Goal: Task Accomplishment & Management: Manage account settings

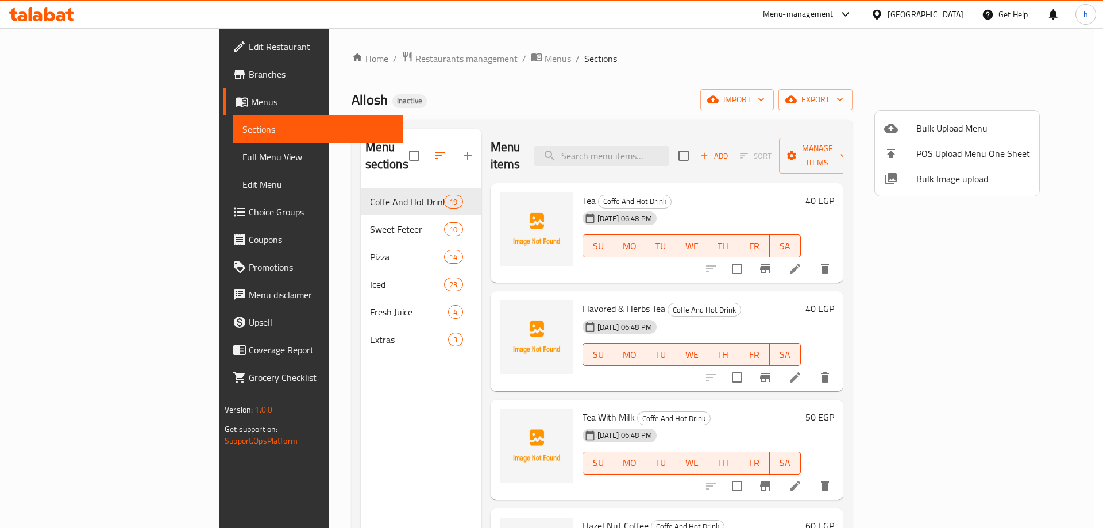
click at [524, 79] on div at bounding box center [551, 264] width 1103 height 528
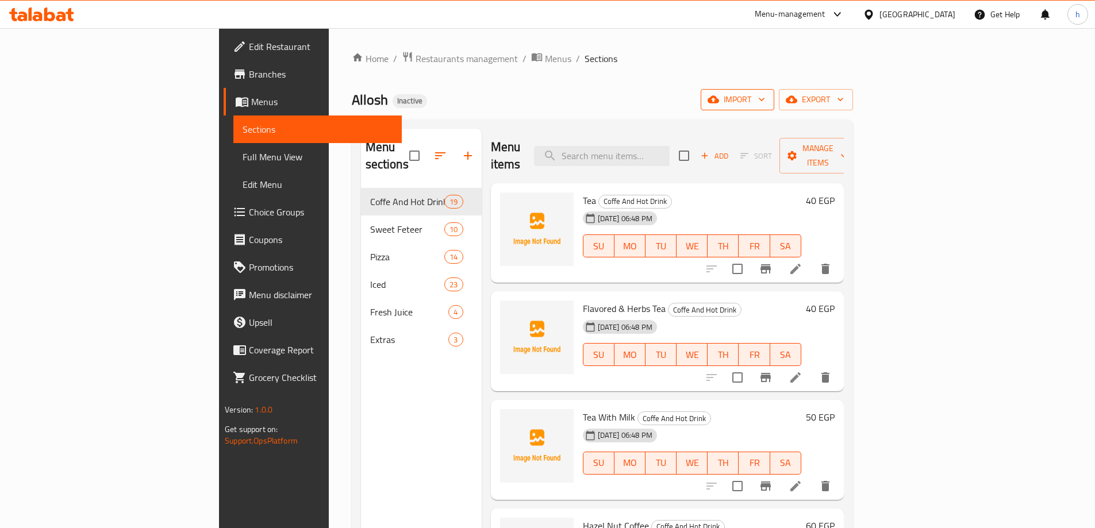
click at [765, 106] on span "import" at bounding box center [737, 100] width 55 height 14
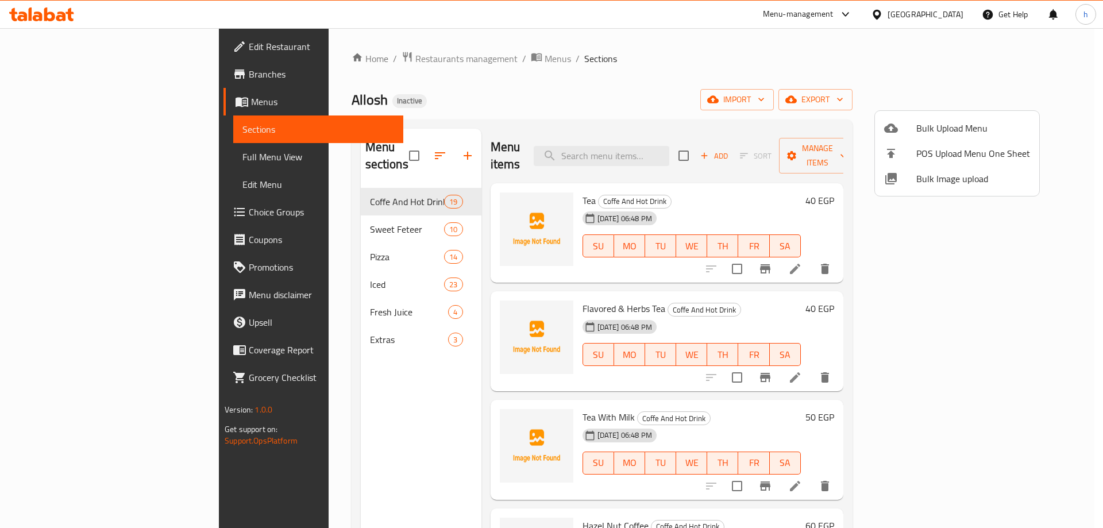
click at [916, 132] on div at bounding box center [900, 128] width 32 height 14
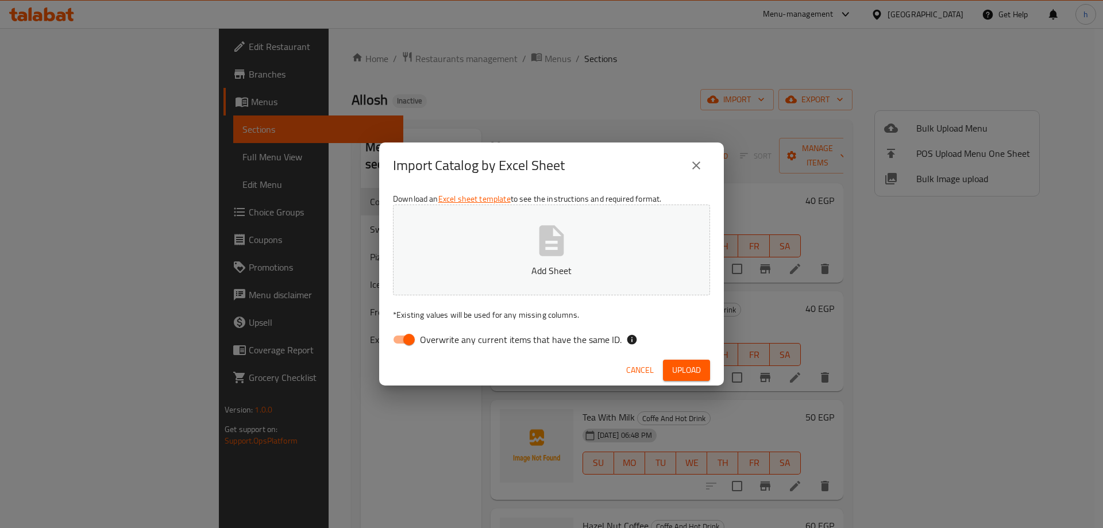
click at [413, 337] on input "Overwrite any current items that have the same ID." at bounding box center [408, 340] width 65 height 22
checkbox input "false"
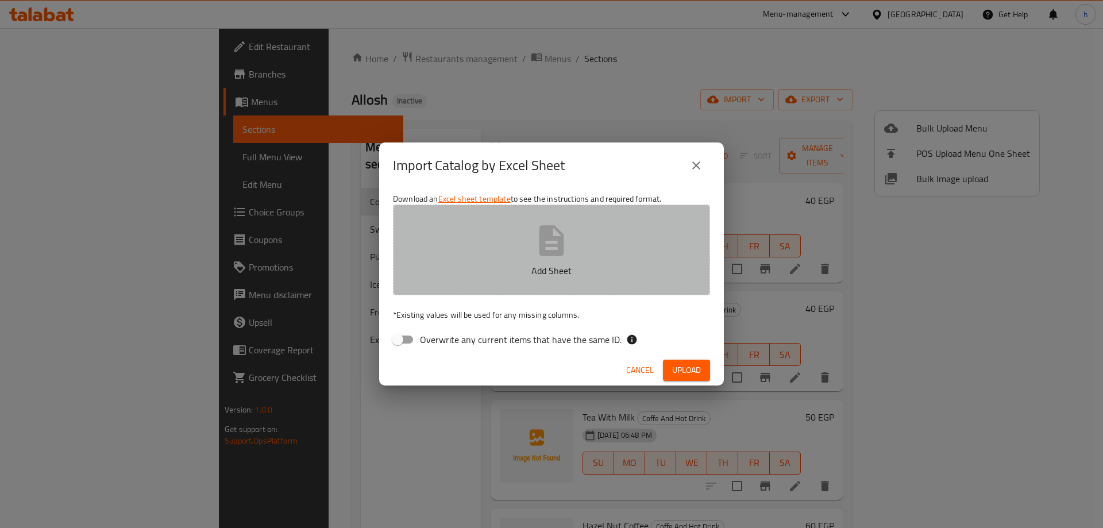
click at [581, 265] on p "Add Sheet" at bounding box center [552, 271] width 282 height 14
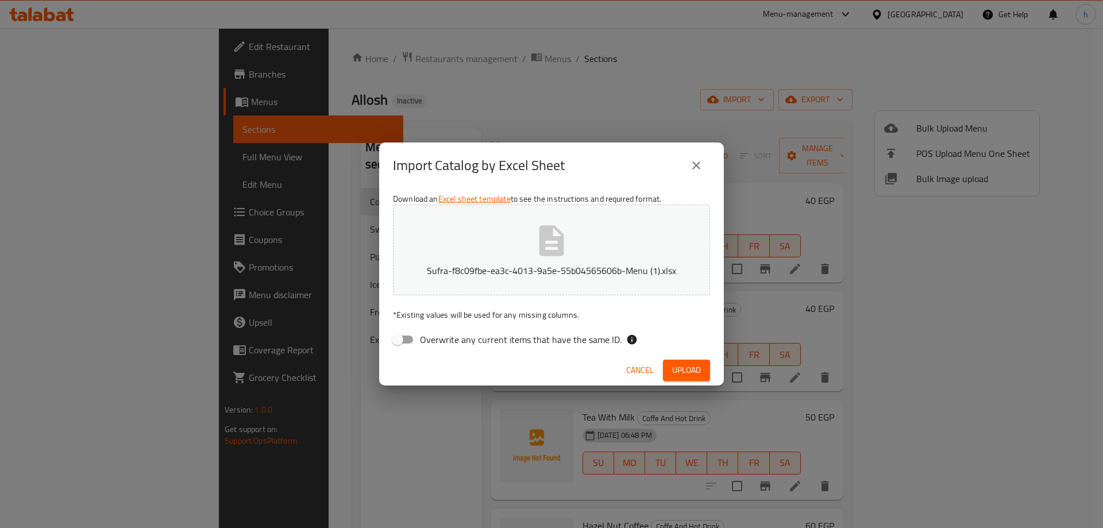
click at [693, 372] on span "Upload" at bounding box center [686, 370] width 29 height 14
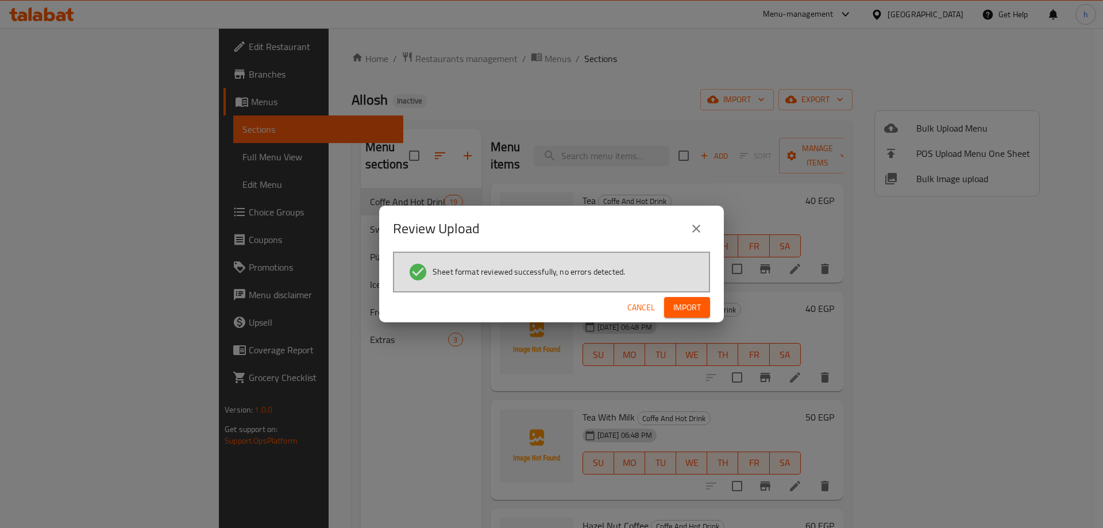
click at [664, 305] on button "Import" at bounding box center [687, 307] width 46 height 21
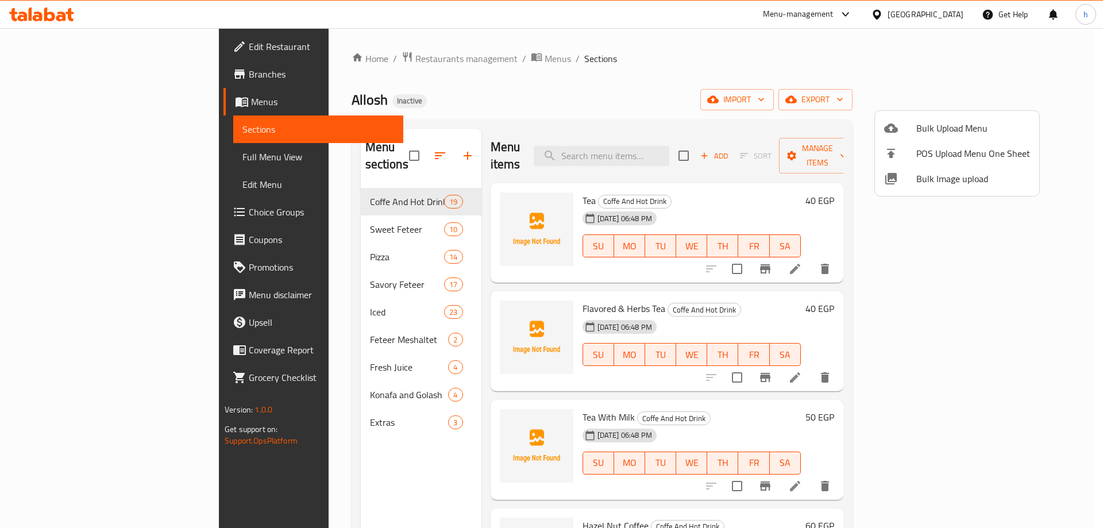
click at [76, 211] on div at bounding box center [551, 264] width 1103 height 528
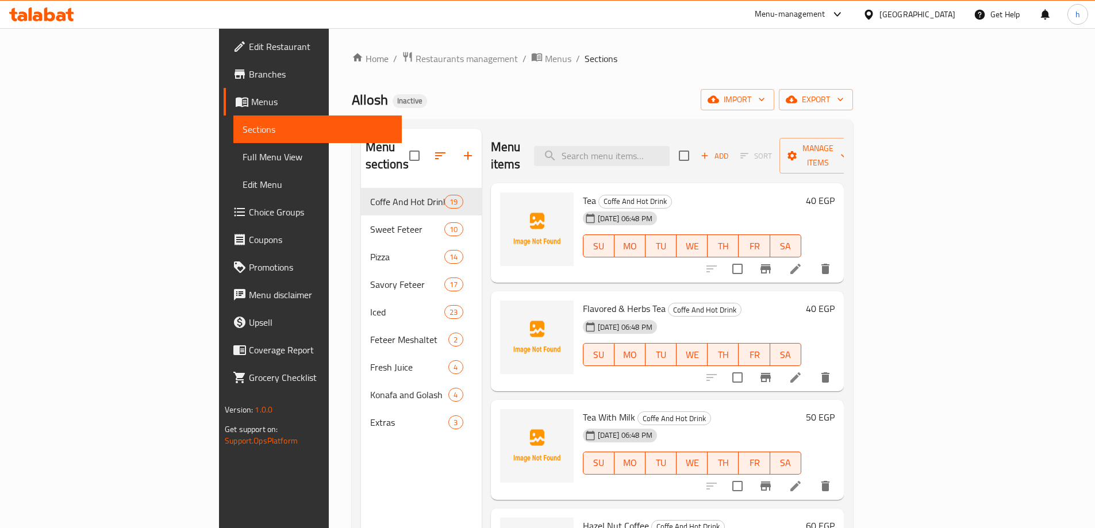
click at [249, 211] on span "Choice Groups" at bounding box center [321, 212] width 144 height 14
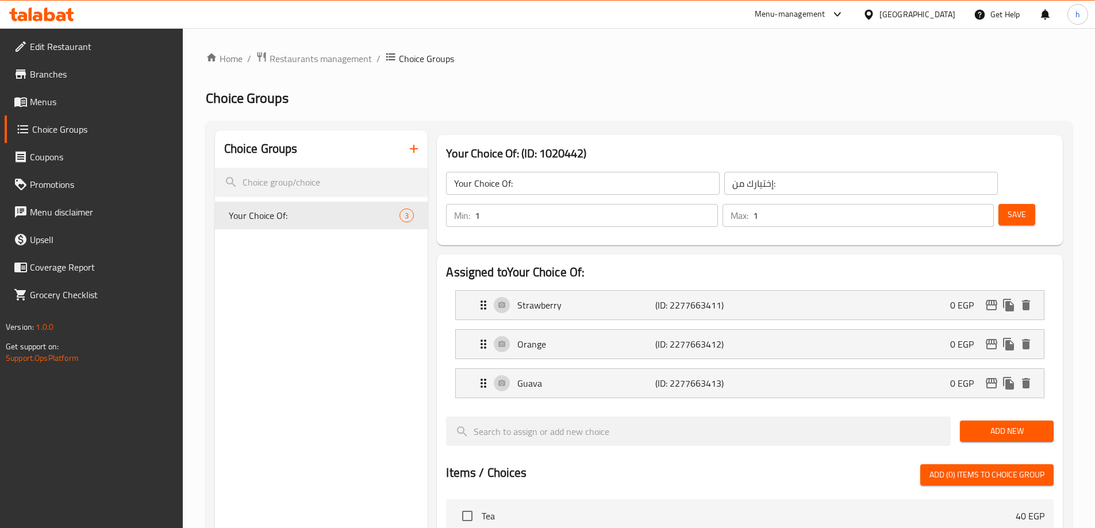
click at [414, 159] on button "button" at bounding box center [414, 149] width 28 height 28
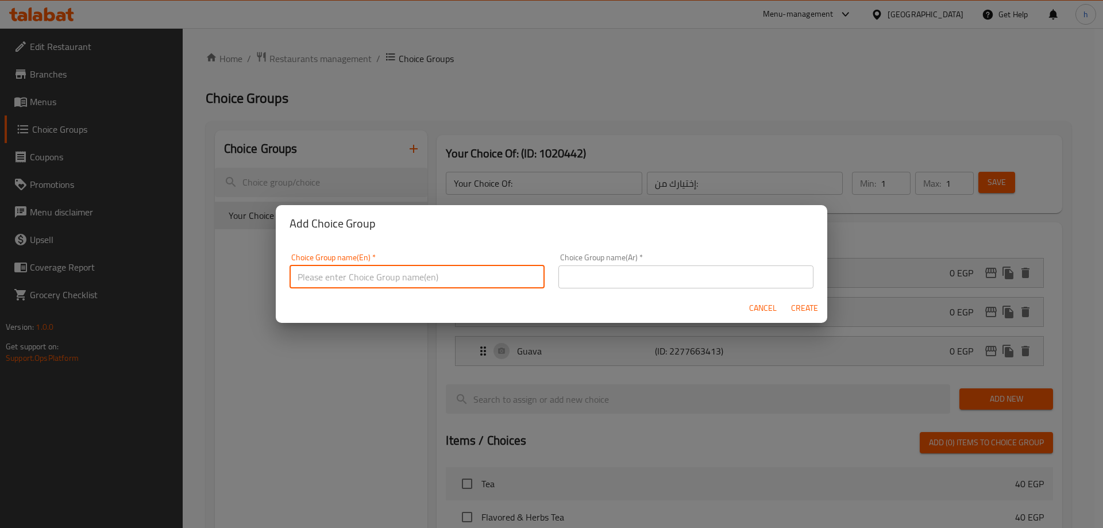
click at [368, 267] on input "text" at bounding box center [417, 276] width 255 height 23
type input "Your Choice Of"
click at [617, 283] on input "text" at bounding box center [685, 276] width 255 height 23
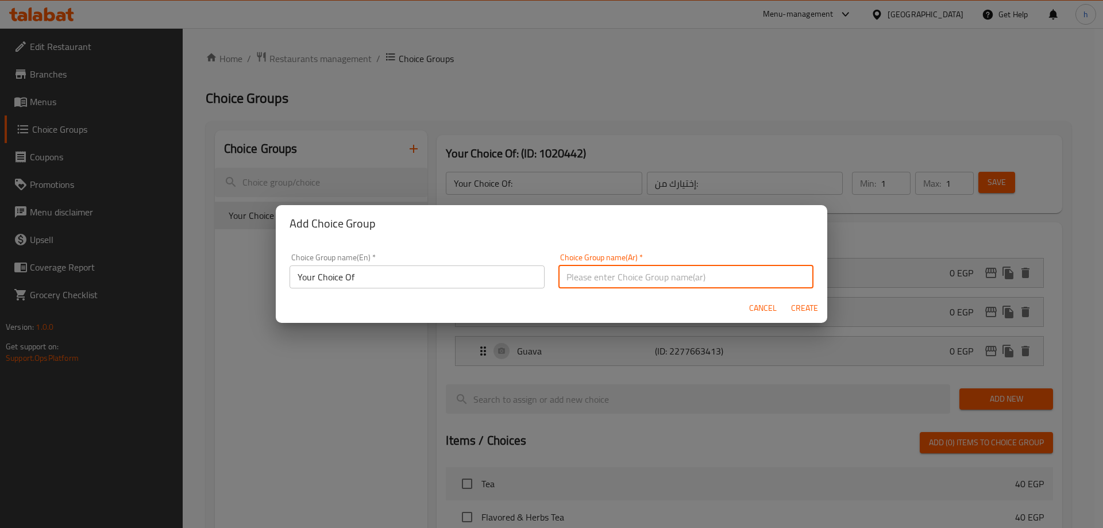
type input "اختيارك من"
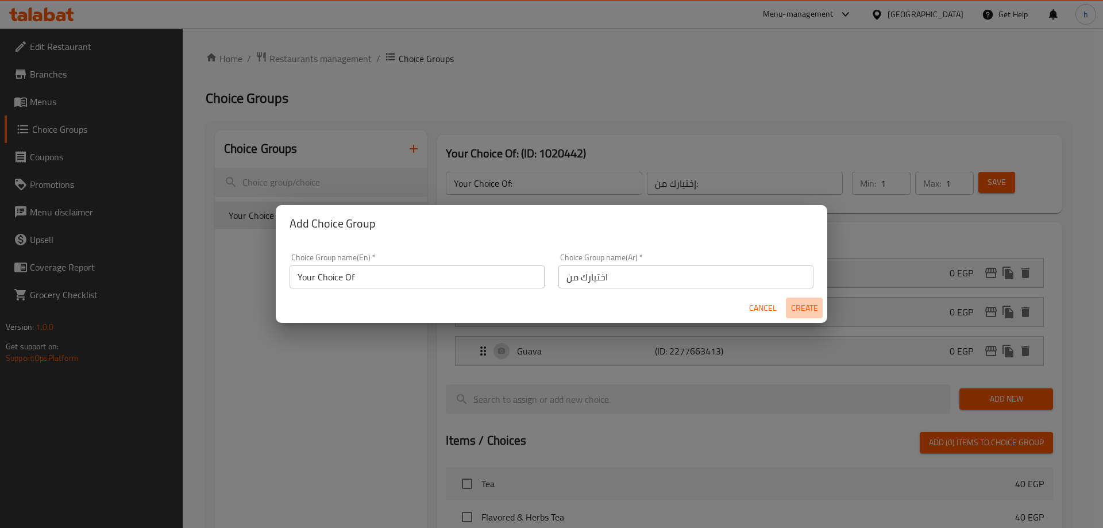
click at [803, 309] on span "Create" at bounding box center [805, 308] width 28 height 14
type input "Your Choice Of"
type input "اختيارك من"
type input "0"
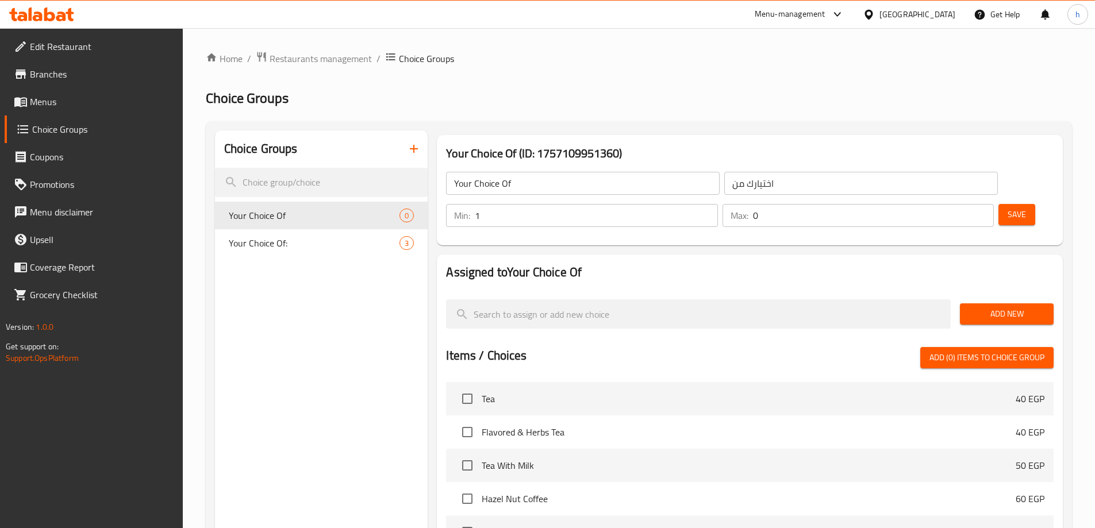
click at [717, 204] on input "1" at bounding box center [596, 215] width 242 height 23
type input "2"
click at [717, 204] on input "2" at bounding box center [596, 215] width 242 height 23
click at [959, 204] on input "1" at bounding box center [873, 215] width 241 height 23
type input "2"
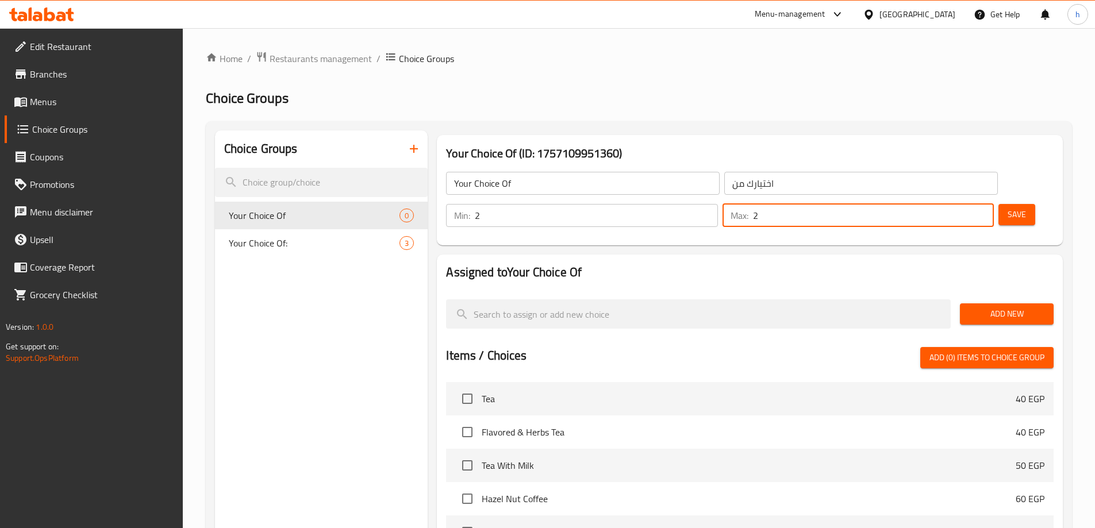
click at [959, 204] on input "2" at bounding box center [873, 215] width 241 height 23
click at [1018, 307] on span "Add New" at bounding box center [1006, 314] width 75 height 14
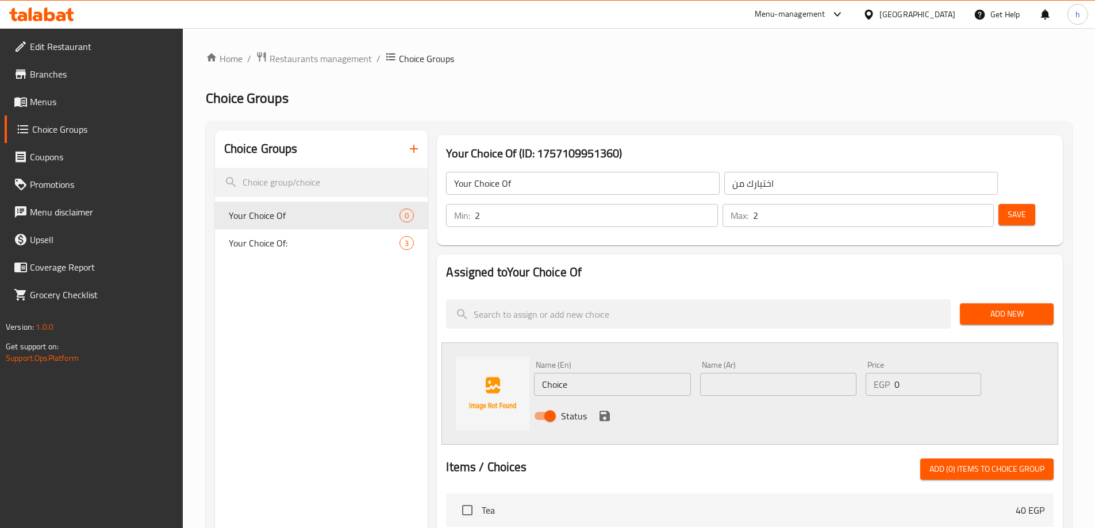
click at [707, 373] on input "text" at bounding box center [778, 384] width 156 height 23
paste input "عسل ابيض"
type input "عسل ابيض"
click at [556, 373] on input "Choice" at bounding box center [612, 384] width 156 height 23
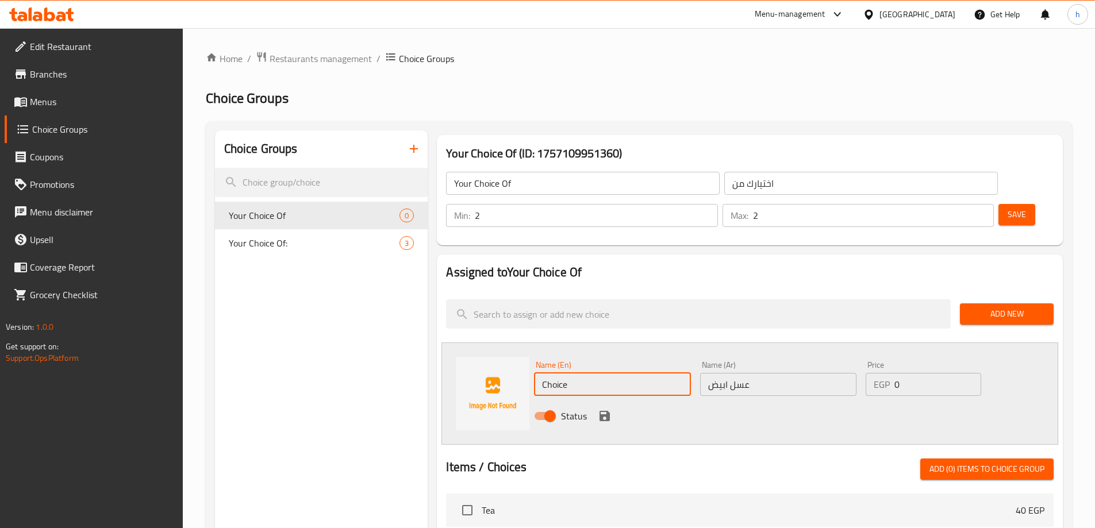
paste input "white honey"
type input "white honey"
click at [604, 411] on icon "save" at bounding box center [604, 416] width 10 height 10
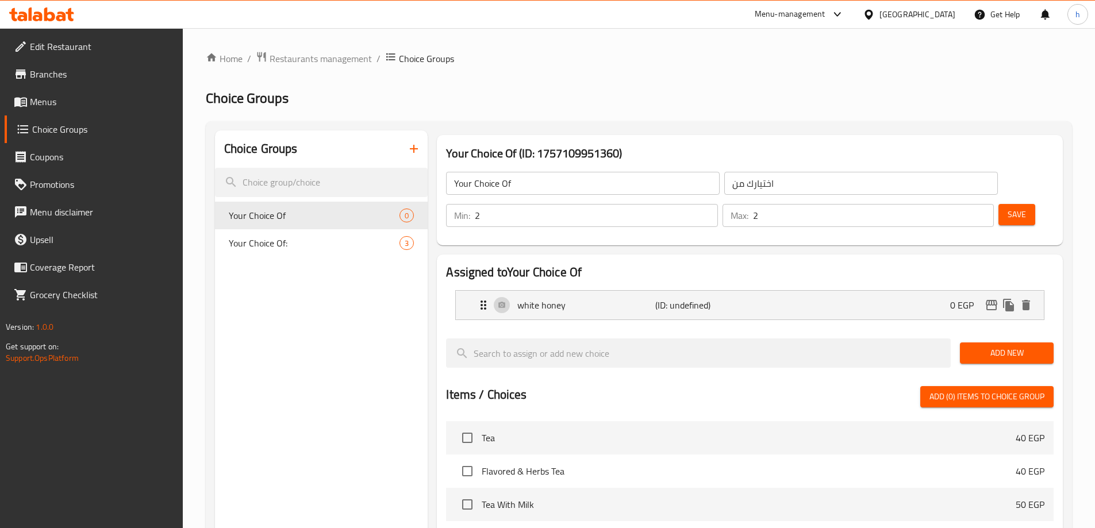
click at [994, 346] on span "Add New" at bounding box center [1006, 353] width 75 height 14
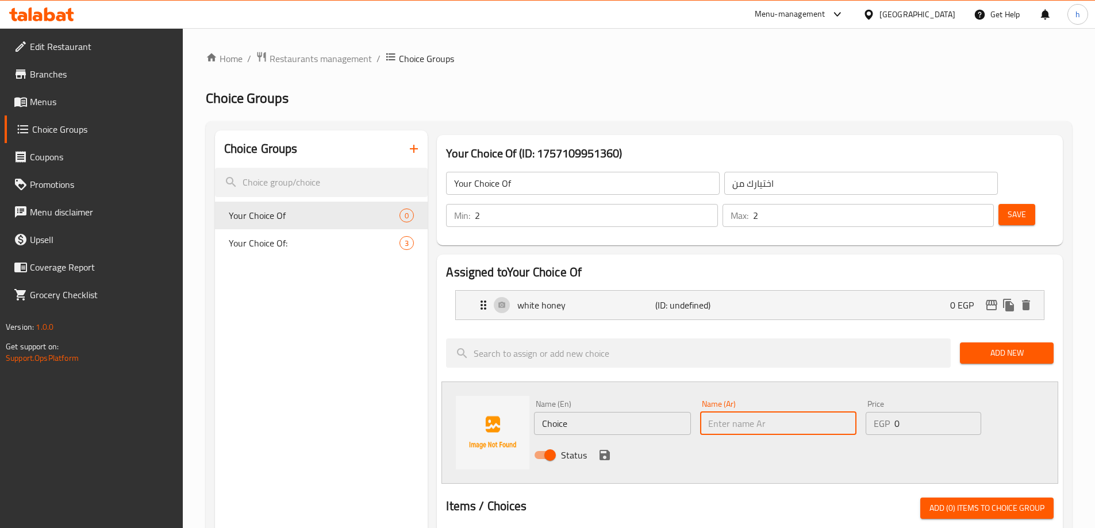
click at [783, 412] on input "text" at bounding box center [778, 423] width 156 height 23
paste input "عسل اسود"
type input "عسل اسود"
click at [558, 412] on input "Choice" at bounding box center [612, 423] width 156 height 23
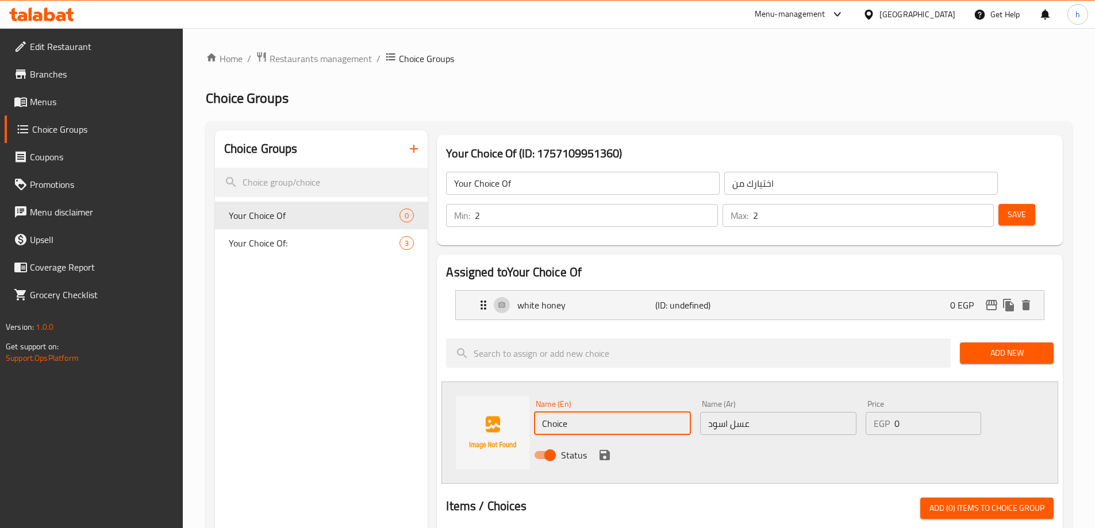
paste input "Molasses"
type input "Molasses"
click at [703, 95] on h2 "Choice Groups" at bounding box center [639, 98] width 866 height 18
click at [606, 450] on icon "save" at bounding box center [604, 455] width 10 height 10
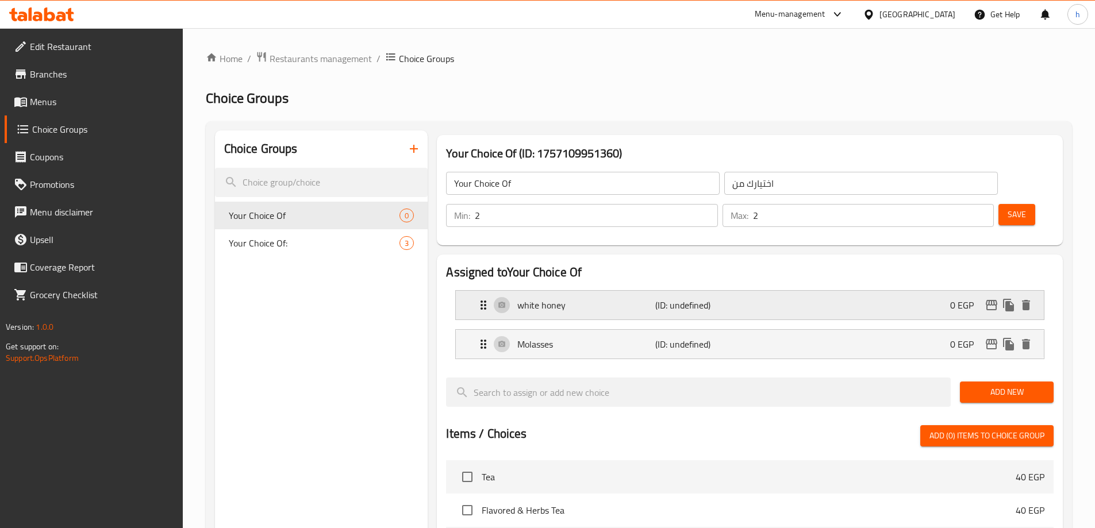
click at [762, 291] on div "white honey (ID: undefined) 0 EGP" at bounding box center [752, 305] width 553 height 29
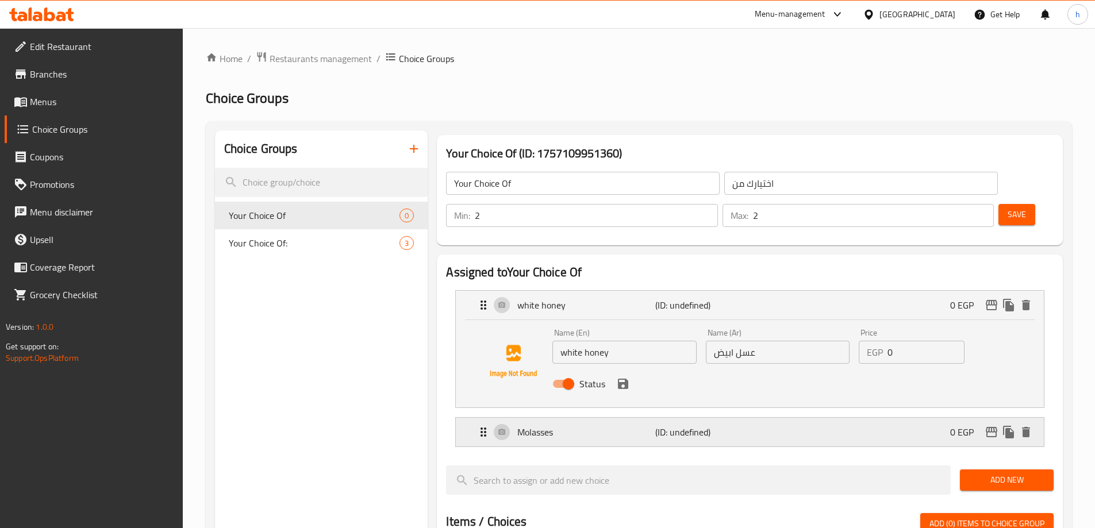
click at [772, 418] on div "Molasses (ID: undefined) 0 EGP" at bounding box center [752, 432] width 553 height 29
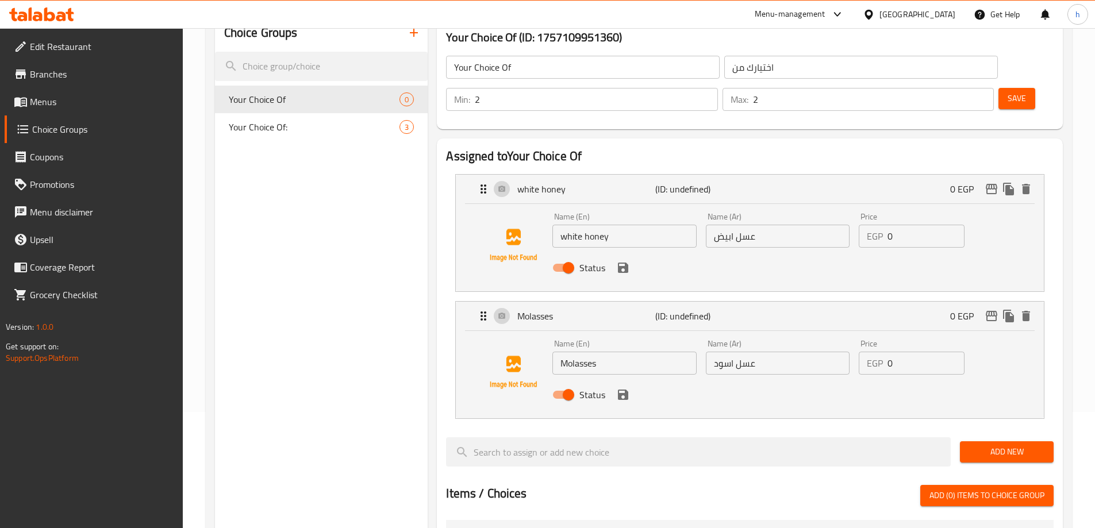
scroll to position [172, 0]
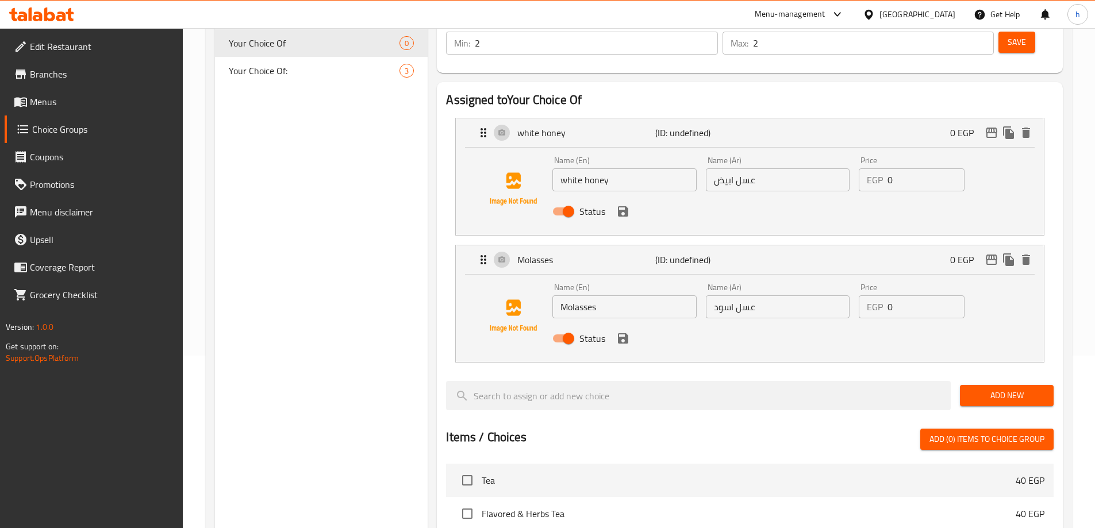
click at [989, 388] on span "Add New" at bounding box center [1006, 395] width 75 height 14
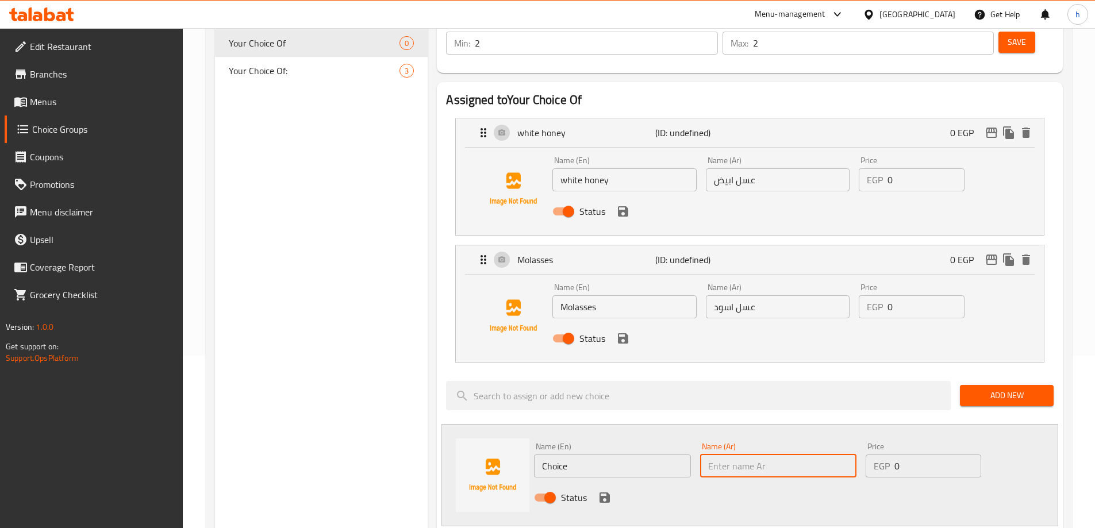
click at [745, 454] on input "text" at bounding box center [778, 465] width 156 height 23
paste input "قشطة و عسل"
type input "قشطة و عسل"
click at [550, 454] on input "Choice" at bounding box center [612, 465] width 156 height 23
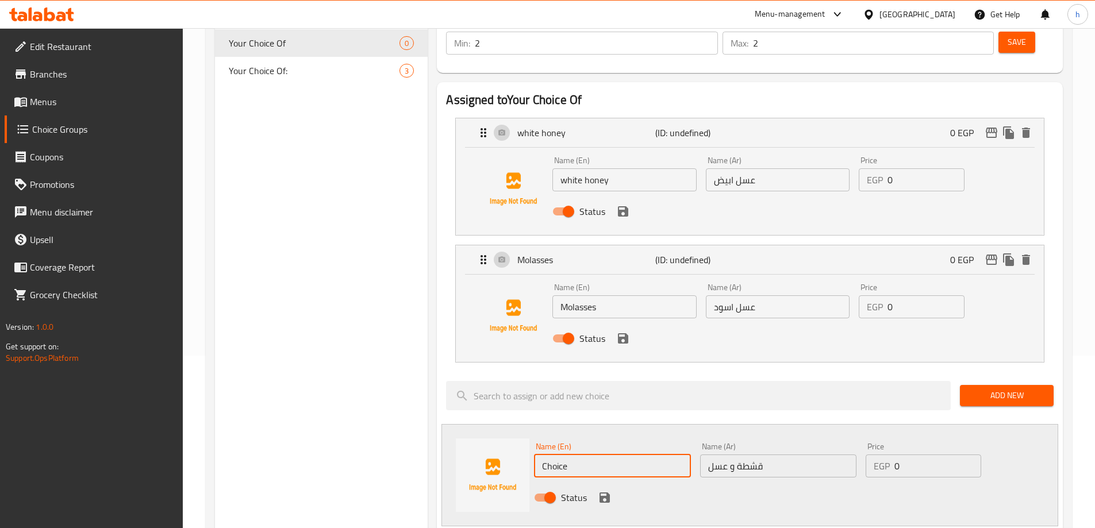
paste input "Qeshta"
click at [628, 454] on input "Qeshta &" at bounding box center [612, 465] width 156 height 23
paste input "Honey"
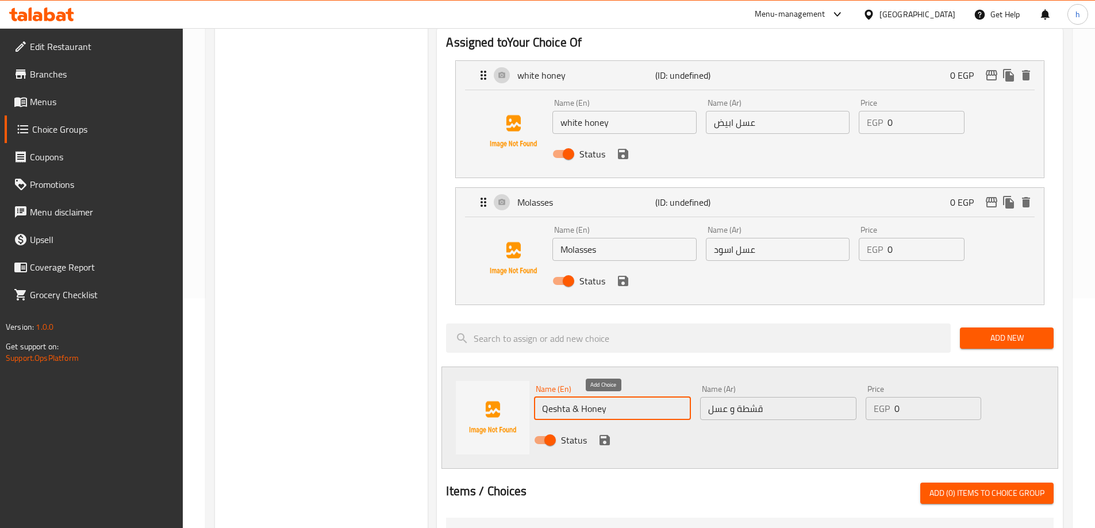
type input "Qeshta & Honey"
click at [608, 435] on icon "save" at bounding box center [604, 440] width 10 height 10
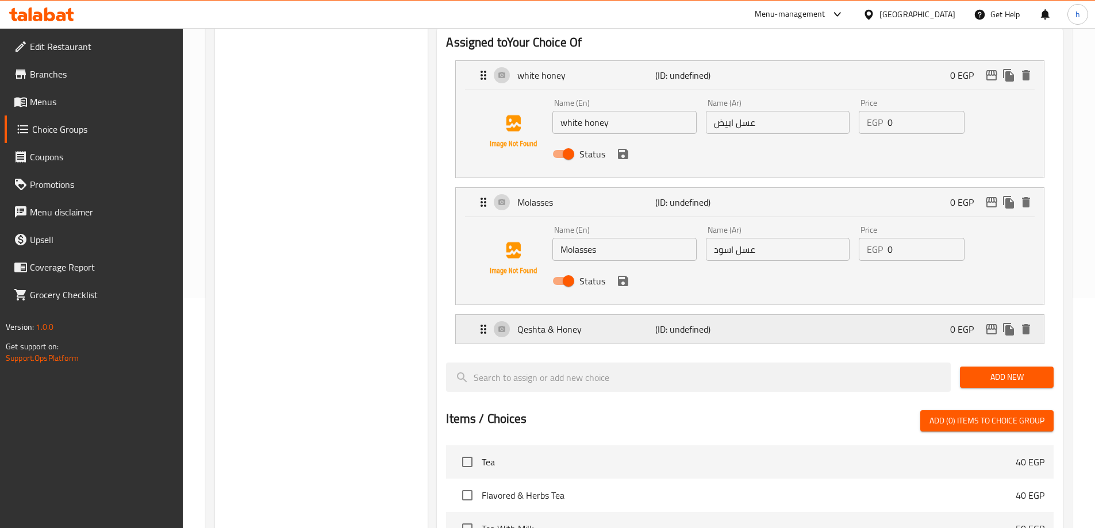
click at [788, 315] on div "Qeshta & Honey (ID: undefined) 0 EGP" at bounding box center [752, 329] width 553 height 29
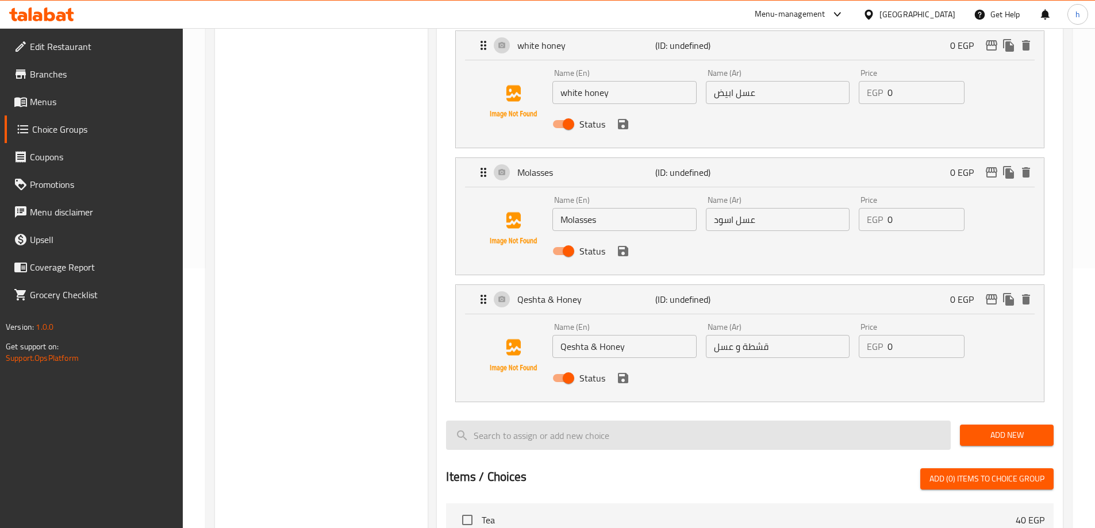
scroll to position [287, 0]
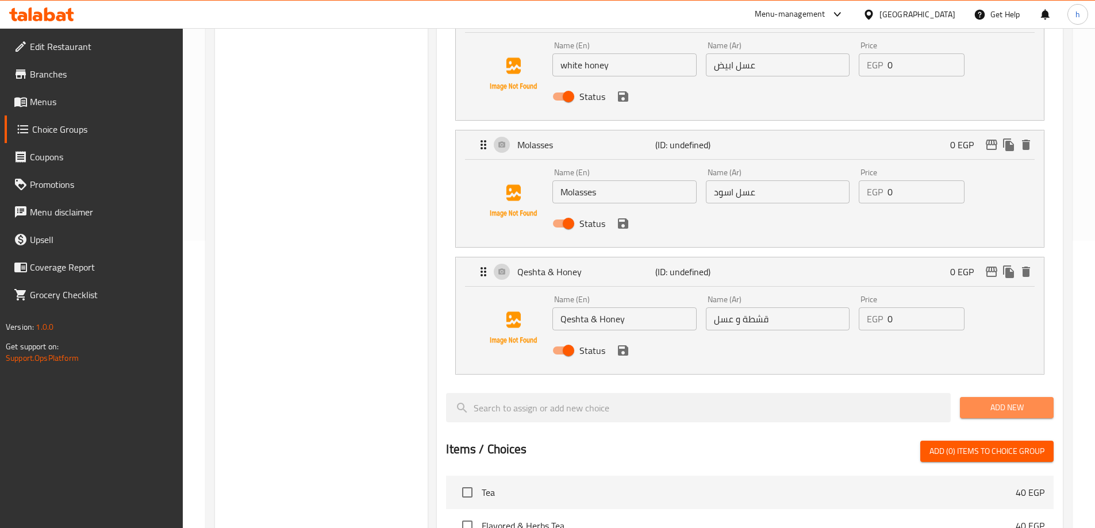
click at [980, 400] on span "Add New" at bounding box center [1006, 407] width 75 height 14
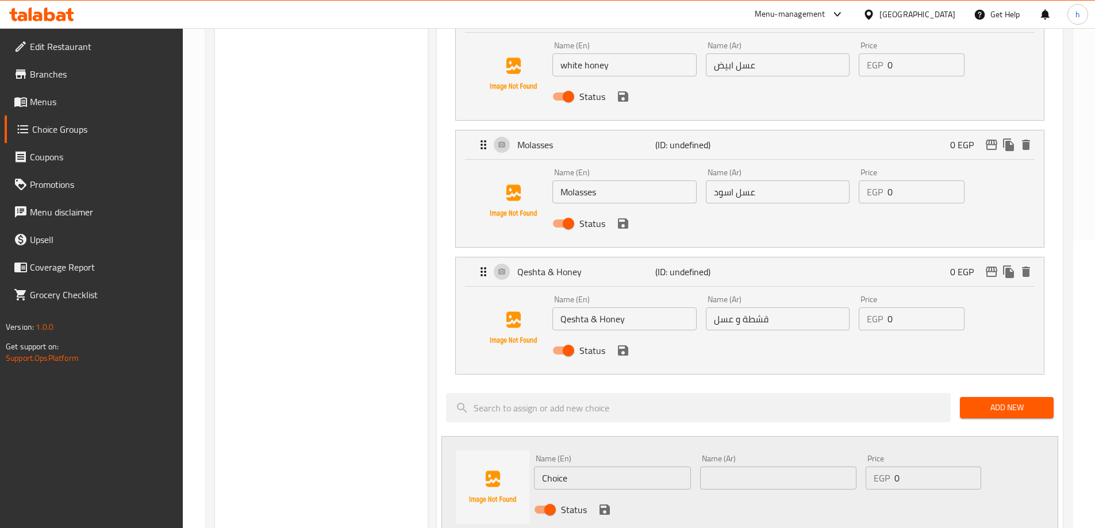
click at [549, 467] on input "Choice" at bounding box center [612, 478] width 156 height 23
paste input "Old Chees"
type input "Old Cheese"
click at [754, 467] on input "text" at bounding box center [778, 478] width 156 height 23
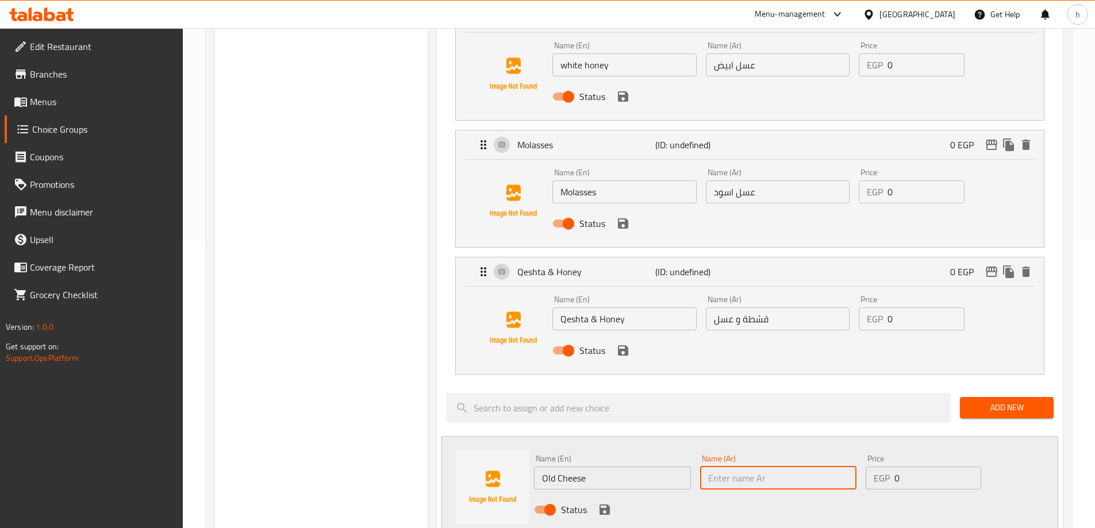
paste input "جبنة قديمة"
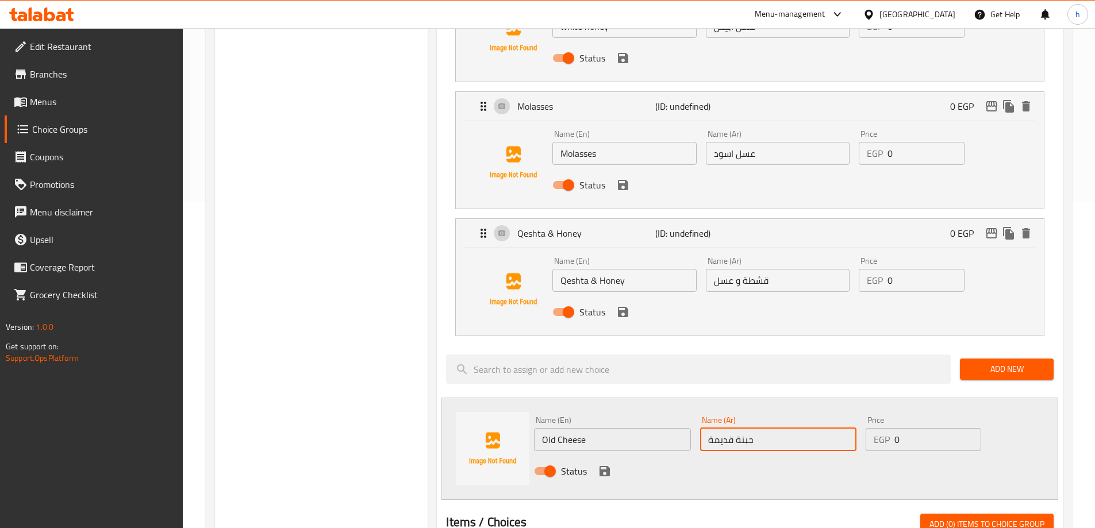
scroll to position [402, 0]
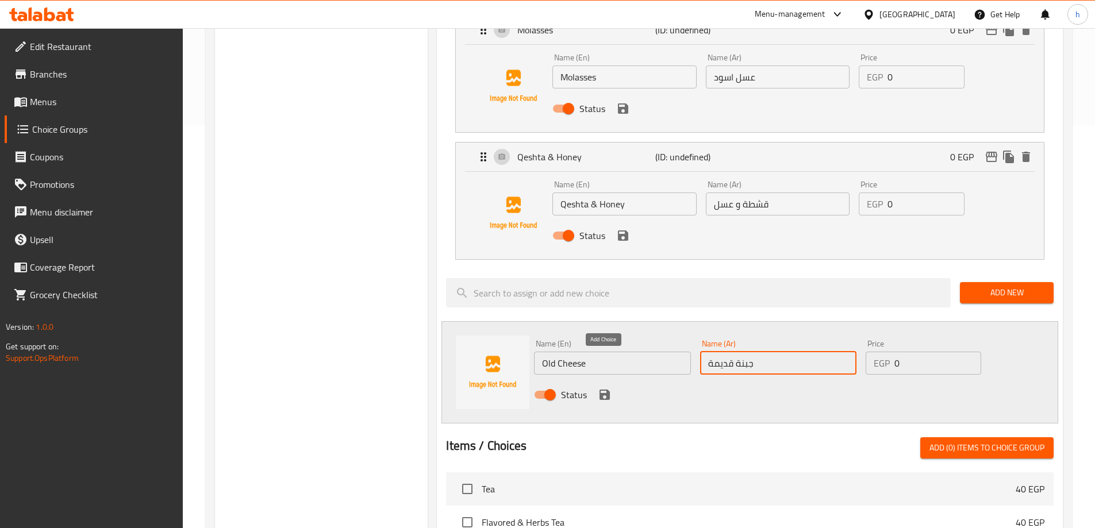
type input "جبنة قديمة"
click at [605, 390] on icon "save" at bounding box center [604, 395] width 10 height 10
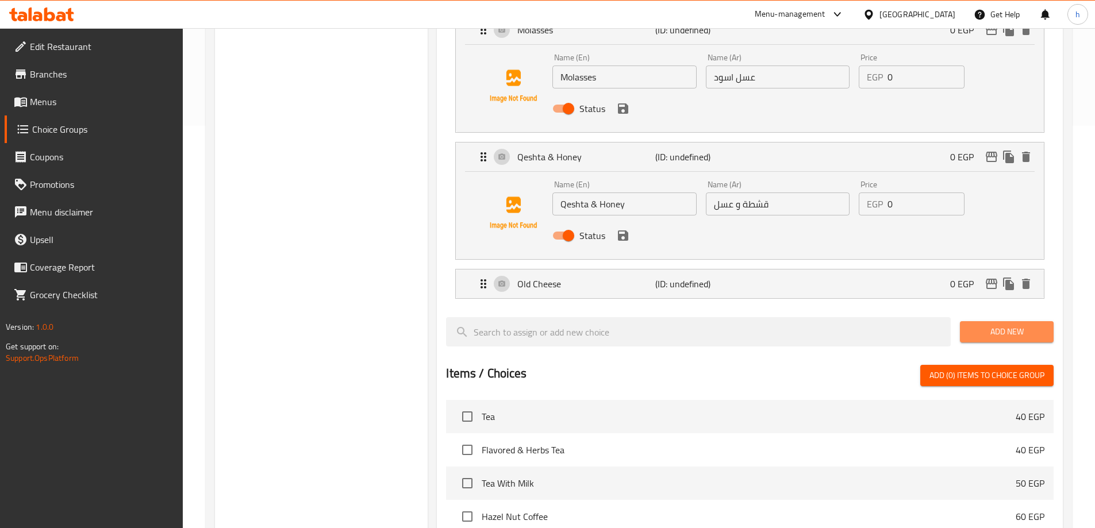
click at [999, 325] on span "Add New" at bounding box center [1006, 332] width 75 height 14
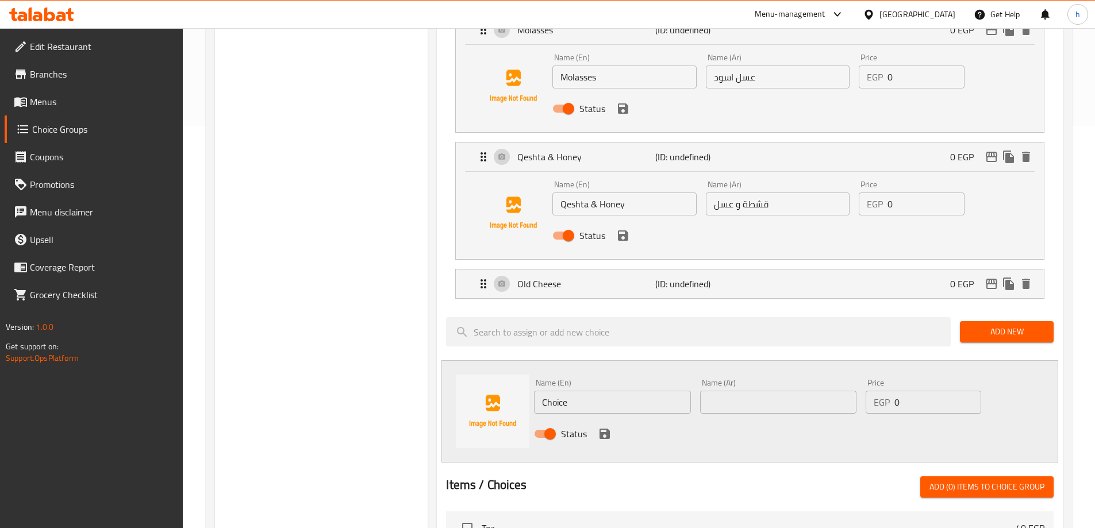
click at [552, 391] on input "Choice" at bounding box center [612, 402] width 156 height 23
paste input "eese with tomatoes"
type input "Cheese with tomatoes"
click at [724, 391] on input "text" at bounding box center [778, 402] width 156 height 23
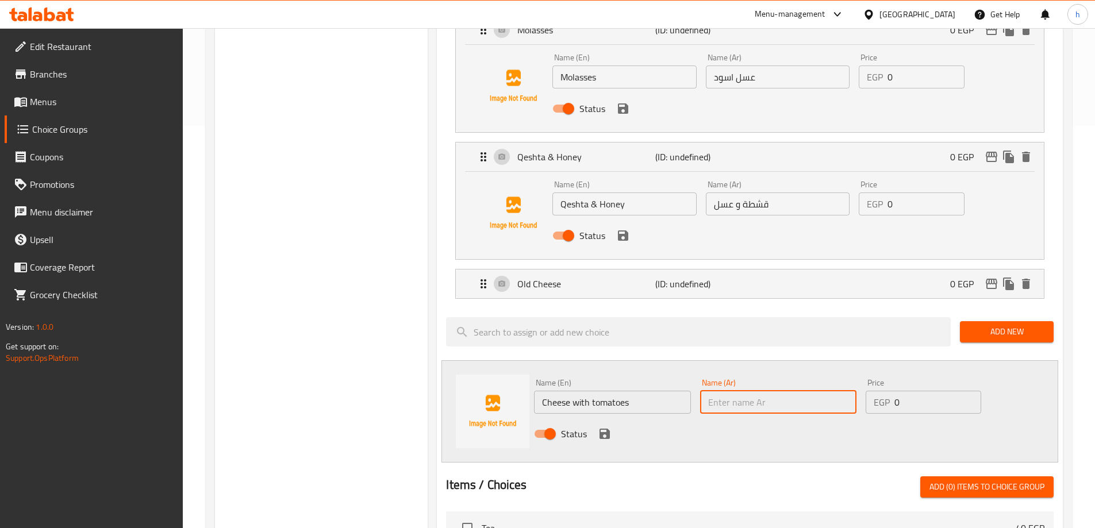
paste input "جبنة بالطماطم"
type input "جبنة بالطماطم"
click at [602, 429] on icon "save" at bounding box center [604, 434] width 10 height 10
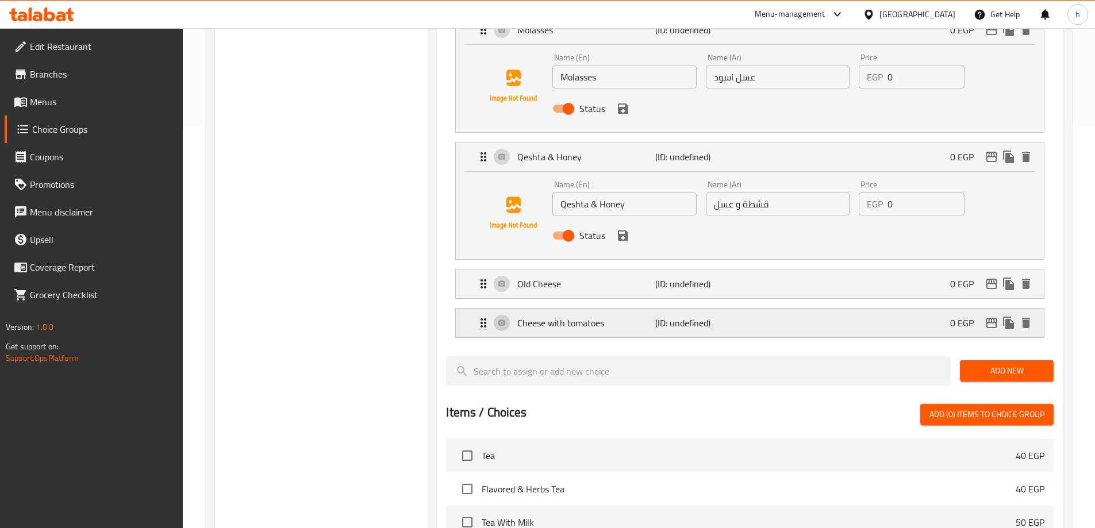
click at [792, 309] on div "Cheese with tomatoes (ID: undefined) 0 EGP" at bounding box center [752, 323] width 553 height 29
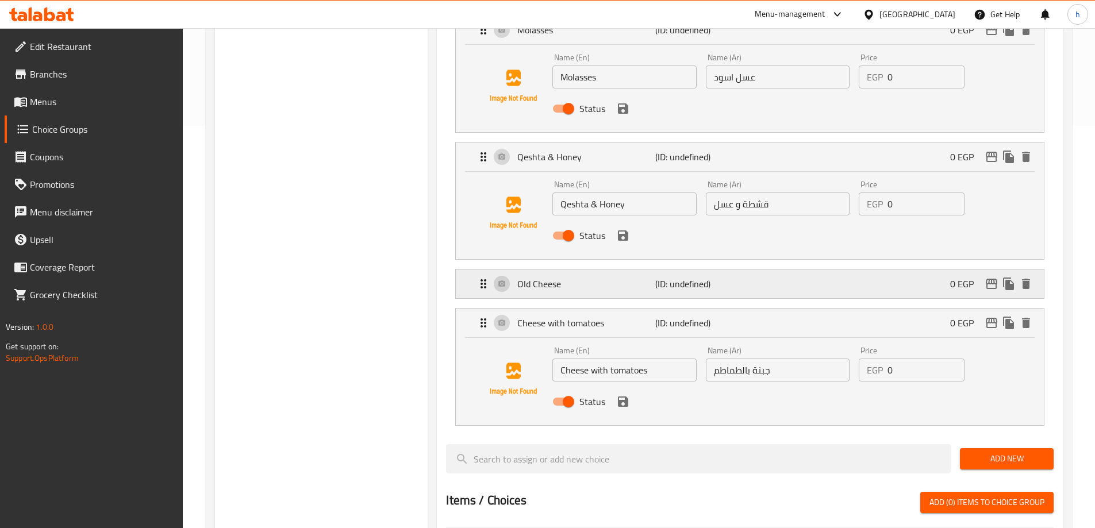
click at [781, 269] on div "Old Cheese (ID: undefined) 0 EGP" at bounding box center [752, 283] width 553 height 29
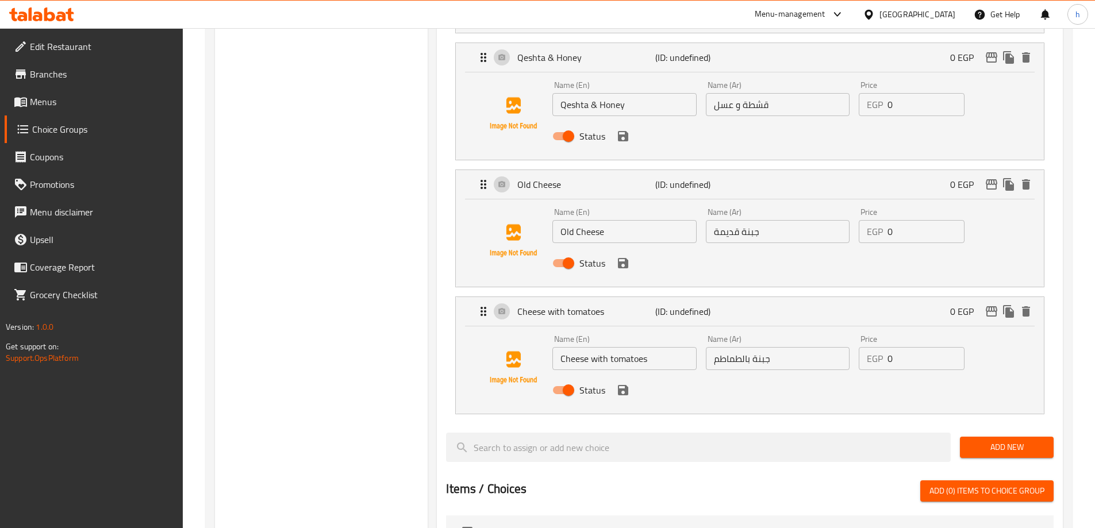
scroll to position [632, 0]
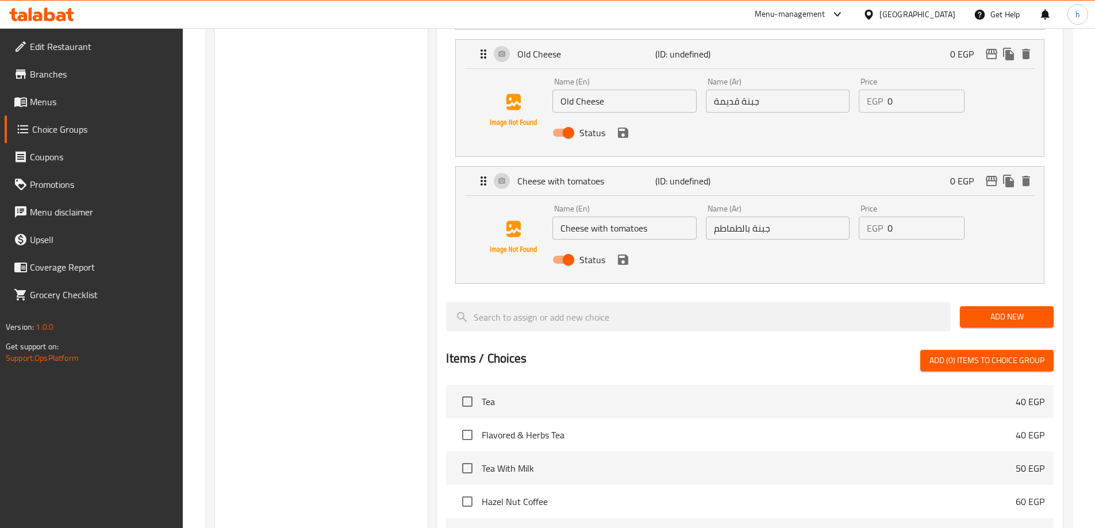
drag, startPoint x: 984, startPoint y: 283, endPoint x: 978, endPoint y: 291, distance: 10.1
click at [984, 310] on span "Add New" at bounding box center [1006, 317] width 75 height 14
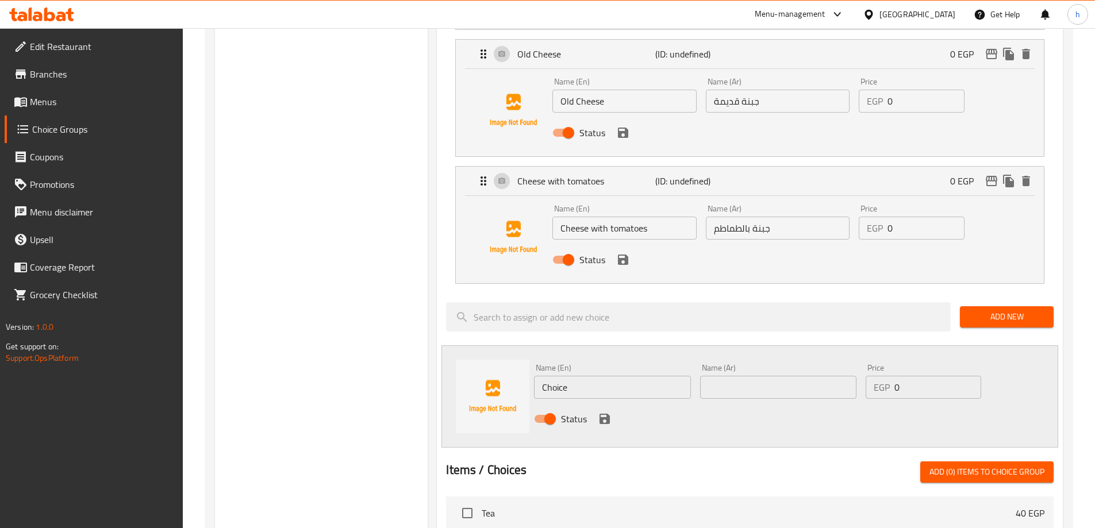
click at [752, 376] on input "text" at bounding box center [778, 387] width 156 height 23
paste input "طحينة"
type input "طحينة"
click at [545, 376] on input "Choice" at bounding box center [612, 387] width 156 height 23
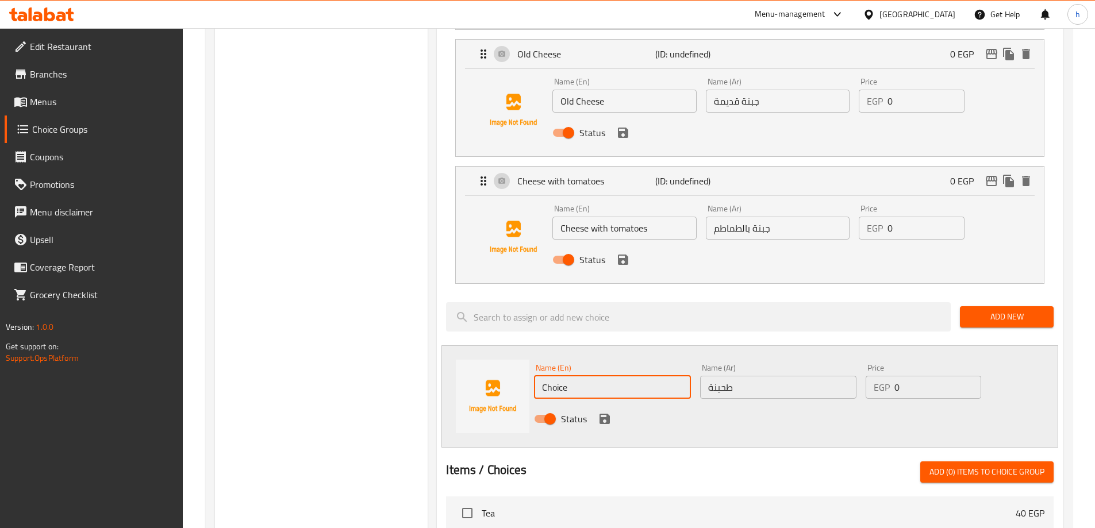
paste input "Tahini"
type input "Tahini"
click at [600, 414] on icon "save" at bounding box center [604, 419] width 10 height 10
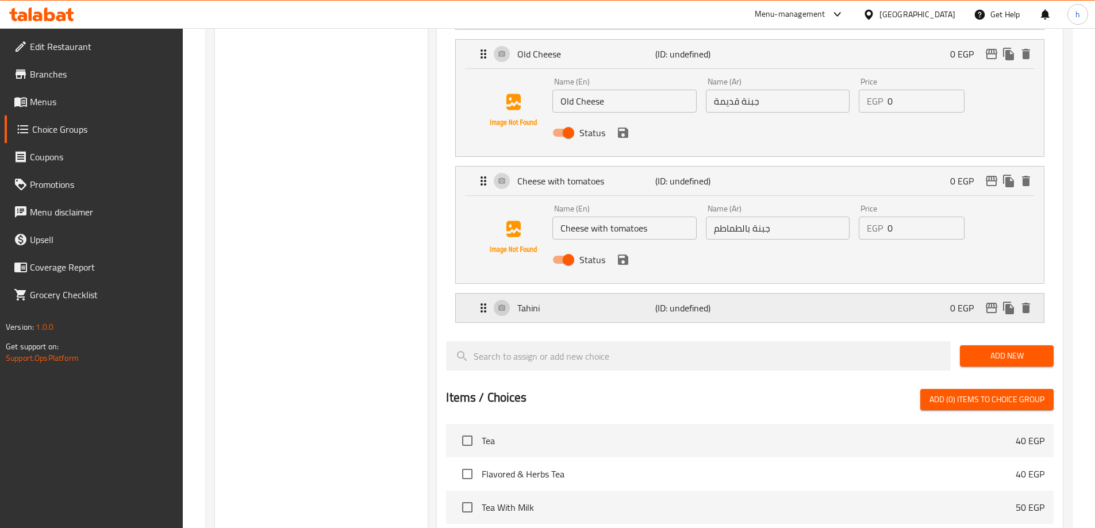
click at [783, 294] on div "Tahini (ID: undefined) 0 EGP" at bounding box center [752, 308] width 553 height 29
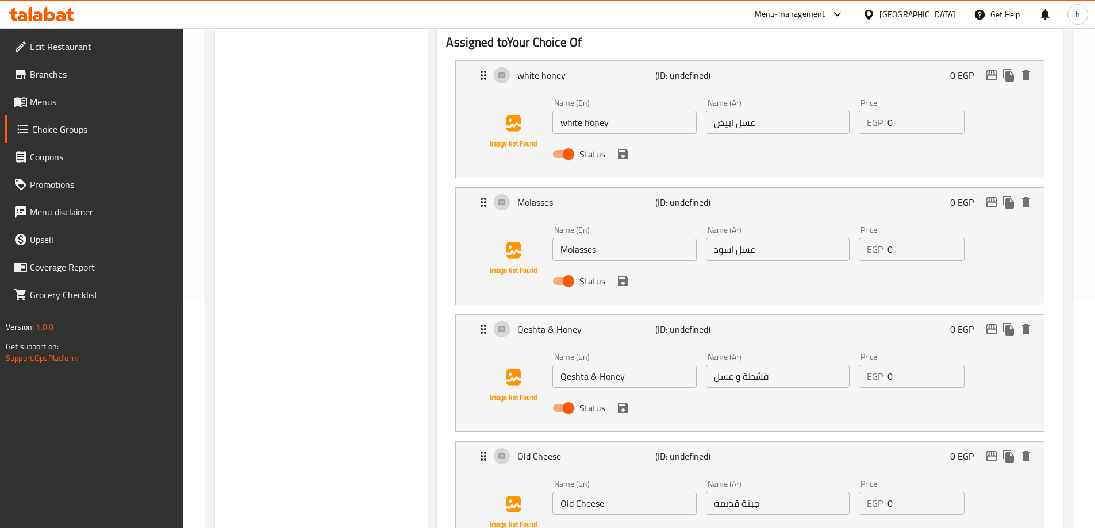
scroll to position [0, 0]
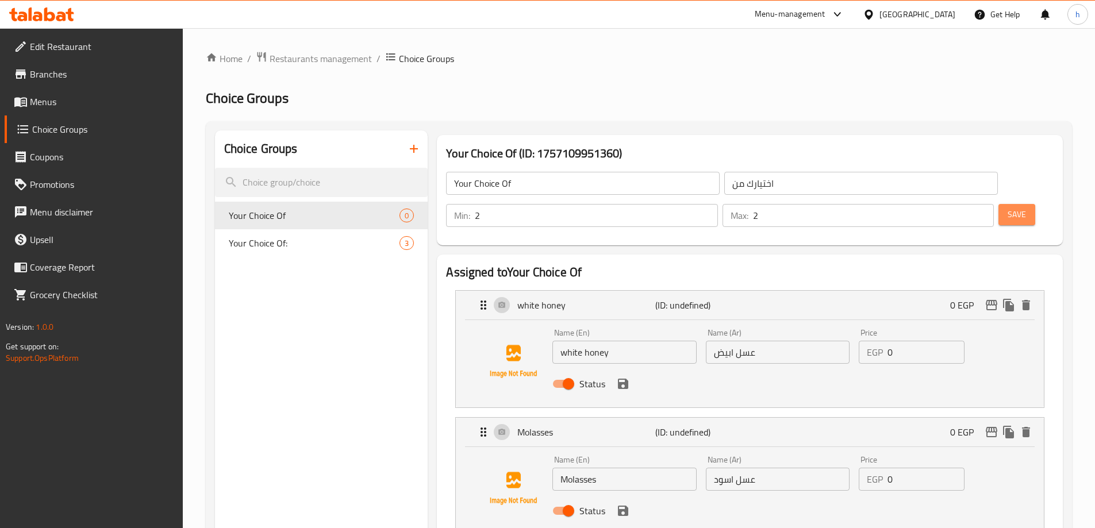
click at [1007, 207] on span "Save" at bounding box center [1016, 214] width 18 height 14
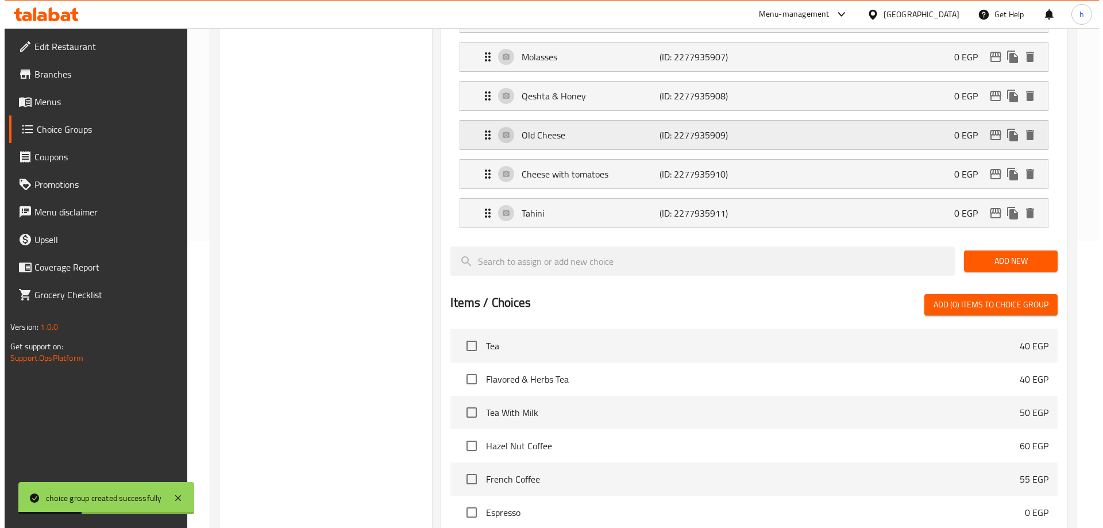
scroll to position [495, 0]
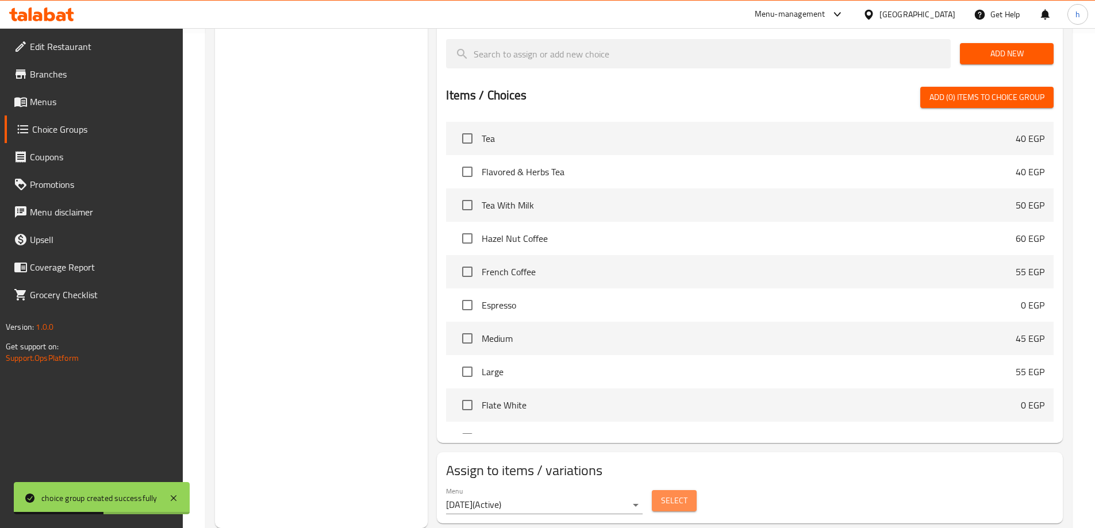
click at [672, 494] on span "Select" at bounding box center [674, 501] width 26 height 14
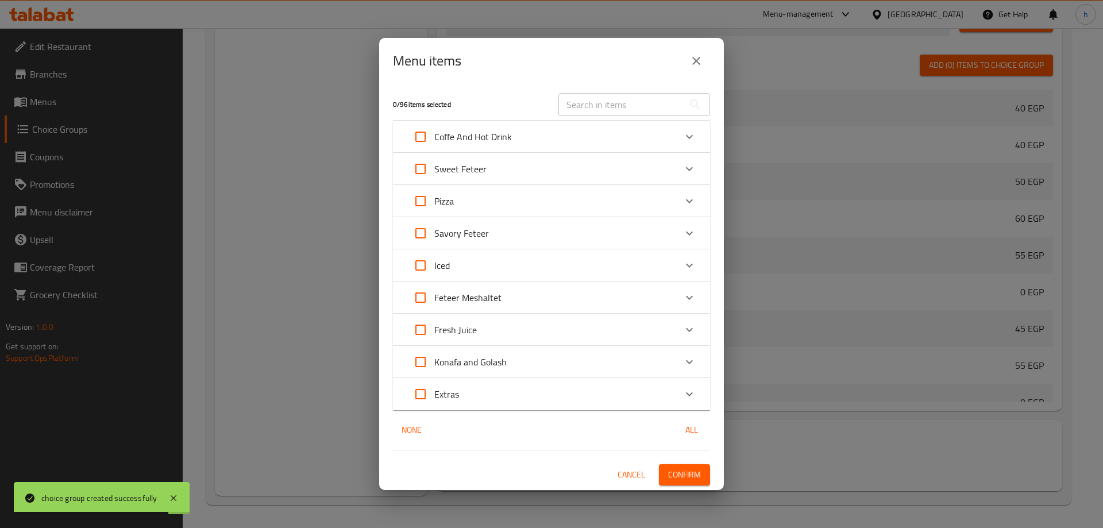
click at [525, 296] on div "Feteer Meshaltet" at bounding box center [541, 298] width 269 height 28
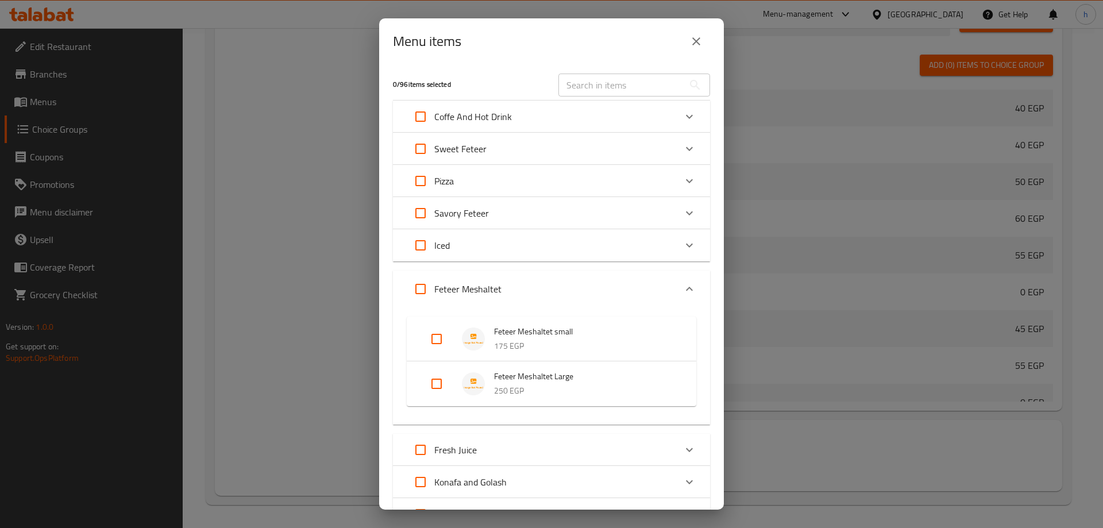
click at [435, 338] on input "Expand" at bounding box center [437, 339] width 28 height 28
checkbox input "true"
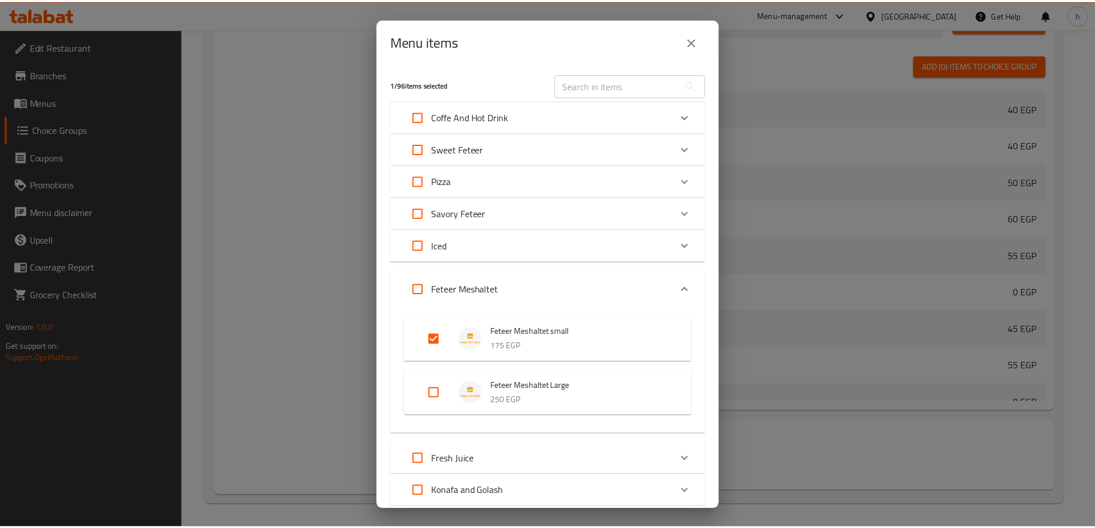
scroll to position [110, 0]
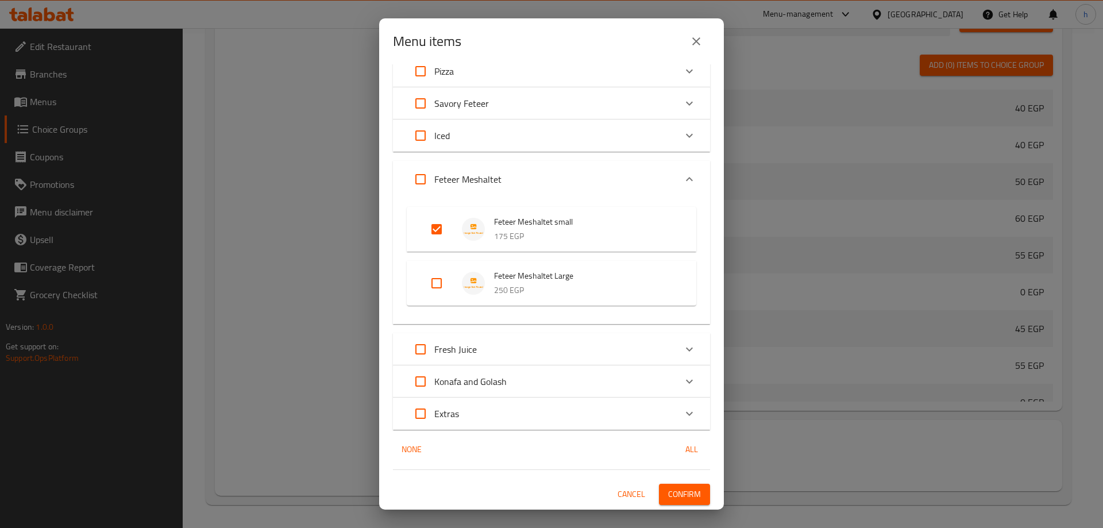
click at [684, 493] on span "Confirm" at bounding box center [684, 494] width 33 height 14
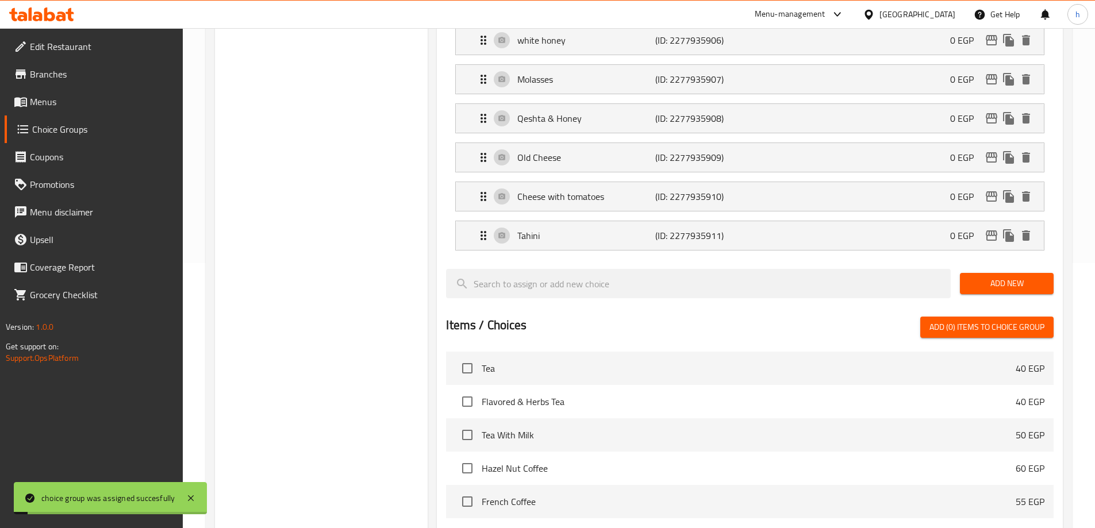
scroll to position [0, 0]
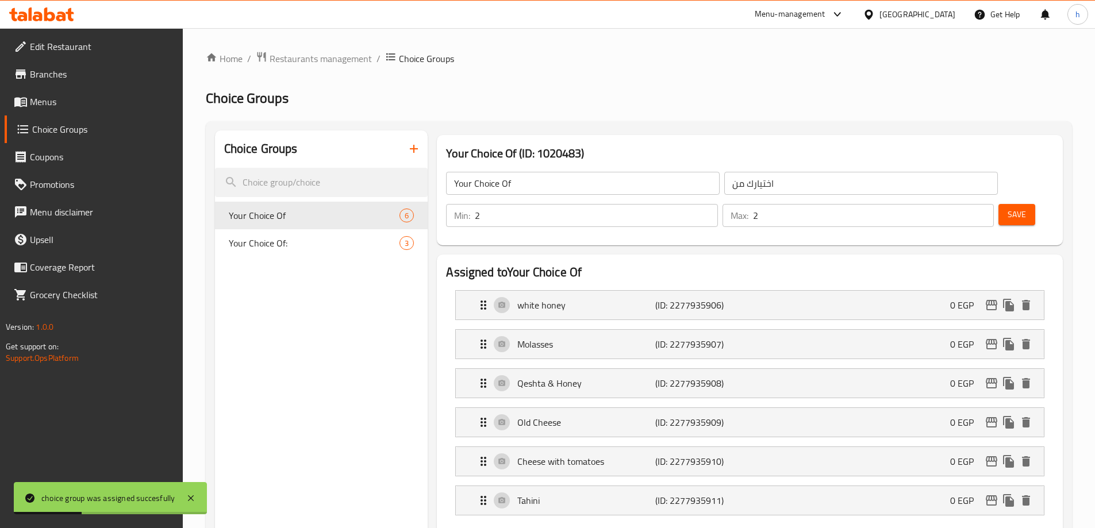
drag, startPoint x: 325, startPoint y: 218, endPoint x: 286, endPoint y: 282, distance: 75.6
click at [409, 213] on icon "duplicate" at bounding box center [409, 215] width 11 height 13
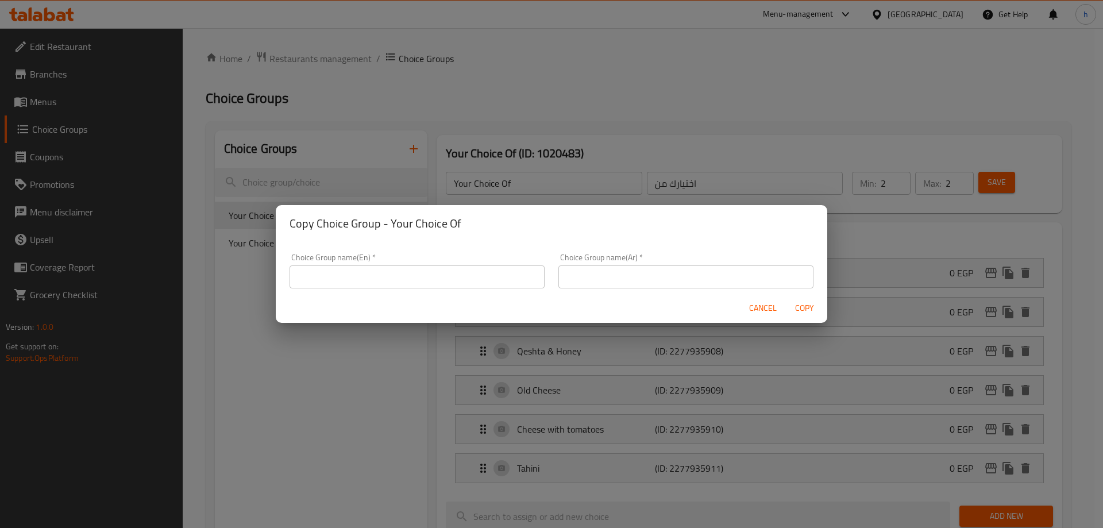
click at [367, 275] on input "text" at bounding box center [417, 276] width 255 height 23
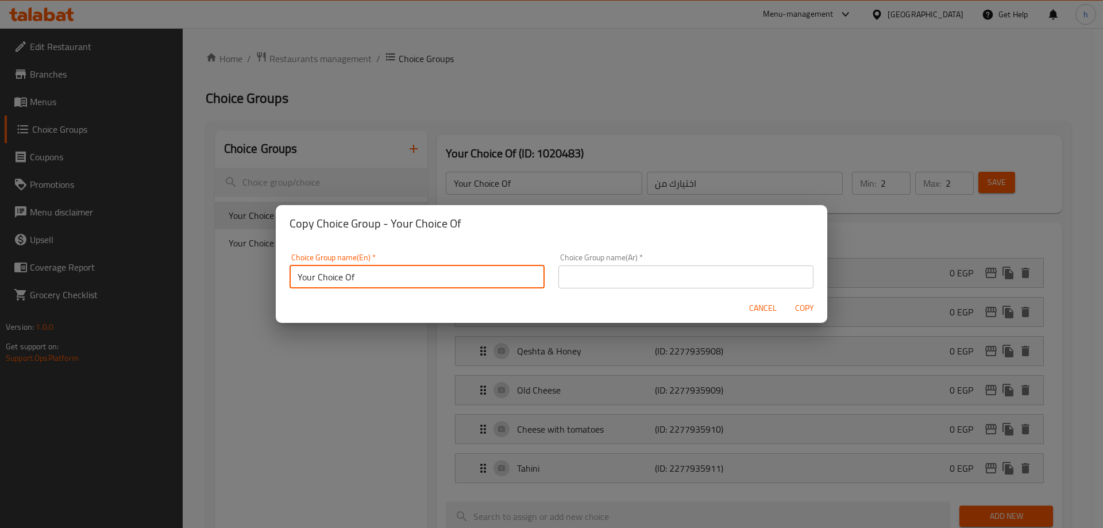
type input "Your Choice Of"
click at [588, 279] on input "text" at bounding box center [685, 276] width 255 height 23
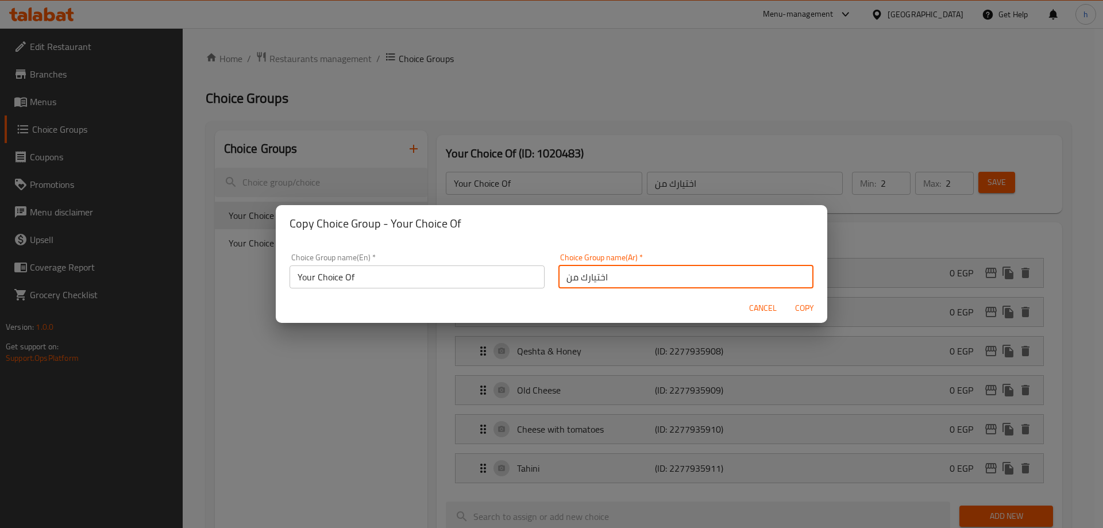
type input "اختيارك من"
click at [807, 309] on span "Copy" at bounding box center [805, 308] width 28 height 14
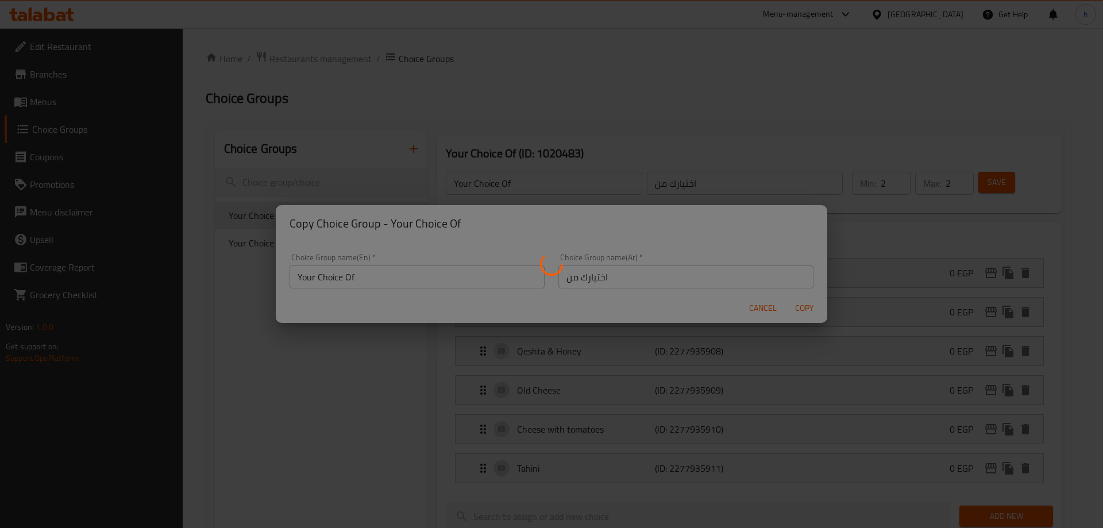
type input "Your Choice Of"
type input "اختيارك من"
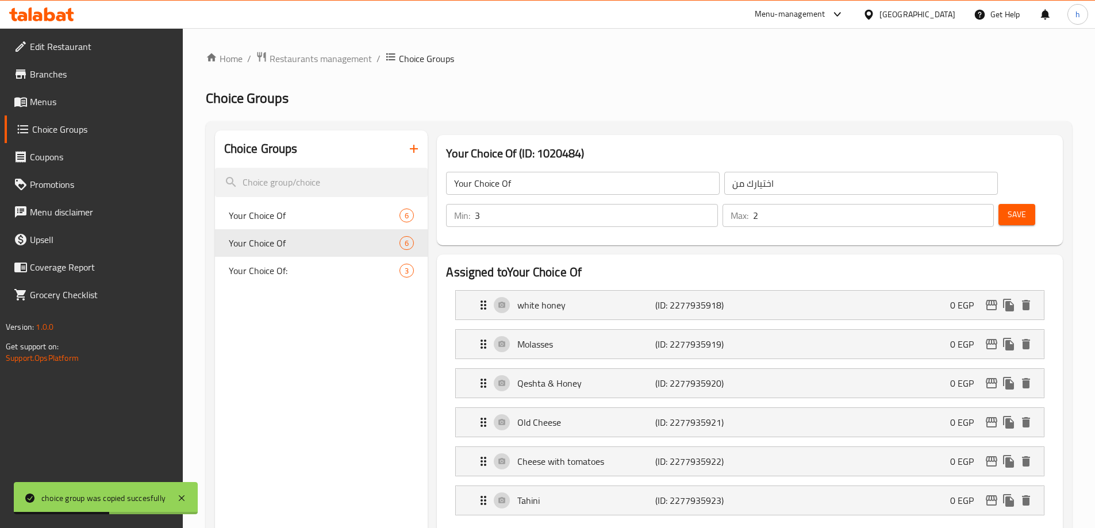
type input "3"
click at [717, 204] on input "3" at bounding box center [596, 215] width 242 height 23
type input "3"
click at [962, 204] on input "3" at bounding box center [873, 215] width 241 height 23
click at [1007, 207] on span "Save" at bounding box center [1016, 214] width 18 height 14
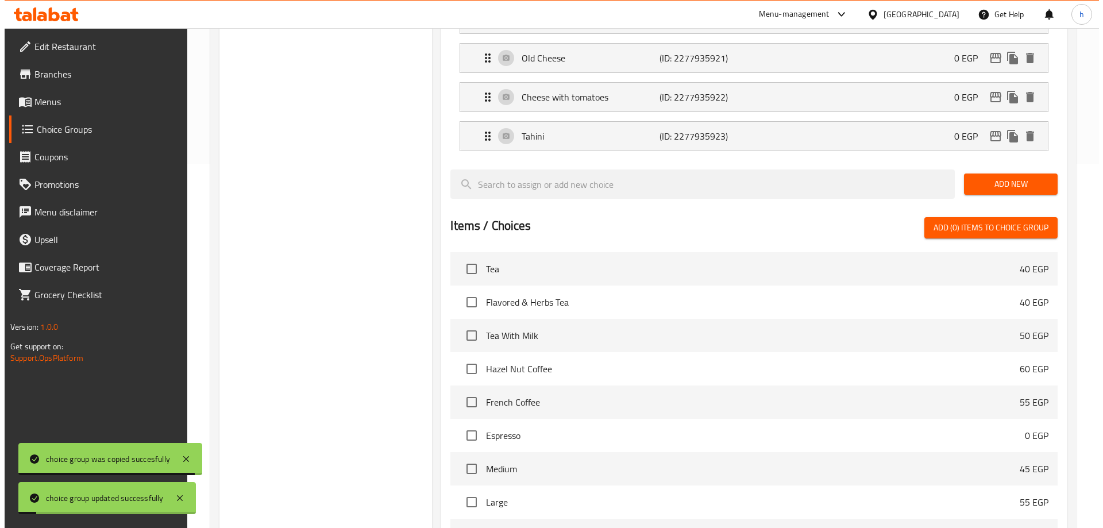
scroll to position [495, 0]
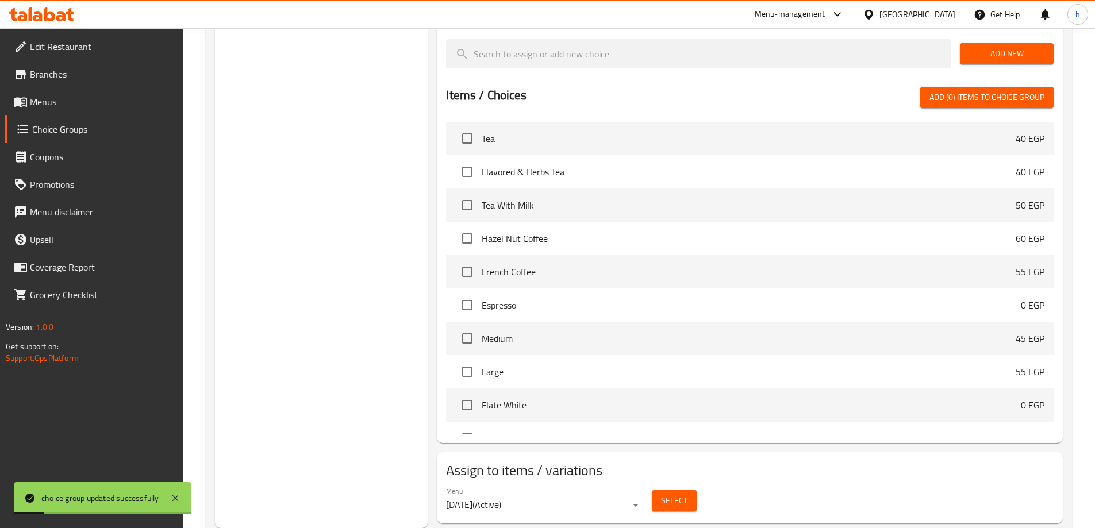
click at [660, 490] on button "Select" at bounding box center [674, 500] width 45 height 21
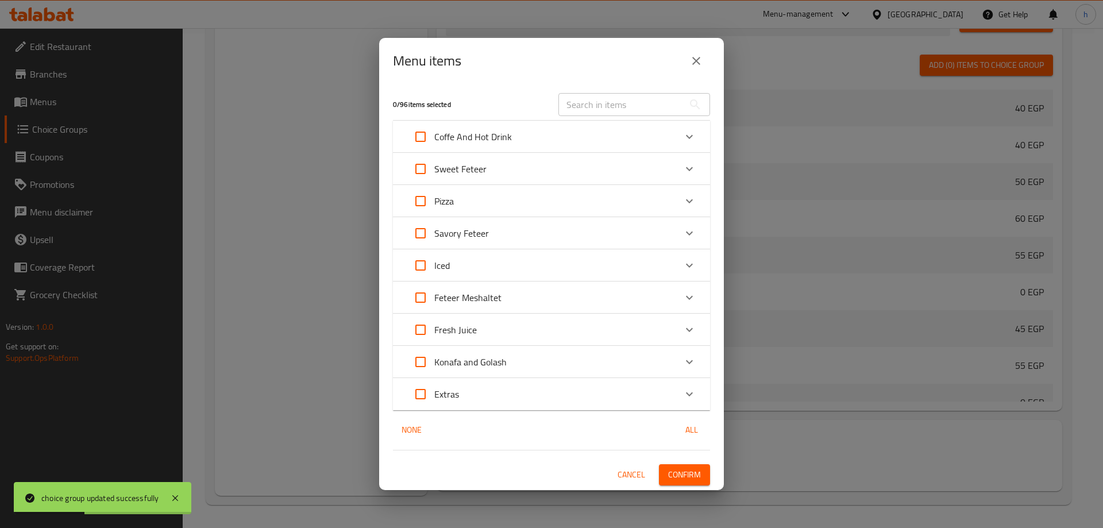
click at [643, 291] on div "Feteer Meshaltet" at bounding box center [541, 298] width 269 height 28
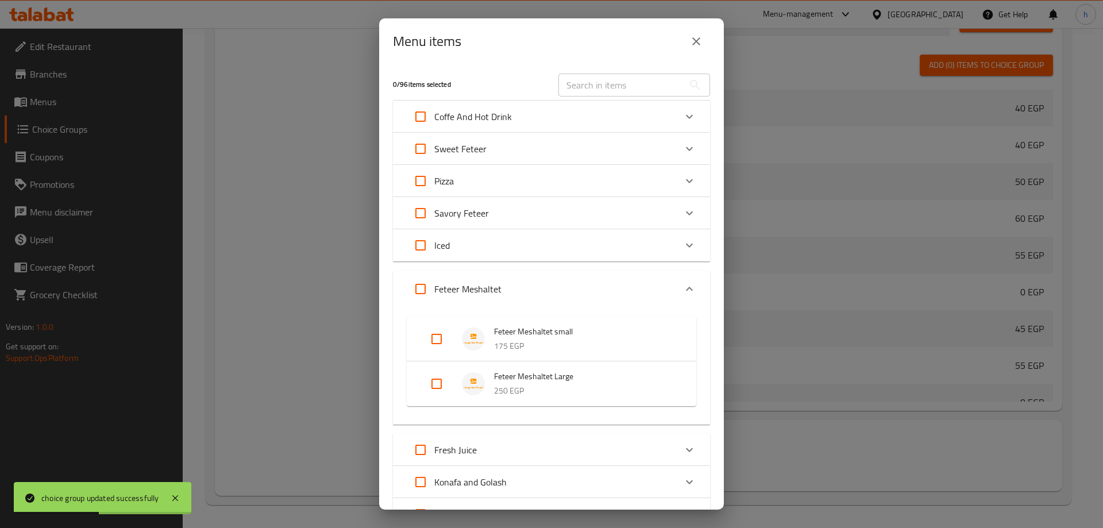
click at [441, 380] on input "Expand" at bounding box center [437, 384] width 28 height 28
checkbox input "true"
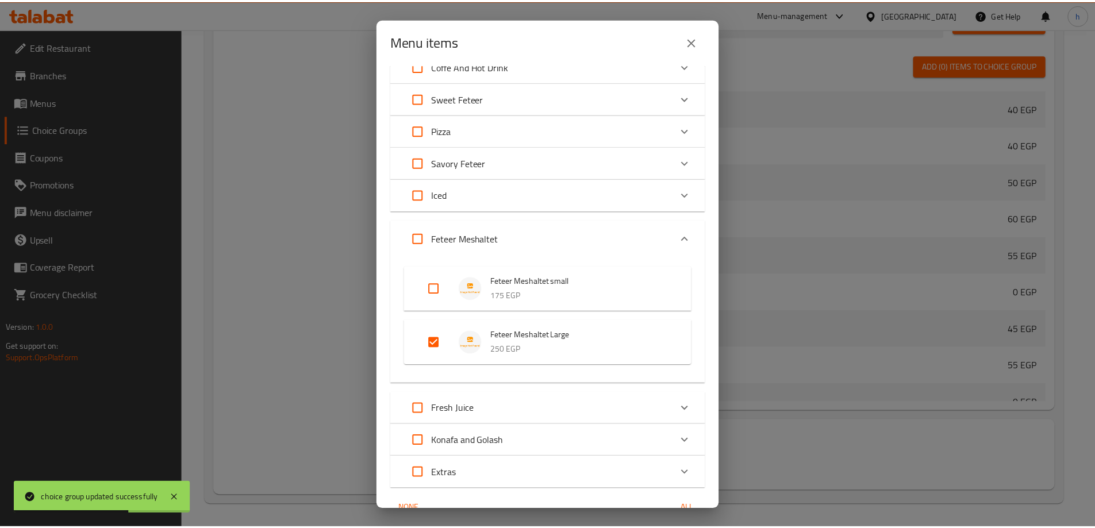
scroll to position [110, 0]
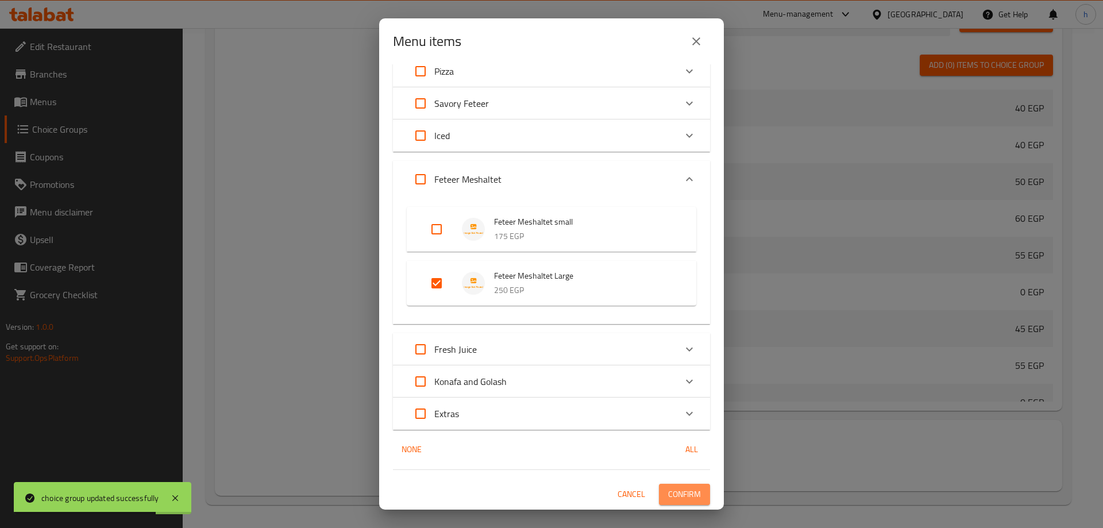
click at [680, 492] on span "Confirm" at bounding box center [684, 494] width 33 height 14
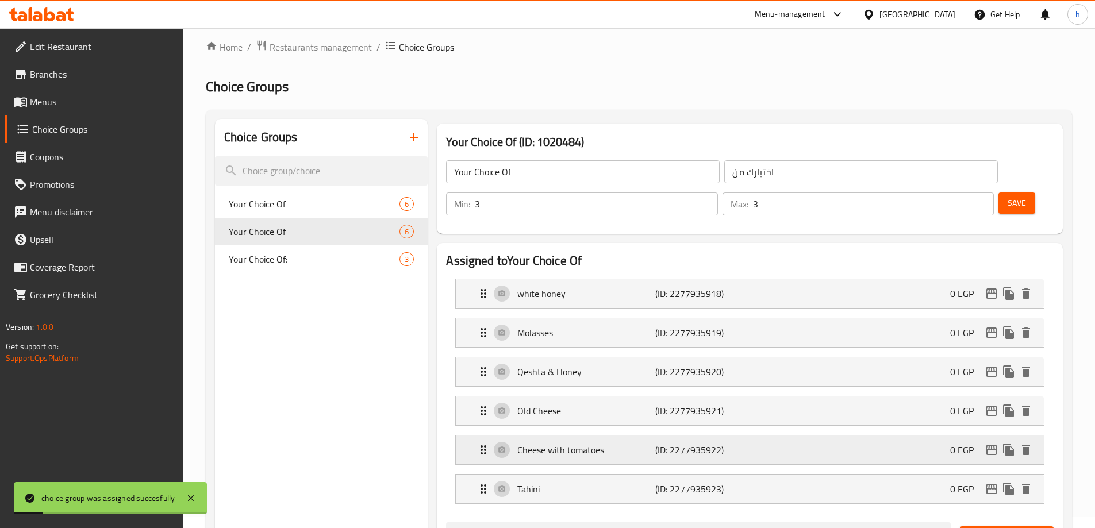
scroll to position [0, 0]
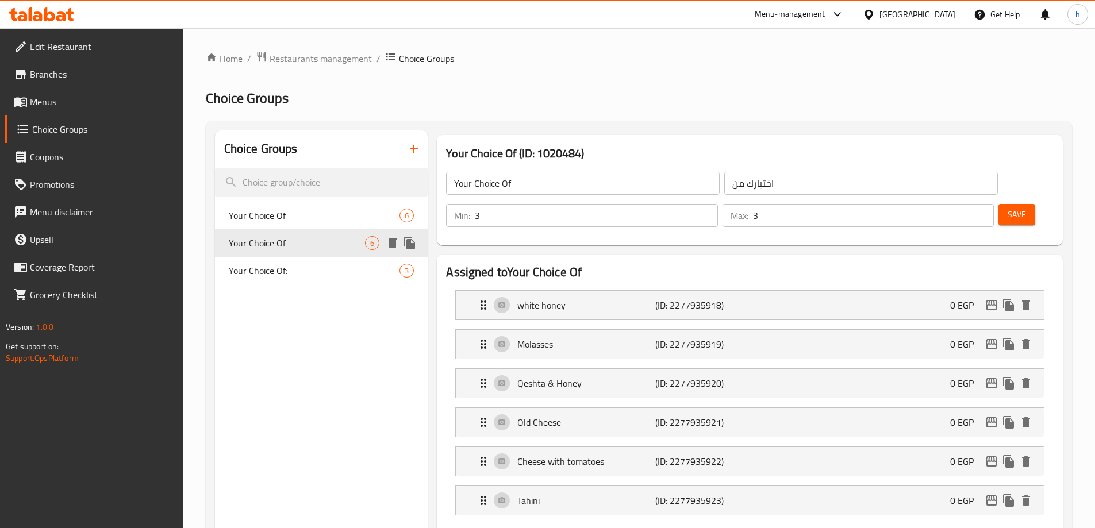
click at [326, 214] on span "Your Choice Of" at bounding box center [314, 216] width 171 height 14
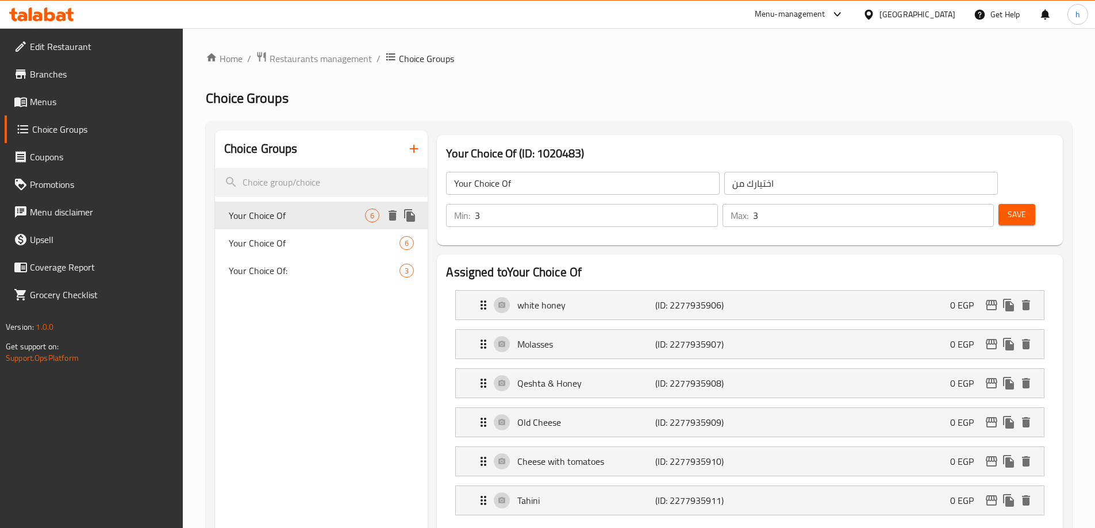
type input "Your Choice Of"
type input "اختيارك من"
type input "2"
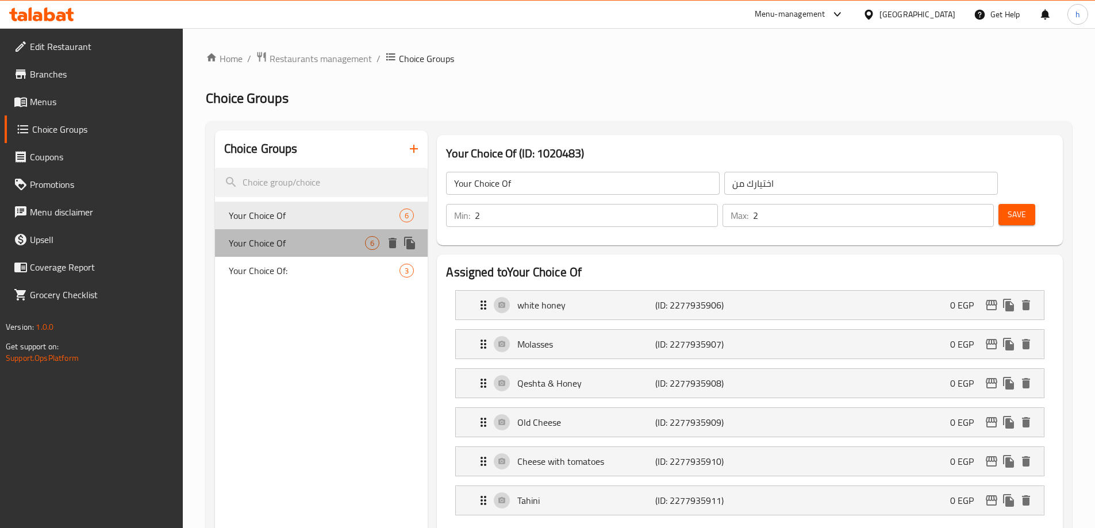
click at [316, 236] on span "Your Choice Of" at bounding box center [297, 243] width 137 height 14
type input "Your Choice Of"
type input "اختيارك من"
type input "3"
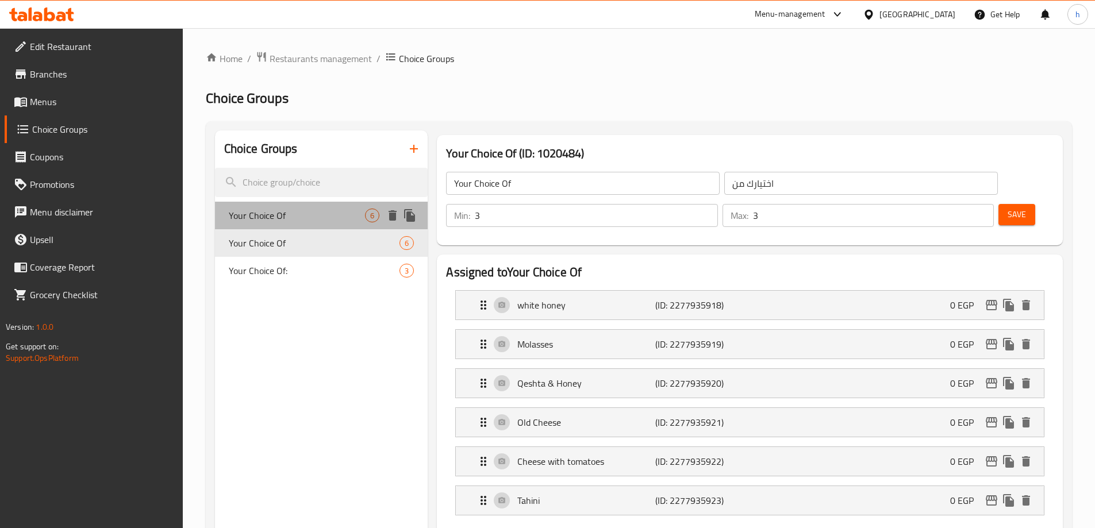
click at [316, 217] on span "Your Choice Of" at bounding box center [297, 216] width 137 height 14
type input "Your Choice Of"
type input "اختيارك من"
type input "2"
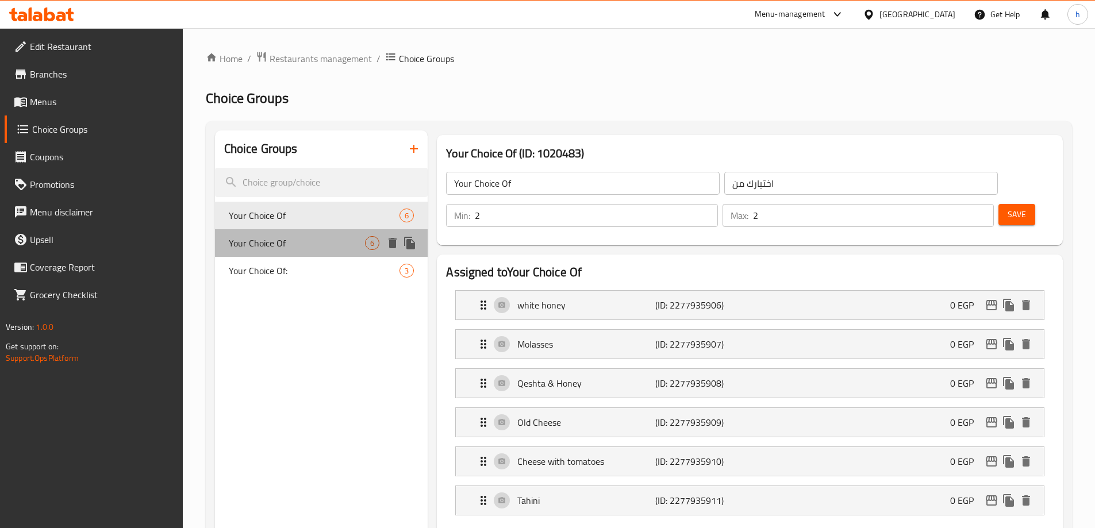
click at [316, 240] on span "Your Choice Of" at bounding box center [297, 243] width 137 height 14
type input "Your Choice Of"
type input "اختيارك من"
type input "3"
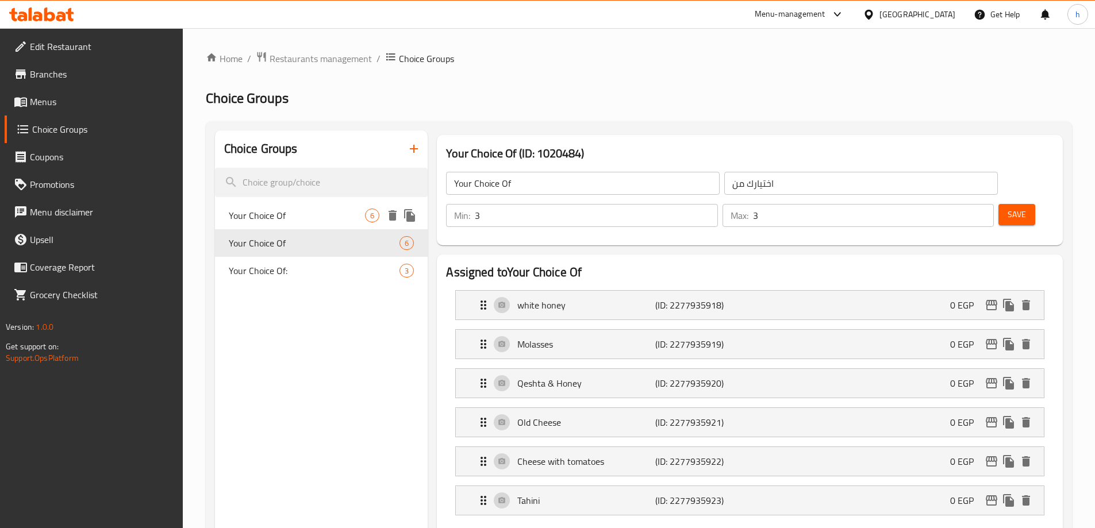
click at [278, 218] on span "Your Choice Of" at bounding box center [297, 216] width 137 height 14
type input "Your Choice Of"
type input "اختيارك من"
type input "2"
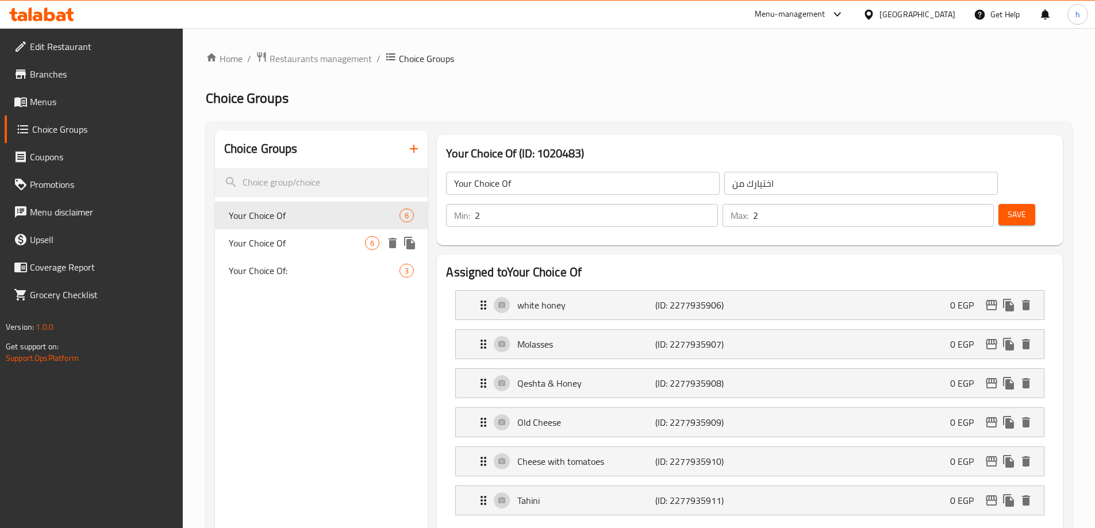
click at [315, 246] on span "Your Choice Of" at bounding box center [297, 243] width 137 height 14
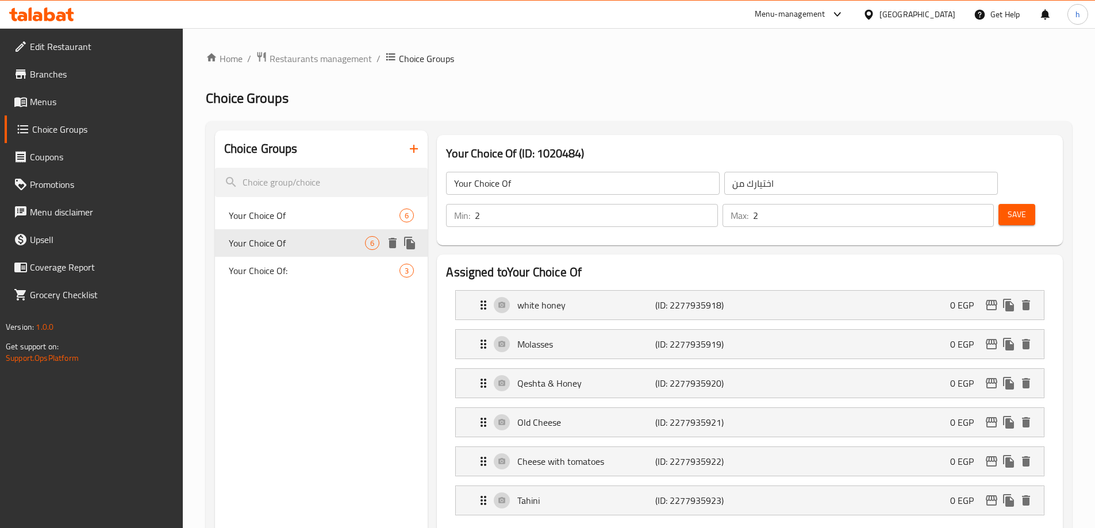
type input "Your Choice Of"
type input "اختيارك من"
type input "3"
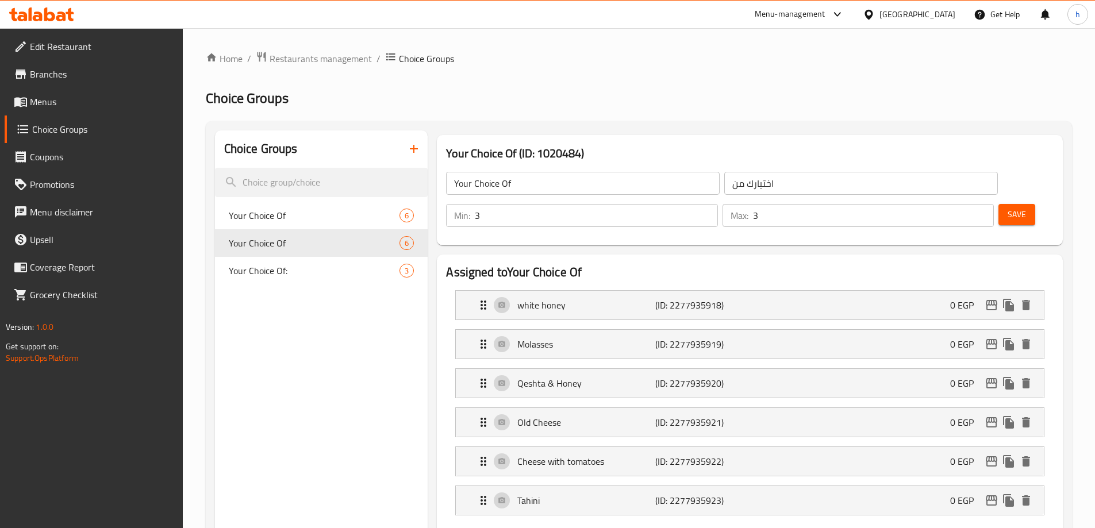
click at [87, 103] on span "Menus" at bounding box center [102, 102] width 144 height 14
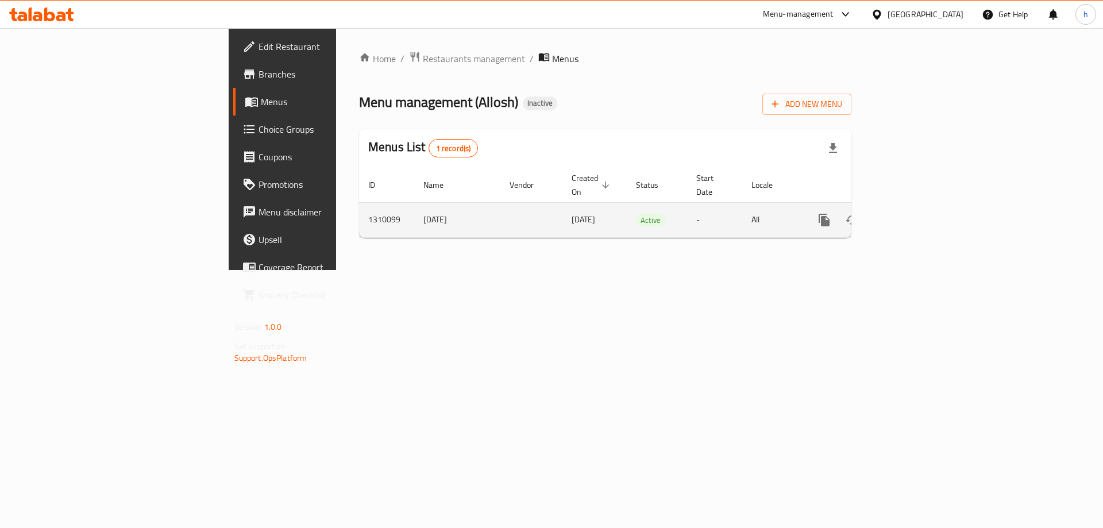
click at [921, 210] on link "enhanced table" at bounding box center [907, 220] width 28 height 28
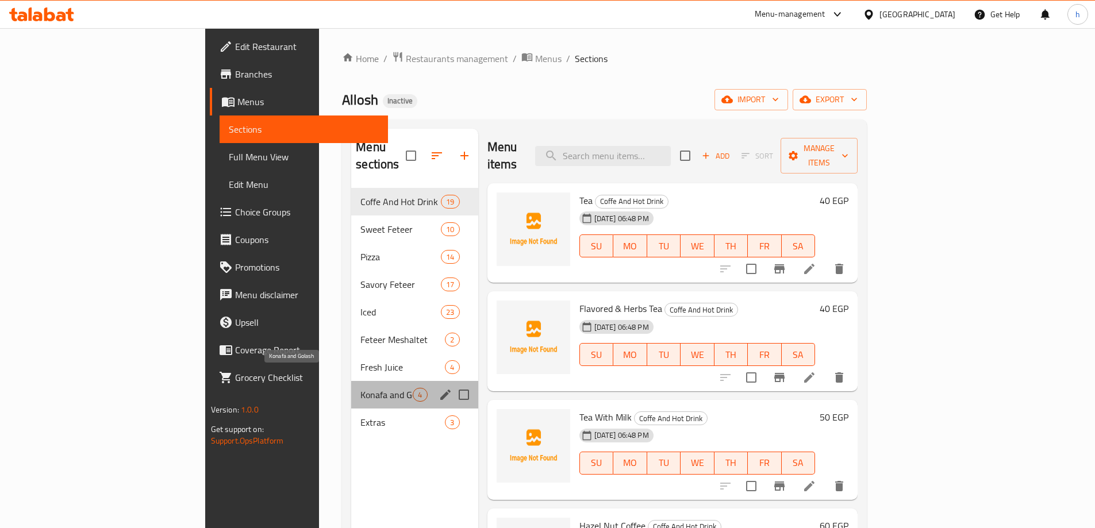
click at [360, 388] on span "Konafa and Golash" at bounding box center [386, 395] width 52 height 14
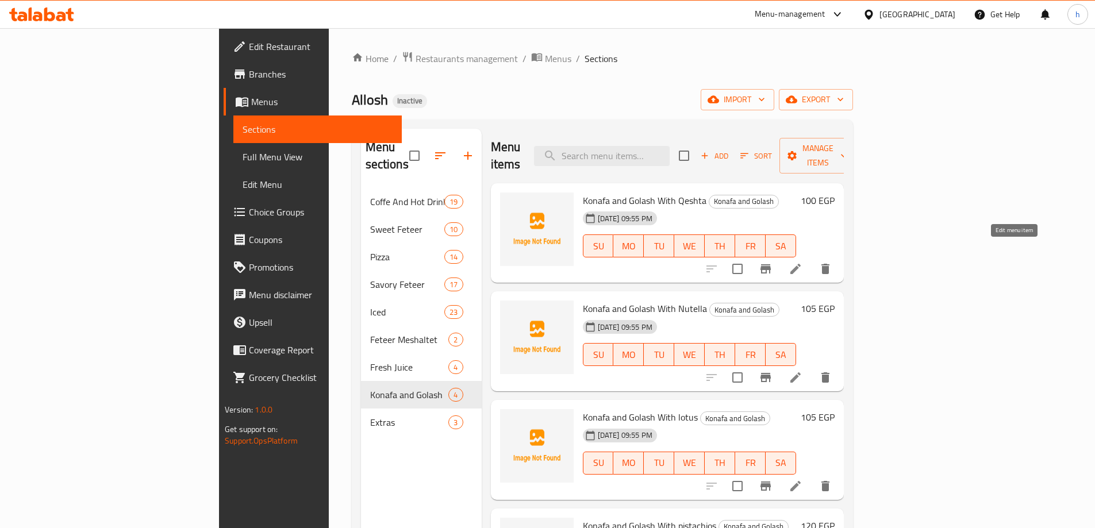
click at [802, 262] on icon at bounding box center [795, 269] width 14 height 14
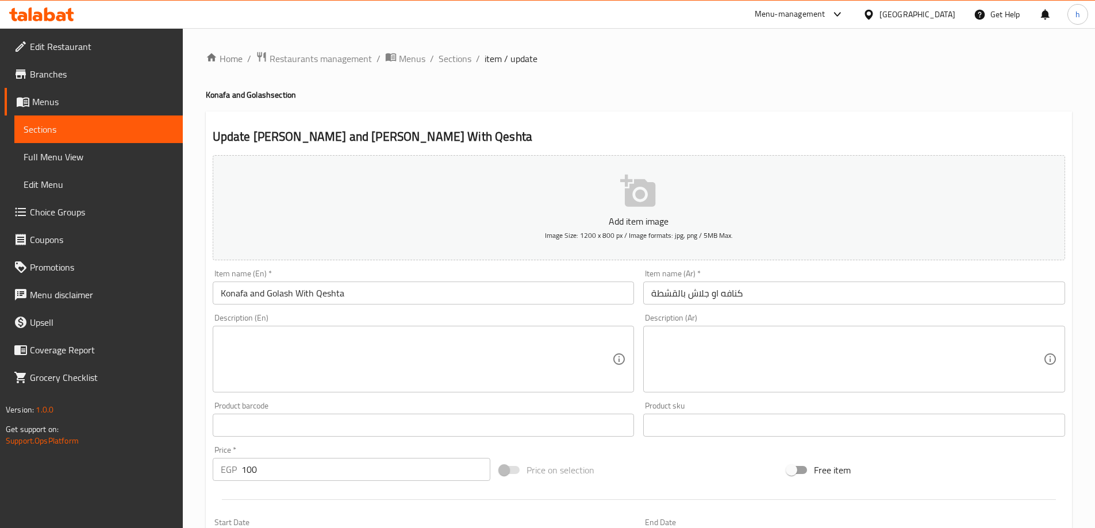
scroll to position [284, 0]
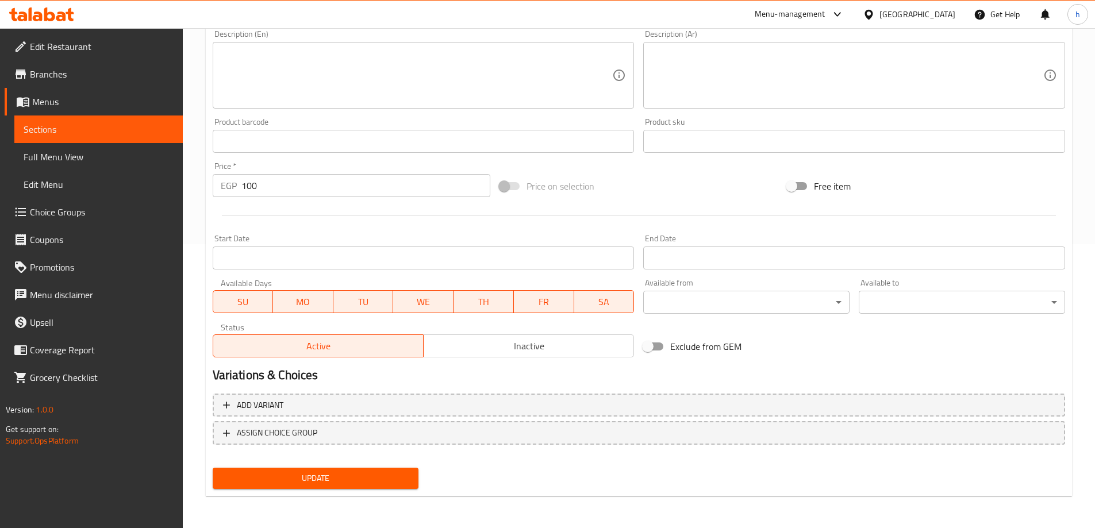
click at [96, 214] on span "Choice Groups" at bounding box center [102, 212] width 144 height 14
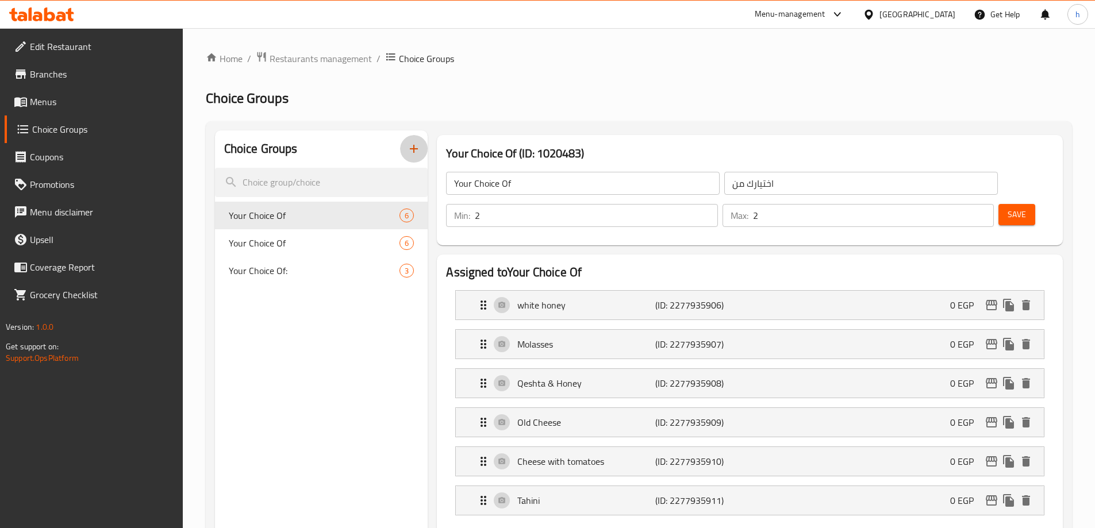
click at [407, 147] on icon "button" at bounding box center [414, 149] width 14 height 14
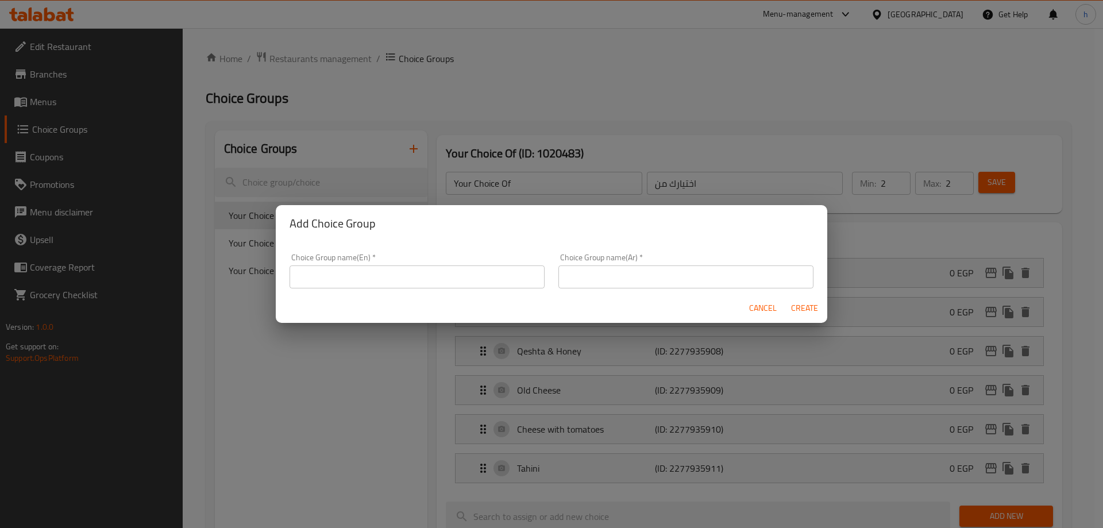
click at [403, 267] on input "text" at bounding box center [417, 276] width 255 height 23
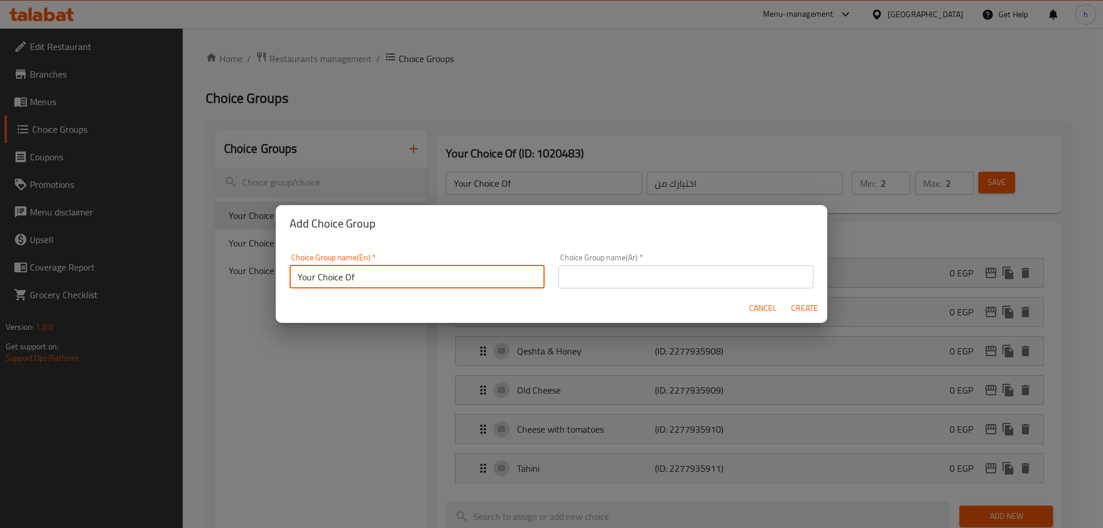
type input "Your Choice Of"
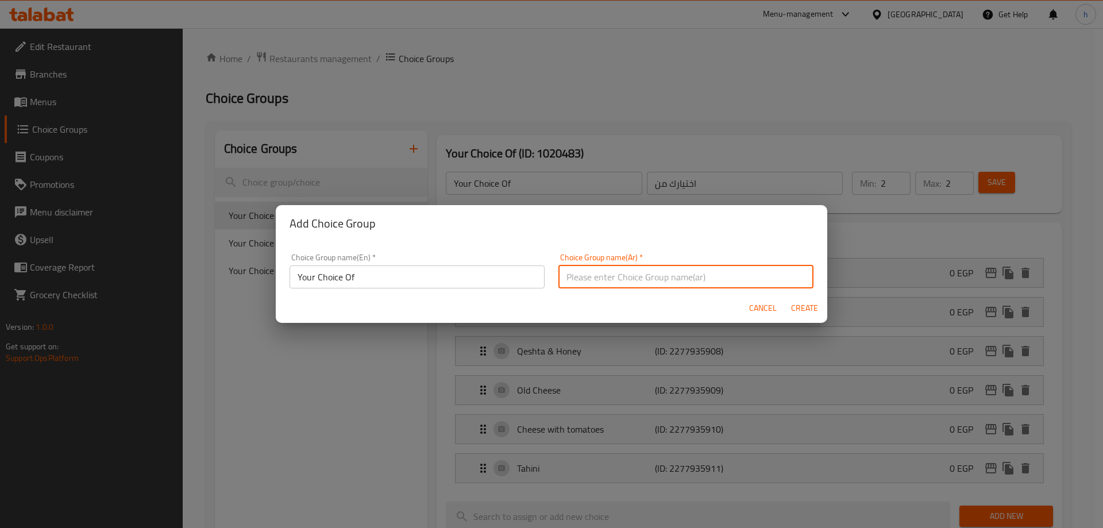
click at [635, 271] on input "text" at bounding box center [685, 276] width 255 height 23
type input "اختيارك من"
click at [808, 313] on span "Create" at bounding box center [805, 308] width 28 height 14
type input "Your Choice Of"
type input "اختيارك من"
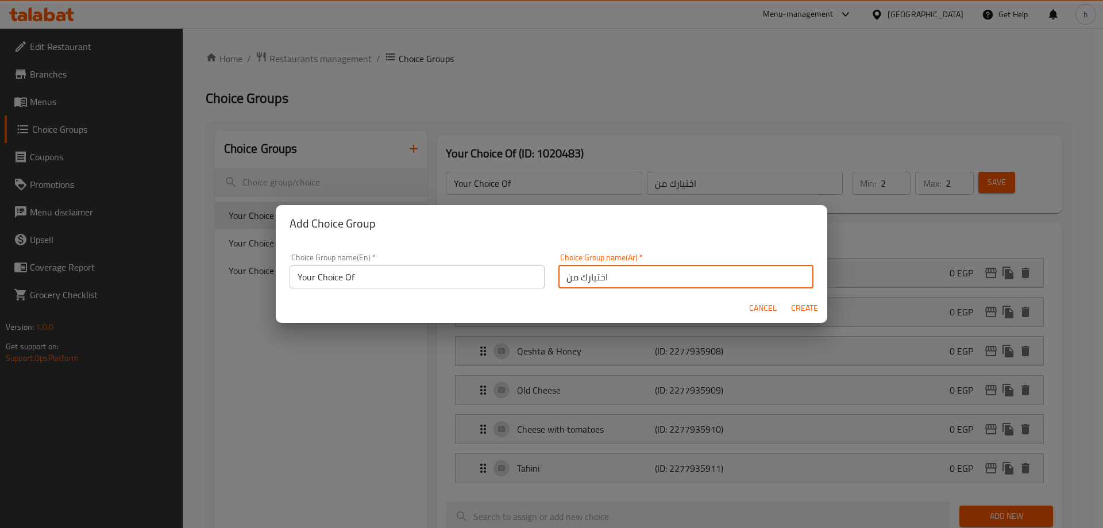
type input "0"
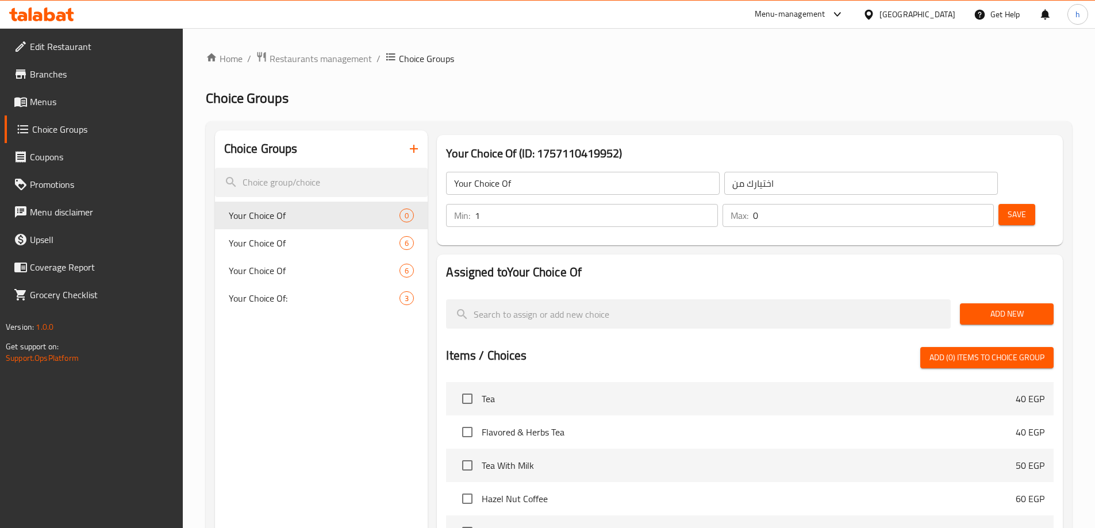
type input "1"
click at [717, 204] on input "1" at bounding box center [596, 215] width 242 height 23
type input "1"
click at [962, 204] on input "1" at bounding box center [873, 215] width 241 height 23
click at [1005, 307] on span "Add New" at bounding box center [1006, 314] width 75 height 14
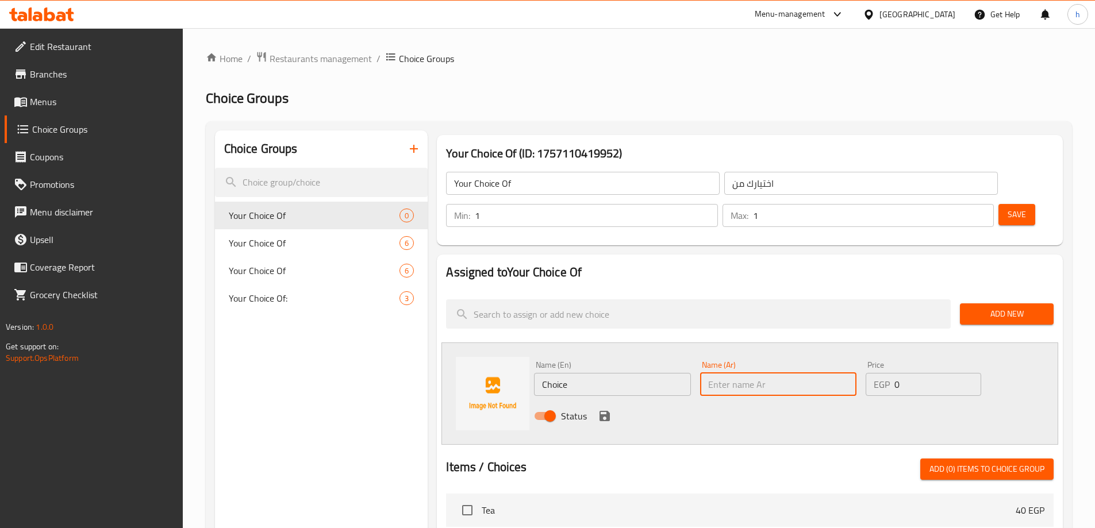
click at [735, 373] on input "text" at bounding box center [778, 384] width 156 height 23
paste input "كنافه"
type input "كنافه"
click at [557, 373] on input "Choice" at bounding box center [612, 384] width 156 height 23
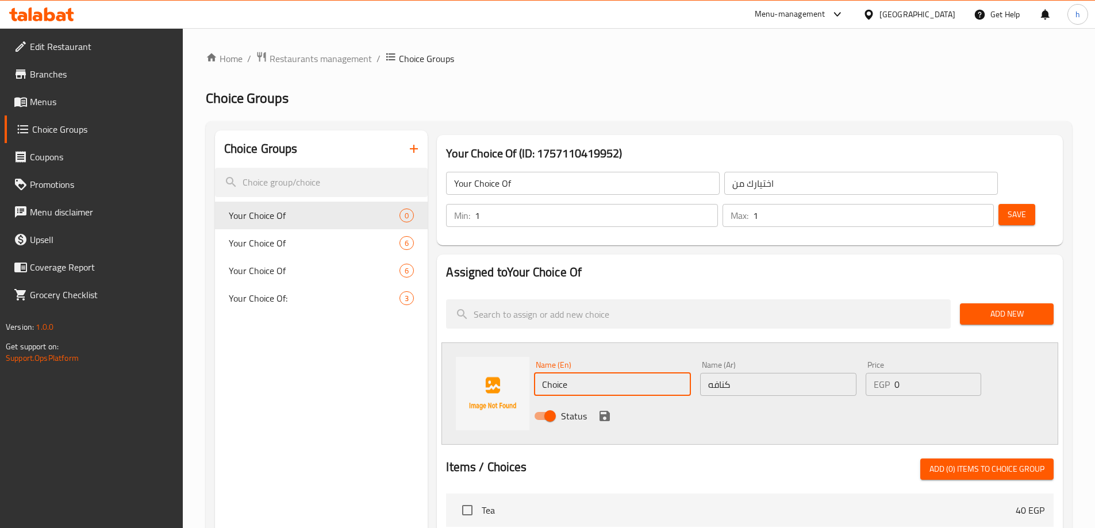
click at [557, 373] on input "Choice" at bounding box center [612, 384] width 156 height 23
paste input "Konafa"
type input "Konafa"
click at [602, 411] on icon "save" at bounding box center [604, 416] width 10 height 10
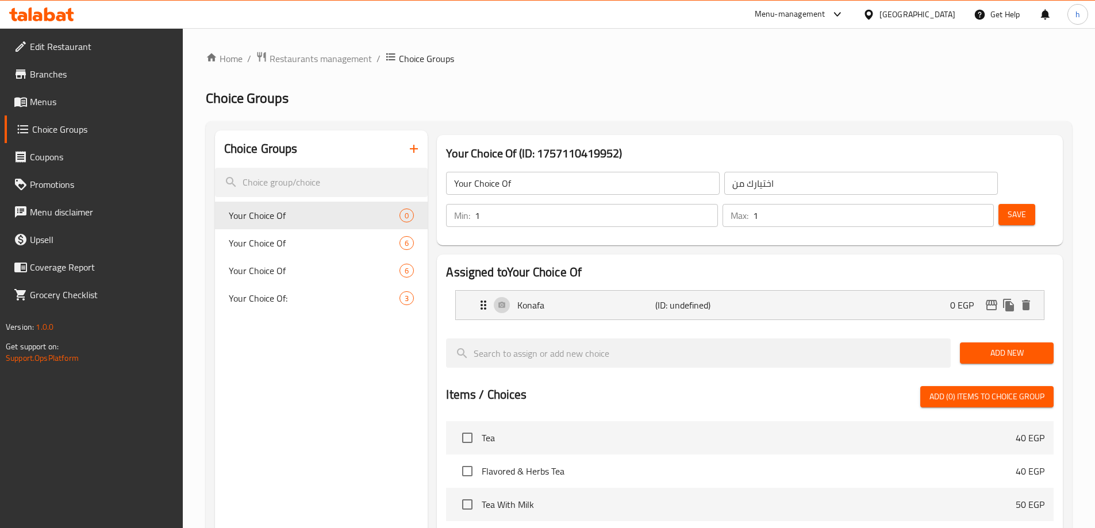
click at [993, 346] on span "Add New" at bounding box center [1006, 353] width 75 height 14
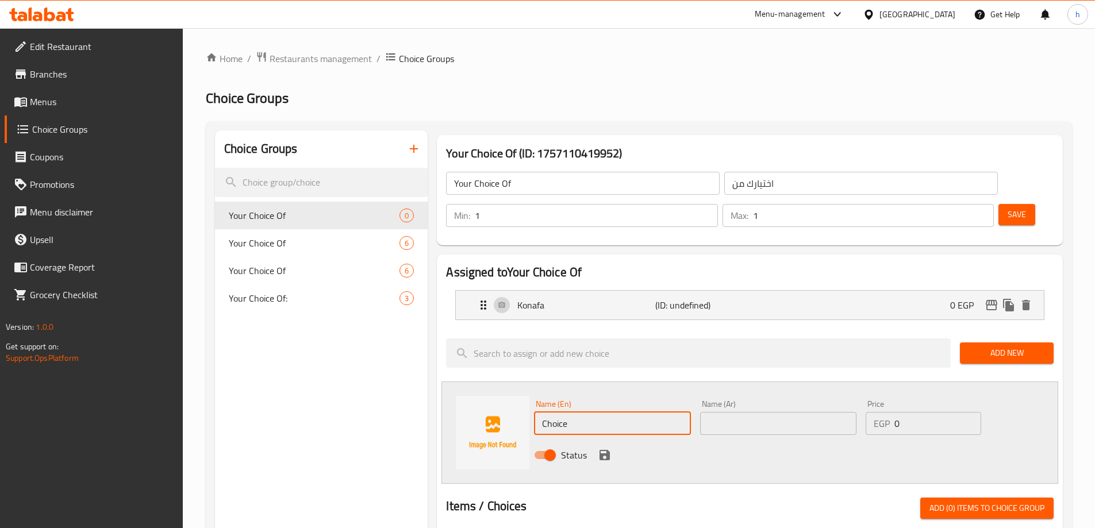
click at [552, 412] on input "Choice" at bounding box center [612, 423] width 156 height 23
paste input "Golash"
type input "Golash"
click at [739, 412] on input "text" at bounding box center [778, 423] width 156 height 23
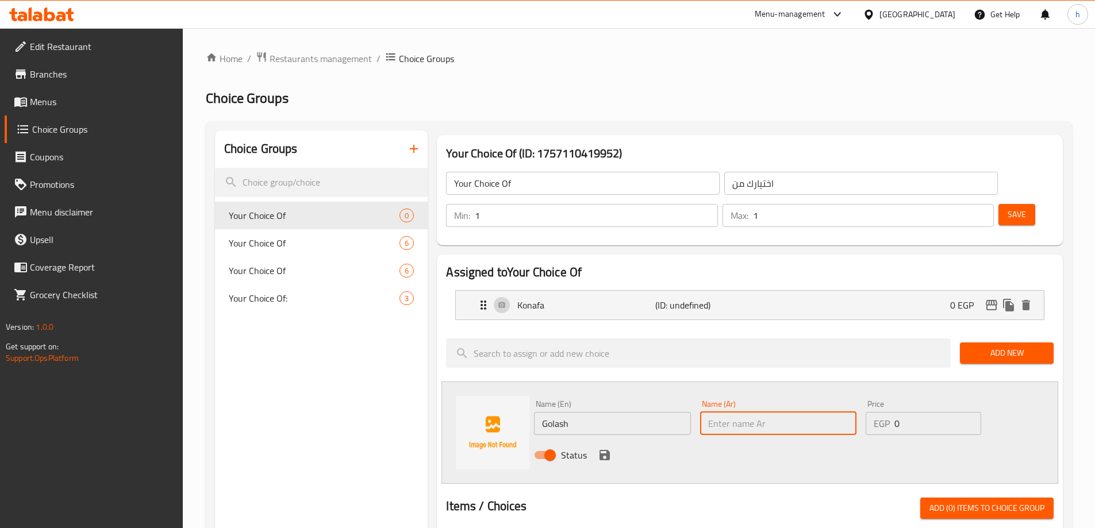
paste input "جلاش"
type input "جلاش"
click at [598, 448] on icon "save" at bounding box center [605, 455] width 14 height 14
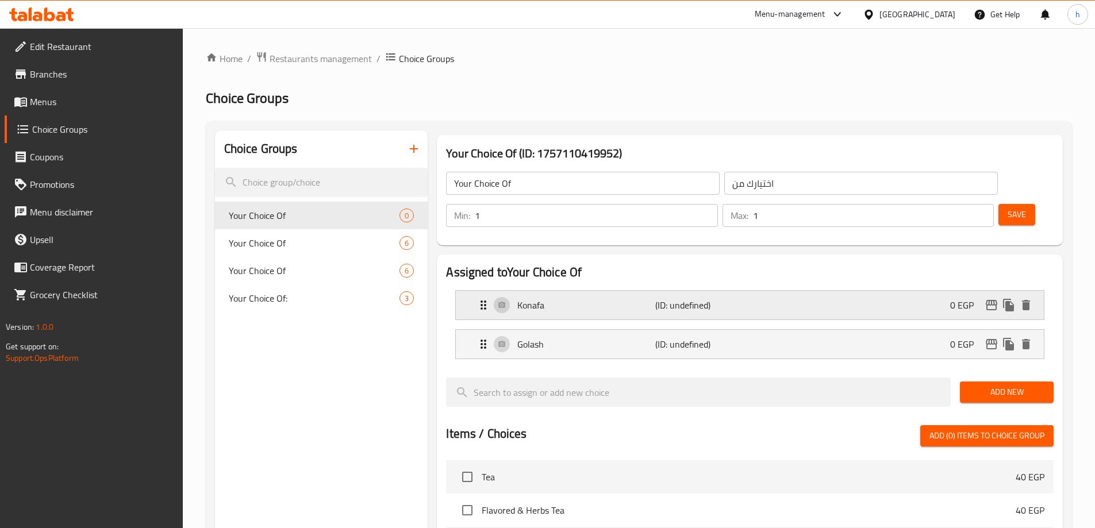
click at [892, 291] on div "Konafa (ID: undefined) 0 EGP" at bounding box center [752, 305] width 553 height 29
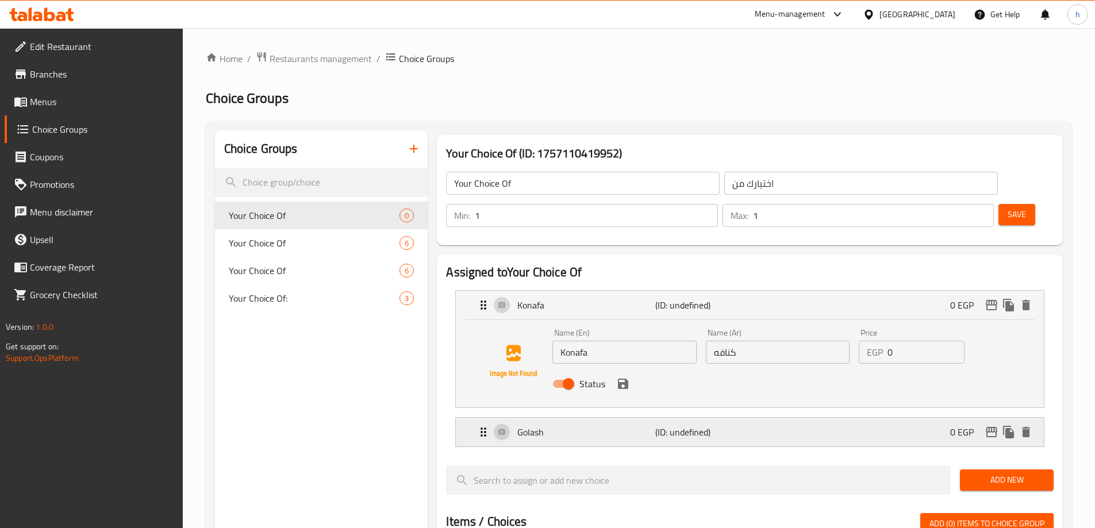
click at [831, 418] on div "Golash (ID: undefined) 0 EGP" at bounding box center [752, 432] width 553 height 29
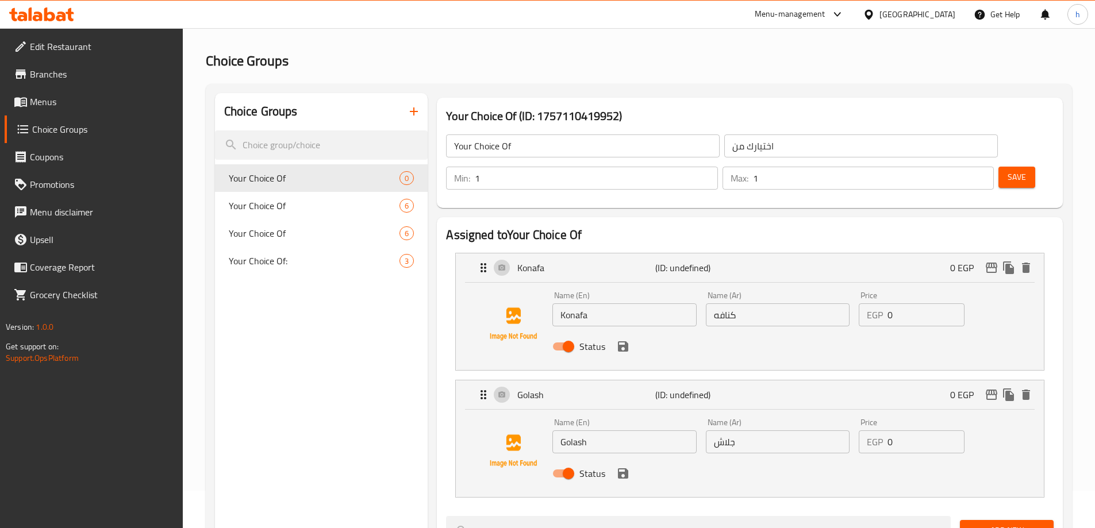
scroll to position [57, 0]
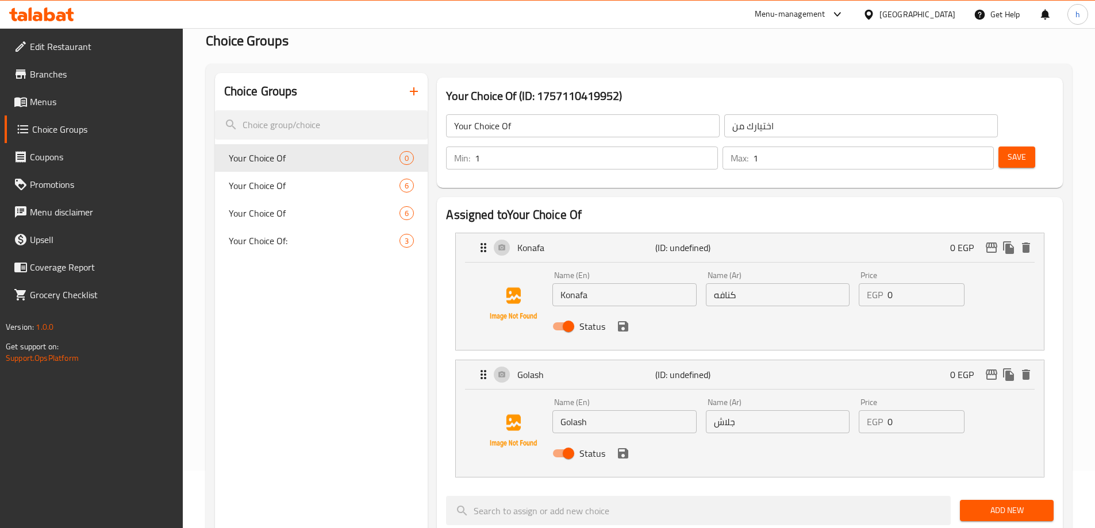
click at [1007, 150] on span "Save" at bounding box center [1016, 157] width 18 height 14
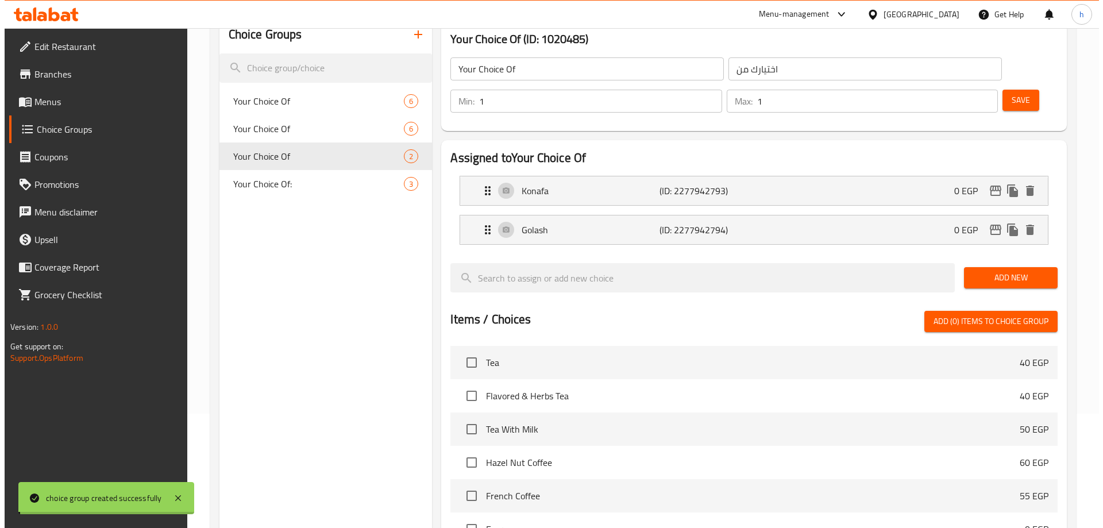
scroll to position [338, 0]
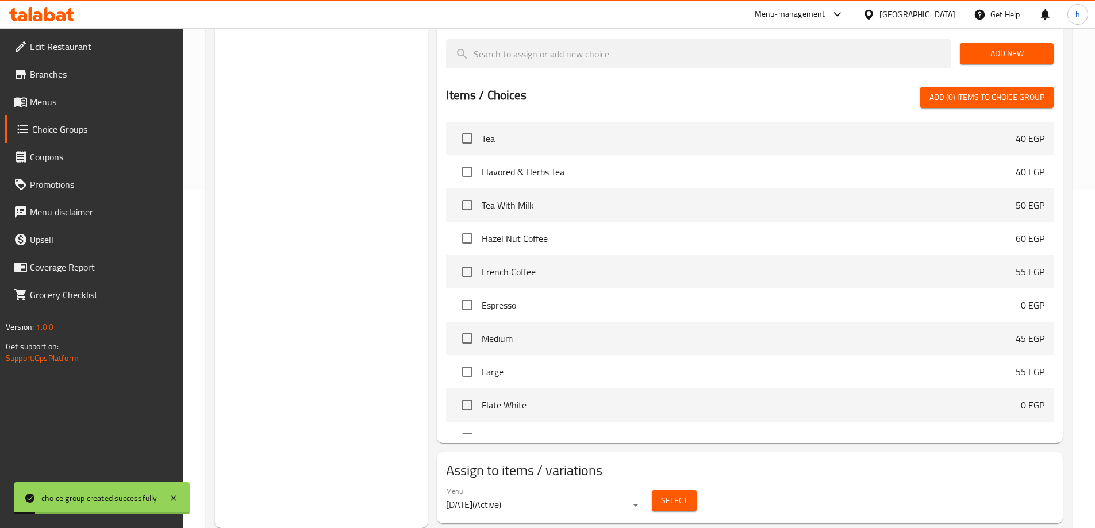
click at [682, 494] on span "Select" at bounding box center [674, 501] width 26 height 14
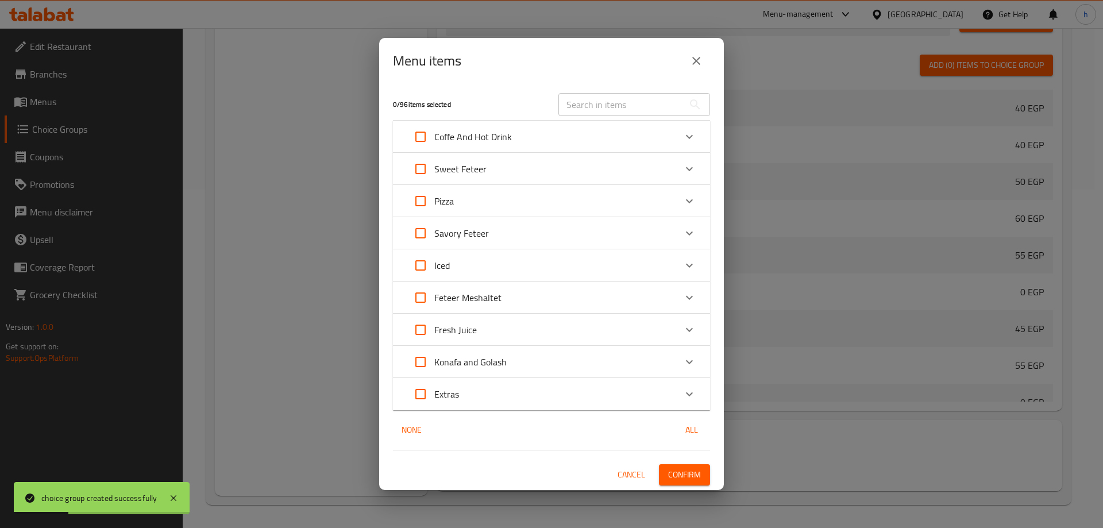
click at [425, 367] on input "Expand" at bounding box center [421, 362] width 28 height 28
checkbox input "true"
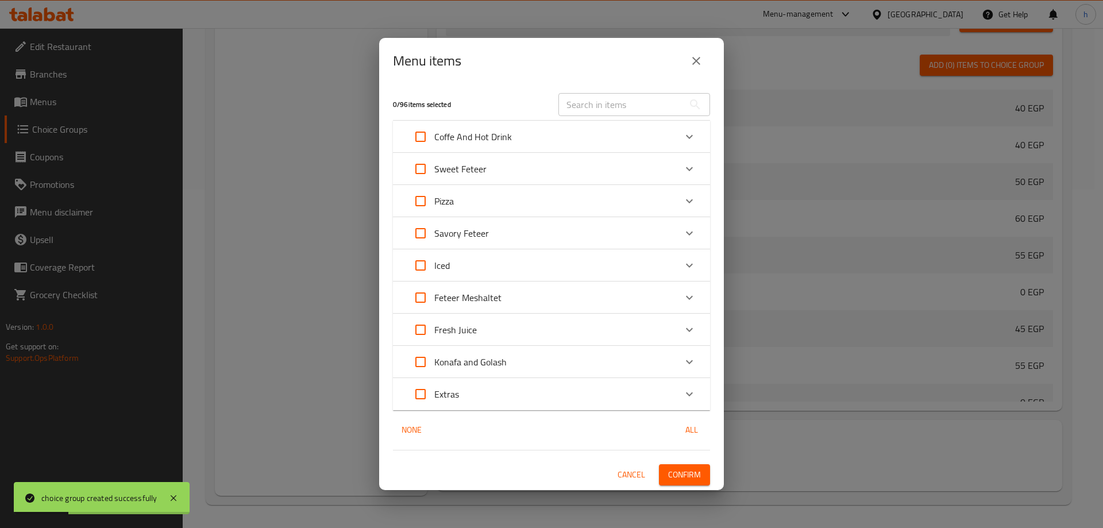
checkbox input "true"
click at [689, 360] on icon "Expand" at bounding box center [690, 362] width 14 height 14
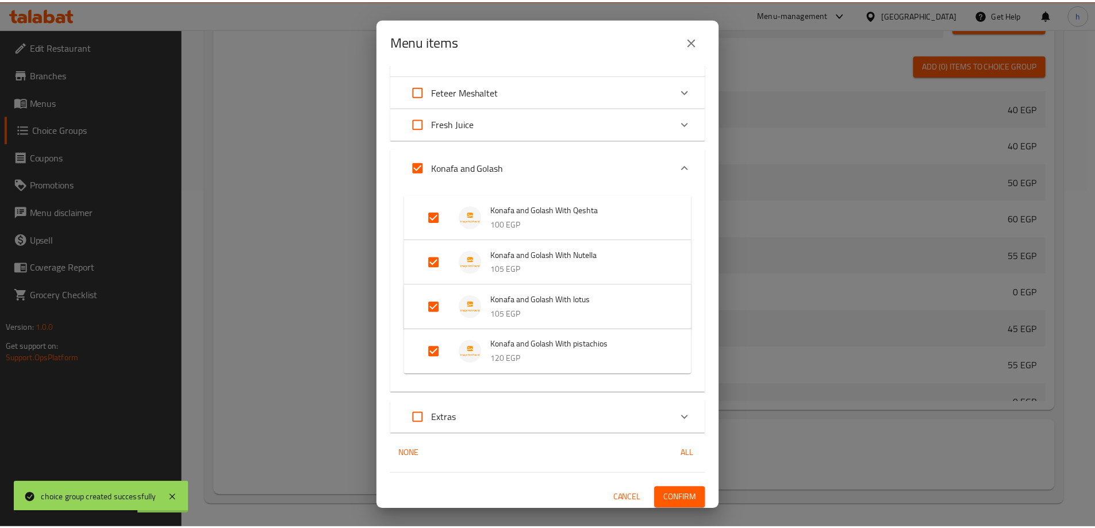
scroll to position [190, 0]
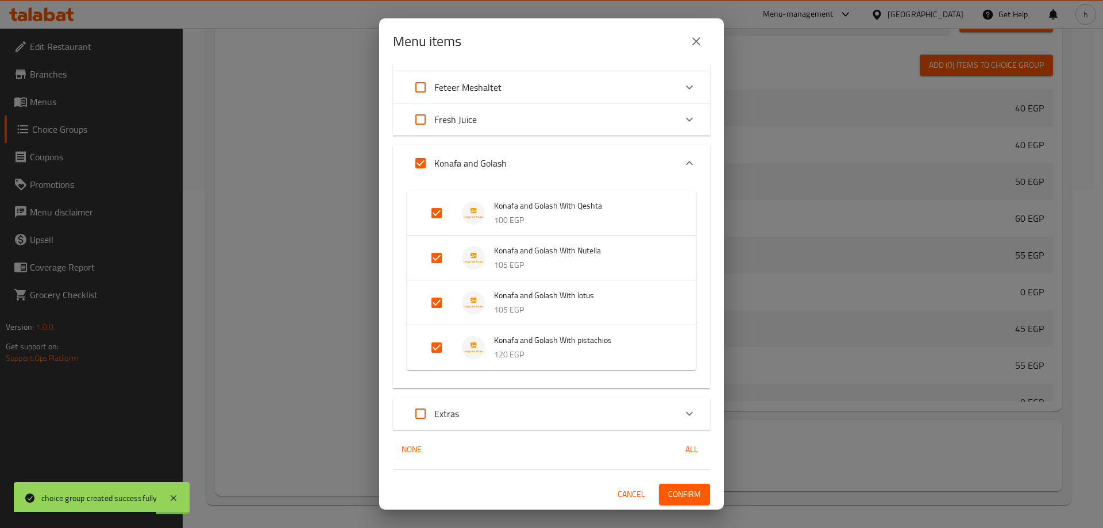
click at [677, 496] on span "Confirm" at bounding box center [684, 494] width 33 height 14
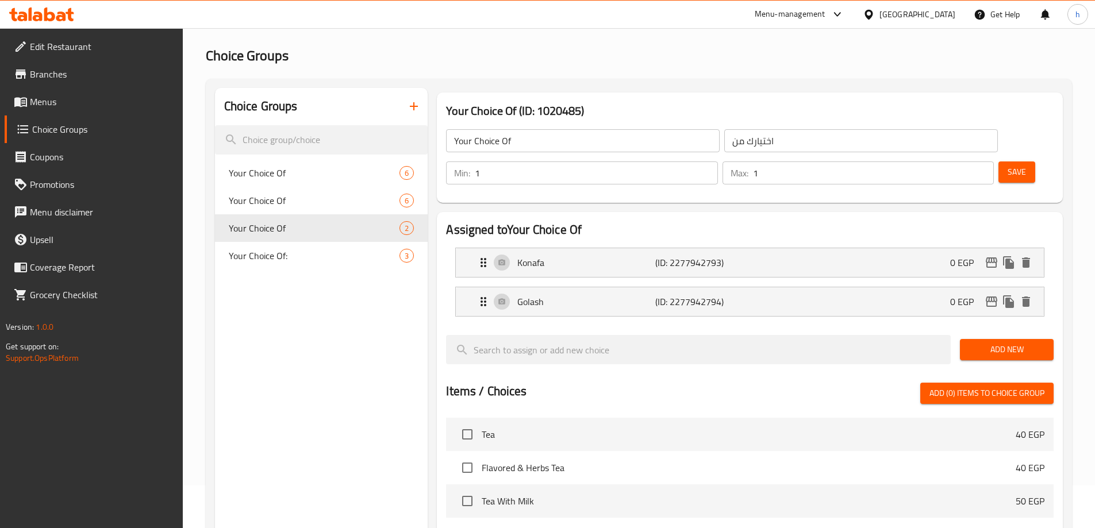
scroll to position [0, 0]
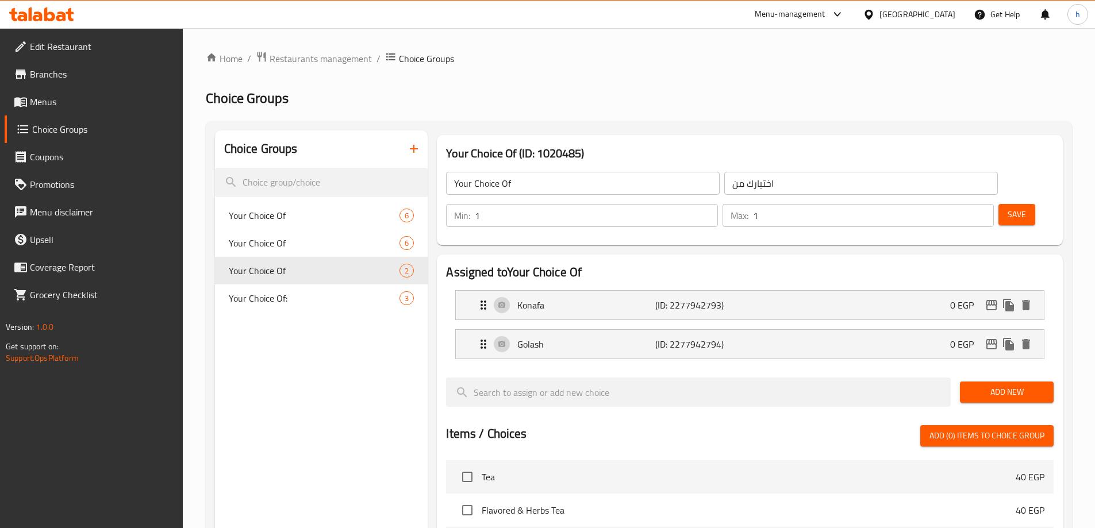
click at [74, 104] on span "Menus" at bounding box center [102, 102] width 144 height 14
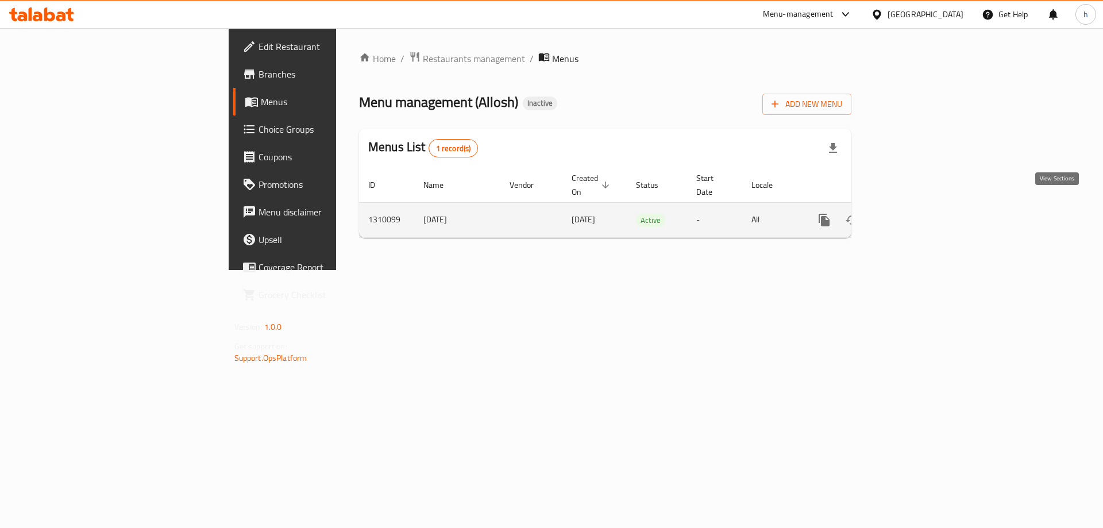
click at [914, 213] on icon "enhanced table" at bounding box center [907, 220] width 14 height 14
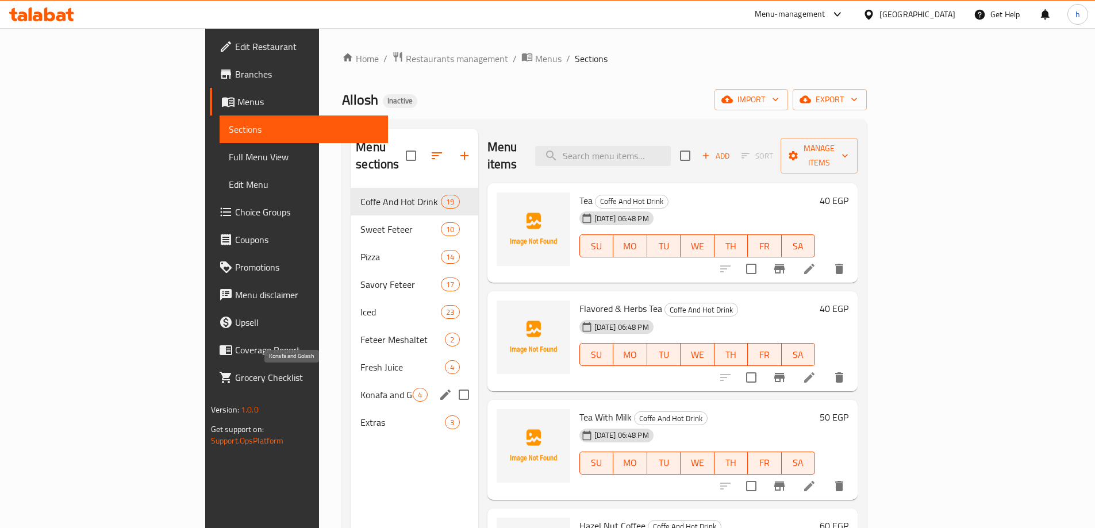
click at [360, 388] on span "Konafa and Golash" at bounding box center [386, 395] width 52 height 14
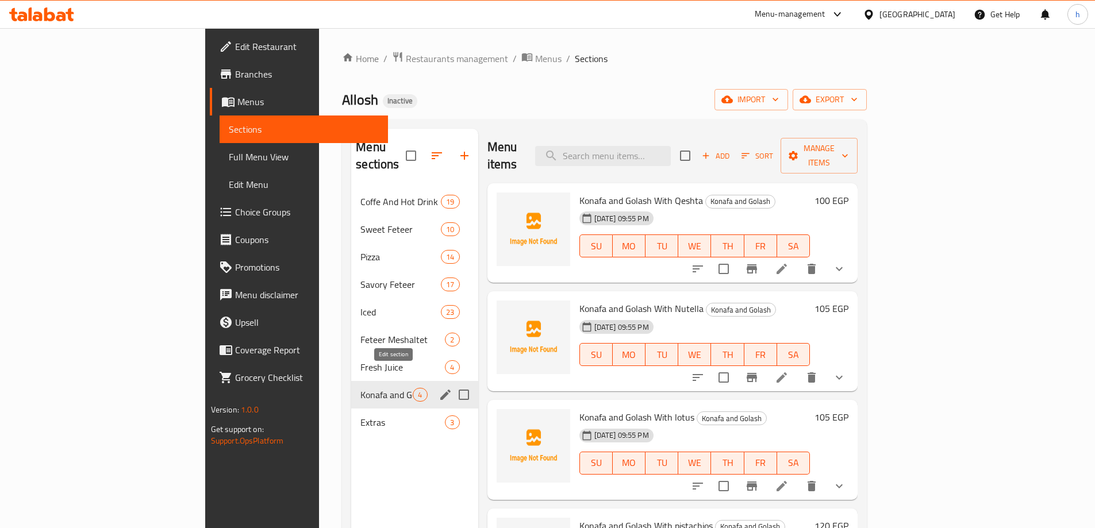
click at [440, 390] on icon "edit" at bounding box center [445, 395] width 10 height 10
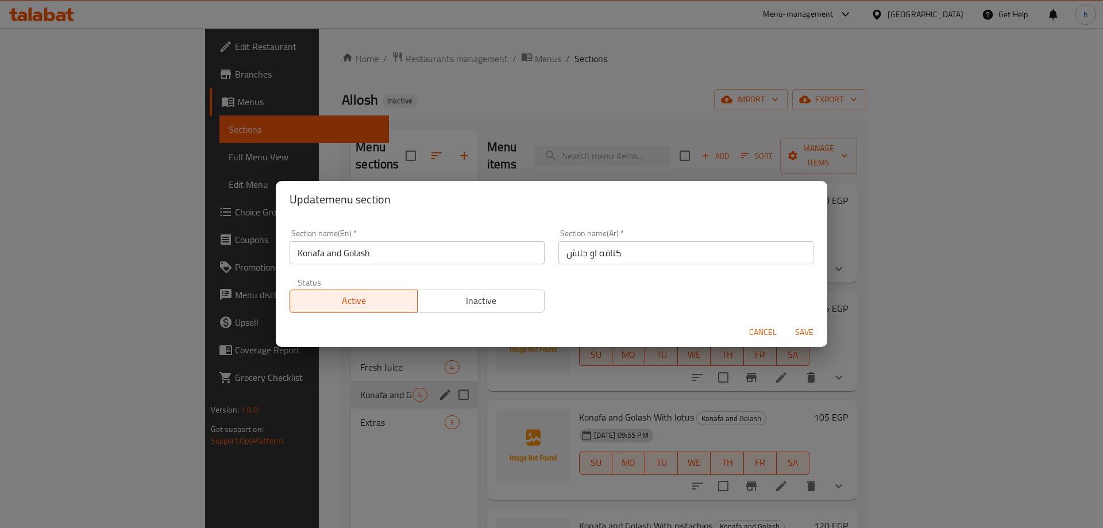
click at [336, 258] on input "Konafa and Golash" at bounding box center [417, 252] width 255 height 23
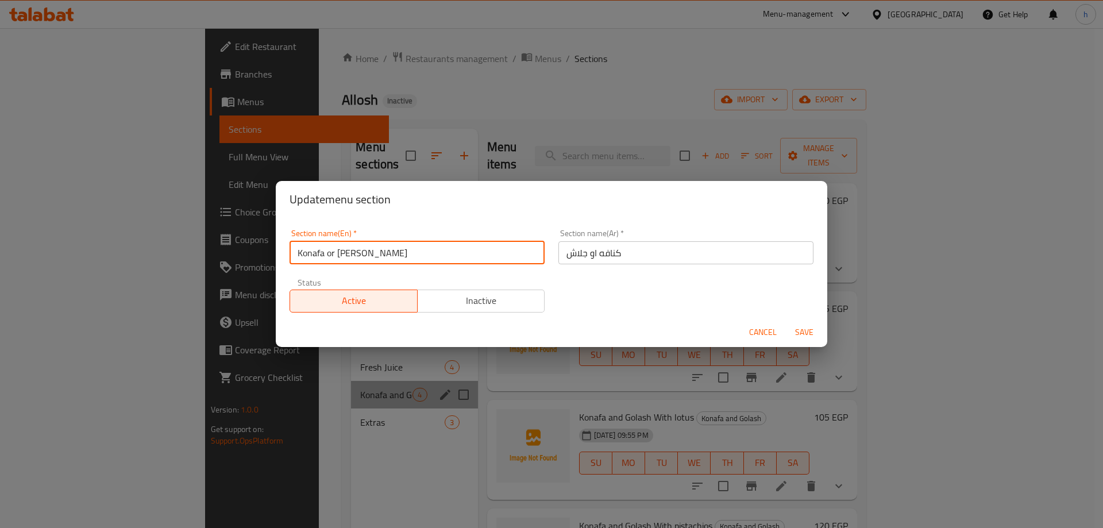
click at [331, 253] on input "Konafa or Golash" at bounding box center [417, 252] width 255 height 23
type input "Konafa Or Golash"
click at [804, 329] on span "Save" at bounding box center [805, 332] width 28 height 14
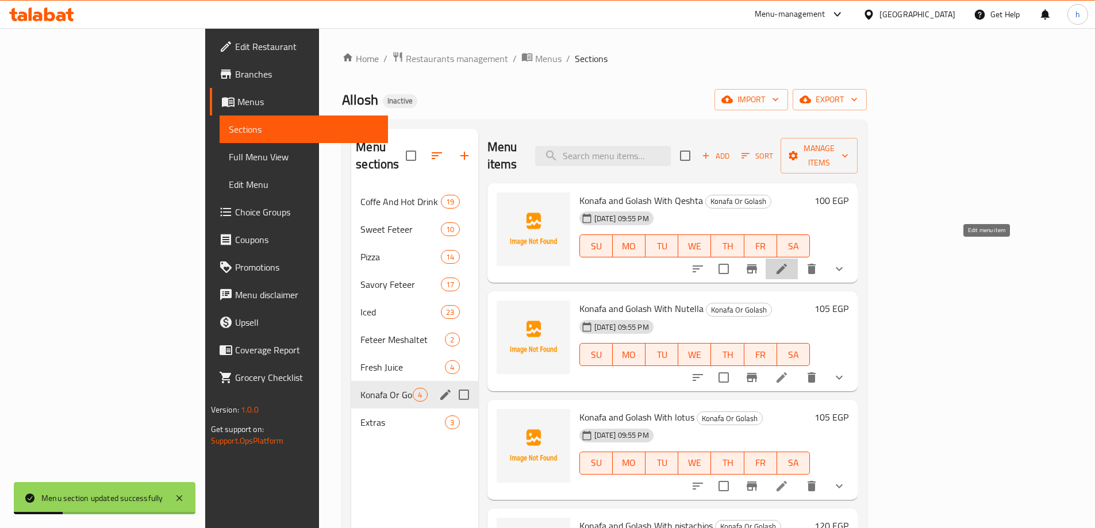
click at [788, 262] on icon at bounding box center [781, 269] width 14 height 14
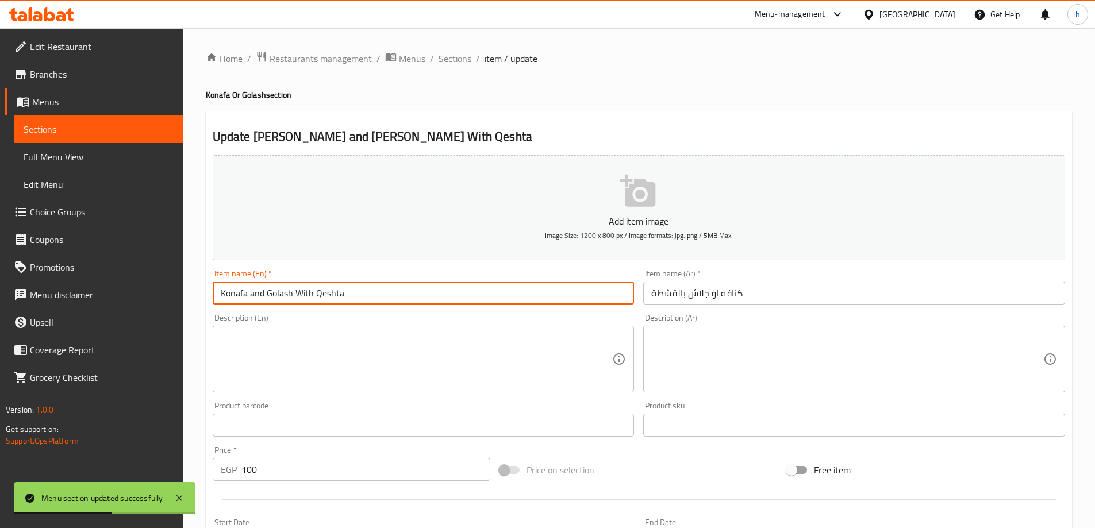
click at [256, 292] on input "Konafa and Golash With Qeshta" at bounding box center [424, 293] width 422 height 23
click at [254, 292] on input "Konafa Or Golash With Qeshta" at bounding box center [424, 293] width 422 height 23
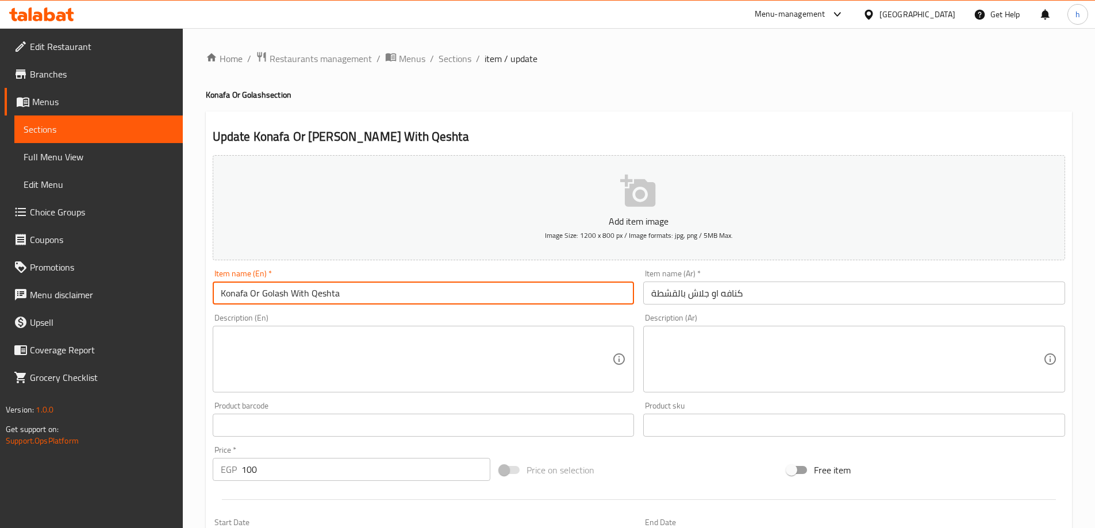
click at [254, 292] on input "Konafa Or Golash With Qeshta" at bounding box center [424, 293] width 422 height 23
paste input "جلاش"
type input "Konafa Or Golash With Qeshta"
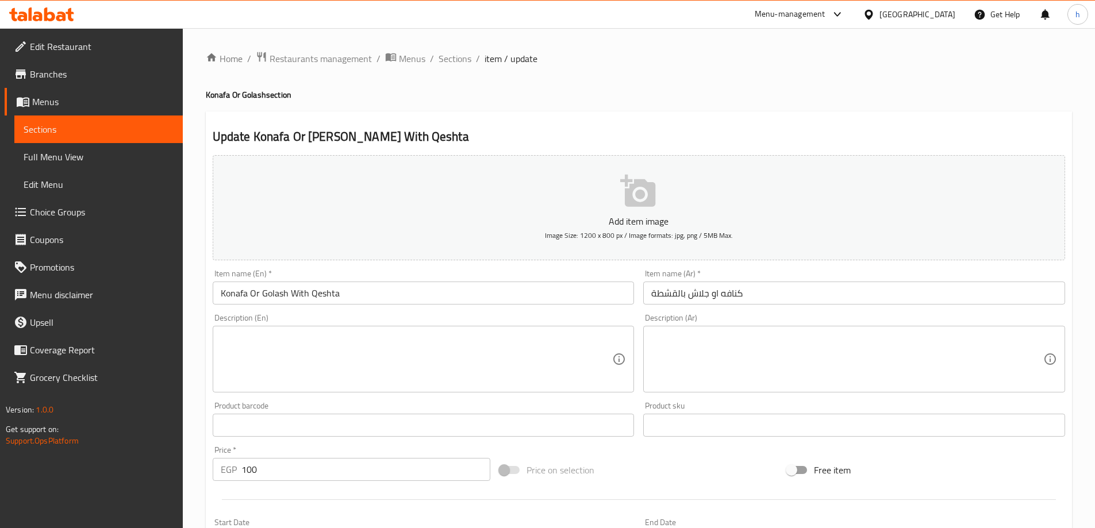
click at [551, 111] on div "Update Konafa Or Golash With Qeshta Add item image Image Size: 1200 x 800 px / …" at bounding box center [639, 455] width 866 height 688
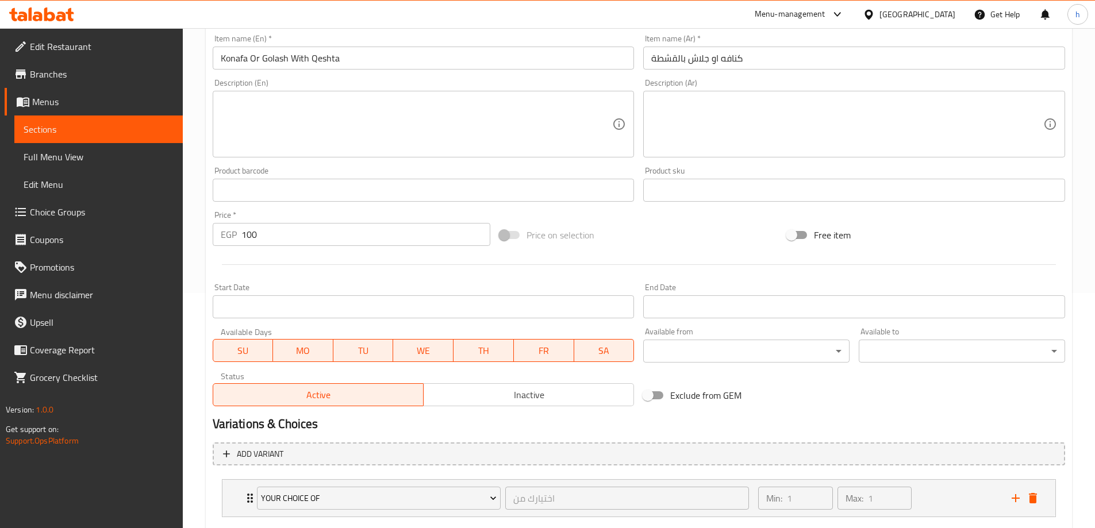
scroll to position [303, 0]
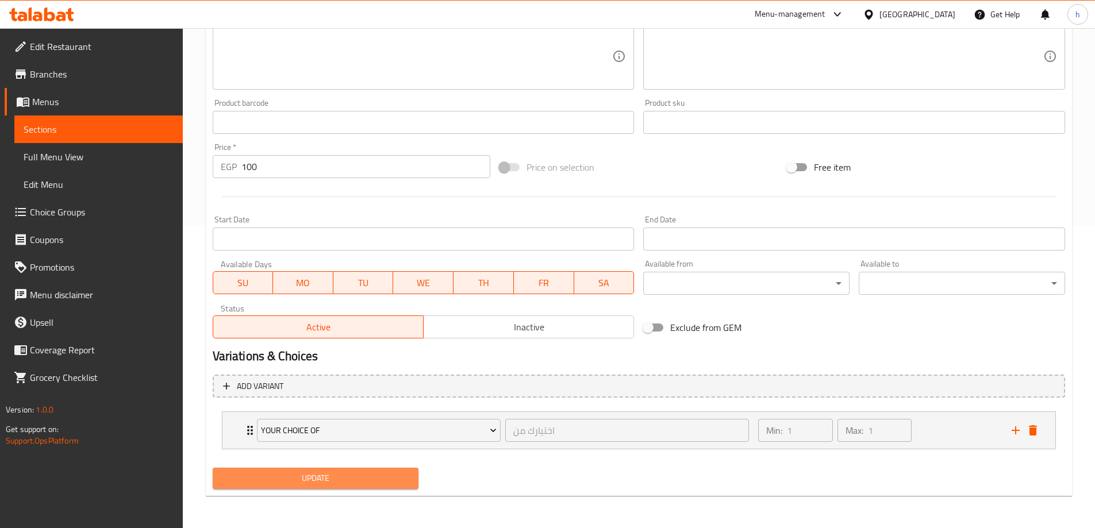
click at [335, 480] on span "Update" at bounding box center [316, 478] width 188 height 14
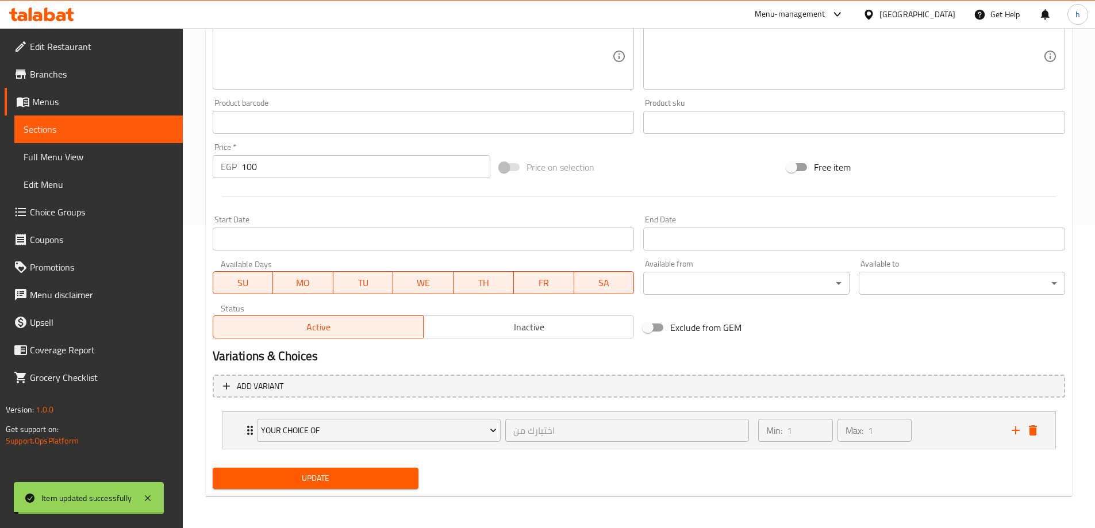
click at [95, 130] on span "Sections" at bounding box center [99, 129] width 150 height 14
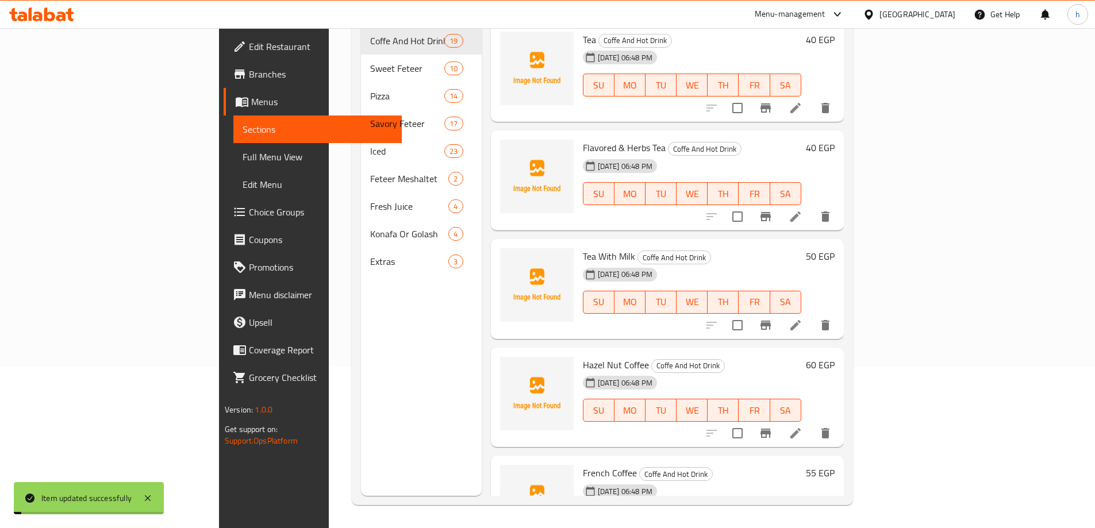
scroll to position [161, 0]
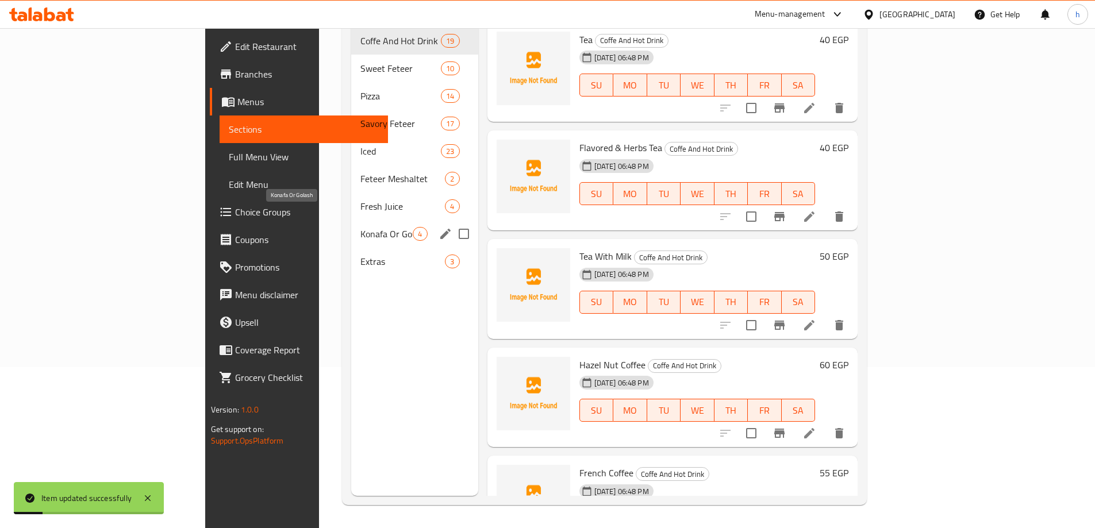
click at [360, 227] on span "Konafa Or Golash" at bounding box center [386, 234] width 52 height 14
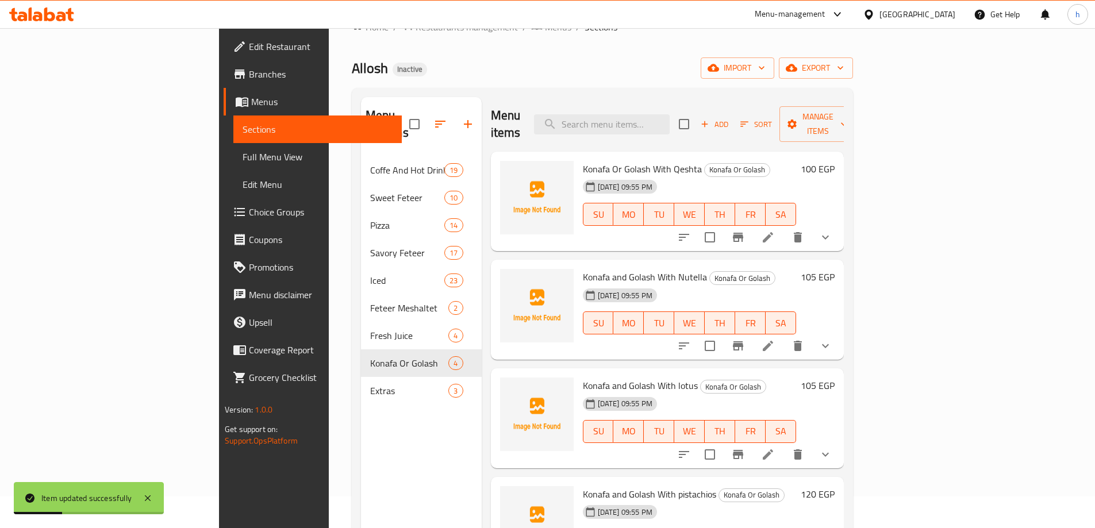
scroll to position [57, 0]
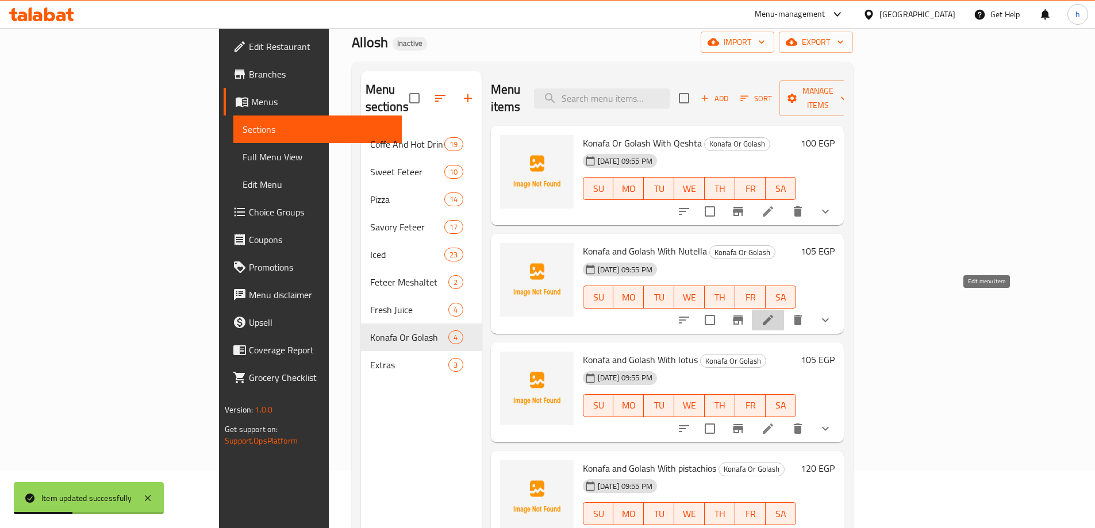
click at [774, 313] on icon at bounding box center [768, 320] width 14 height 14
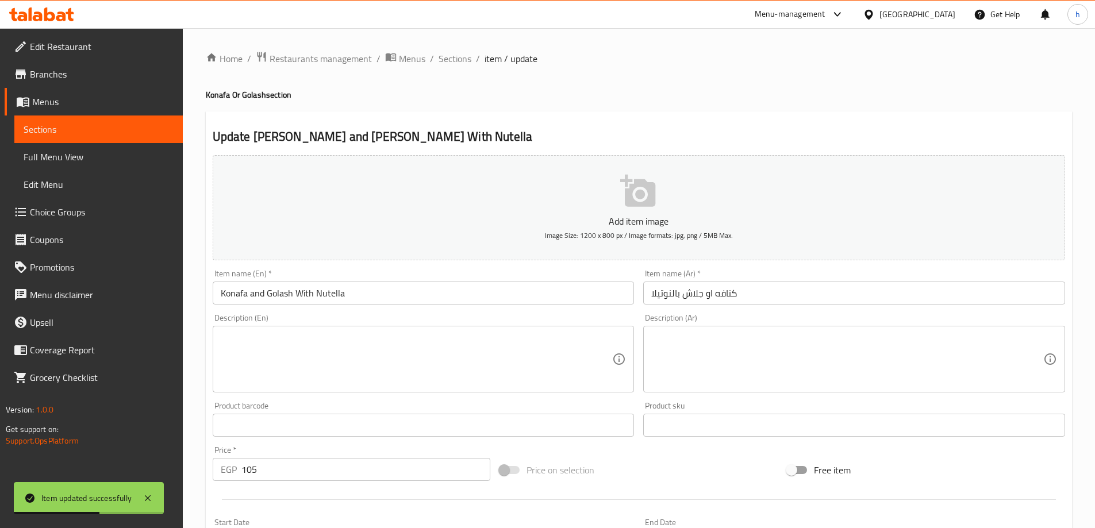
click at [260, 295] on input "Konafa and Golash With Nutella" at bounding box center [424, 293] width 422 height 23
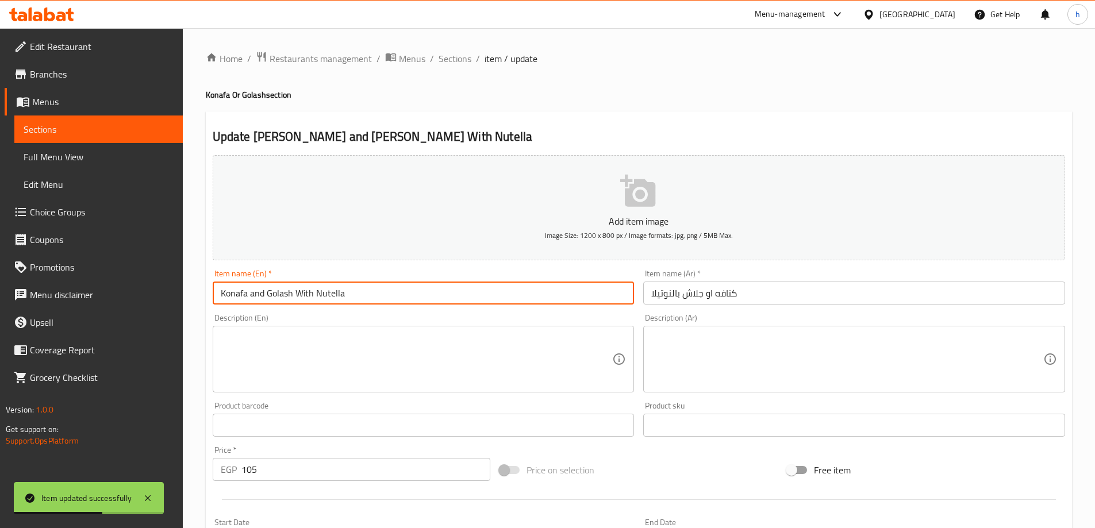
click at [260, 295] on input "Konafa and Golash With Nutella" at bounding box center [424, 293] width 422 height 23
paste input "Or"
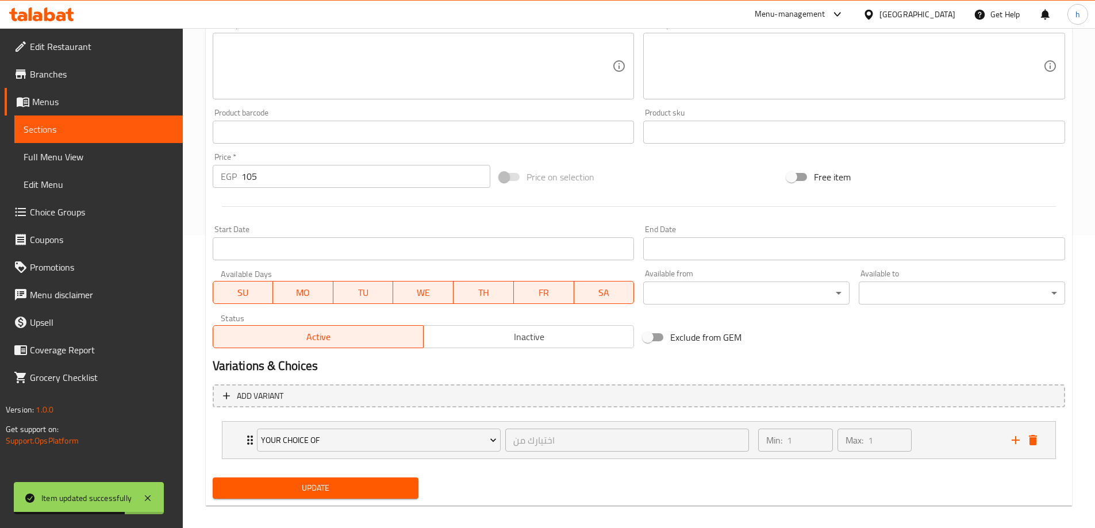
scroll to position [303, 0]
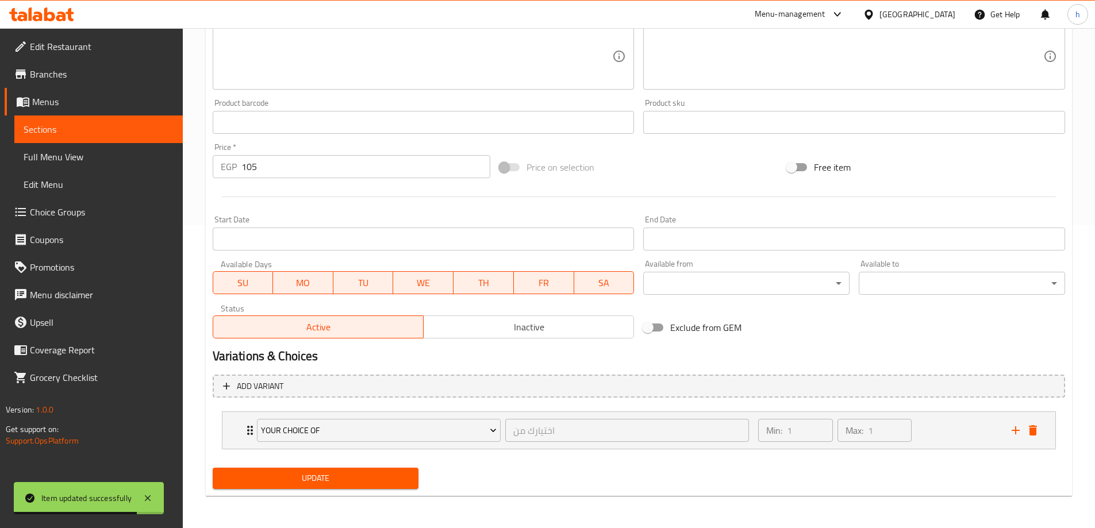
type input "Konafa Or Golash With Nutella"
click at [367, 481] on span "Update" at bounding box center [316, 478] width 188 height 14
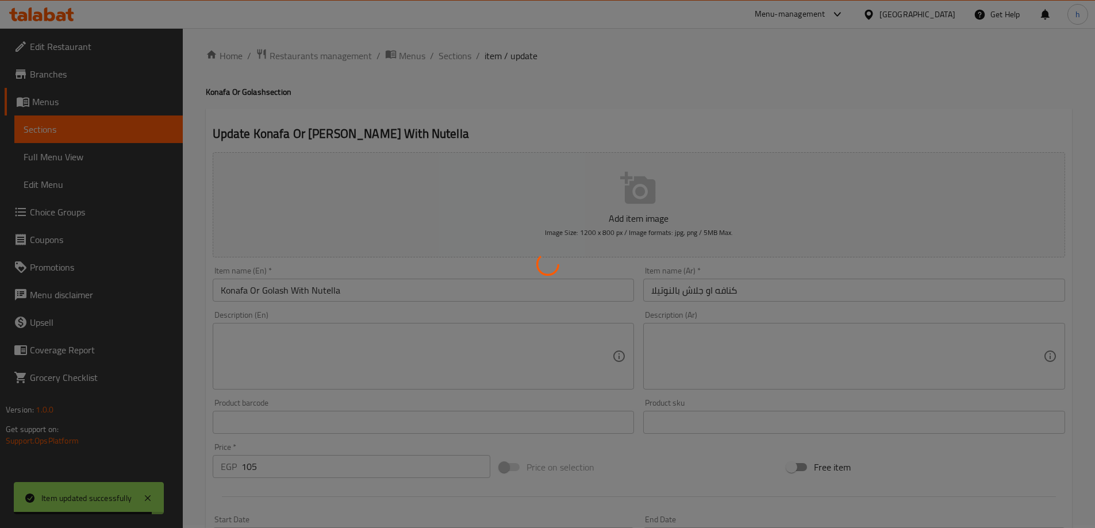
scroll to position [0, 0]
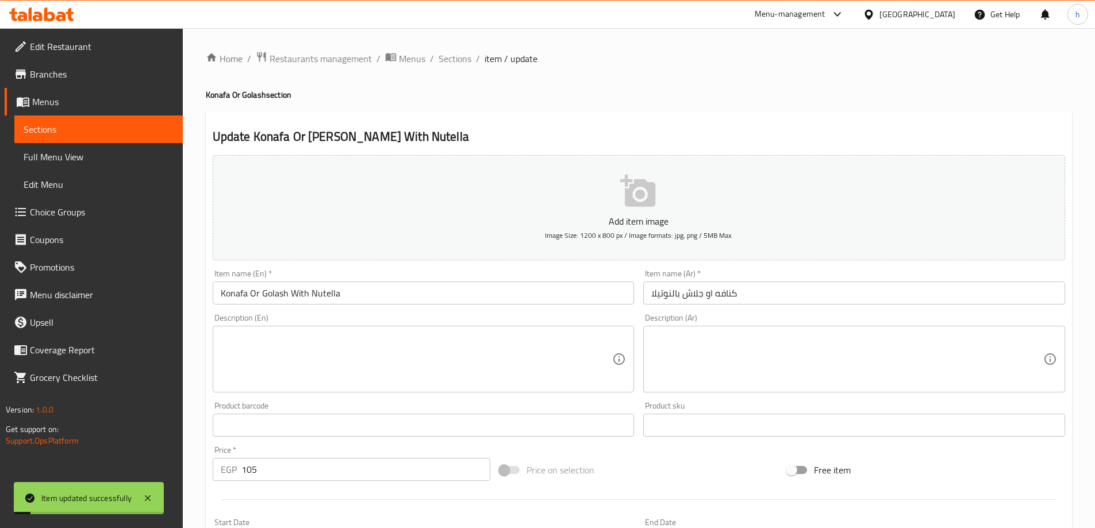
click at [87, 129] on span "Sections" at bounding box center [99, 129] width 150 height 14
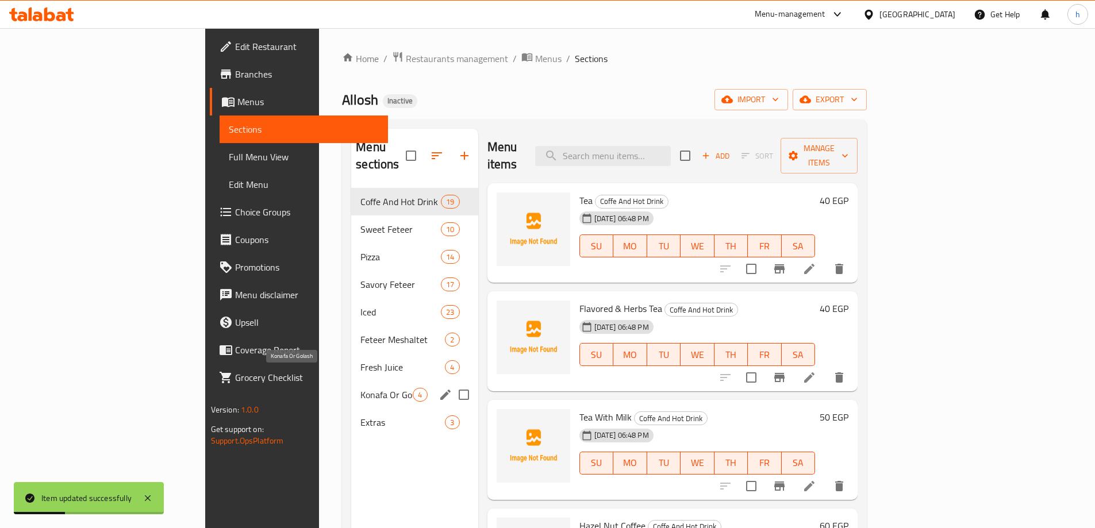
click at [360, 388] on span "Konafa Or Golash" at bounding box center [386, 395] width 52 height 14
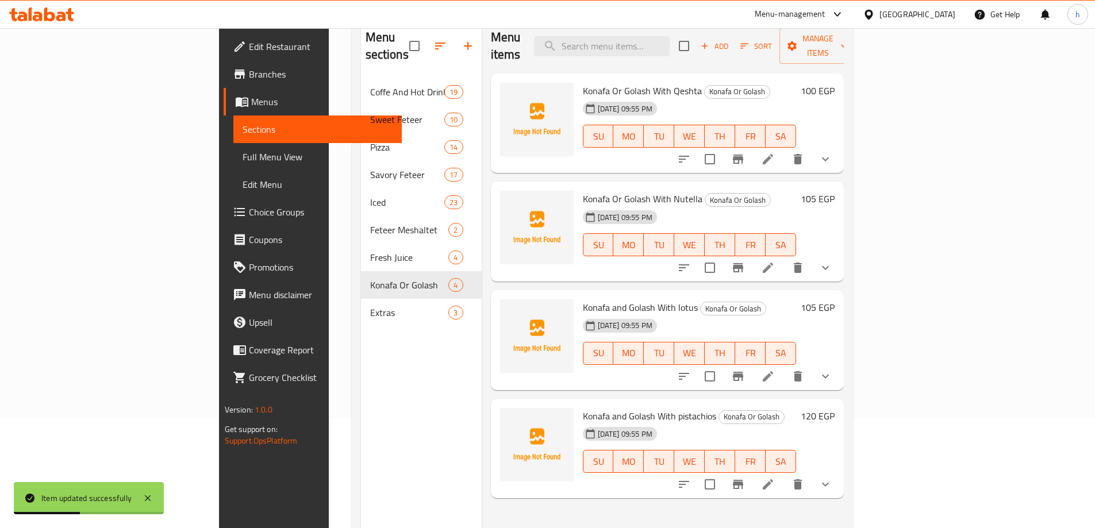
scroll to position [115, 0]
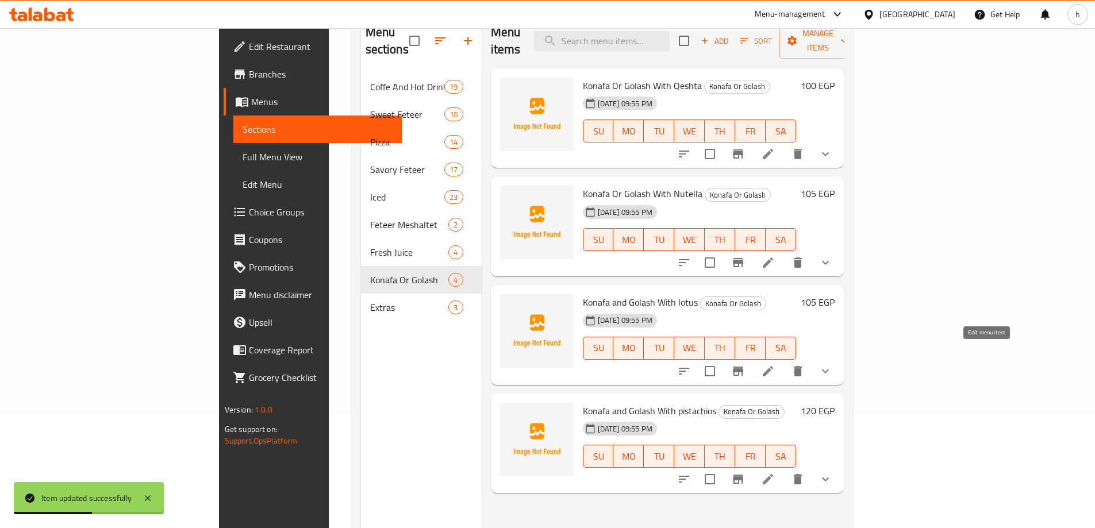
click at [773, 366] on icon at bounding box center [767, 371] width 10 height 10
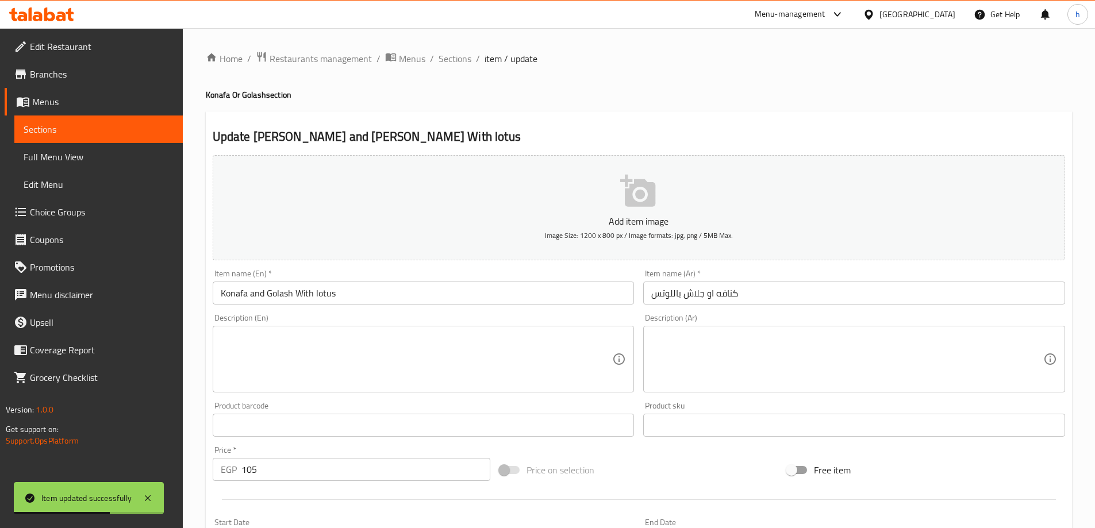
click at [256, 295] on input "Konafa and Golash With lotus" at bounding box center [424, 293] width 422 height 23
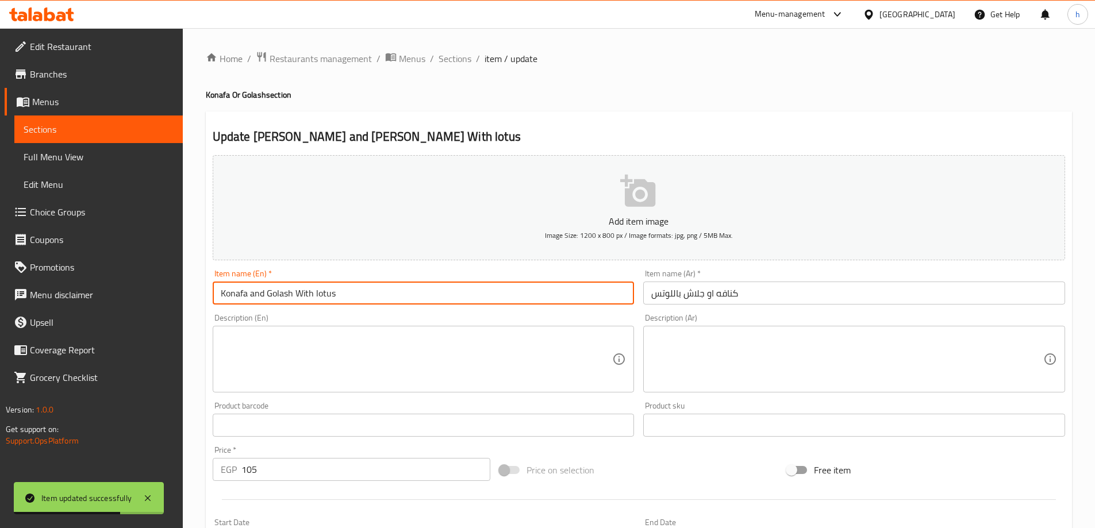
paste input "Or"
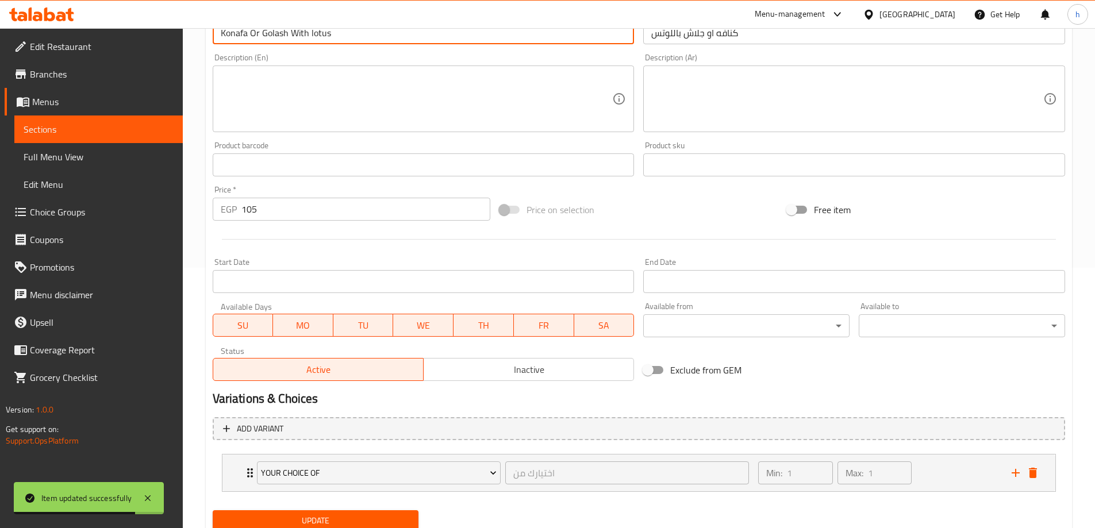
scroll to position [303, 0]
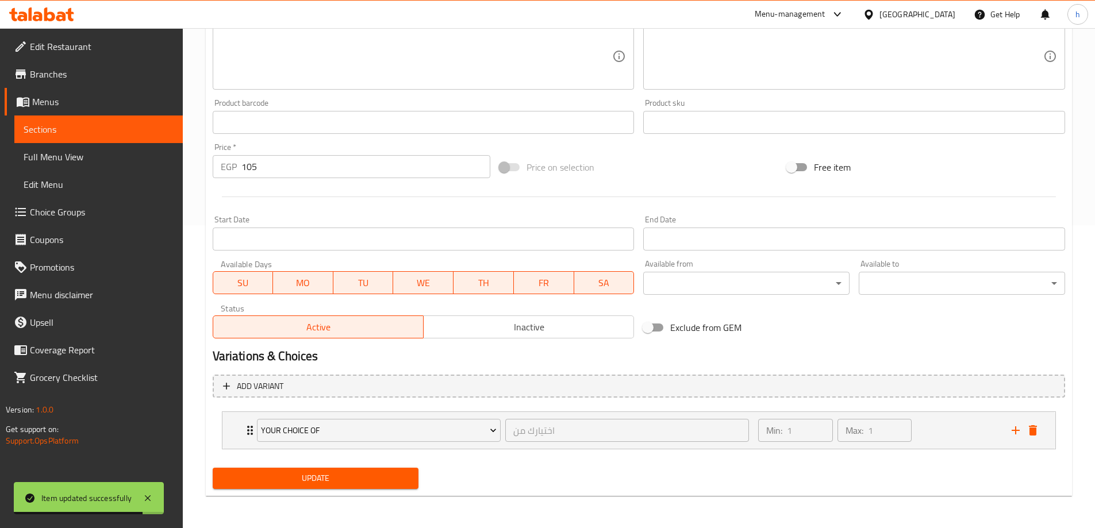
type input "Konafa Or Golash With lotus"
click at [281, 476] on span "Update" at bounding box center [316, 478] width 188 height 14
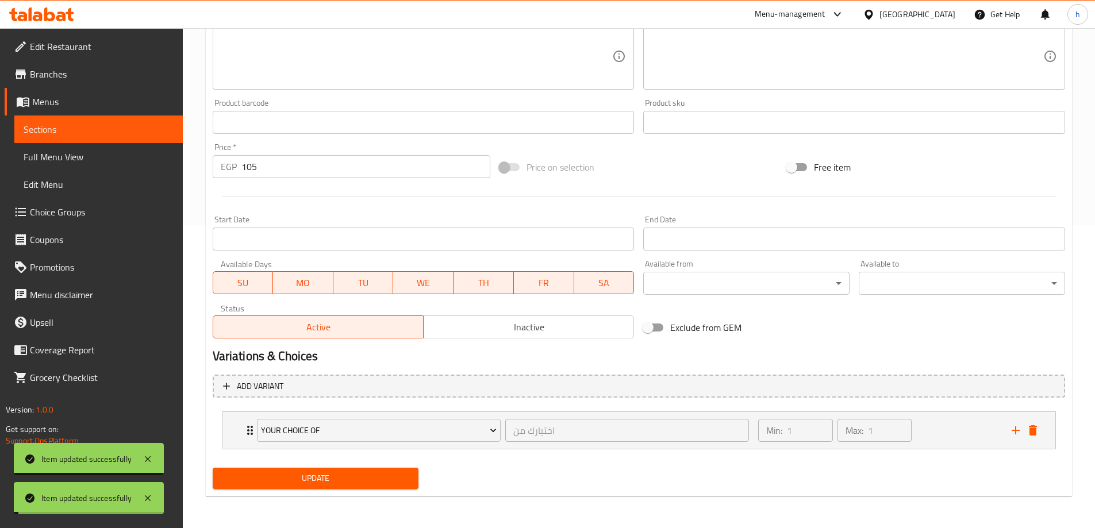
click at [78, 132] on span "Sections" at bounding box center [99, 129] width 150 height 14
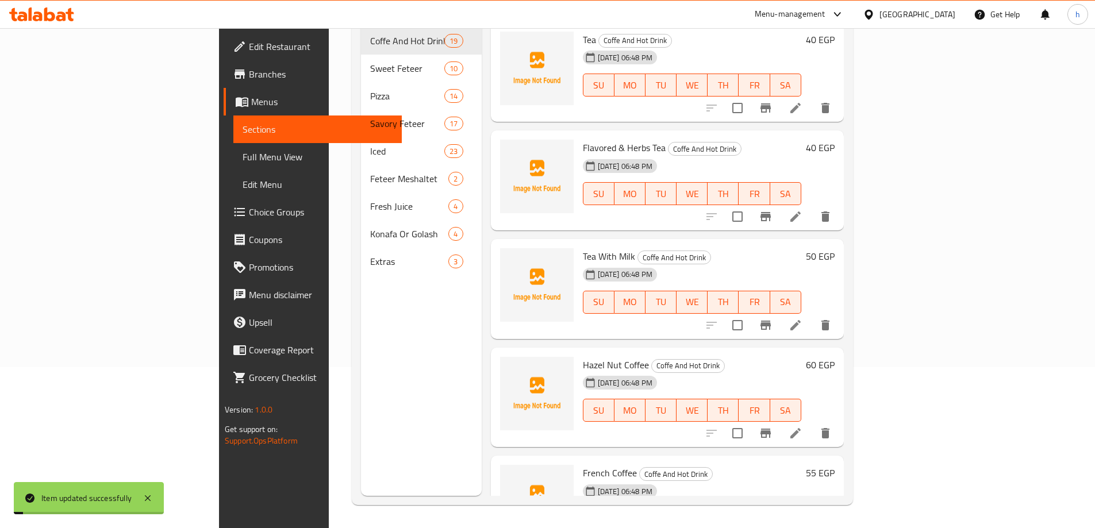
scroll to position [161, 0]
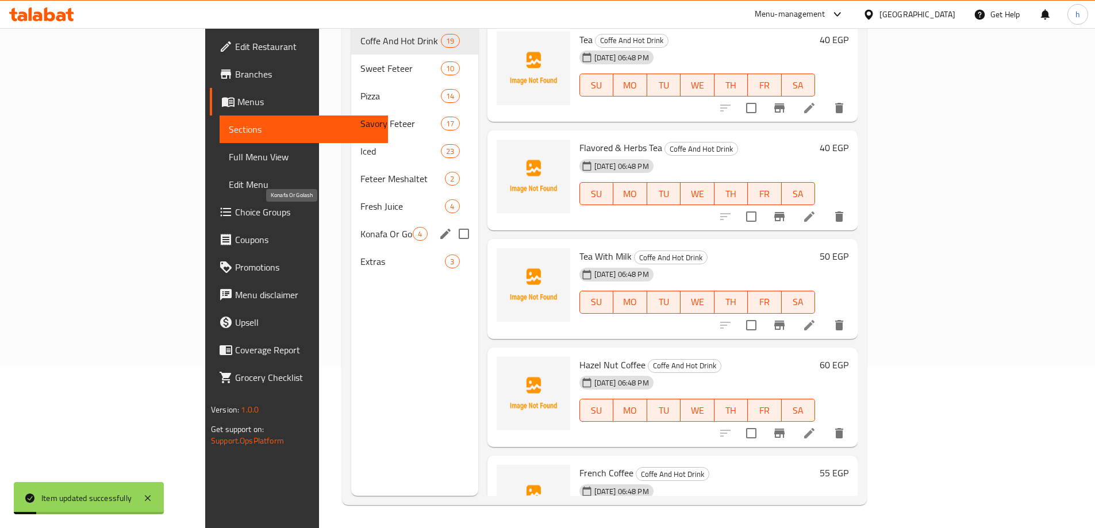
click at [360, 227] on span "Konafa Or Golash" at bounding box center [386, 234] width 52 height 14
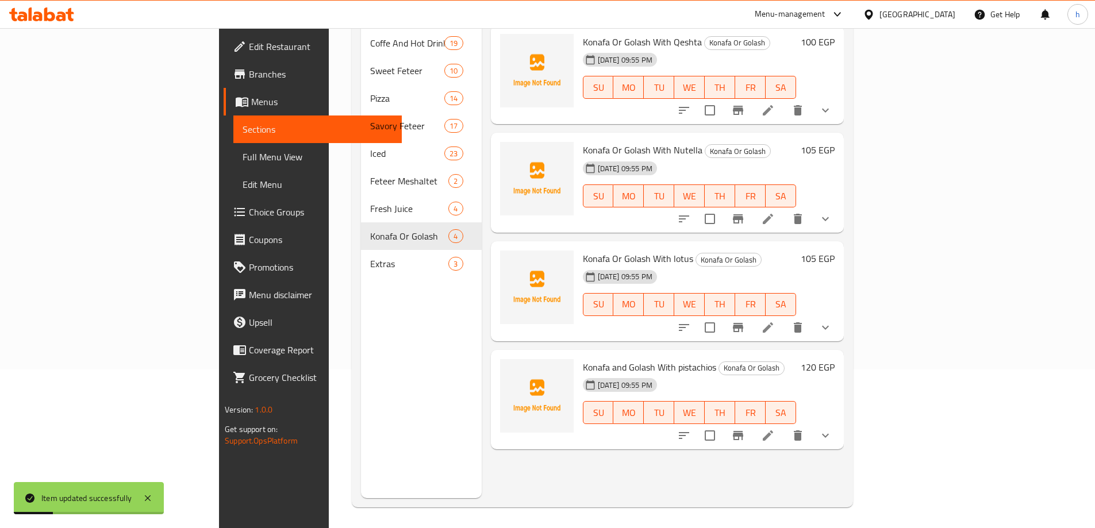
scroll to position [161, 0]
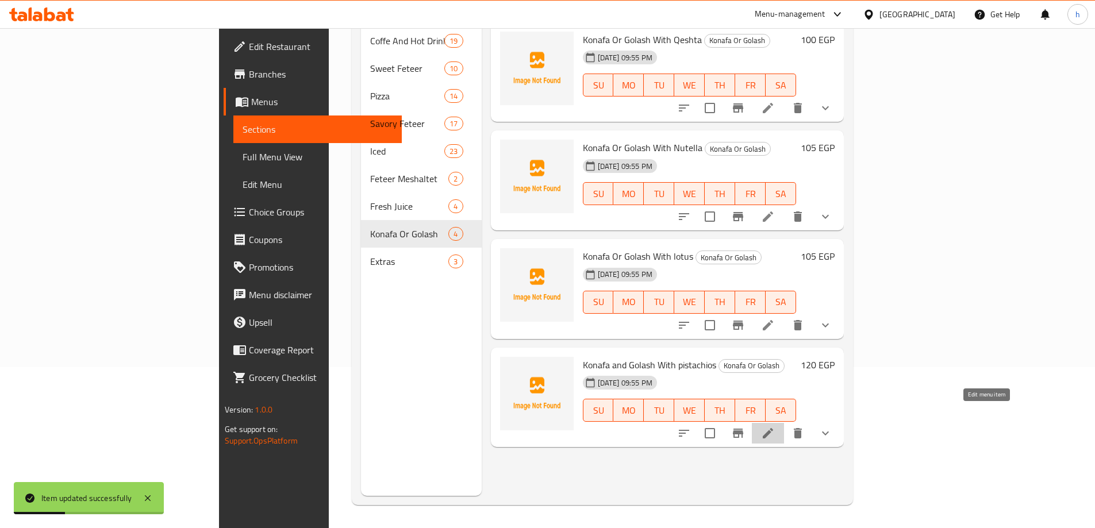
click at [774, 426] on icon at bounding box center [768, 433] width 14 height 14
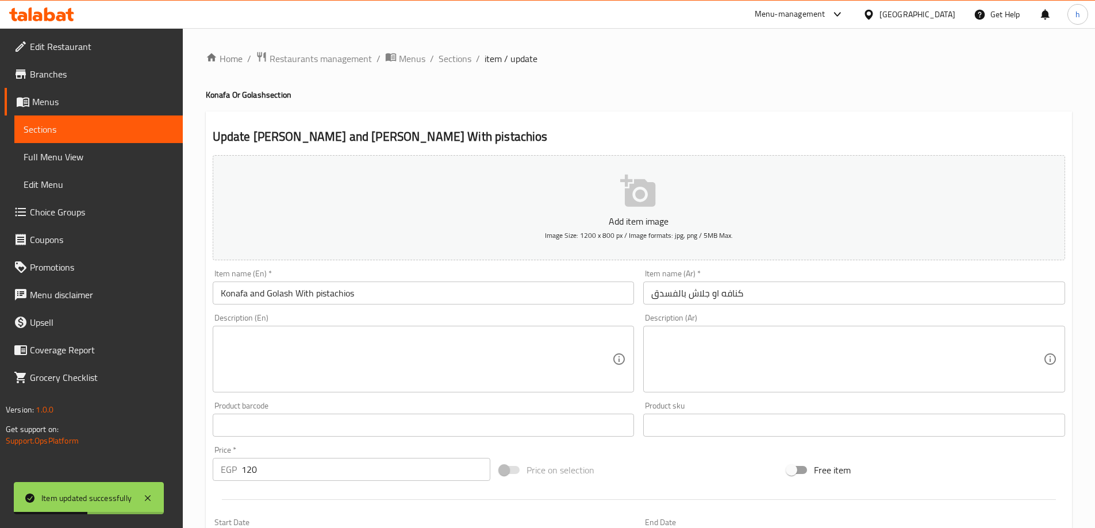
click at [258, 294] on input "Konafa and Golash With pistachios" at bounding box center [424, 293] width 422 height 23
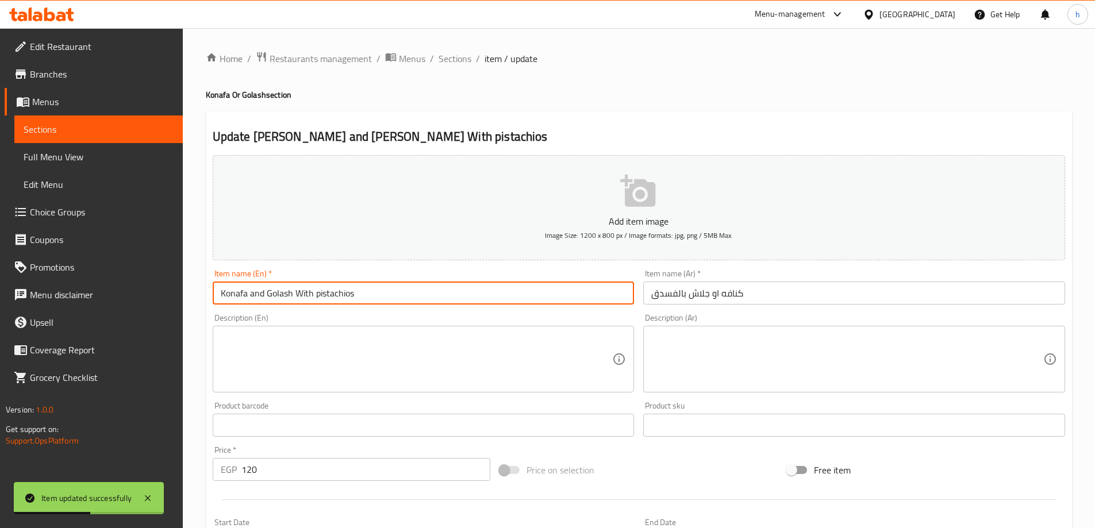
click at [258, 294] on input "Konafa and Golash With pistachios" at bounding box center [424, 293] width 422 height 23
paste input "Or"
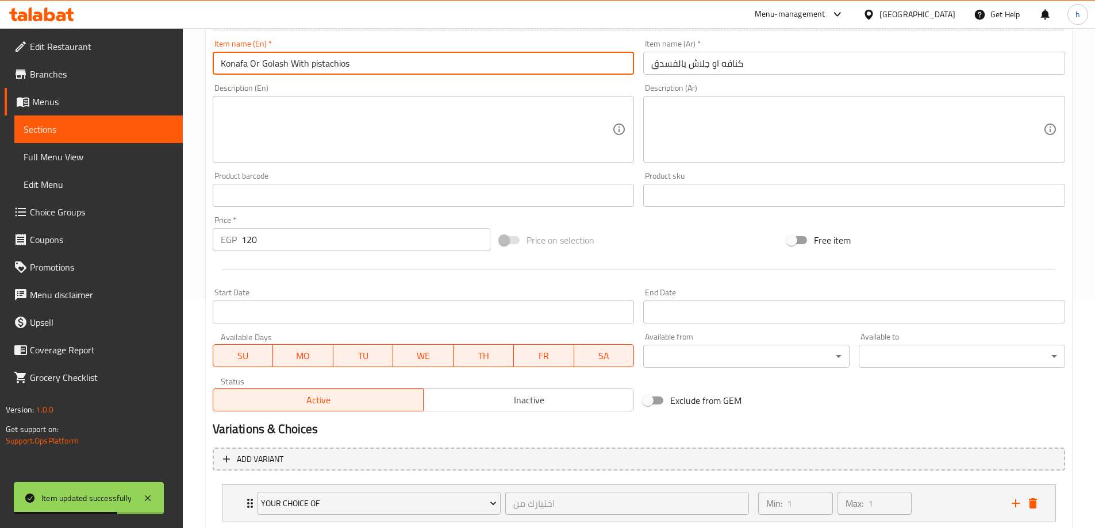
scroll to position [303, 0]
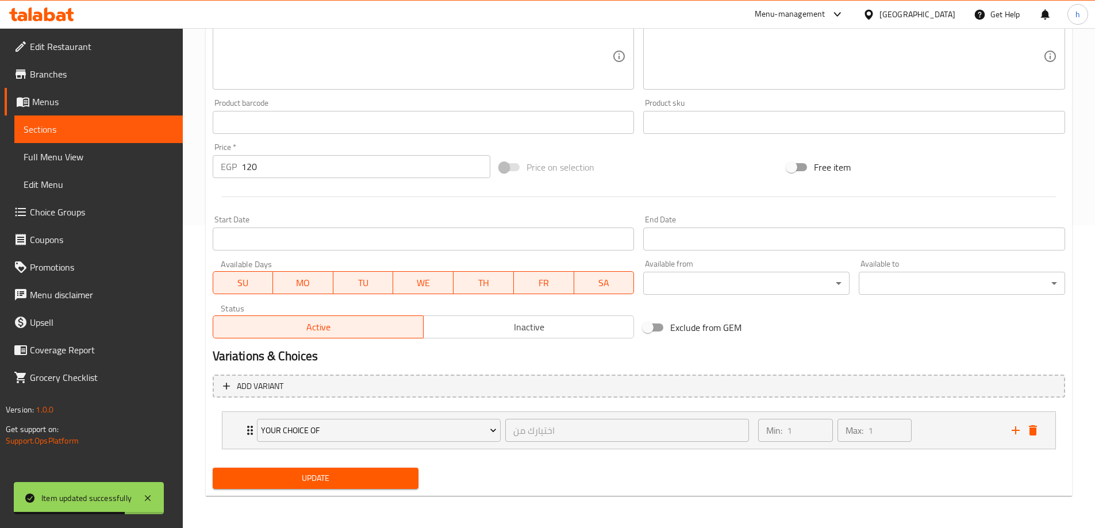
type input "Konafa Or Golash With pistachios"
click at [291, 472] on span "Update" at bounding box center [316, 478] width 188 height 14
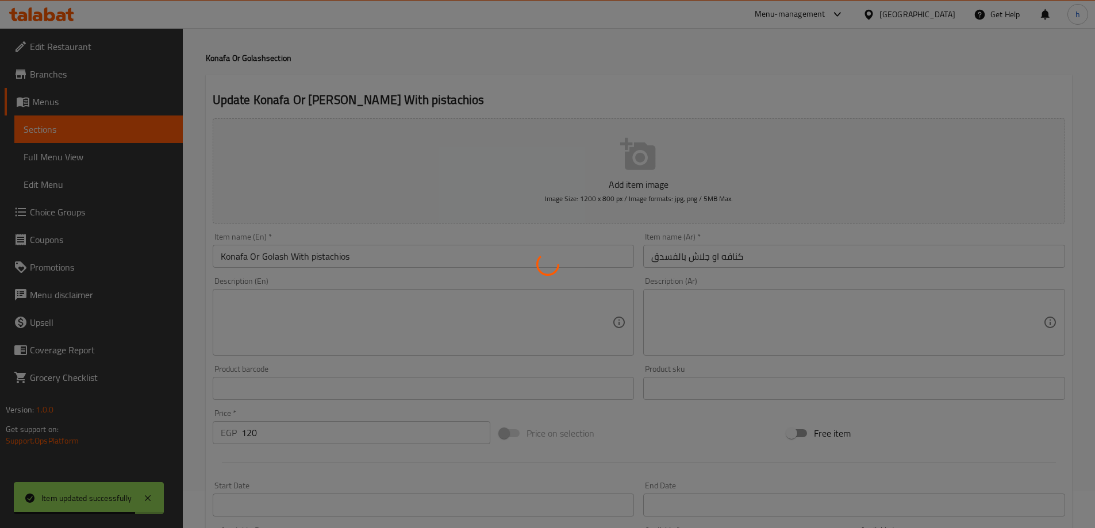
scroll to position [0, 0]
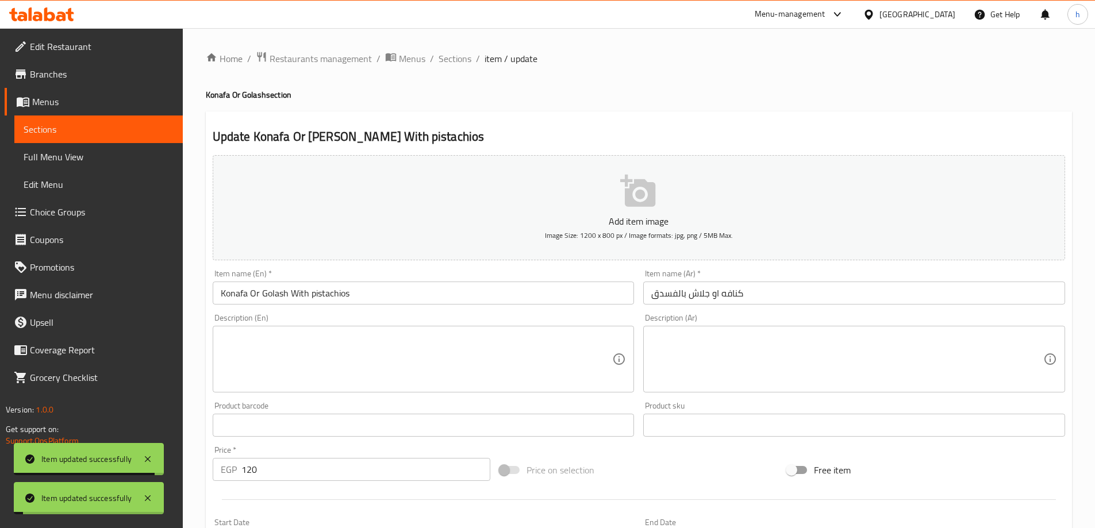
click at [86, 122] on span "Sections" at bounding box center [99, 129] width 150 height 14
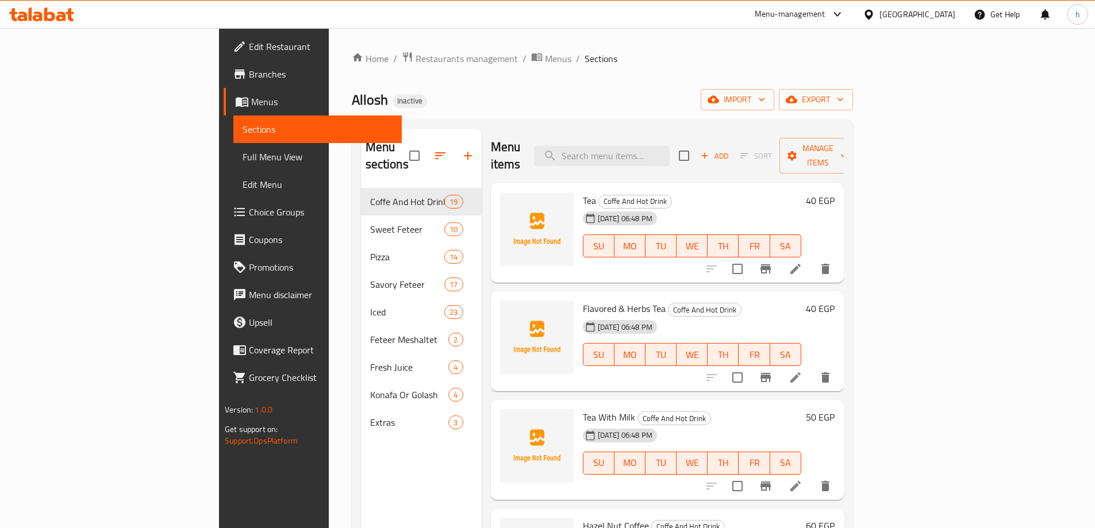
click at [242, 131] on span "Sections" at bounding box center [317, 129] width 150 height 14
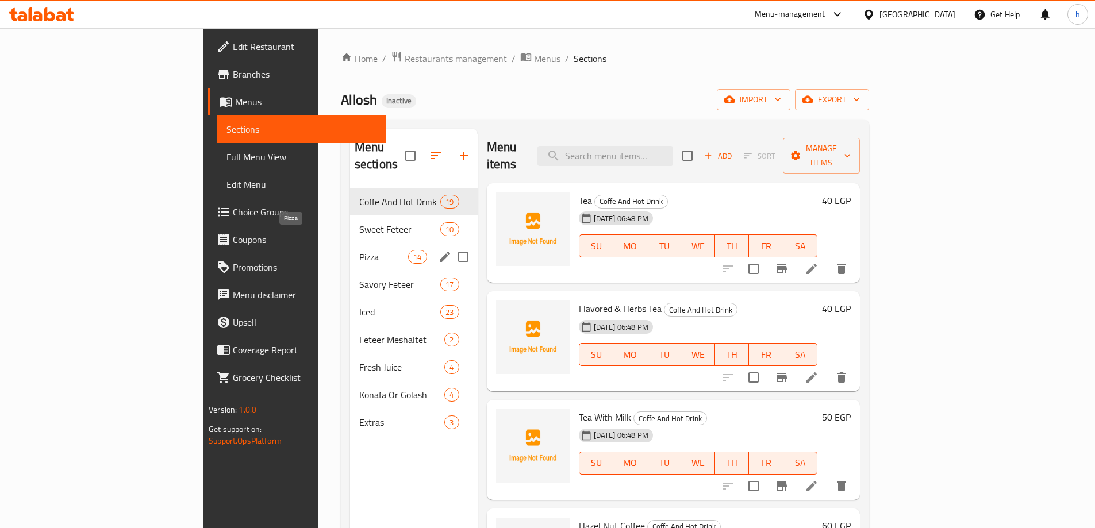
click at [359, 250] on span "Pizza" at bounding box center [383, 257] width 49 height 14
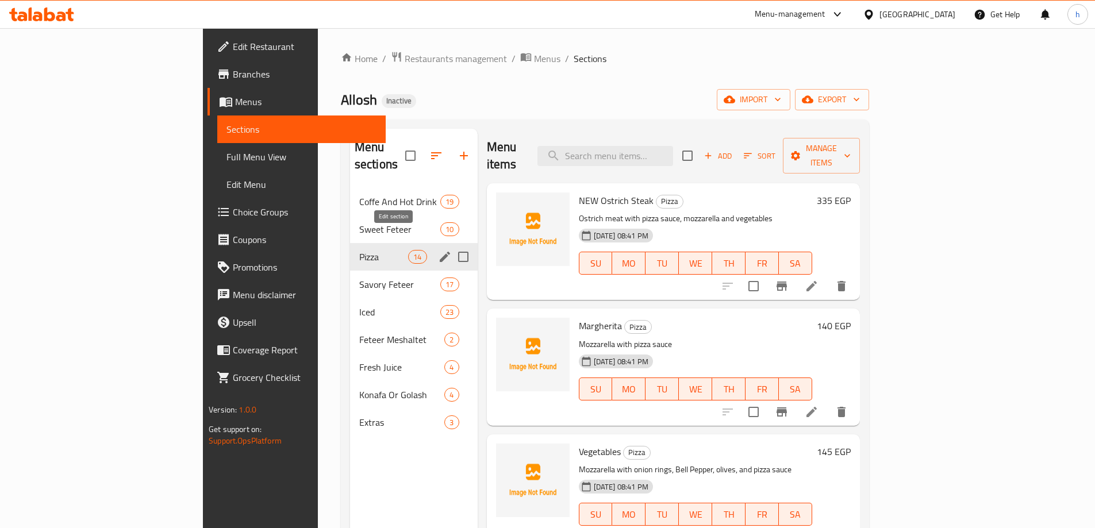
click at [451, 245] on input "Menu sections" at bounding box center [463, 257] width 24 height 24
checkbox input "false"
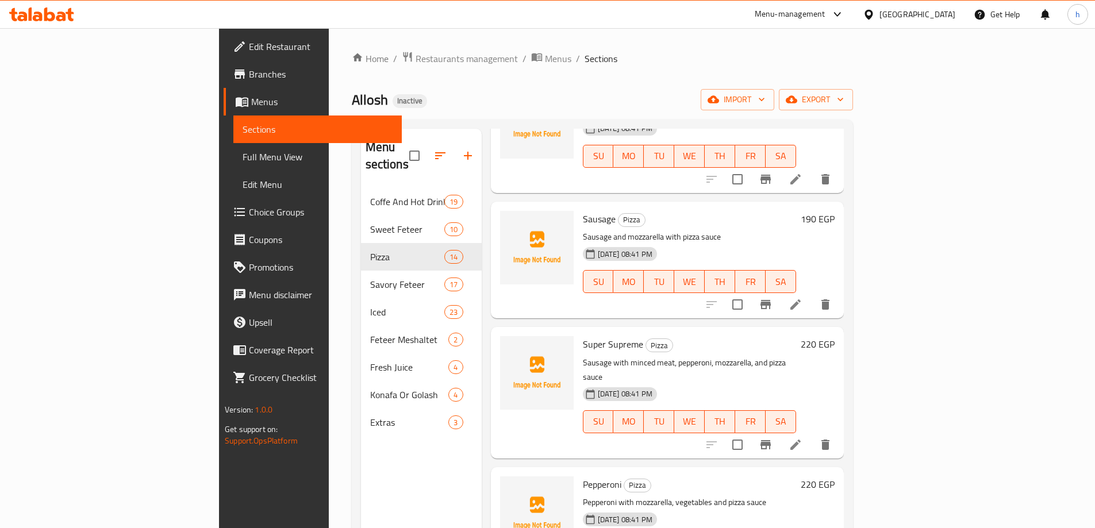
scroll to position [919, 0]
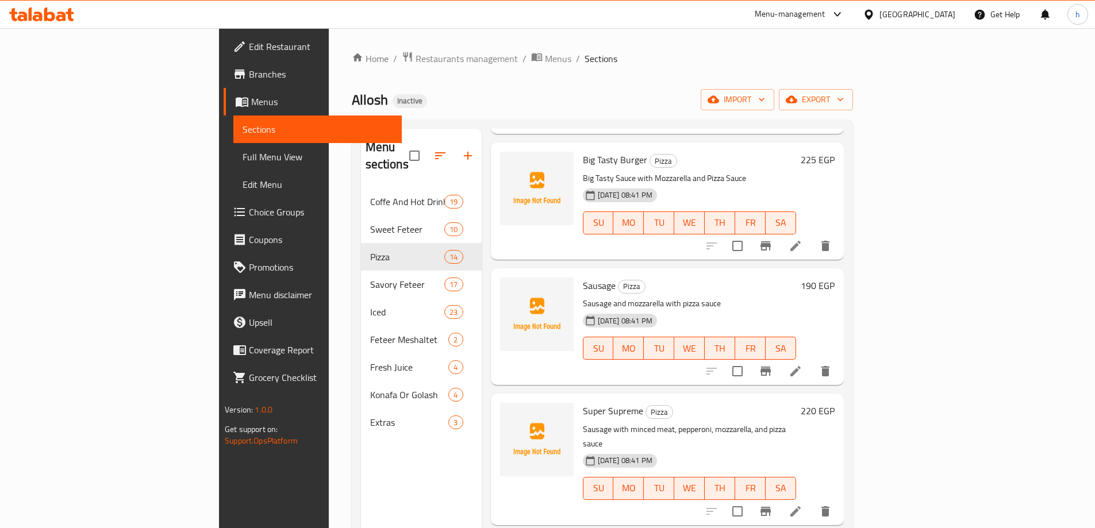
click at [811, 361] on li at bounding box center [795, 371] width 32 height 21
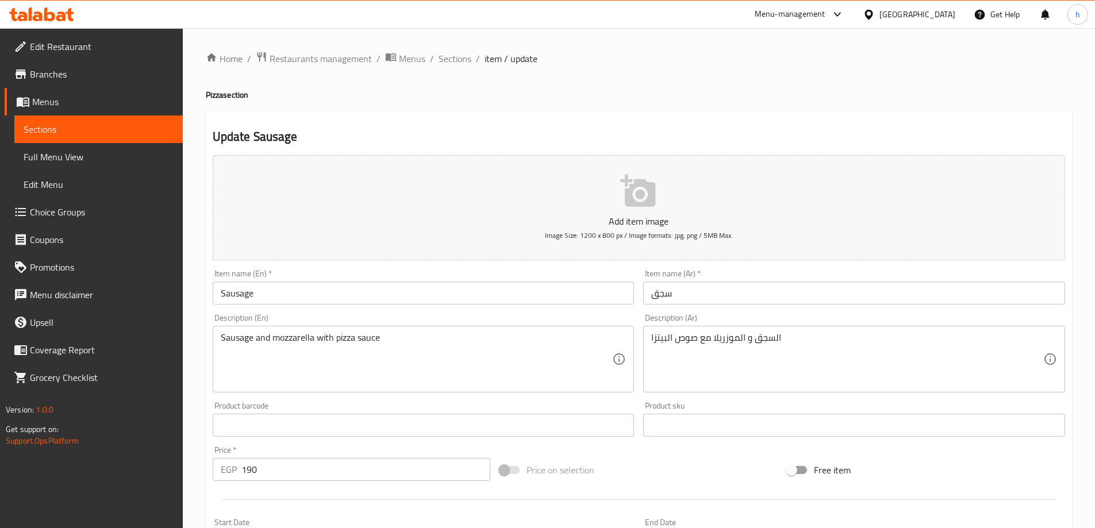
click at [278, 296] on input "Sausage" at bounding box center [424, 293] width 422 height 23
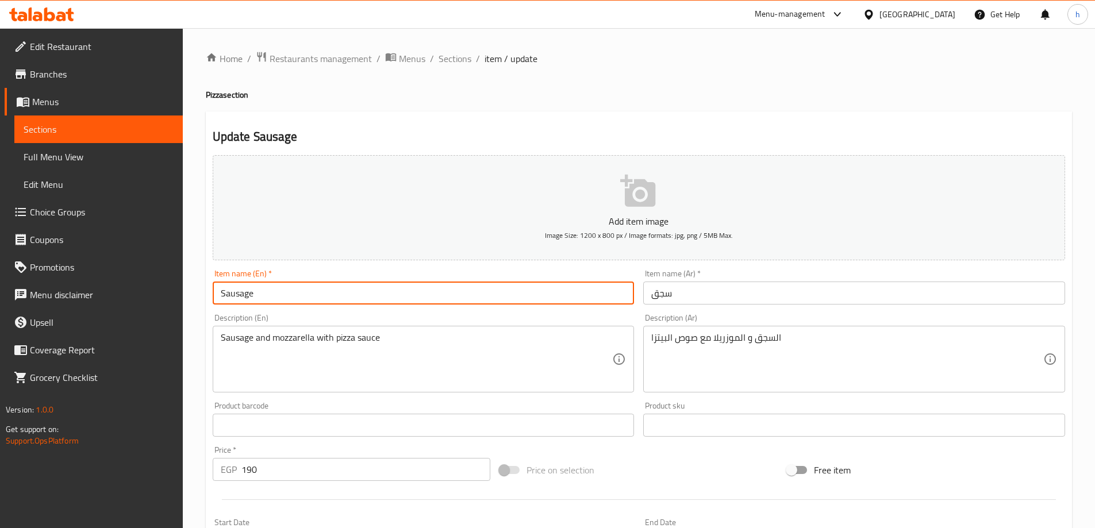
paste input "pizza"
type input "Sausage pizza"
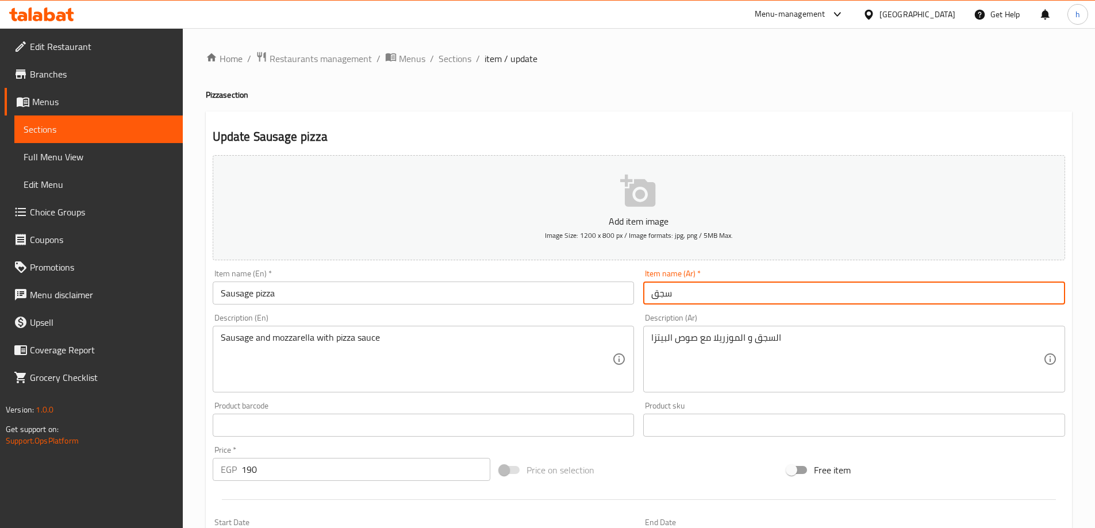
click at [718, 290] on input "سجق" at bounding box center [854, 293] width 422 height 23
paste input "بيتزا"
drag, startPoint x: 650, startPoint y: 295, endPoint x: 658, endPoint y: 300, distance: 9.9
click at [650, 295] on input "سجق" at bounding box center [854, 293] width 422 height 23
paste input "بيتزا"
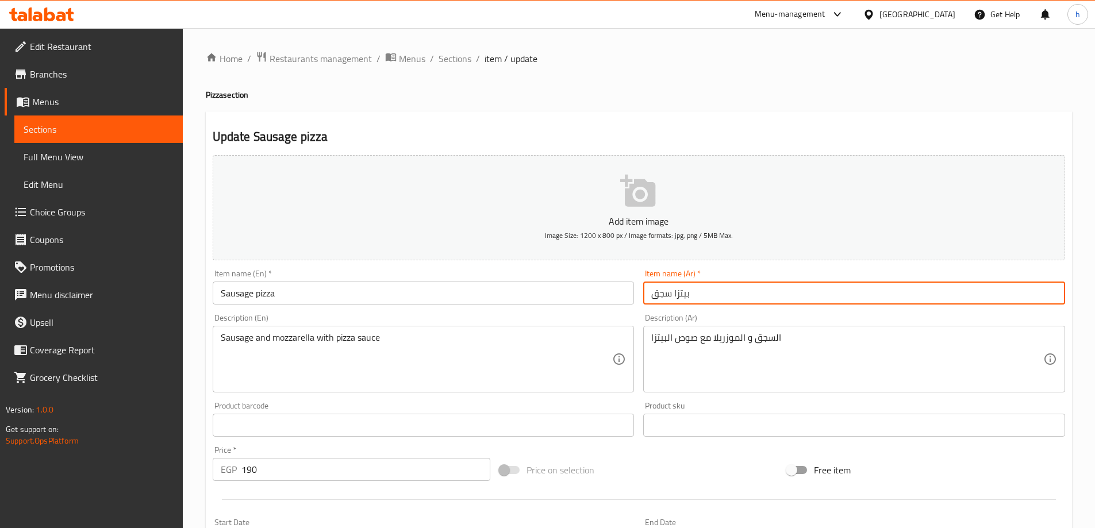
type input "بيتزا سجق"
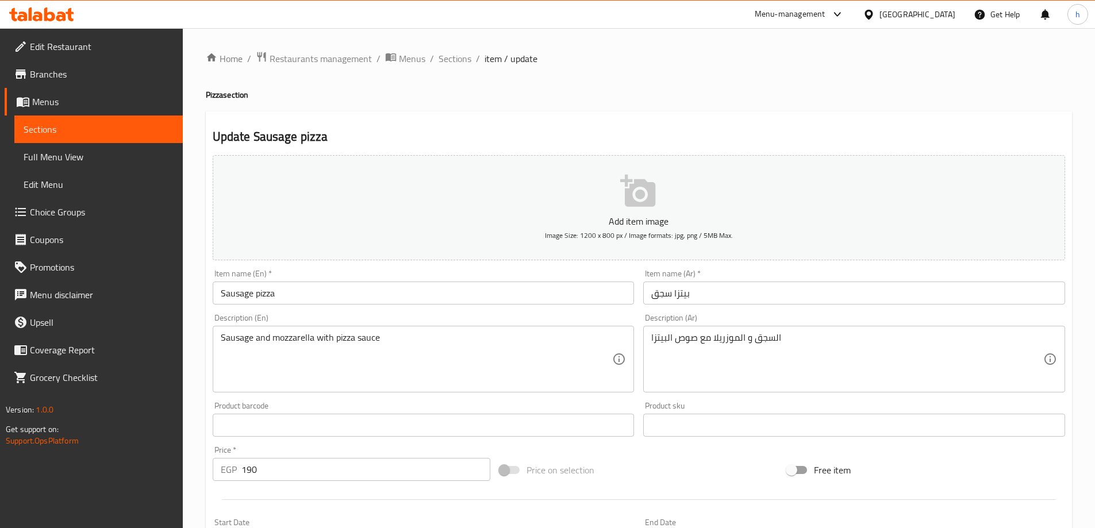
click at [665, 83] on div "Home / Restaurants management / Menus / Sections / item / update Pizza section …" at bounding box center [639, 420] width 866 height 738
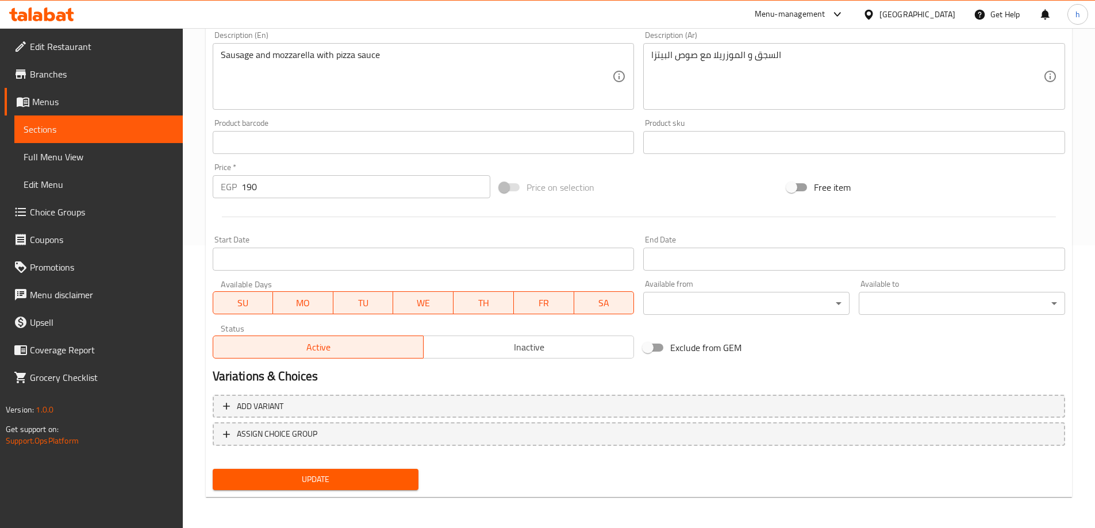
scroll to position [284, 0]
click at [362, 479] on span "Update" at bounding box center [316, 478] width 188 height 14
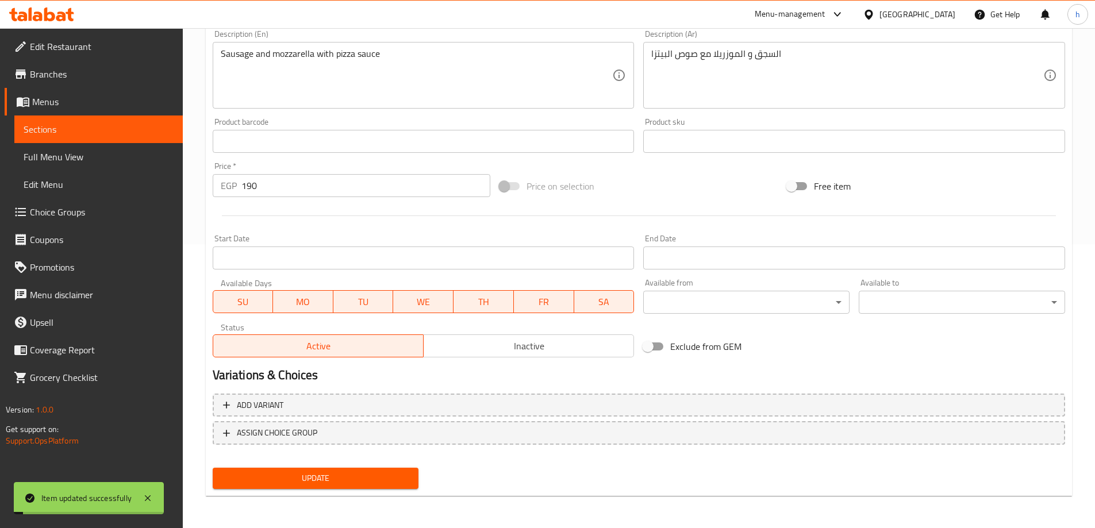
drag, startPoint x: 96, startPoint y: 134, endPoint x: 10, endPoint y: 90, distance: 97.1
click at [95, 135] on span "Sections" at bounding box center [99, 129] width 150 height 14
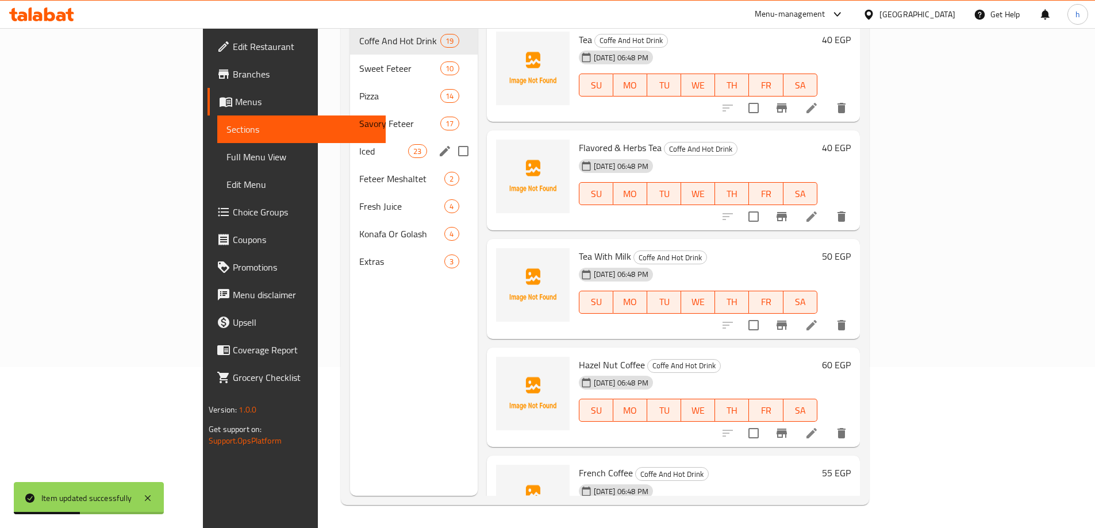
scroll to position [46, 0]
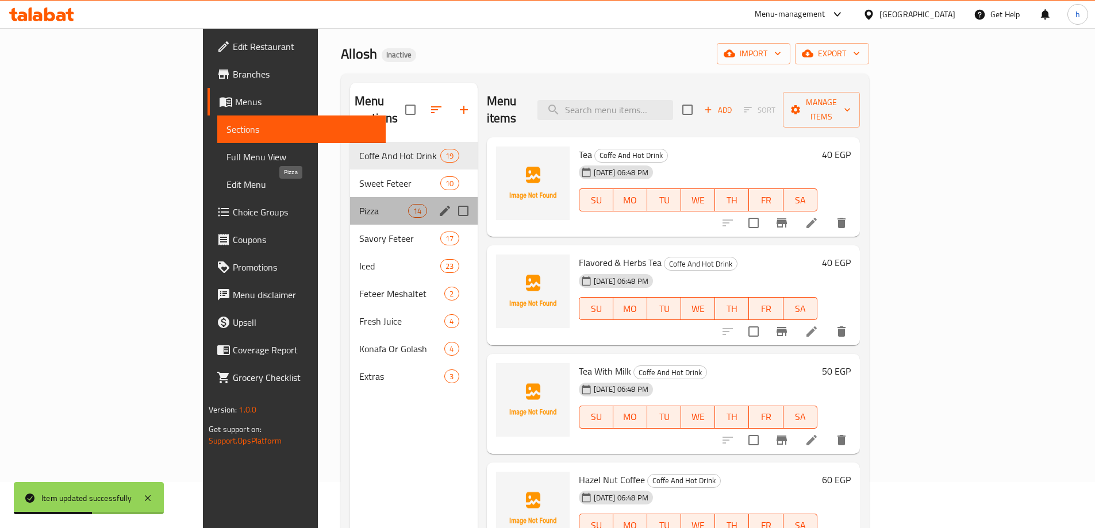
click at [359, 204] on span "Pizza" at bounding box center [383, 211] width 49 height 14
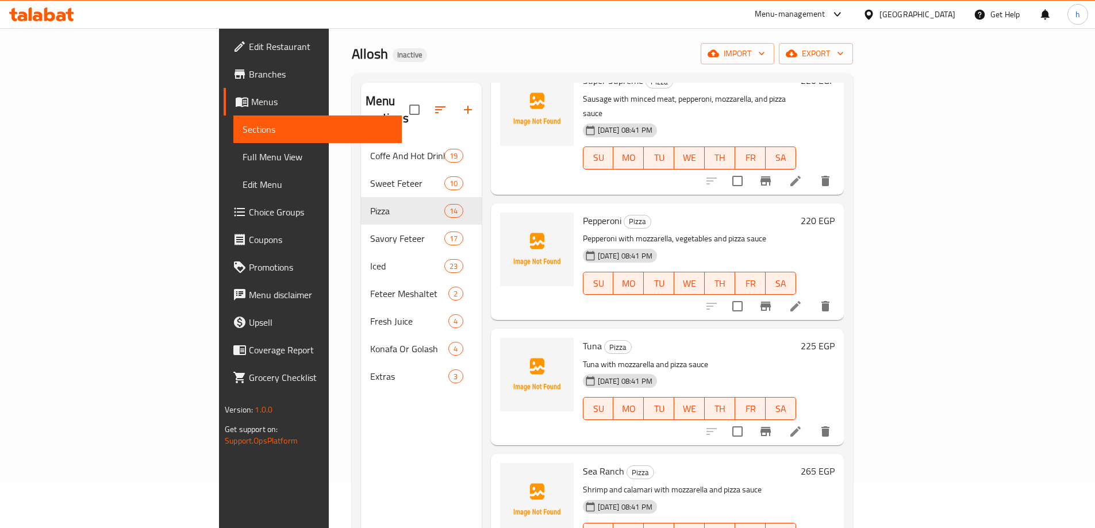
scroll to position [1258, 0]
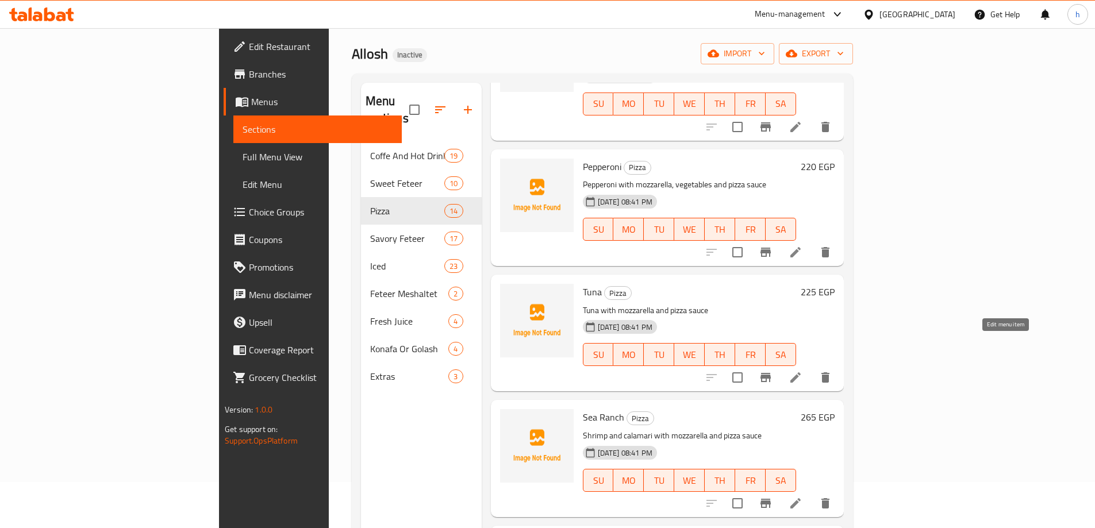
click at [800, 372] on icon at bounding box center [795, 377] width 10 height 10
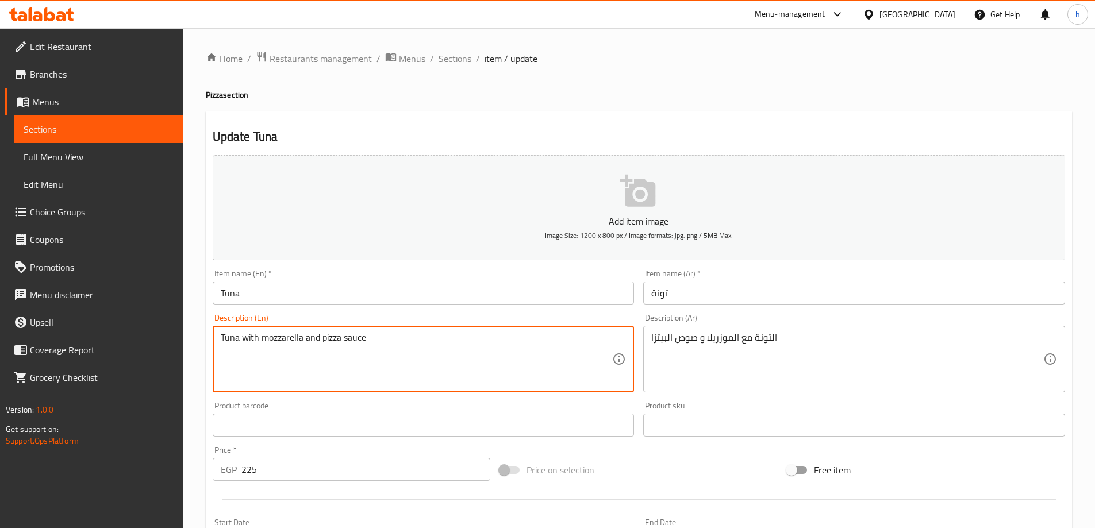
click at [326, 340] on textarea "Tuna with mozzarella and pizza sauce" at bounding box center [417, 359] width 392 height 55
click at [216, 291] on input "Tuna" at bounding box center [424, 293] width 422 height 23
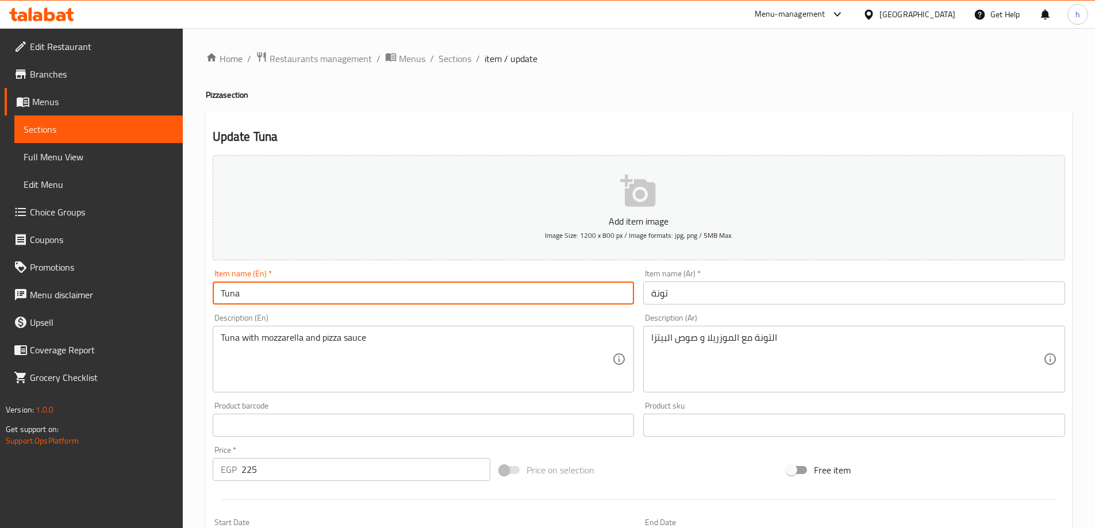
paste input "pizza"
click at [232, 292] on input "pizza Tuna" at bounding box center [424, 293] width 422 height 23
type input "Pizza Tuna"
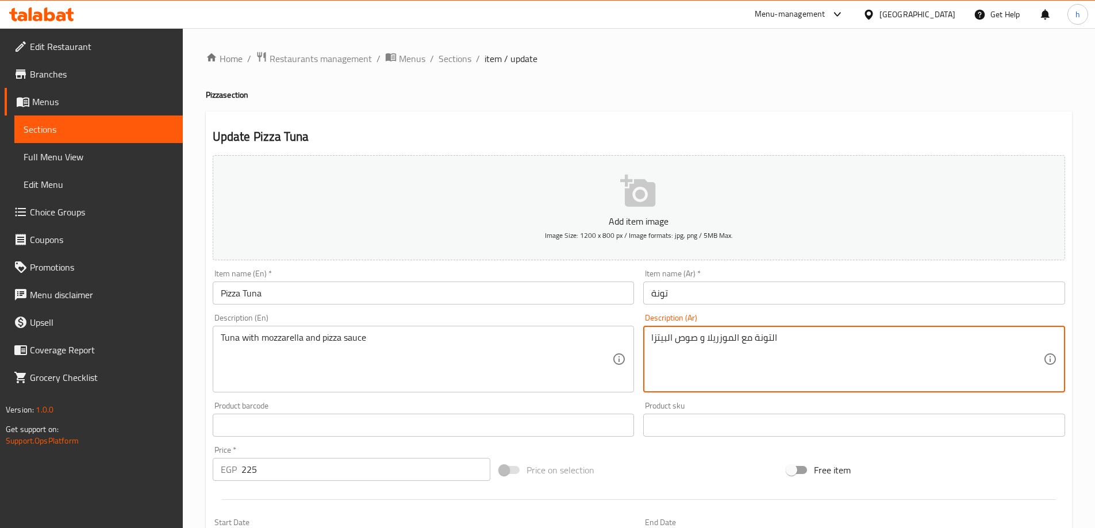
drag, startPoint x: 668, startPoint y: 338, endPoint x: 650, endPoint y: 353, distance: 22.9
click at [652, 295] on input "تونة" at bounding box center [854, 293] width 422 height 23
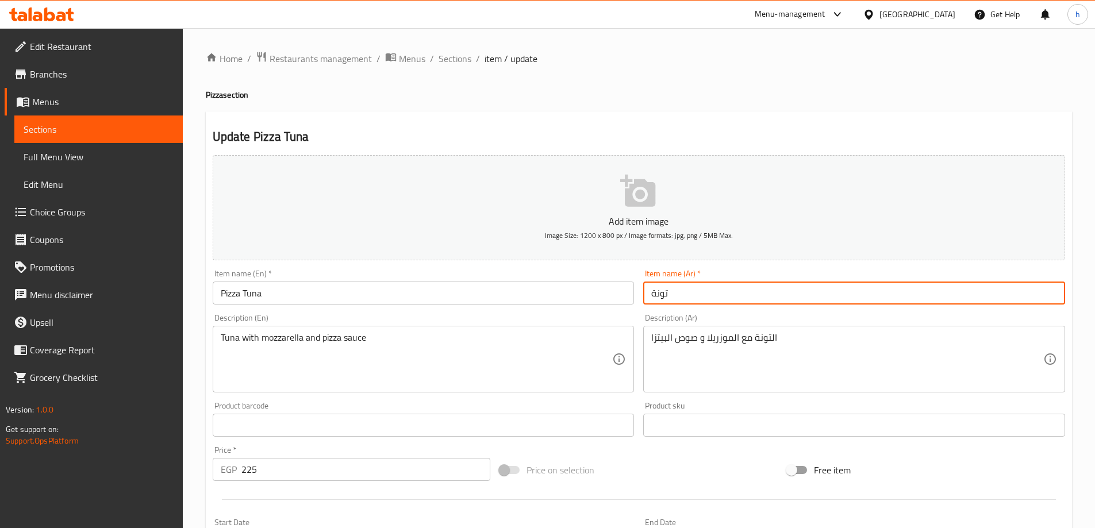
paste input "بيتزا"
type input "بيتزا تونة"
click at [612, 75] on div "Home / Restaurants management / Menus / Sections / item / update Pizza section …" at bounding box center [639, 420] width 866 height 738
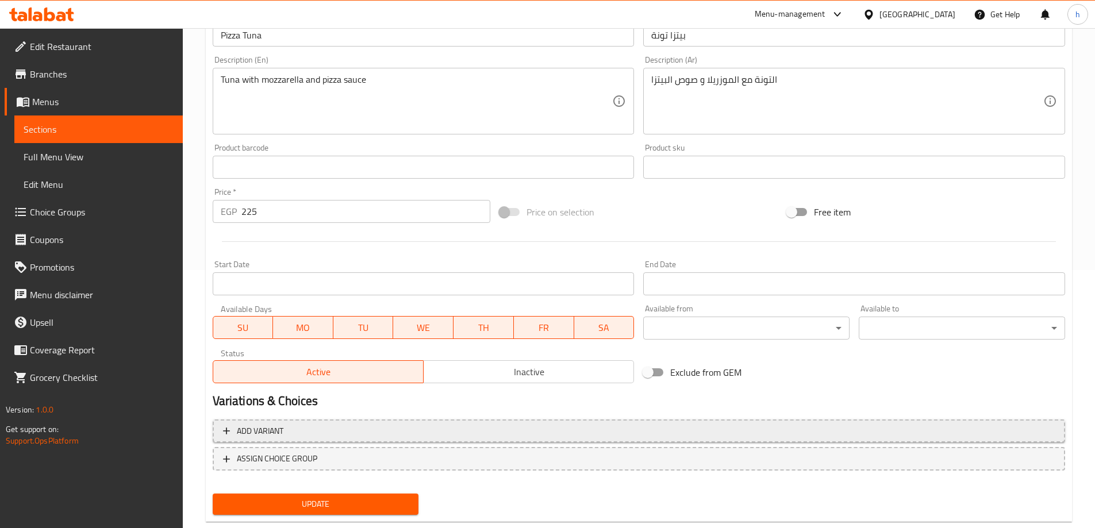
scroll to position [284, 0]
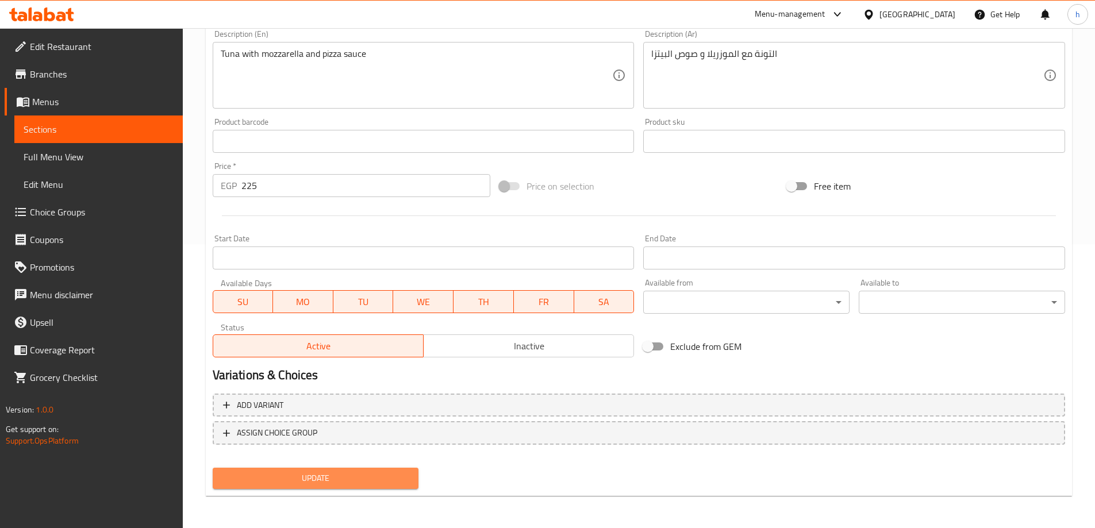
click at [344, 476] on span "Update" at bounding box center [316, 478] width 188 height 14
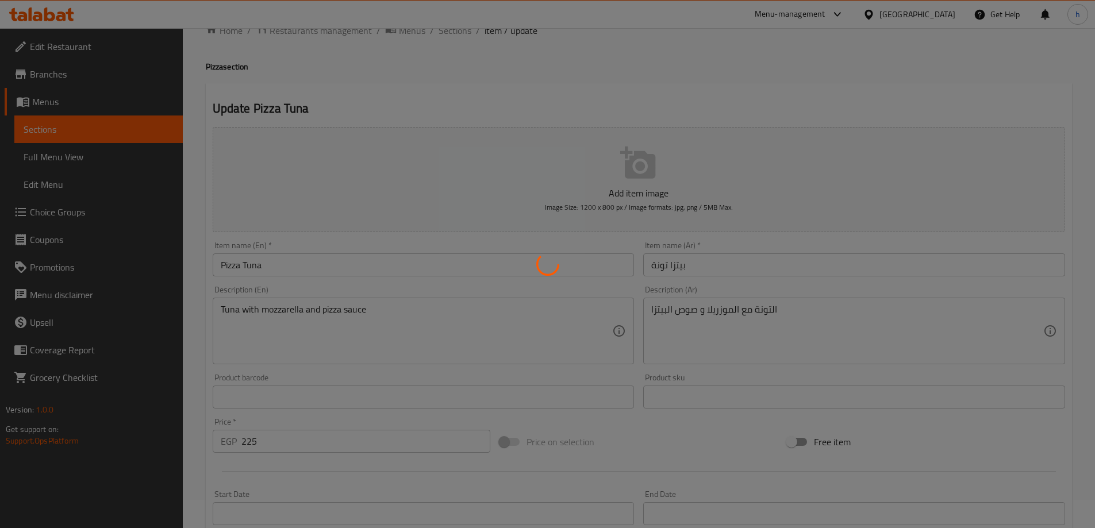
scroll to position [0, 0]
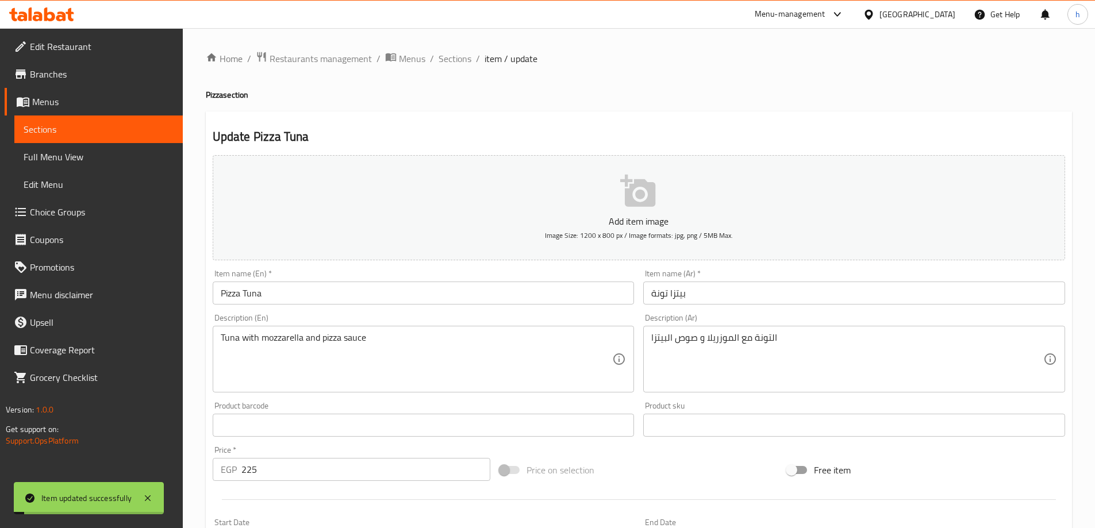
click at [82, 122] on link "Sections" at bounding box center [98, 129] width 168 height 28
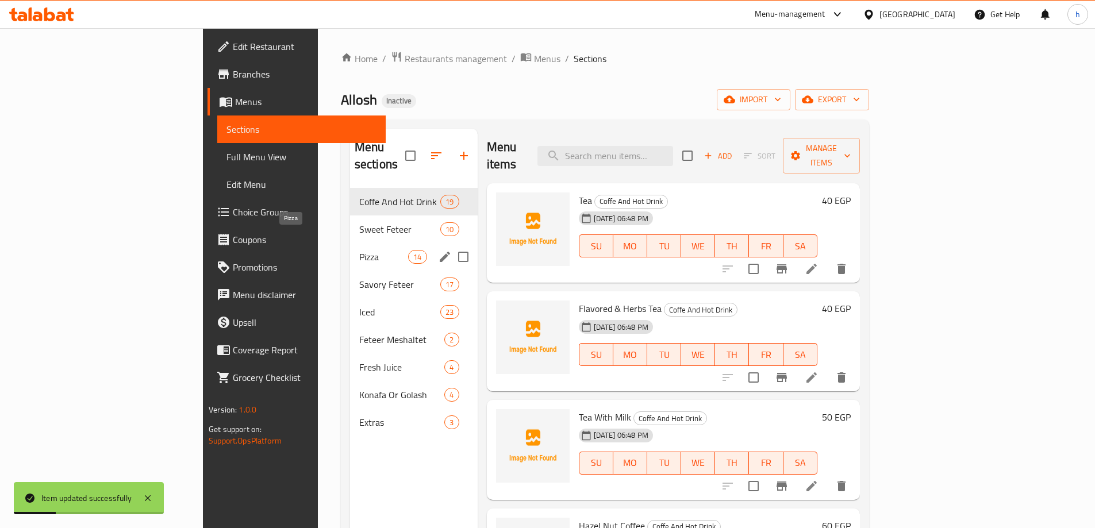
click at [359, 250] on span "Pizza" at bounding box center [383, 257] width 49 height 14
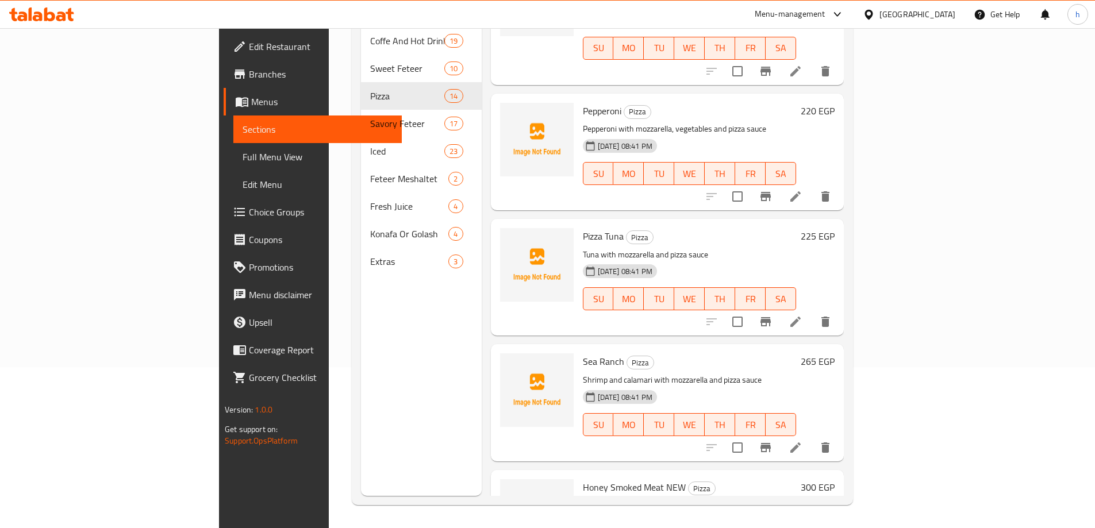
scroll to position [1258, 0]
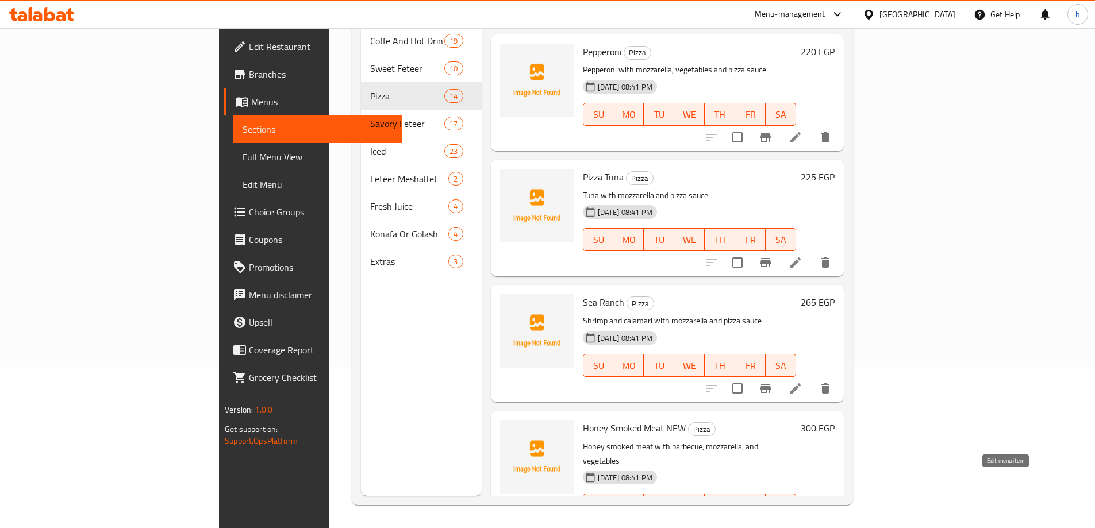
click at [800, 523] on icon at bounding box center [795, 528] width 10 height 10
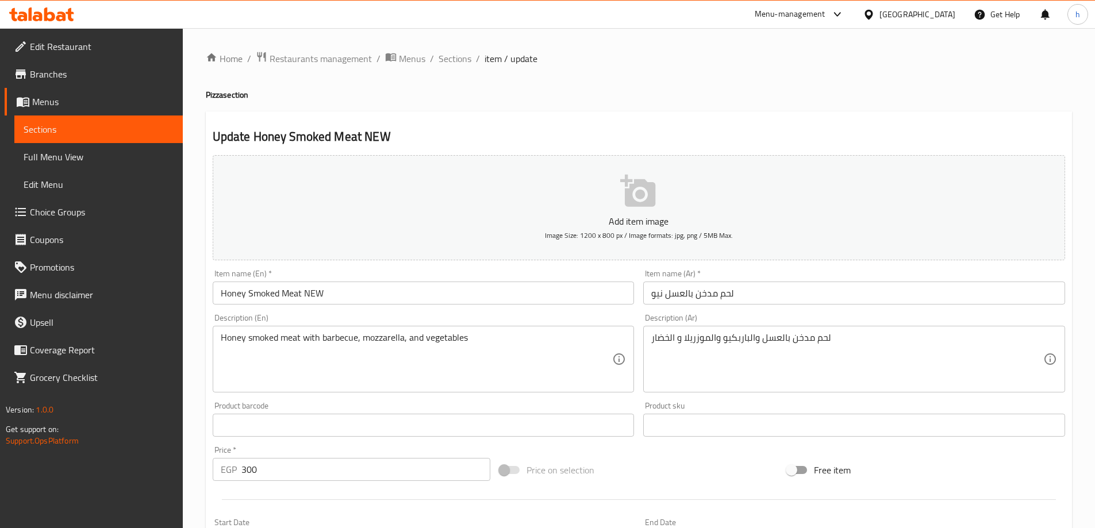
click at [646, 296] on input "لحم مدخن بالعسل نيو" at bounding box center [854, 293] width 422 height 23
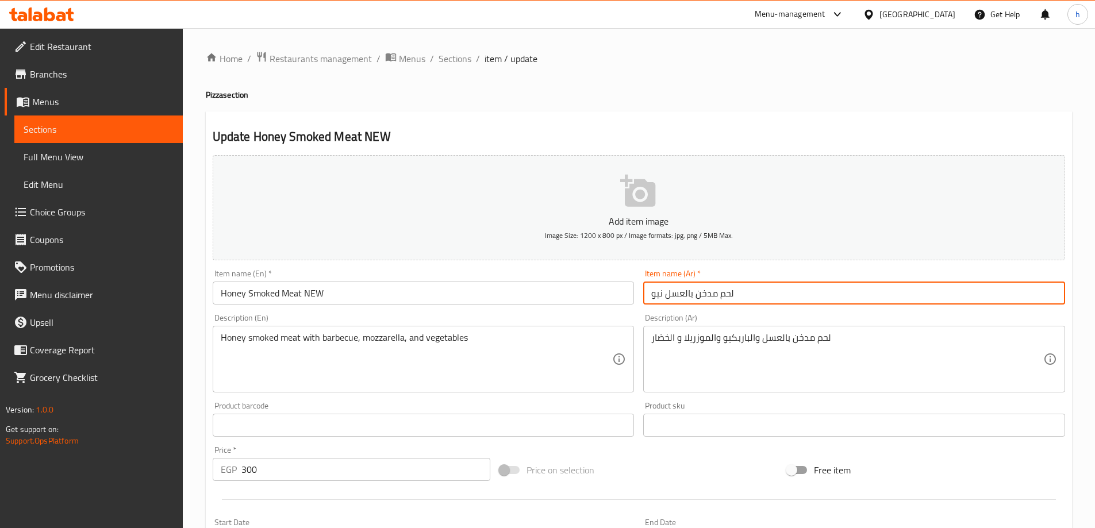
paste input "بيتزا"
click at [744, 295] on input "بيتزا لحم مدخن بالعسل نيو" at bounding box center [854, 293] width 422 height 23
type input "بيتزا لحم مدخن بالعسل نيو"
click at [216, 293] on input "Honey Smoked Meat NEW" at bounding box center [424, 293] width 422 height 23
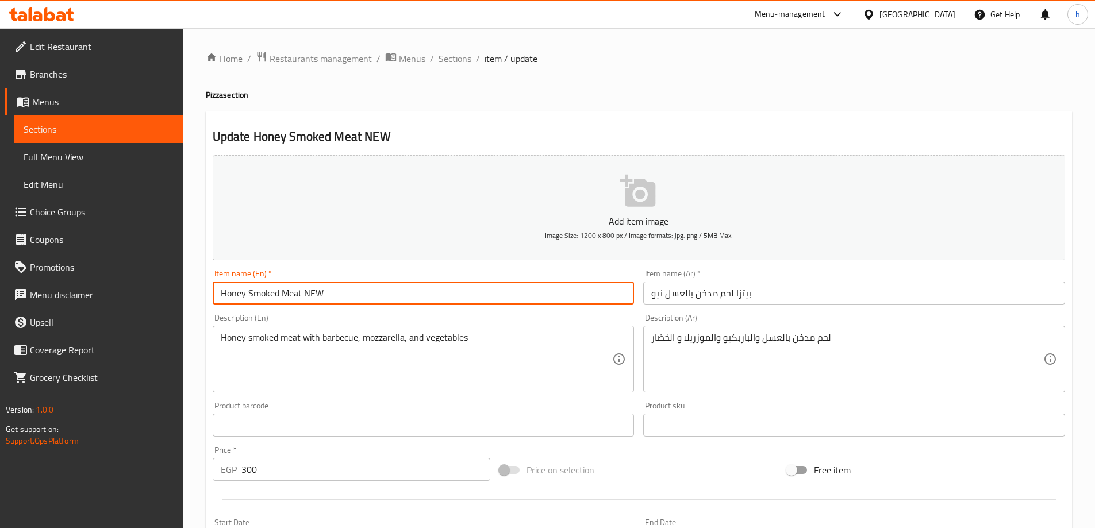
click at [365, 291] on input "Honey Smoked Meat NEW" at bounding box center [424, 293] width 422 height 23
paste input "Pizza"
click at [315, 292] on input "Honey Smoked Meat Pizza NEW" at bounding box center [424, 293] width 422 height 23
type input "Honey Smoked Meat Pizza NEW"
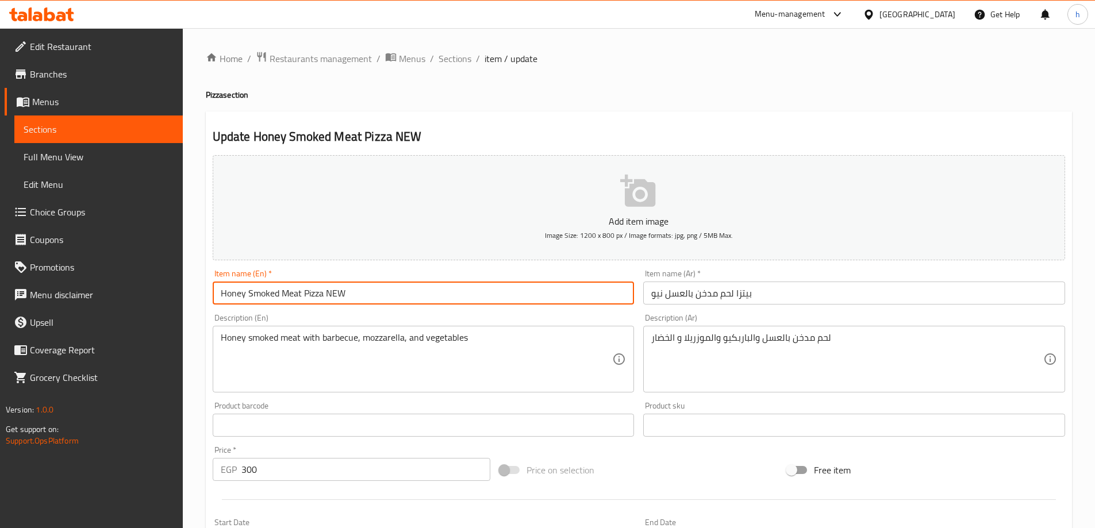
click at [621, 76] on div "Home / Restaurants management / Menus / Sections / item / update Pizza section …" at bounding box center [639, 420] width 866 height 738
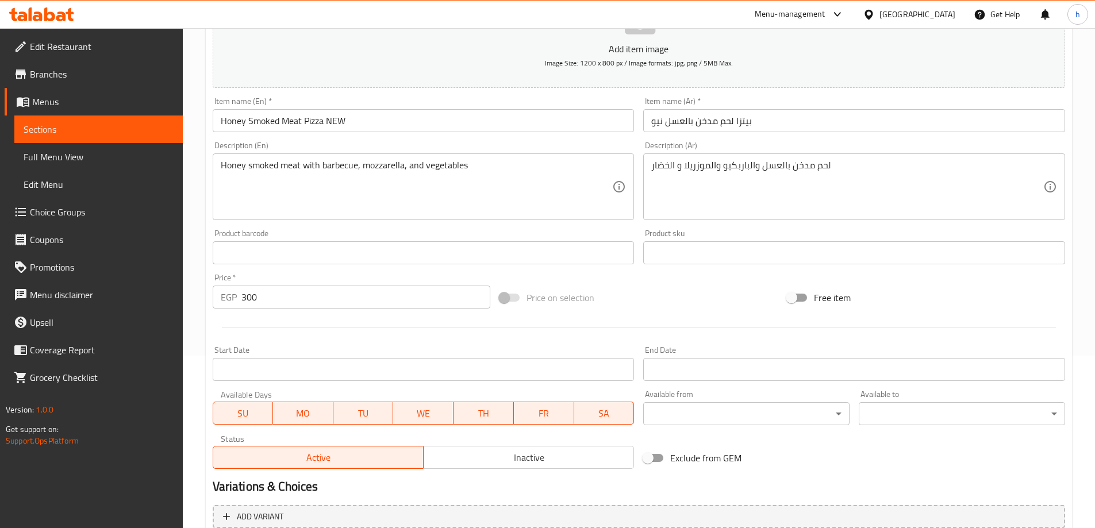
scroll to position [284, 0]
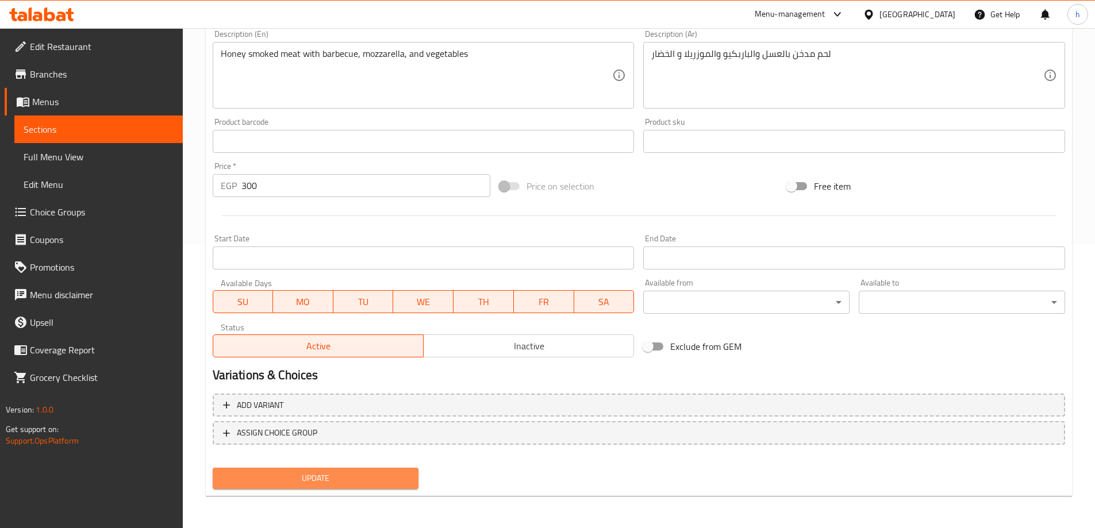
click at [327, 476] on span "Update" at bounding box center [316, 478] width 188 height 14
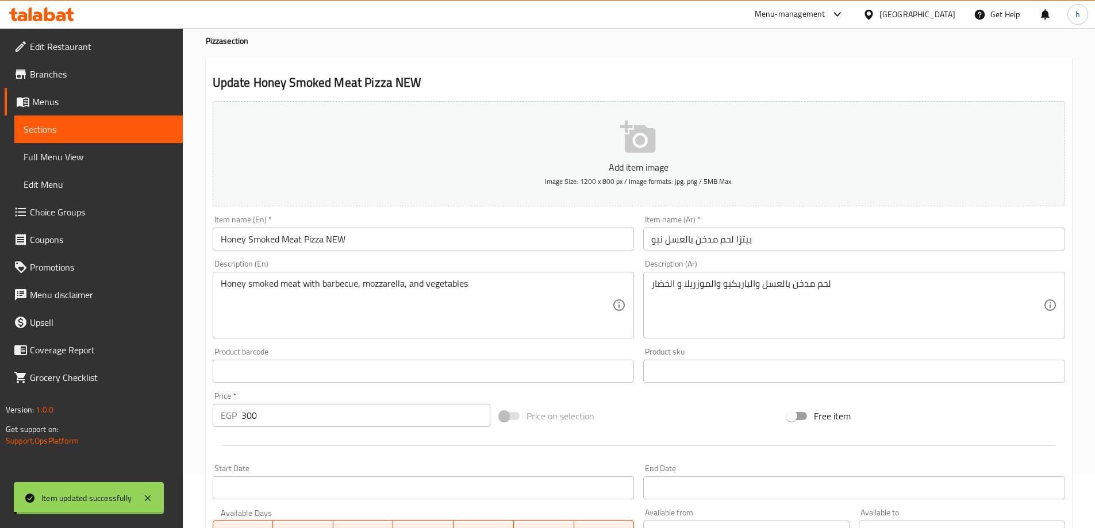
scroll to position [0, 0]
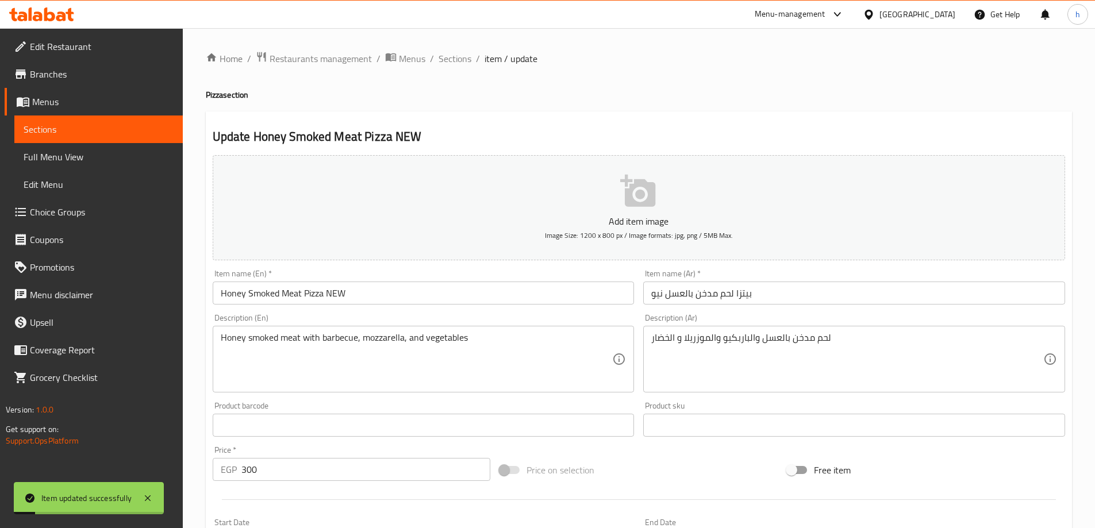
click at [111, 122] on span "Sections" at bounding box center [99, 129] width 150 height 14
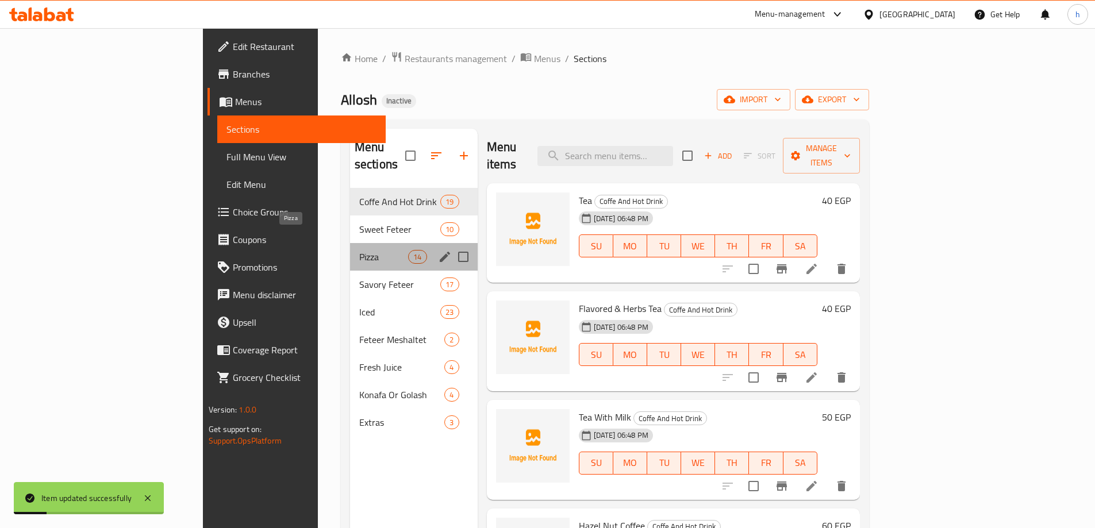
click at [359, 250] on span "Pizza" at bounding box center [383, 257] width 49 height 14
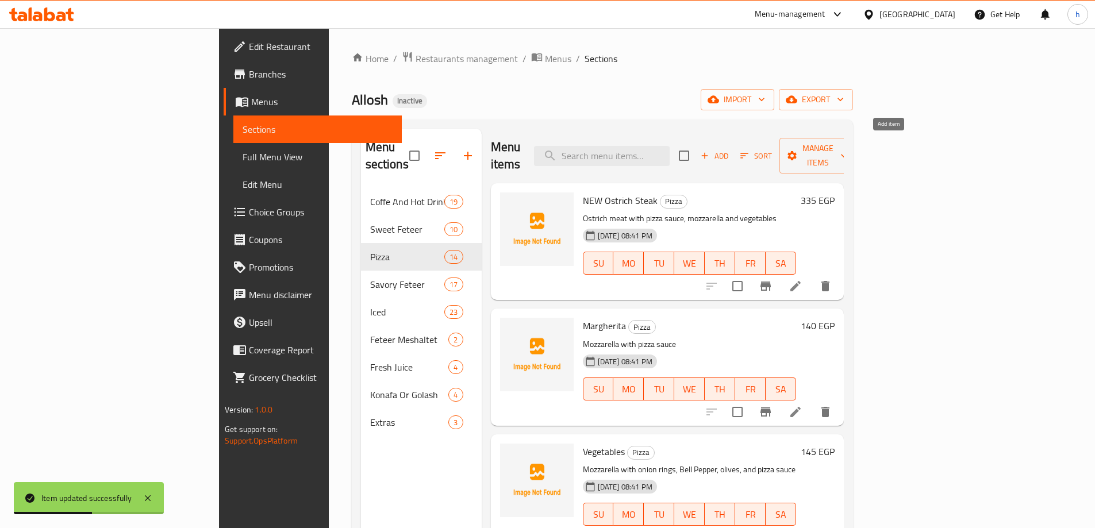
click at [730, 149] on span "Add" at bounding box center [714, 155] width 31 height 13
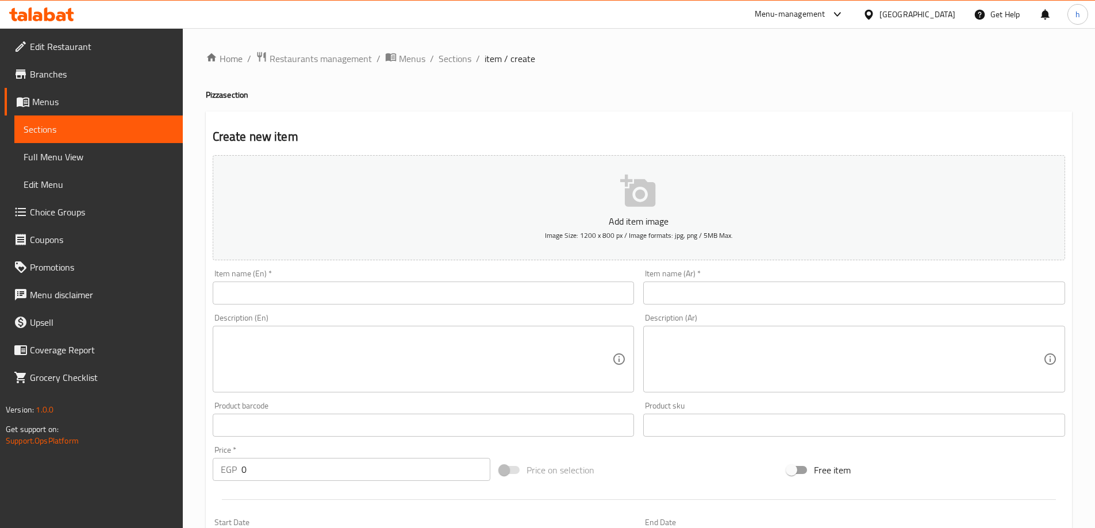
click at [718, 295] on input "text" at bounding box center [854, 293] width 422 height 23
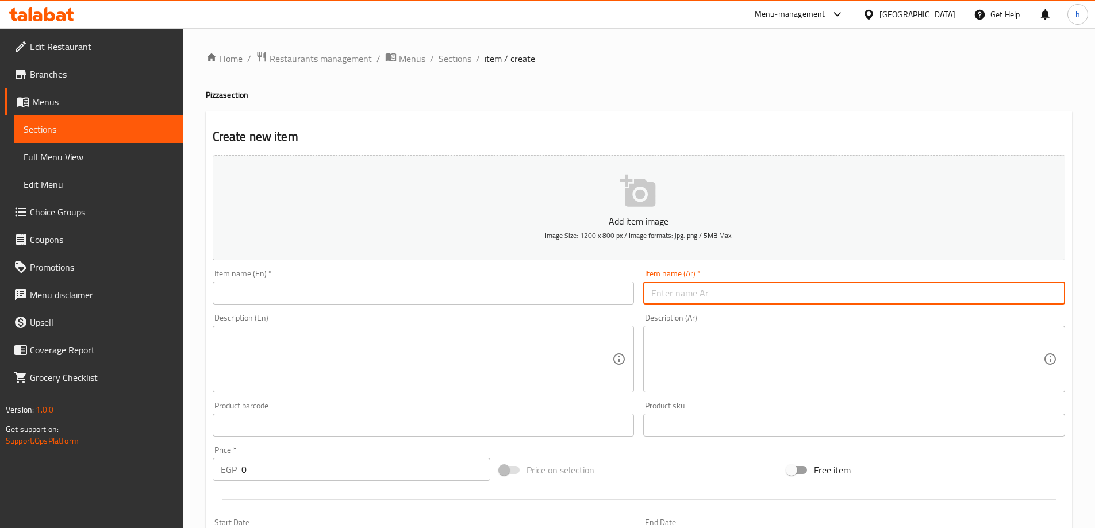
paste input "ستيك نعام"
type input "ستيك نعام نيو"
click at [585, 284] on input "text" at bounding box center [424, 293] width 422 height 23
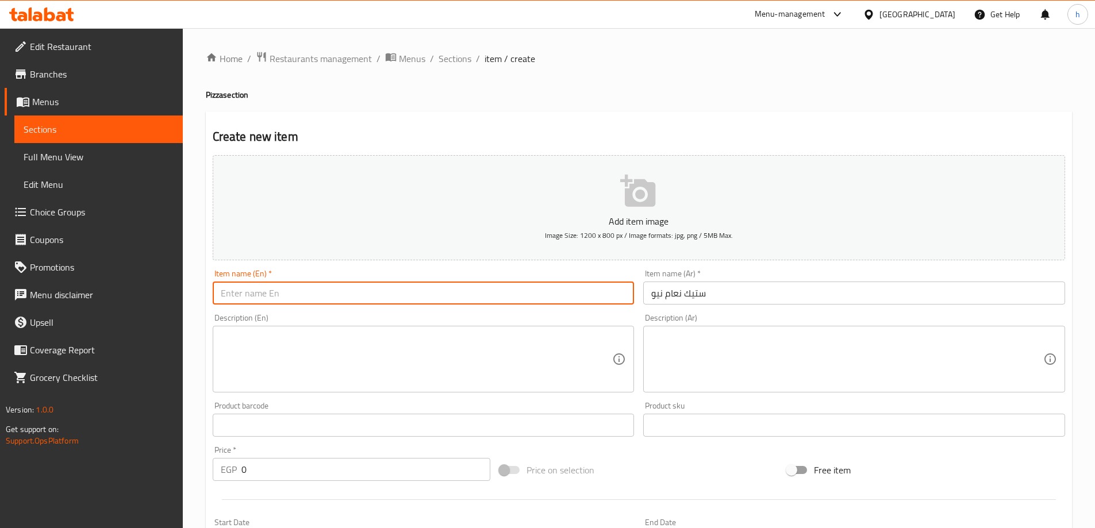
paste input "NEW Ostrich Steak"
type input "NEW Ostrich Steak"
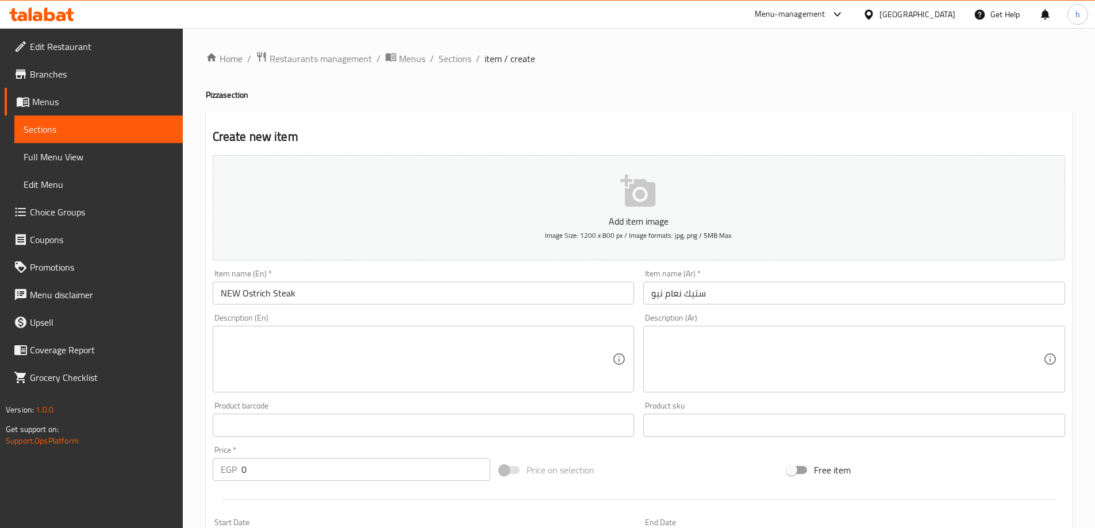
click at [654, 76] on div "Home / Restaurants management / Menus / Sections / item / create Pizza section …" at bounding box center [639, 420] width 866 height 738
click at [903, 356] on textarea at bounding box center [847, 359] width 392 height 55
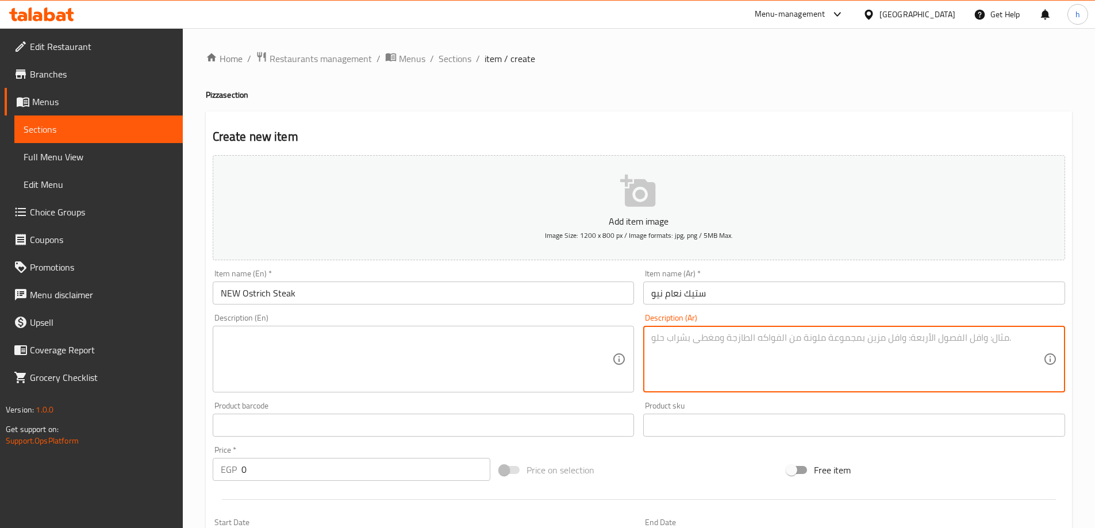
paste textarea "لحم النعام مع صوص البيتزا والموزريلا والخضار"
type textarea "لحم النعام مع صوص البيتزا والموزريلا والخضار"
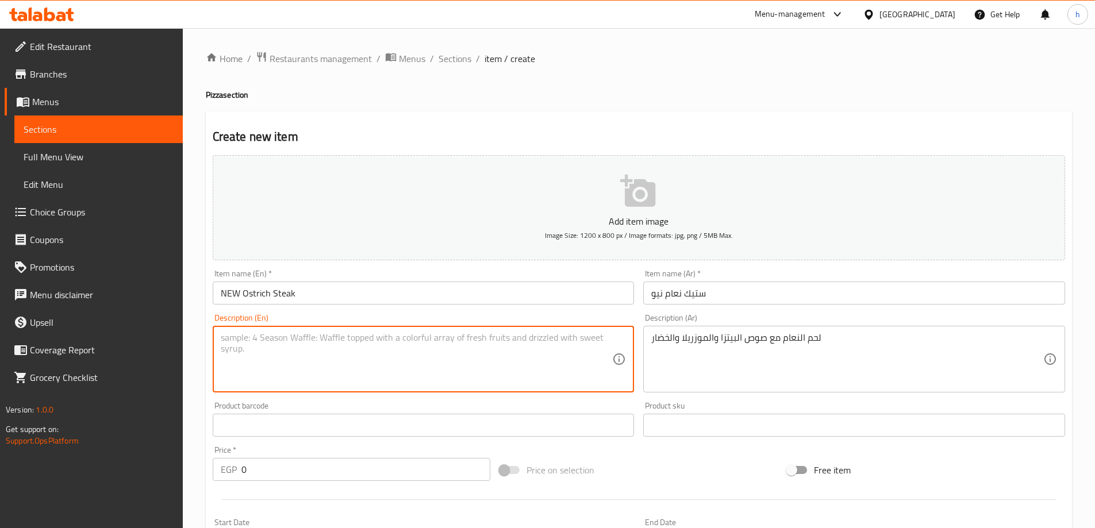
click at [394, 362] on textarea at bounding box center [417, 359] width 392 height 55
paste textarea "Ostrich meat with pizza sauce, mozzarella and vegetables"
type textarea "Ostrich meat with pizza sauce, mozzarella and vegetables"
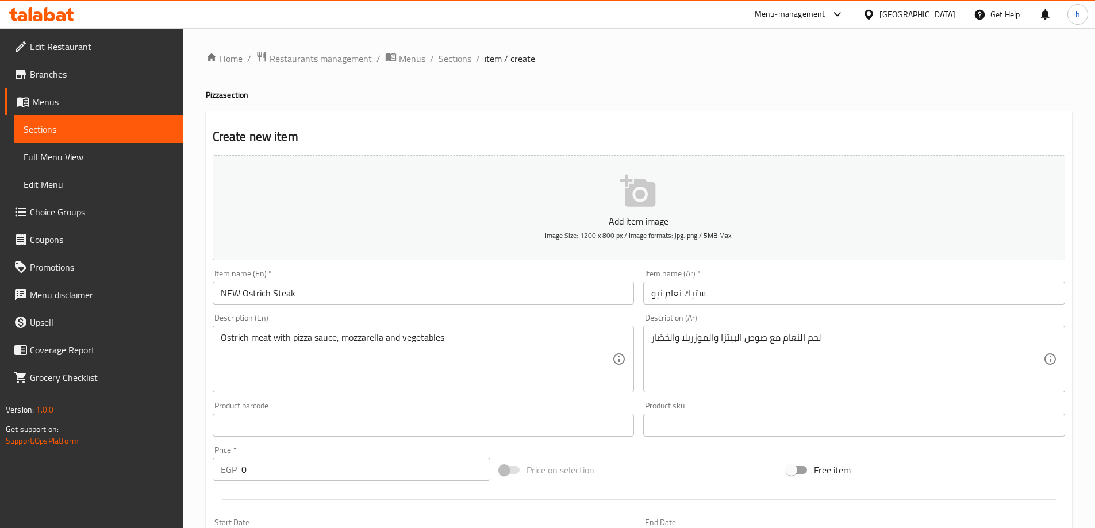
click at [504, 102] on div "Home / Restaurants management / Menus / Sections / item / create Pizza section …" at bounding box center [639, 420] width 866 height 738
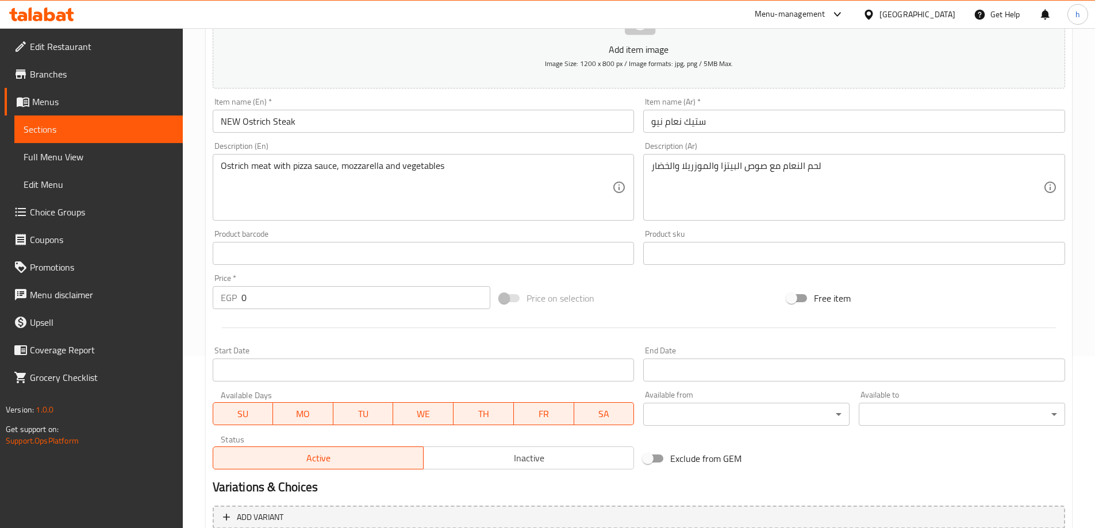
scroll to position [172, 0]
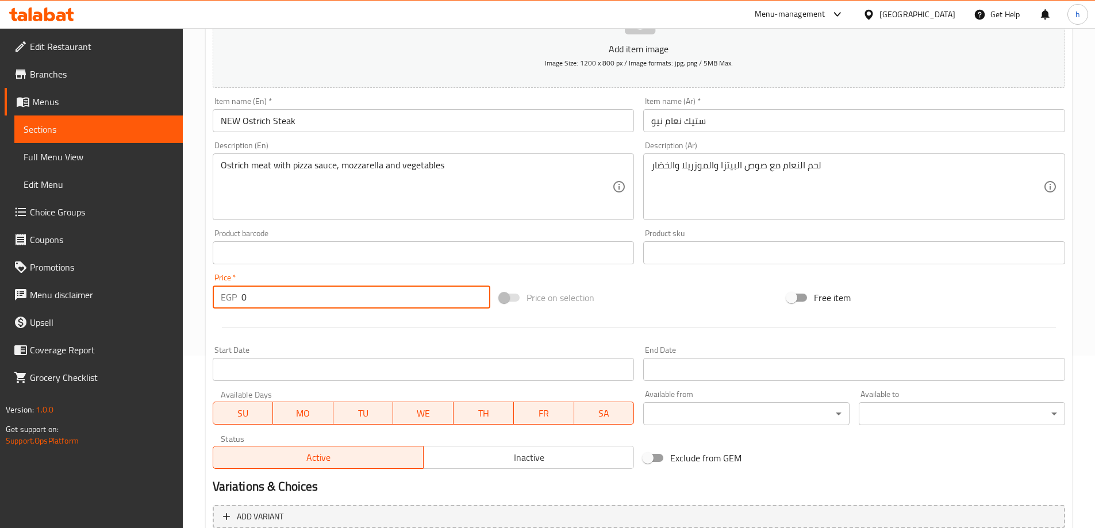
drag, startPoint x: 252, startPoint y: 300, endPoint x: 234, endPoint y: 303, distance: 18.0
click at [234, 303] on div "EGP 0 Price *" at bounding box center [352, 297] width 278 height 23
type input "335"
click at [688, 288] on div "Price on selection" at bounding box center [638, 297] width 287 height 31
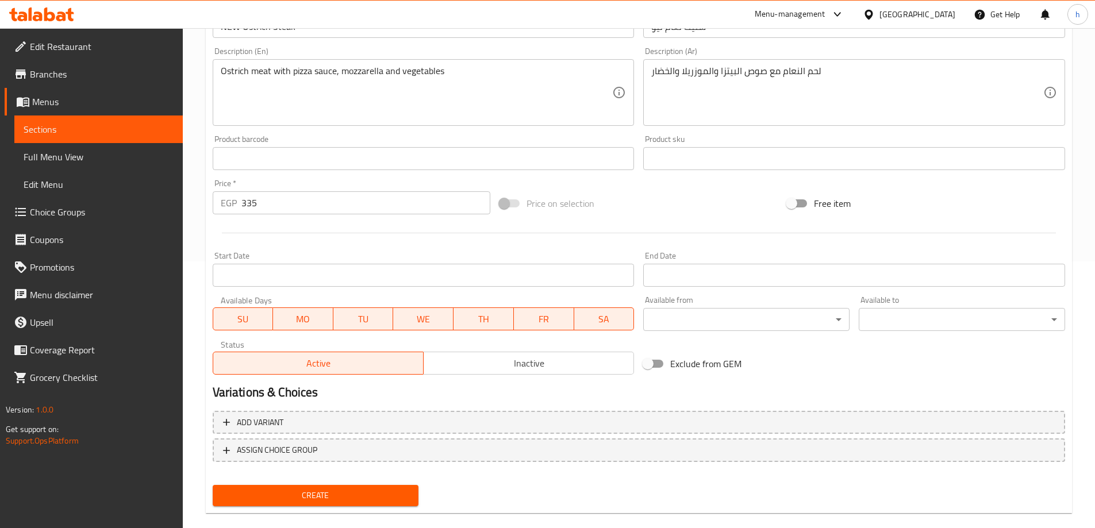
scroll to position [284, 0]
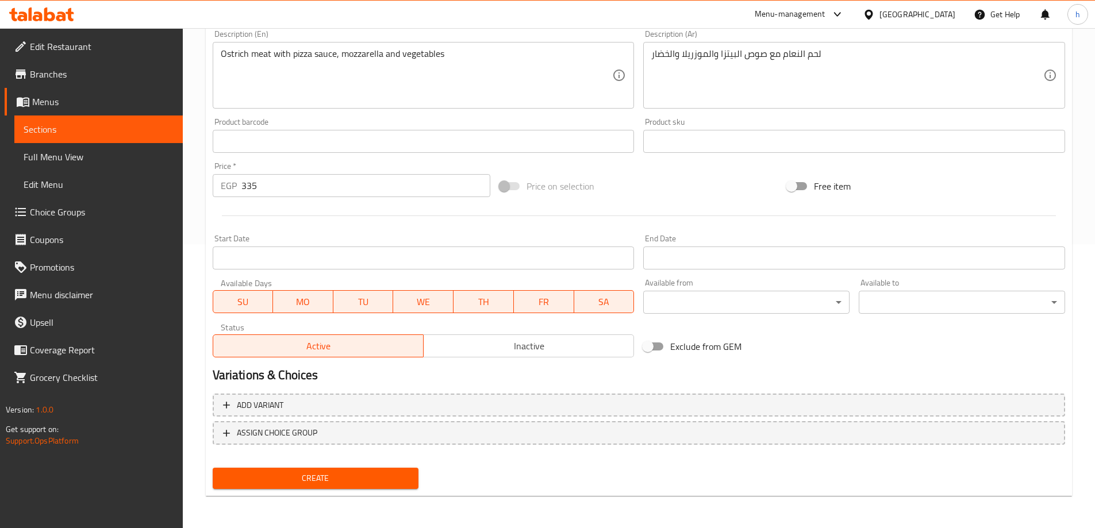
click at [342, 480] on span "Create" at bounding box center [316, 478] width 188 height 14
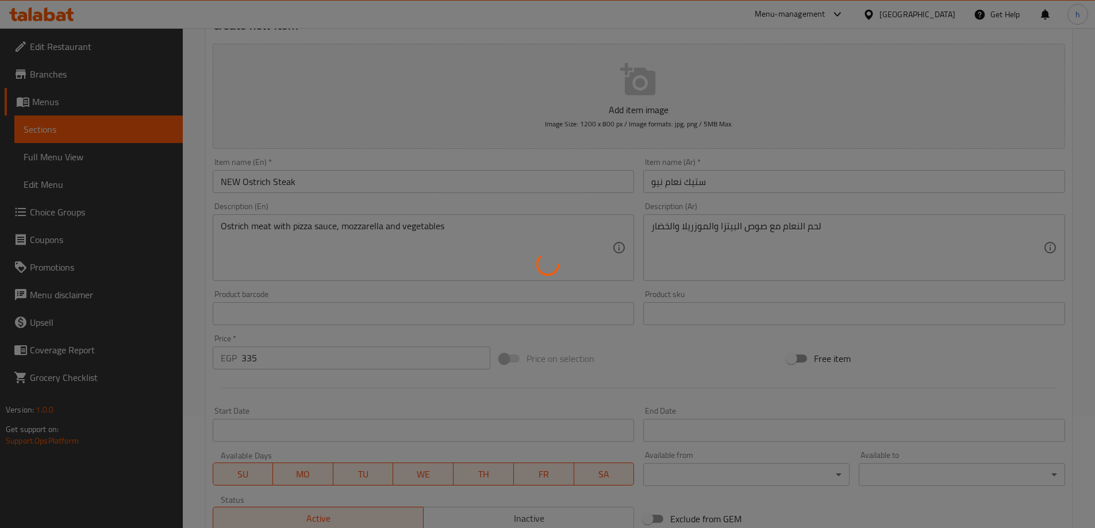
scroll to position [40, 0]
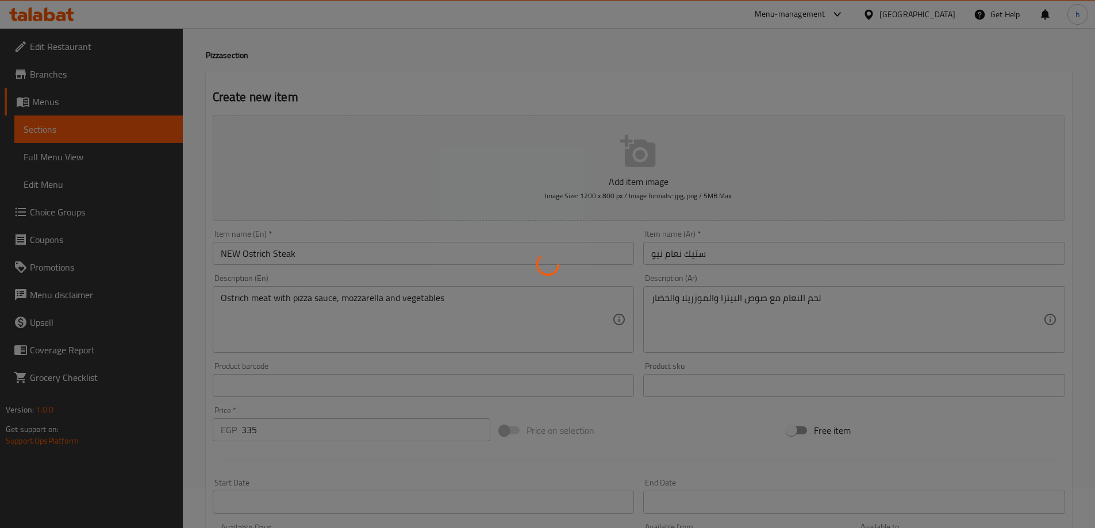
type input "0"
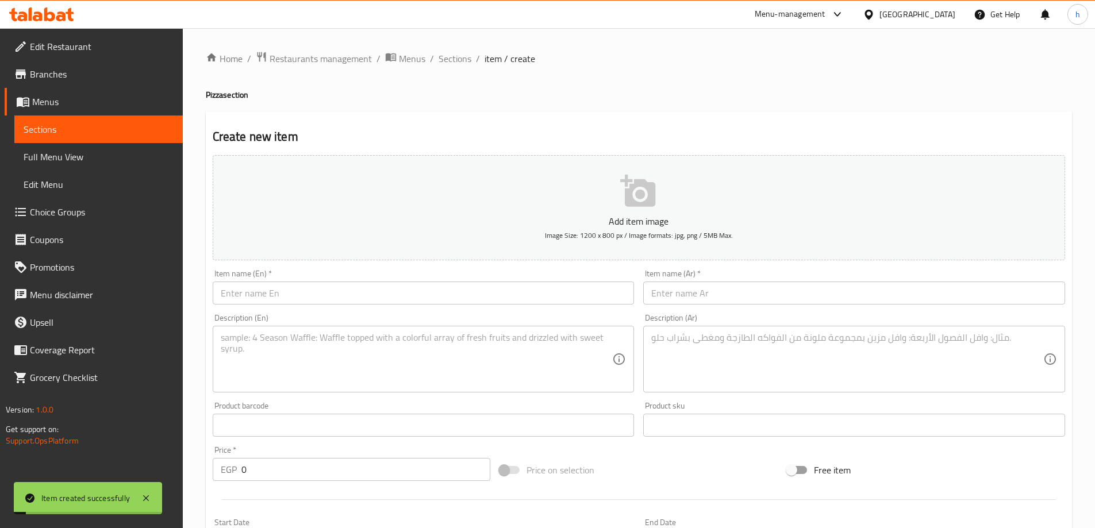
click at [71, 134] on span "Sections" at bounding box center [99, 129] width 150 height 14
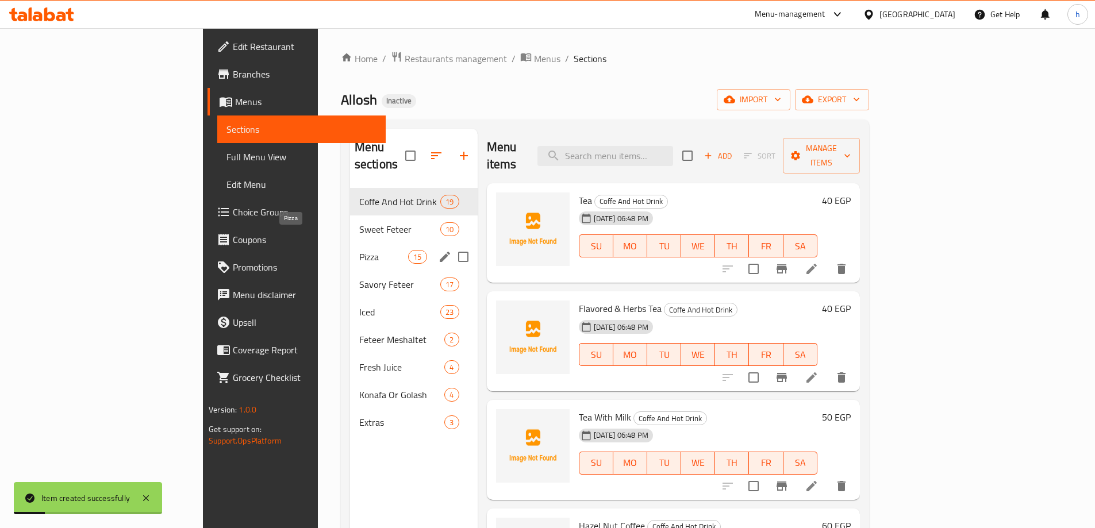
click at [359, 250] on span "Pizza" at bounding box center [383, 257] width 49 height 14
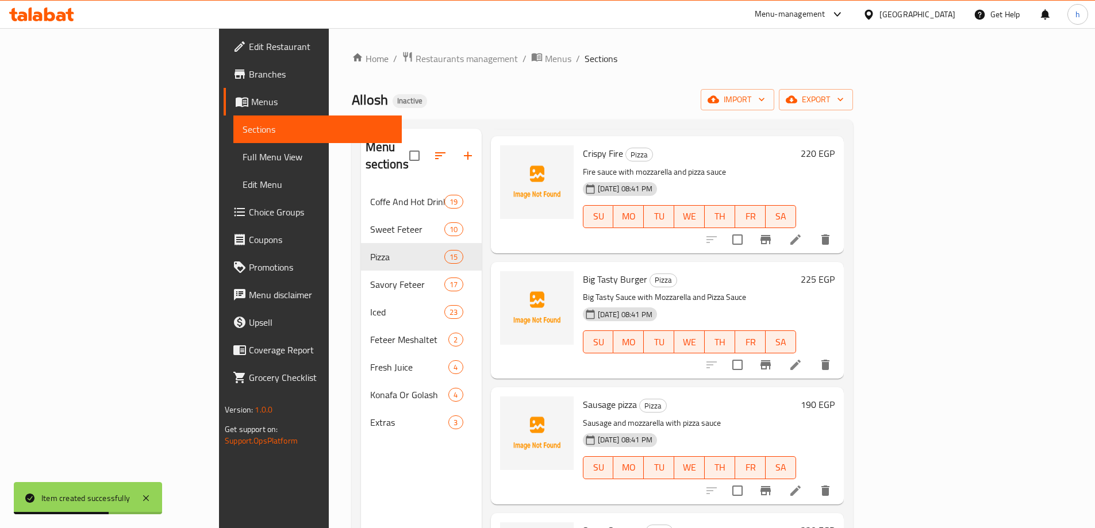
scroll to position [866, 0]
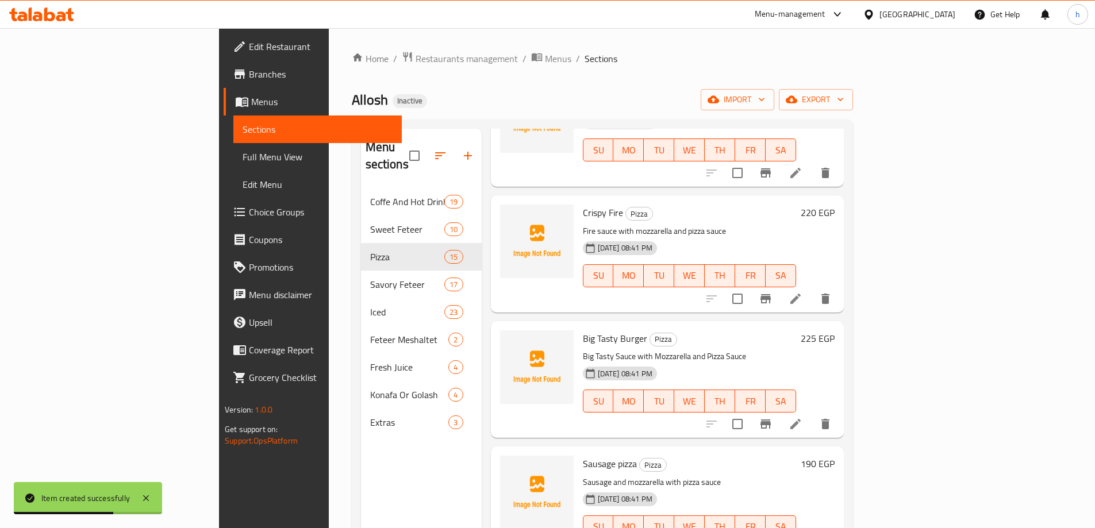
click at [637, 66] on div "Home / Restaurants management / Menus / Sections Allosh Inactive import export …" at bounding box center [602, 358] width 501 height 615
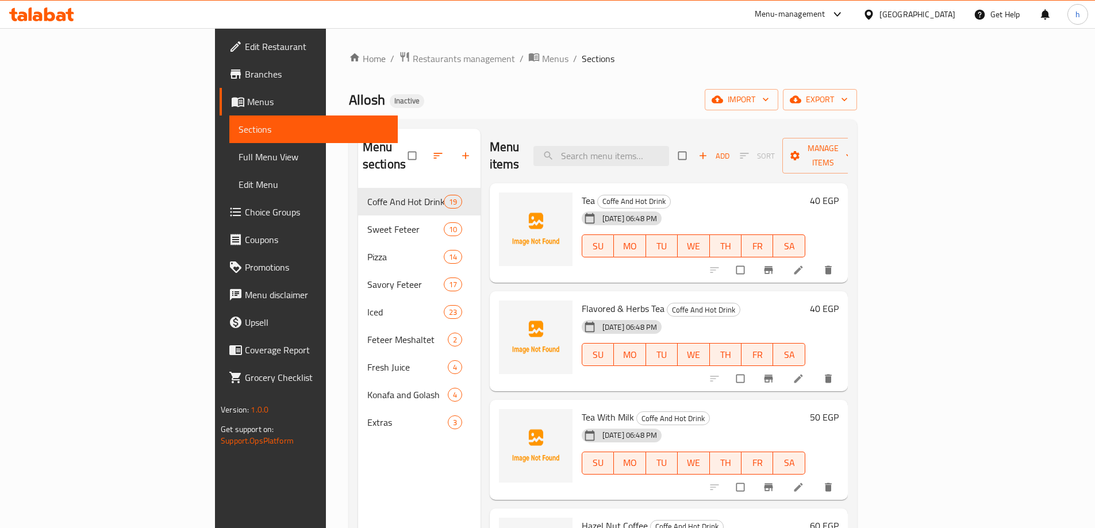
click at [238, 158] on span "Full Menu View" at bounding box center [313, 157] width 150 height 14
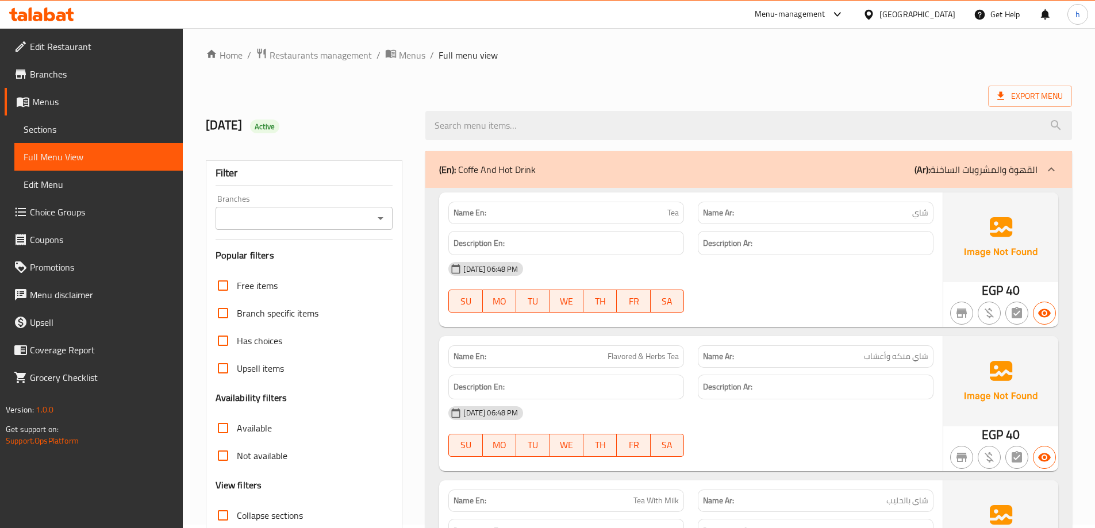
scroll to position [230, 0]
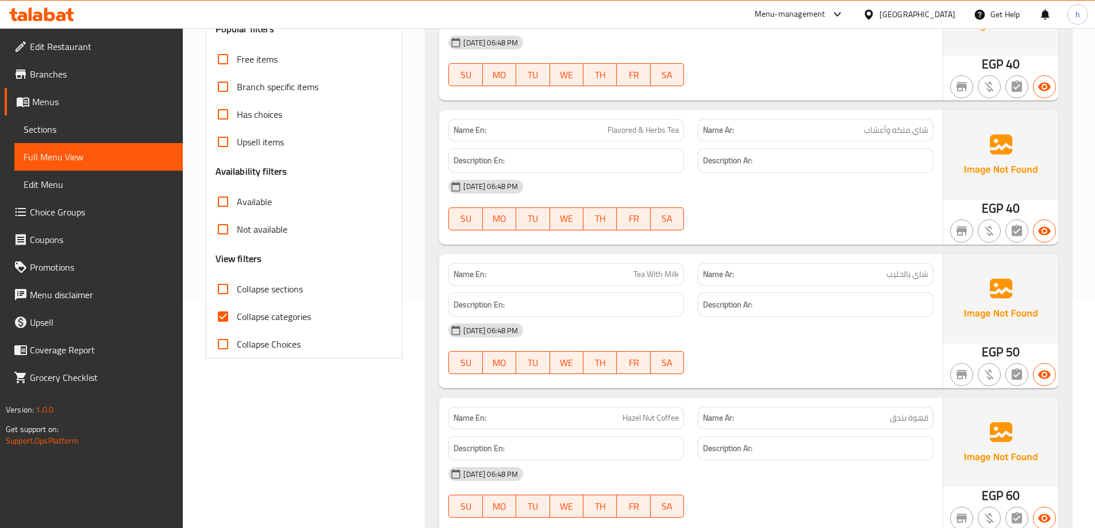
click at [222, 291] on input "Collapse sections" at bounding box center [223, 289] width 28 height 28
checkbox input "true"
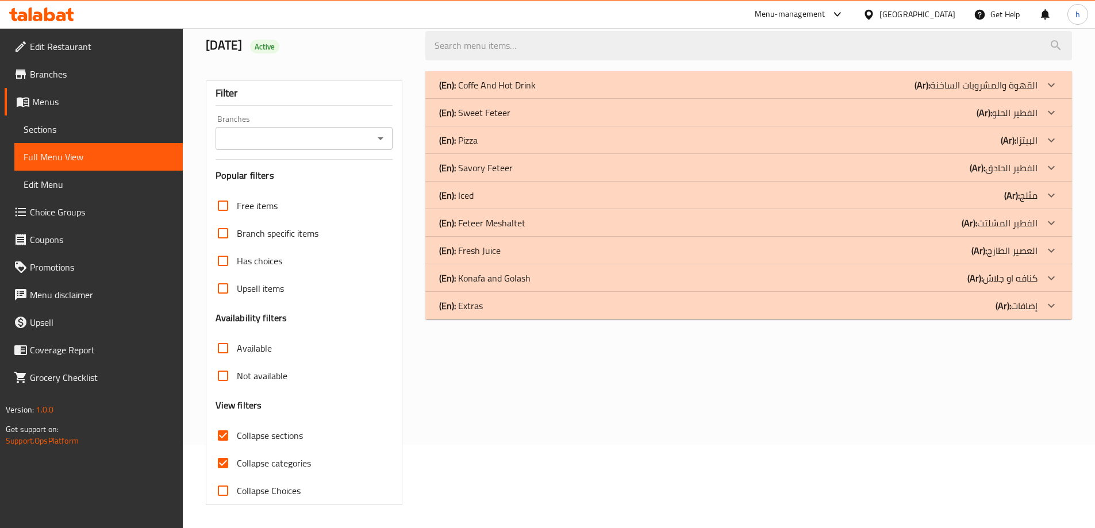
click at [220, 449] on input "Collapse categories" at bounding box center [223, 463] width 28 height 28
checkbox input "false"
click at [1046, 278] on icon at bounding box center [1051, 278] width 14 height 14
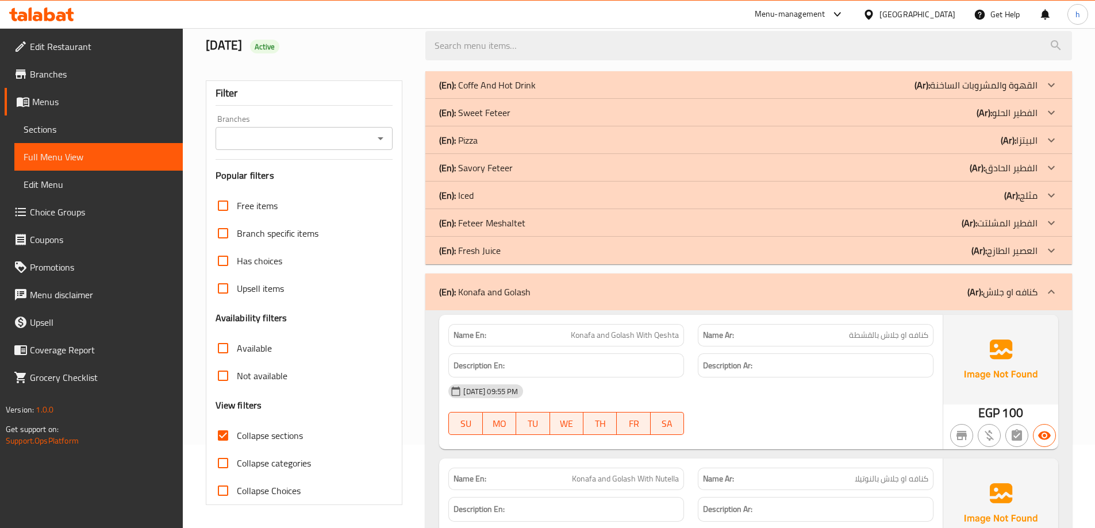
click at [1051, 223] on icon at bounding box center [1051, 223] width 14 height 14
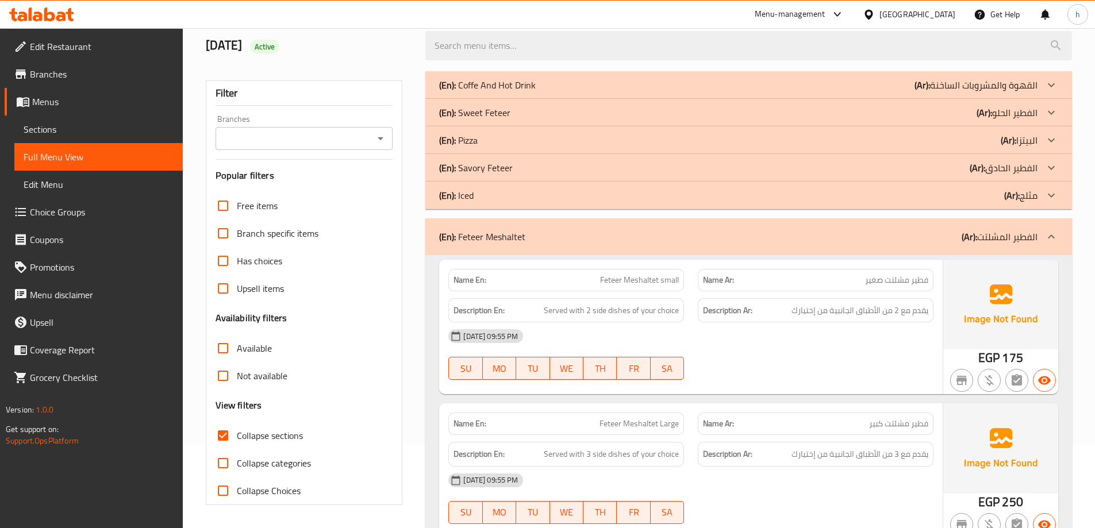
click at [1049, 168] on icon at bounding box center [1051, 168] width 14 height 14
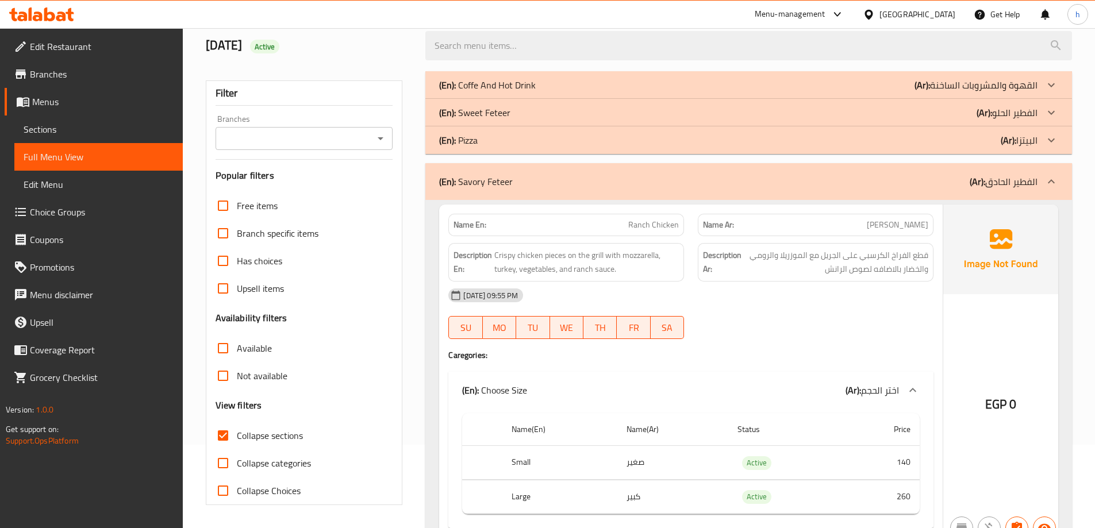
click at [1053, 137] on icon at bounding box center [1051, 140] width 14 height 14
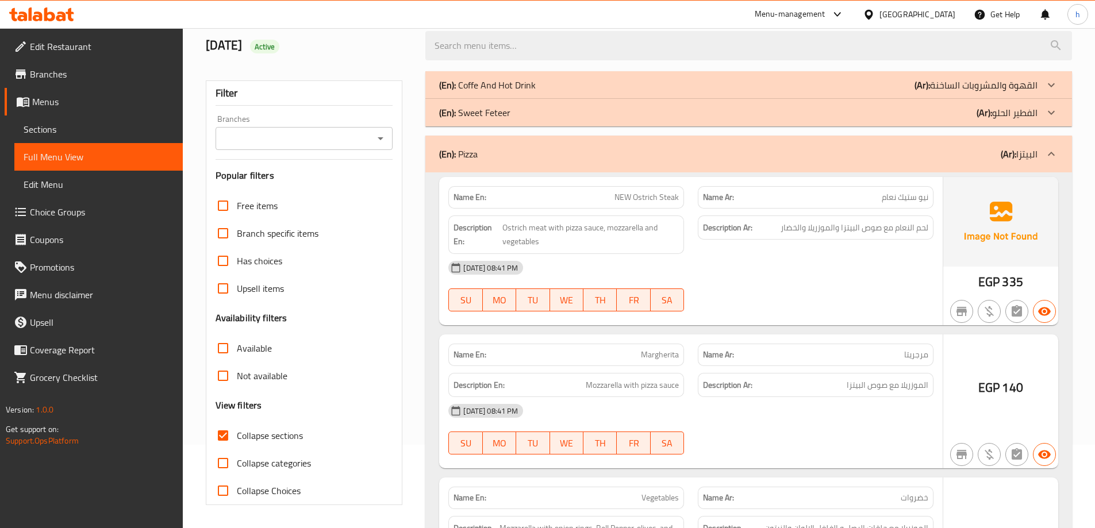
click at [1048, 110] on icon at bounding box center [1051, 113] width 14 height 14
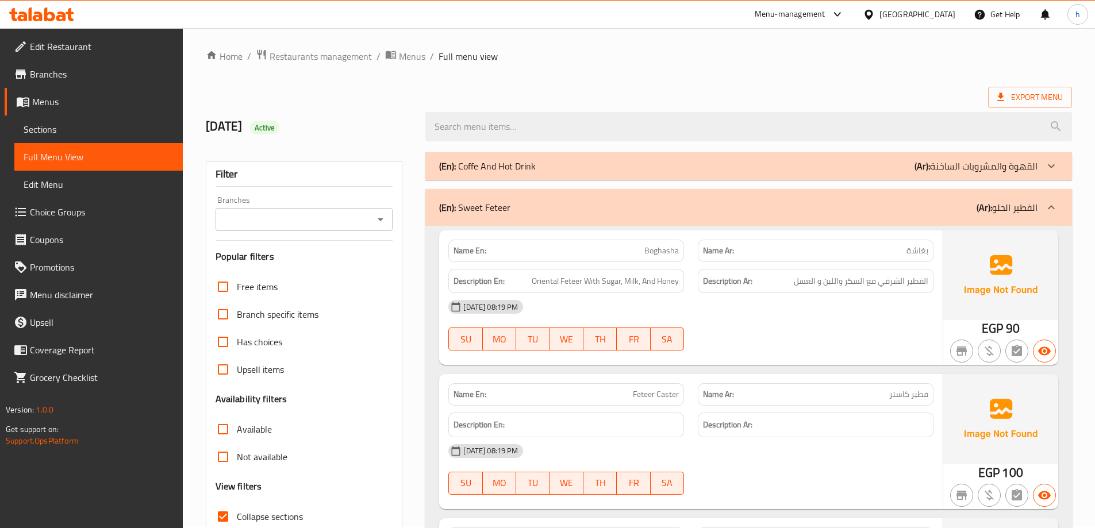
scroll to position [0, 0]
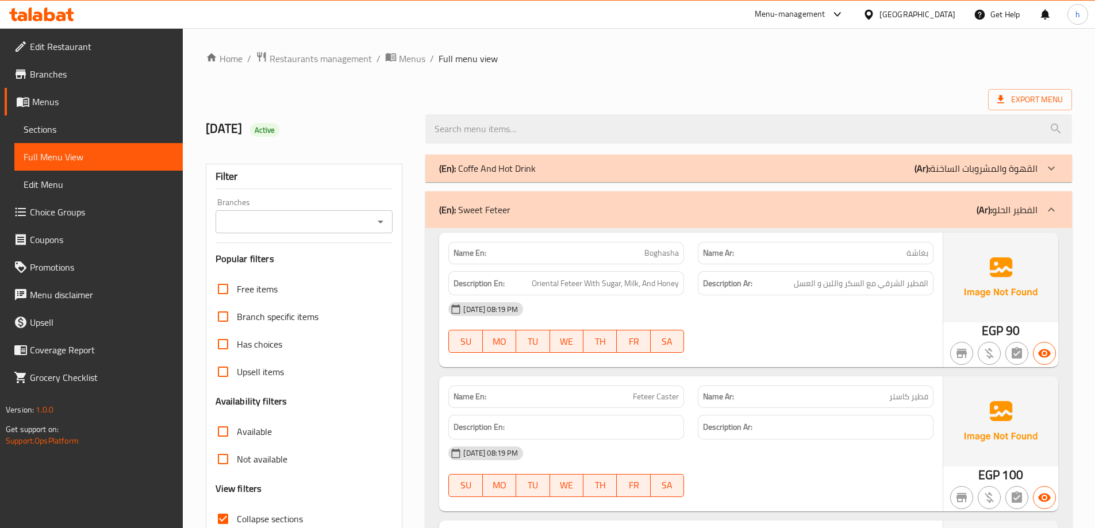
click at [645, 28] on div "Menu-management Egypt Get Help h" at bounding box center [547, 15] width 1095 height 28
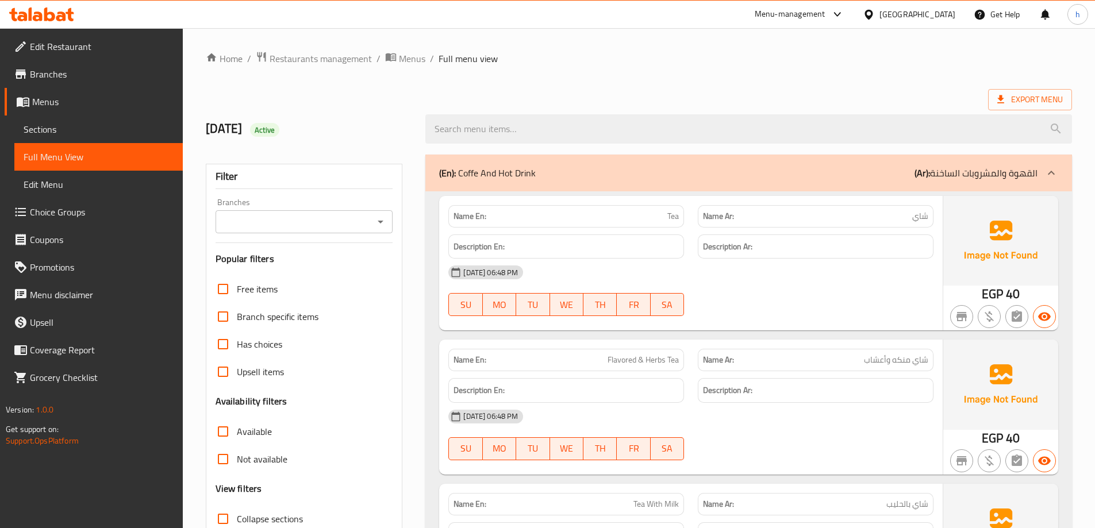
scroll to position [172, 0]
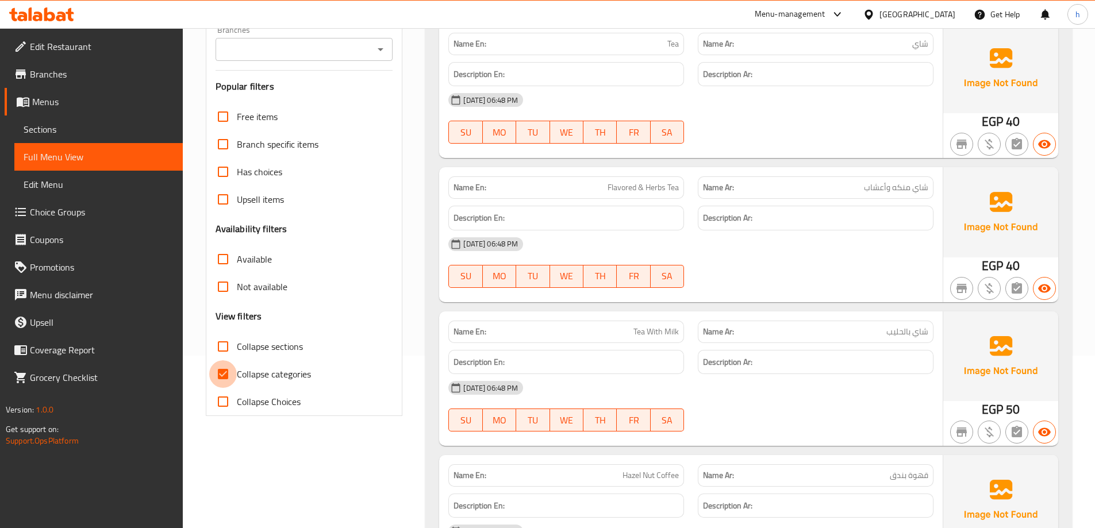
click at [224, 375] on input "Collapse categories" at bounding box center [223, 374] width 28 height 28
checkbox input "false"
click at [223, 349] on input "Collapse sections" at bounding box center [223, 347] width 28 height 28
checkbox input "true"
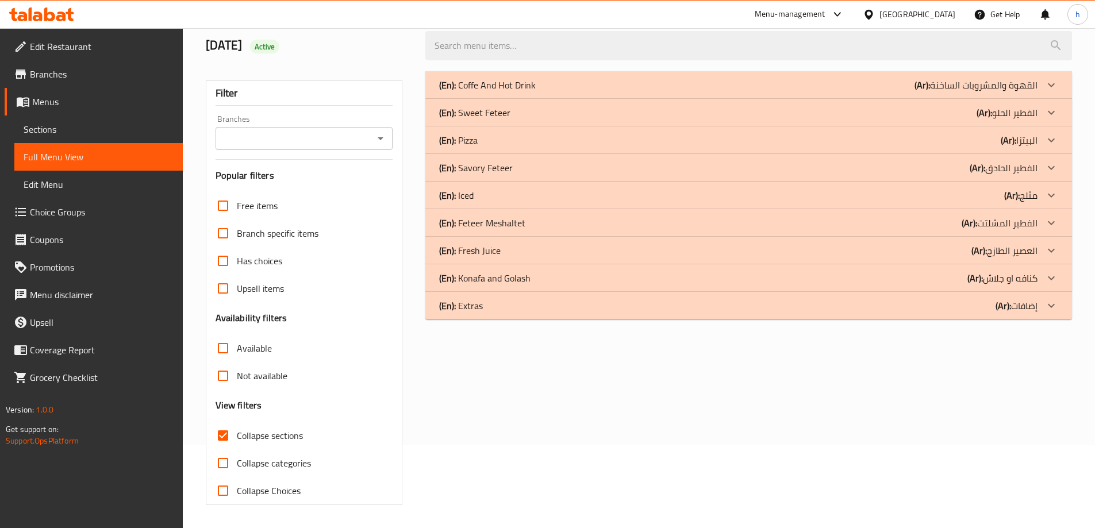
scroll to position [83, 0]
click at [1048, 219] on icon at bounding box center [1051, 223] width 14 height 14
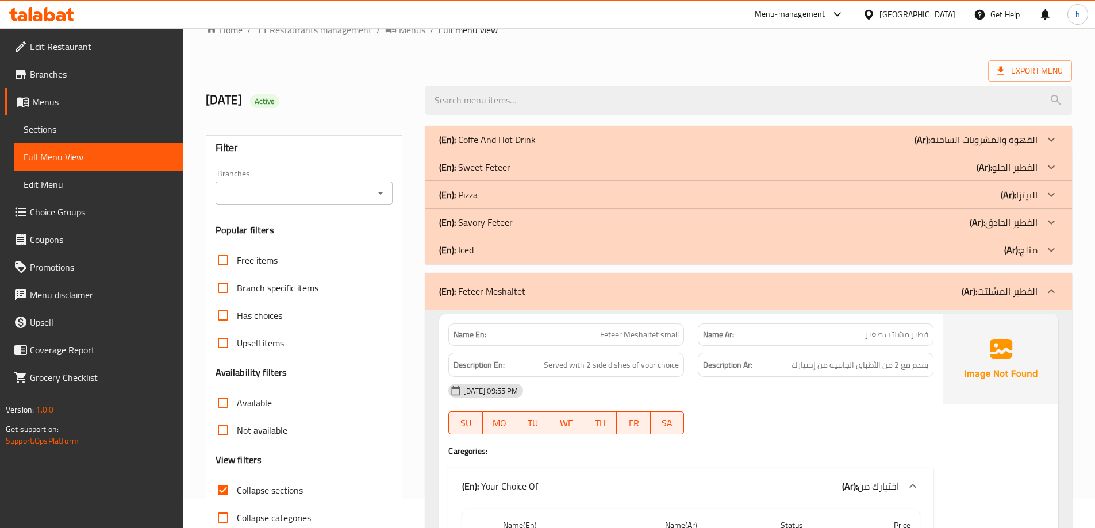
scroll to position [0, 0]
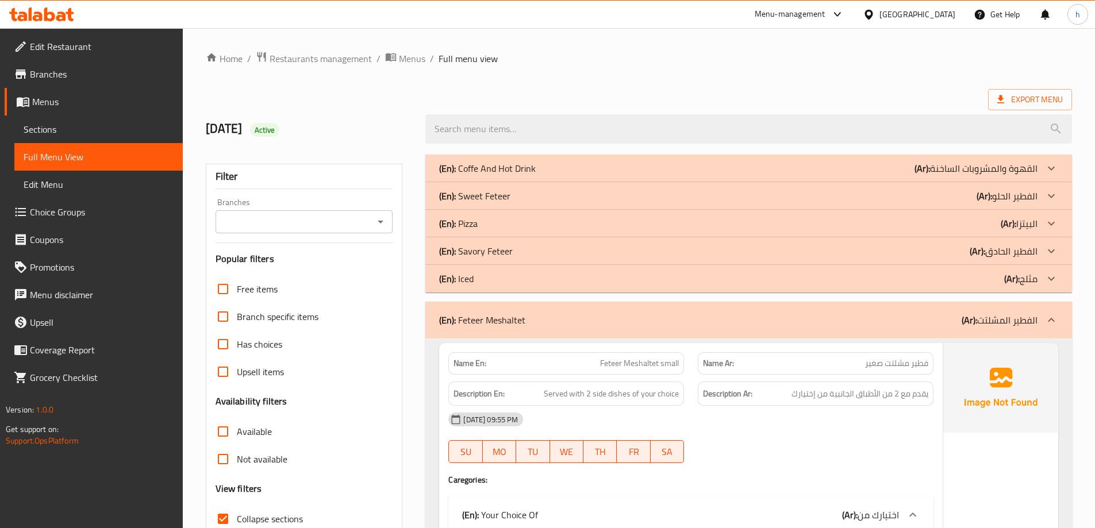
click at [81, 125] on span "Sections" at bounding box center [99, 129] width 150 height 14
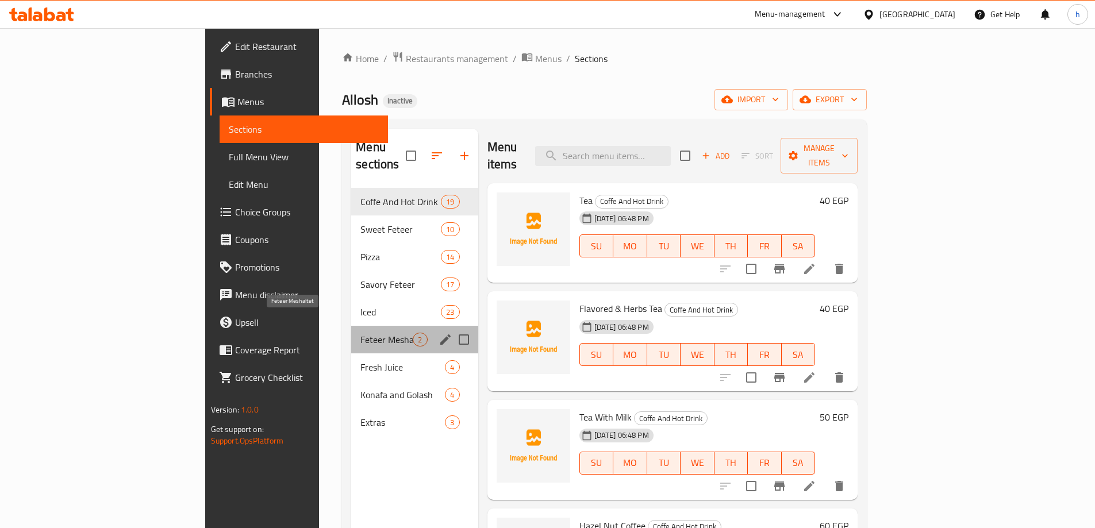
click at [360, 333] on span "Feteer Meshaltet" at bounding box center [386, 340] width 52 height 14
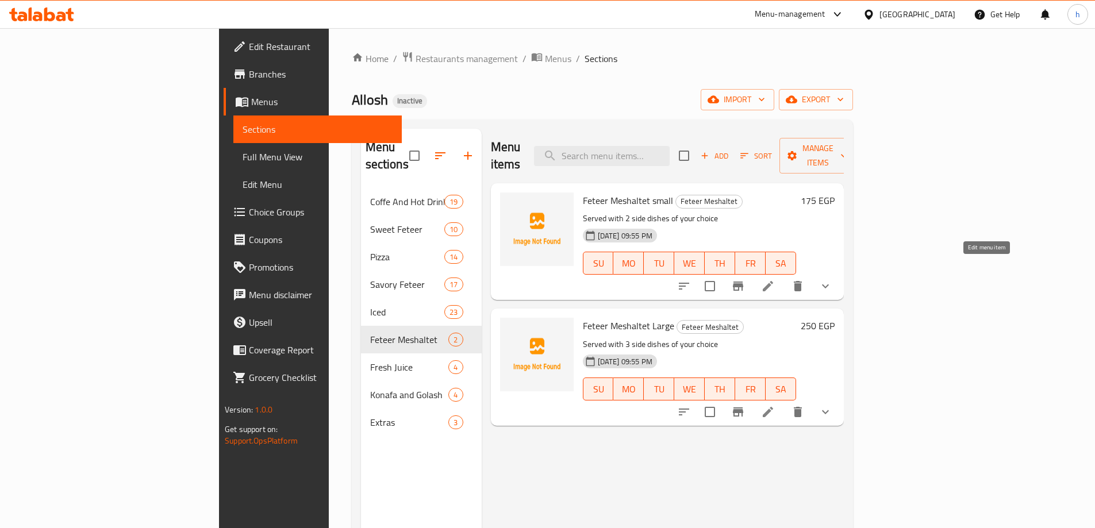
click at [774, 279] on icon at bounding box center [768, 286] width 14 height 14
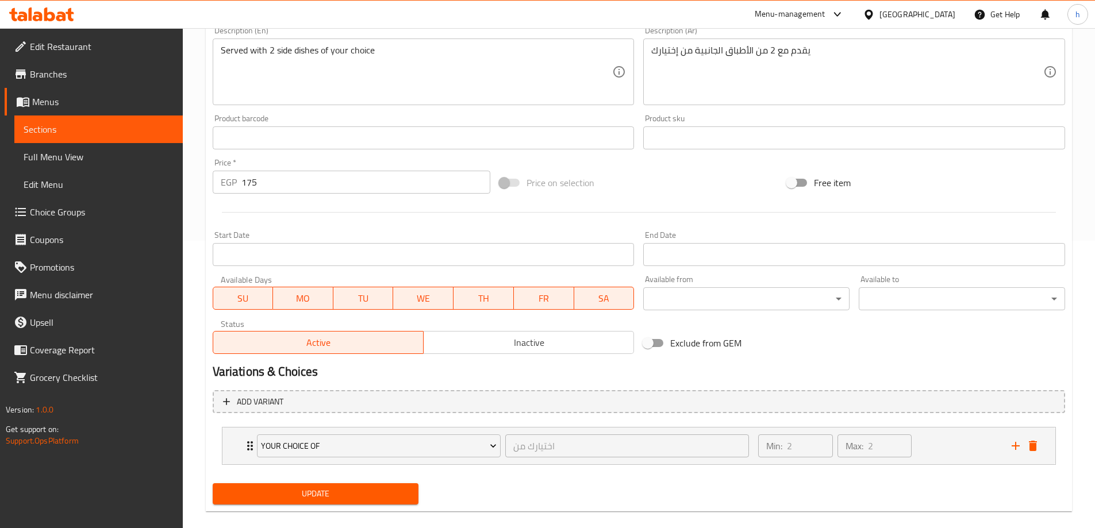
scroll to position [303, 0]
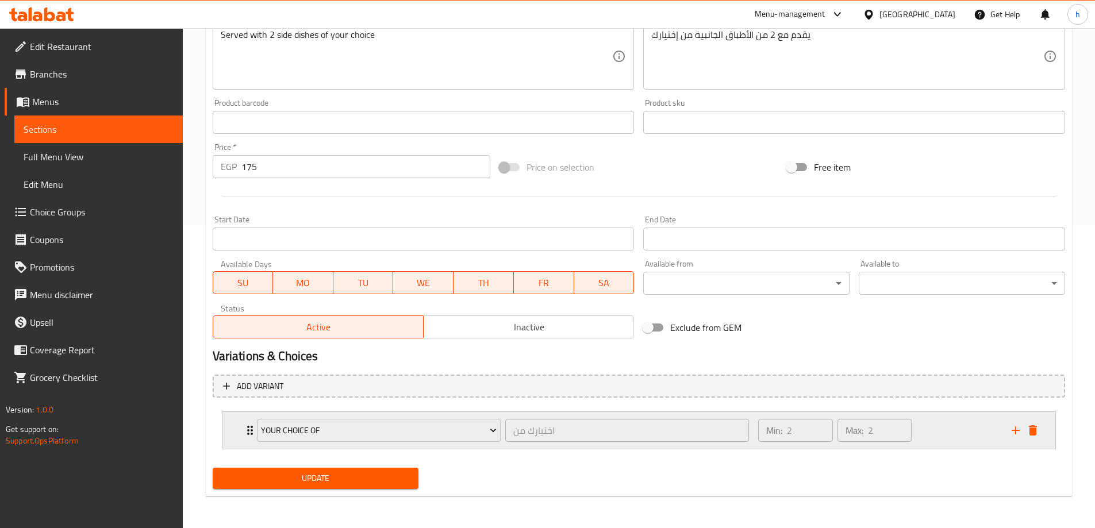
click at [941, 429] on div "Min: 2 ​ Max: 2 ​" at bounding box center [877, 430] width 253 height 37
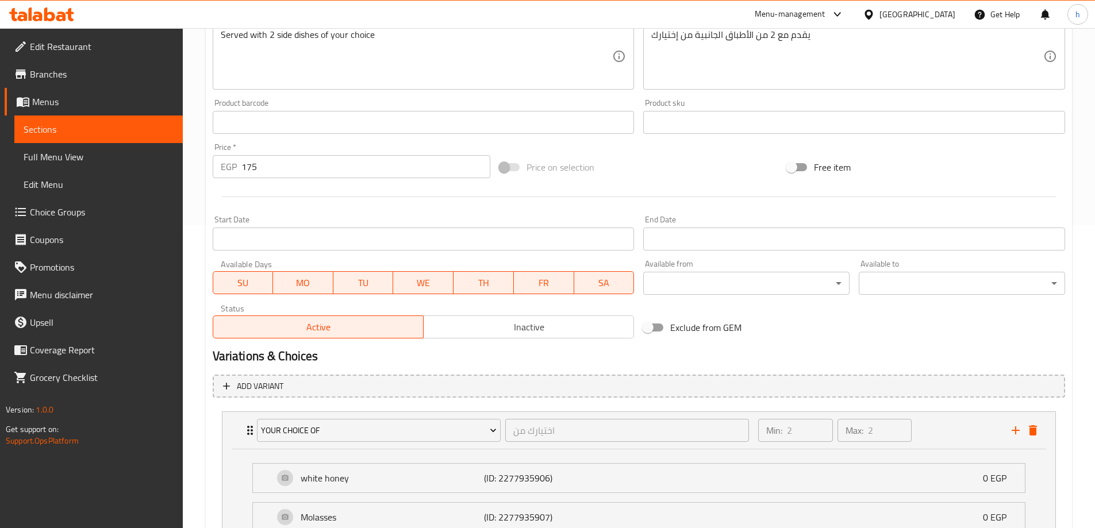
scroll to position [16, 0]
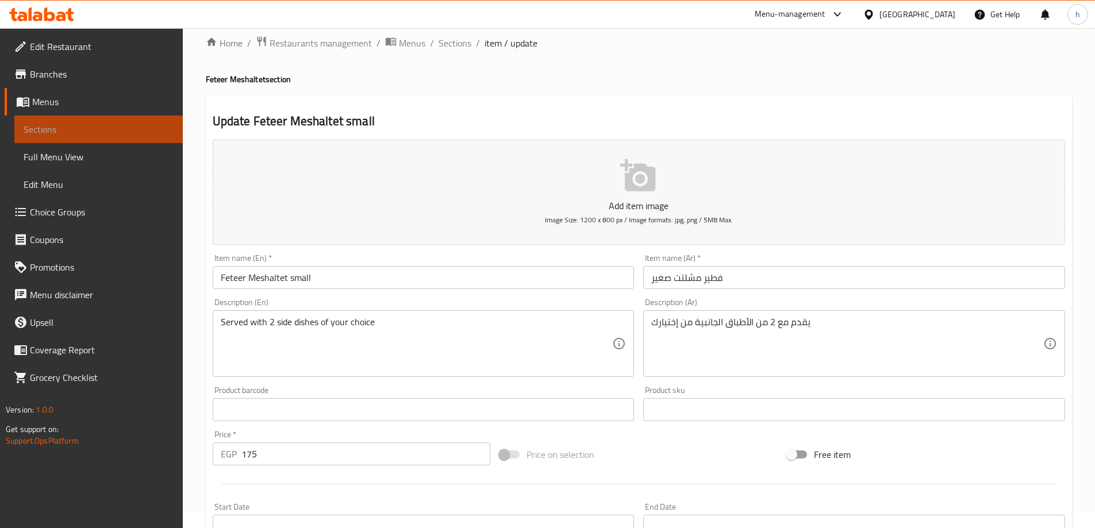
click at [99, 136] on link "Sections" at bounding box center [98, 129] width 168 height 28
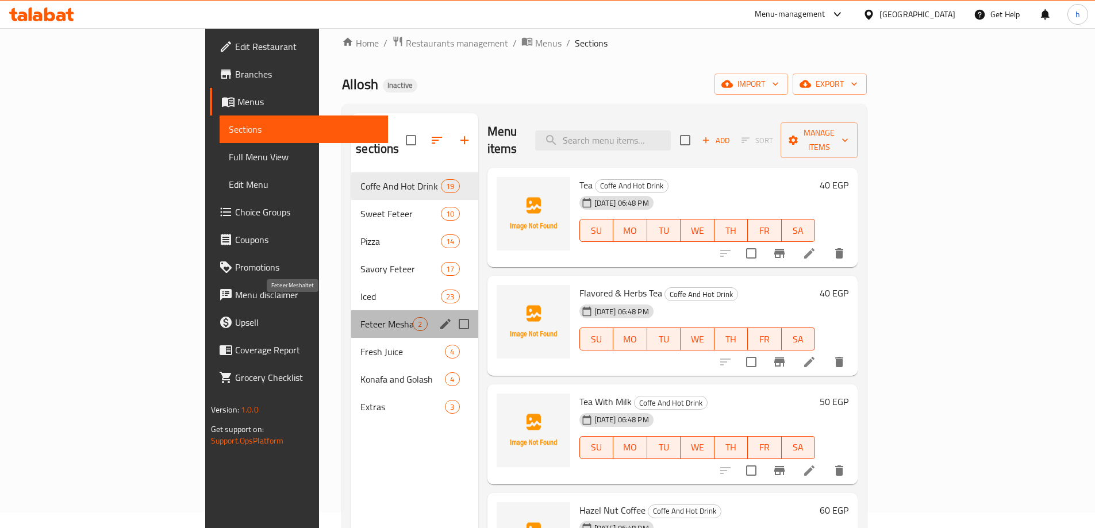
click at [360, 317] on span "Feteer Meshaltet" at bounding box center [386, 324] width 52 height 14
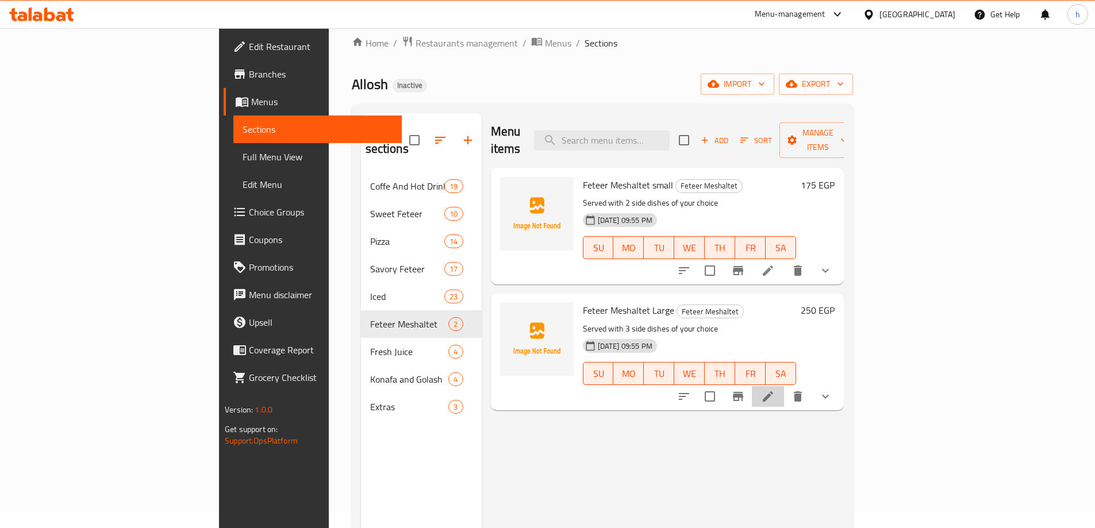
click at [784, 386] on li at bounding box center [768, 396] width 32 height 21
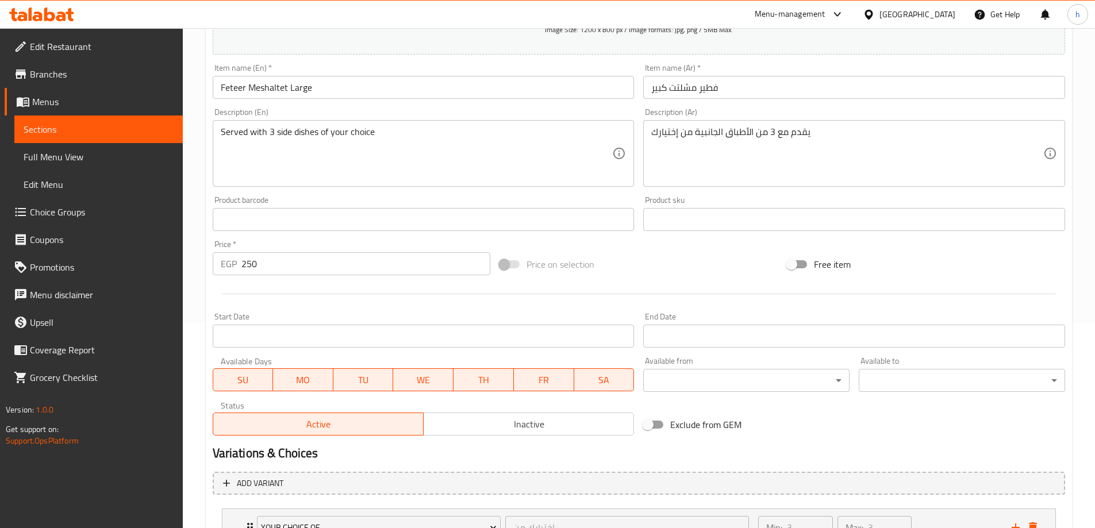
scroll to position [303, 0]
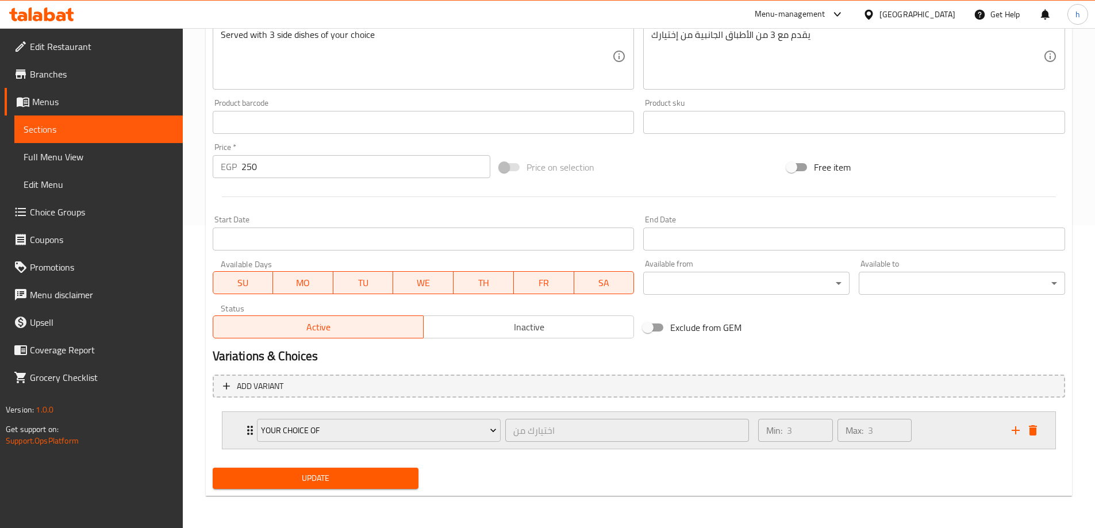
click at [958, 425] on div "Min: 3 ​ Max: 3 ​" at bounding box center [877, 430] width 253 height 37
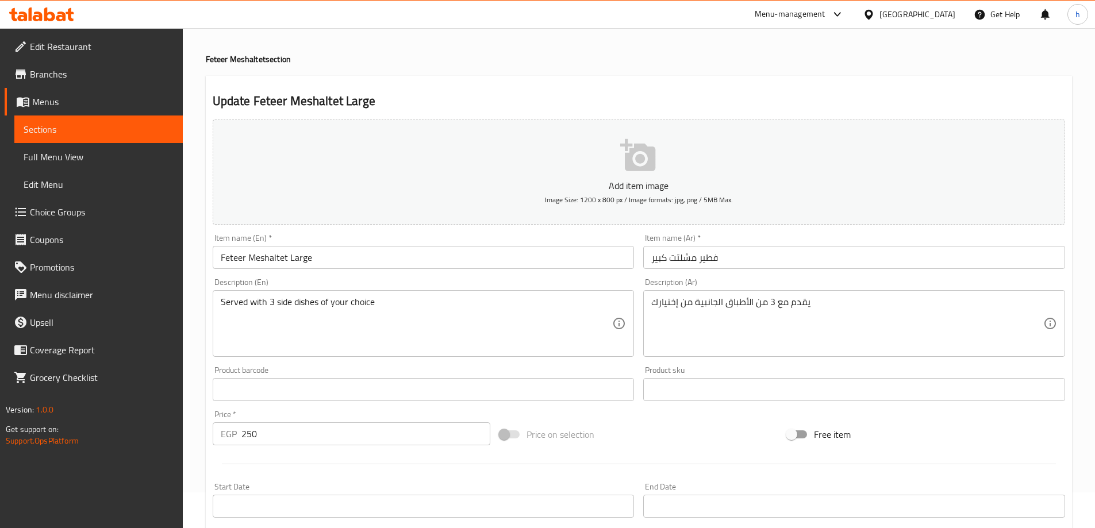
scroll to position [0, 0]
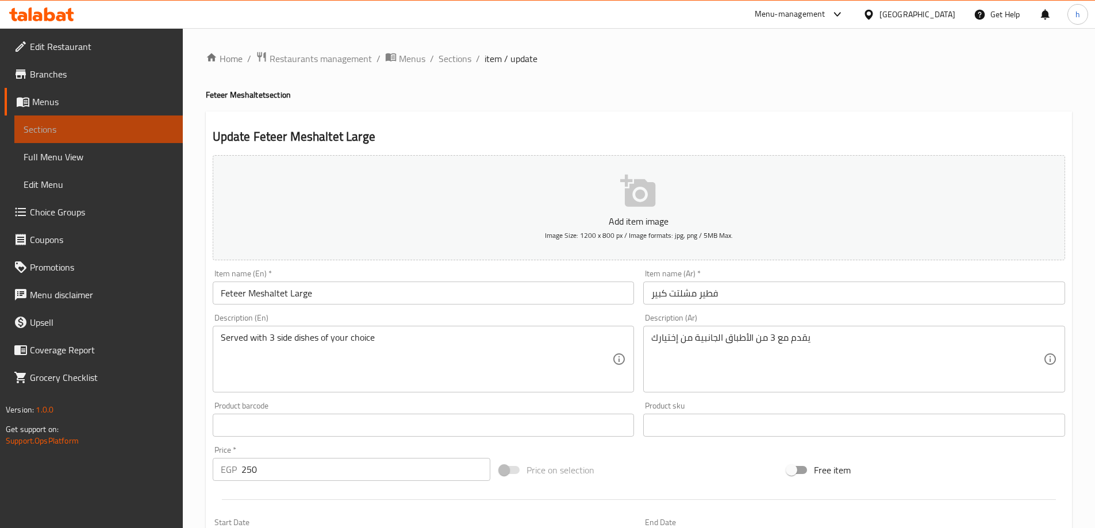
click at [83, 127] on span "Sections" at bounding box center [99, 129] width 150 height 14
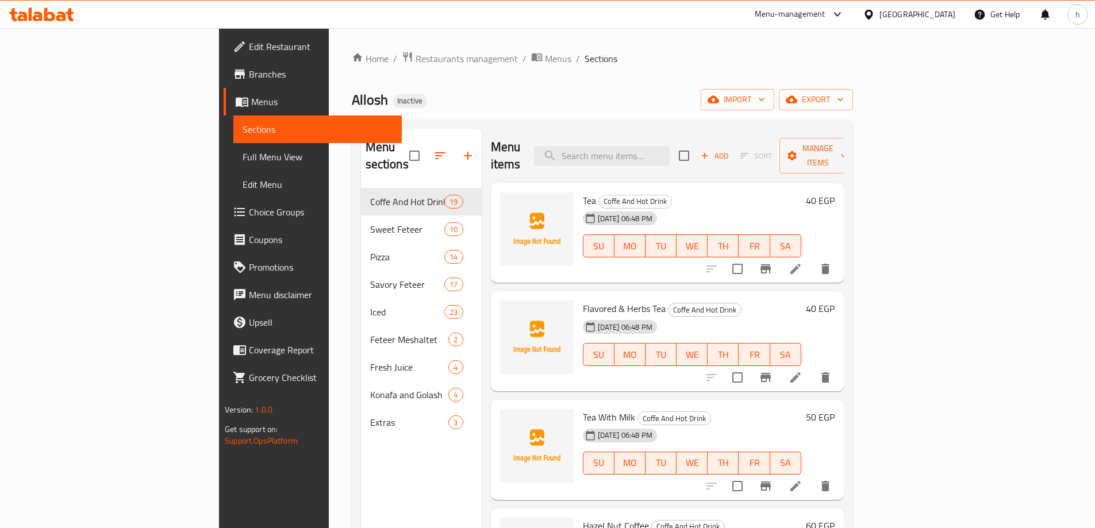
click at [242, 159] on span "Full Menu View" at bounding box center [317, 157] width 150 height 14
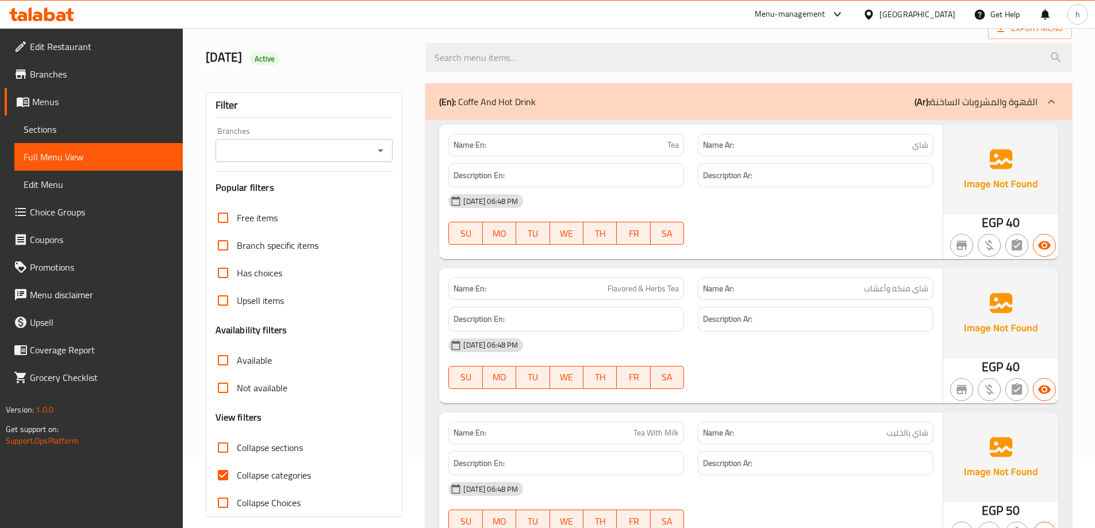
scroll to position [172, 0]
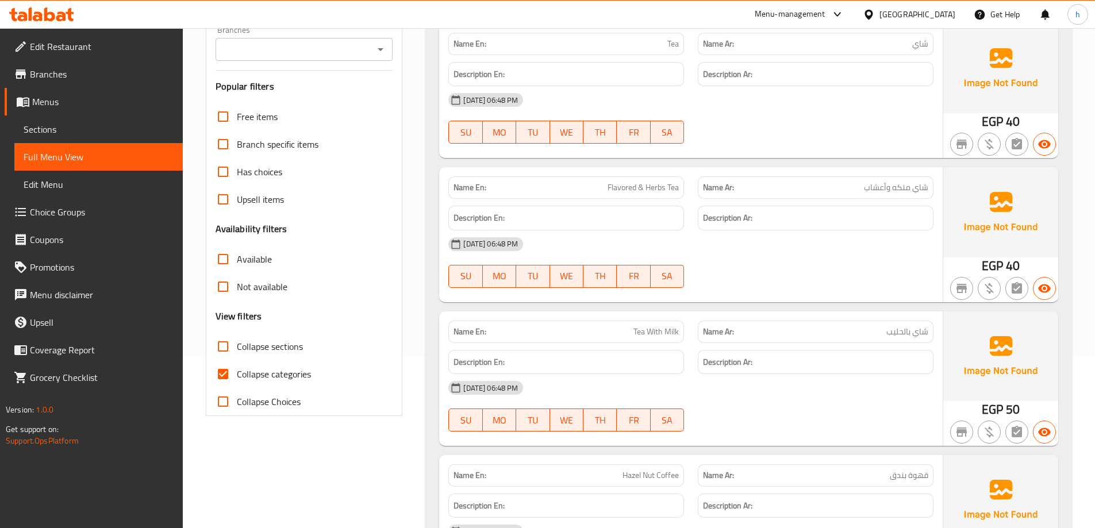
click at [219, 370] on input "Collapse categories" at bounding box center [223, 374] width 28 height 28
checkbox input "false"
click at [223, 349] on input "Collapse sections" at bounding box center [223, 347] width 28 height 28
checkbox input "true"
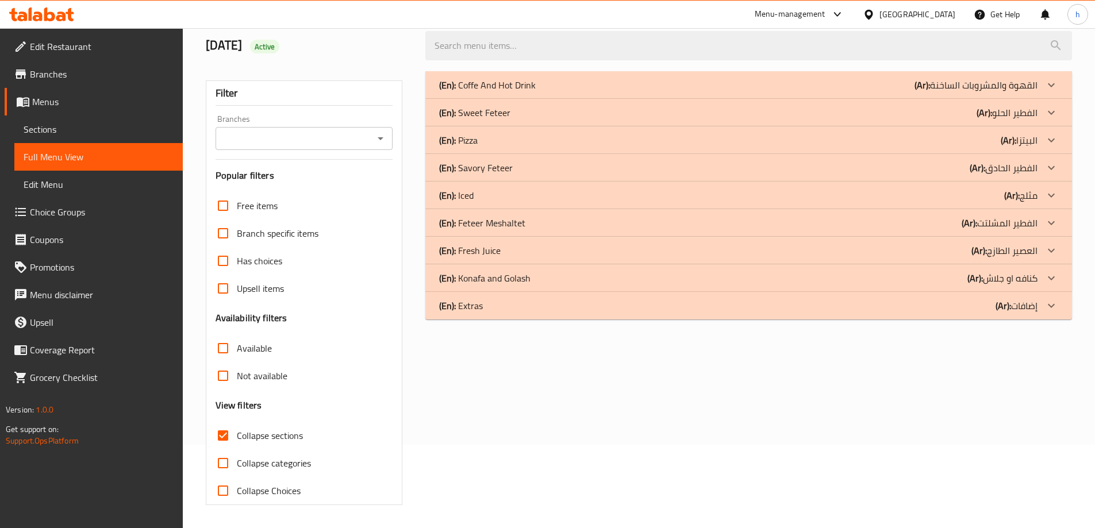
scroll to position [83, 0]
click at [696, 358] on div "(En): Coffe And Hot Drink (Ar): القهوة والمشروبات الساخنة Name En: Tea Name Ar:…" at bounding box center [748, 288] width 660 height 448
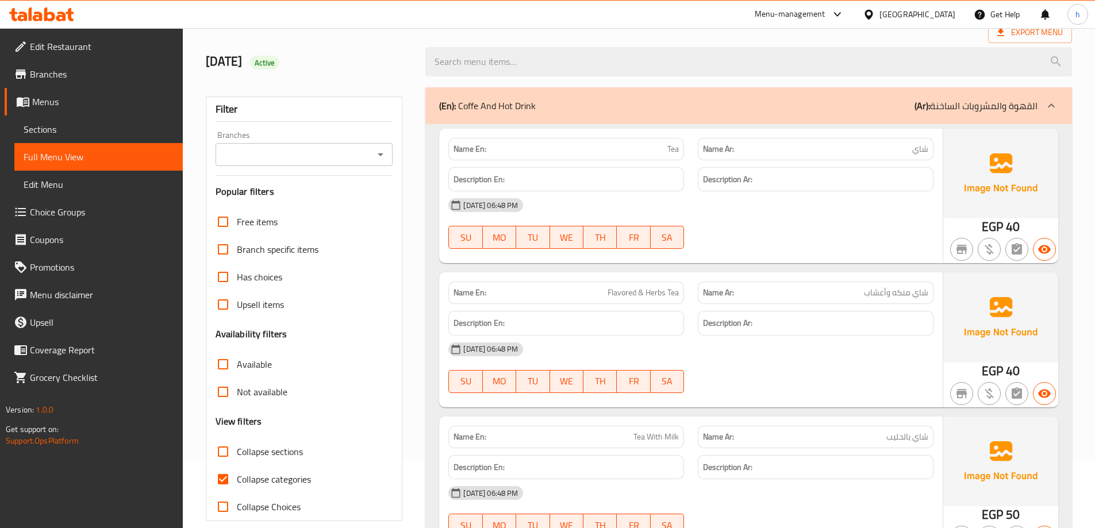
scroll to position [230, 0]
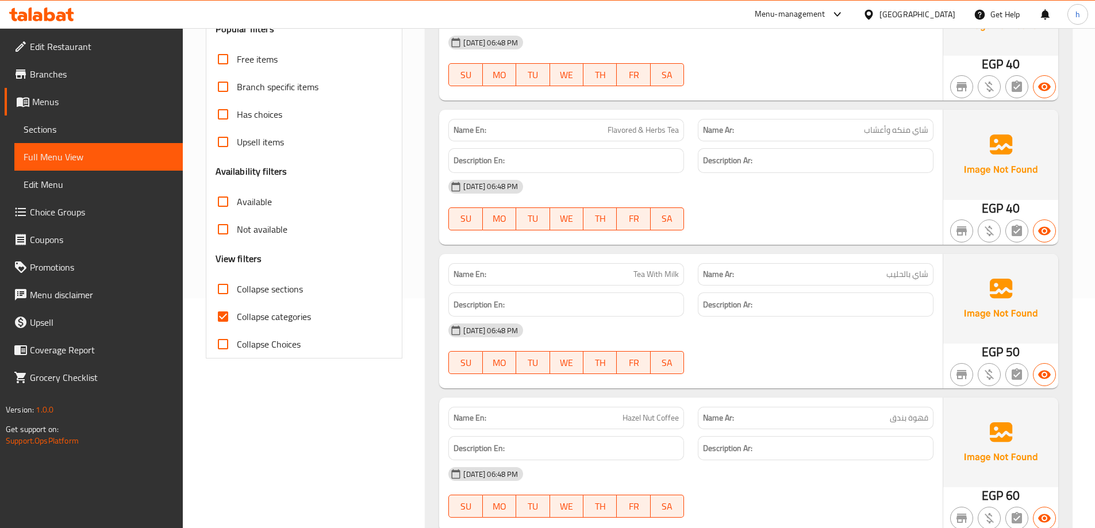
click at [221, 319] on input "Collapse categories" at bounding box center [223, 317] width 28 height 28
checkbox input "false"
click at [225, 292] on input "Collapse sections" at bounding box center [223, 289] width 28 height 28
checkbox input "true"
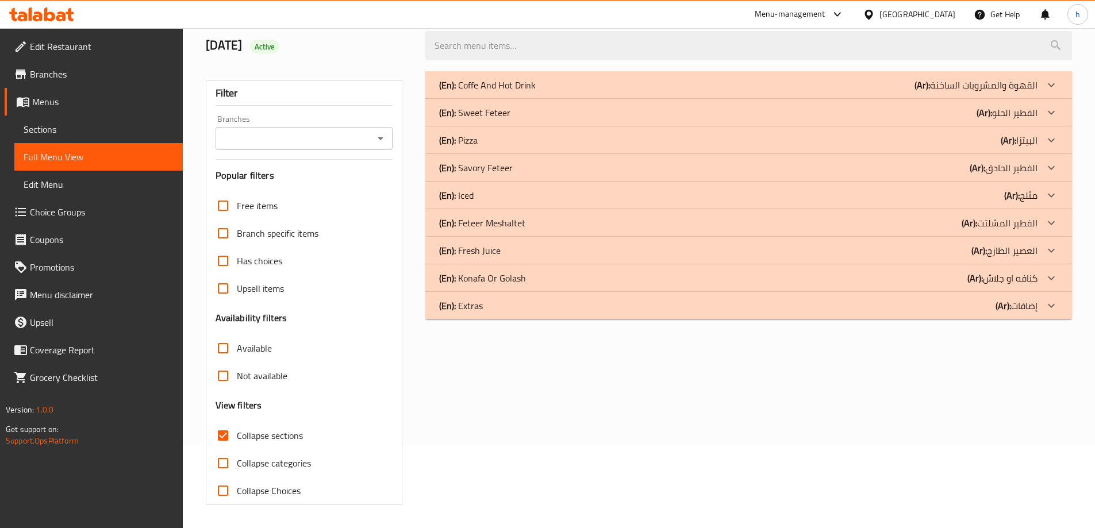
scroll to position [83, 0]
click at [623, 138] on div "(En): Pizza (Ar): البيتزا" at bounding box center [738, 140] width 598 height 14
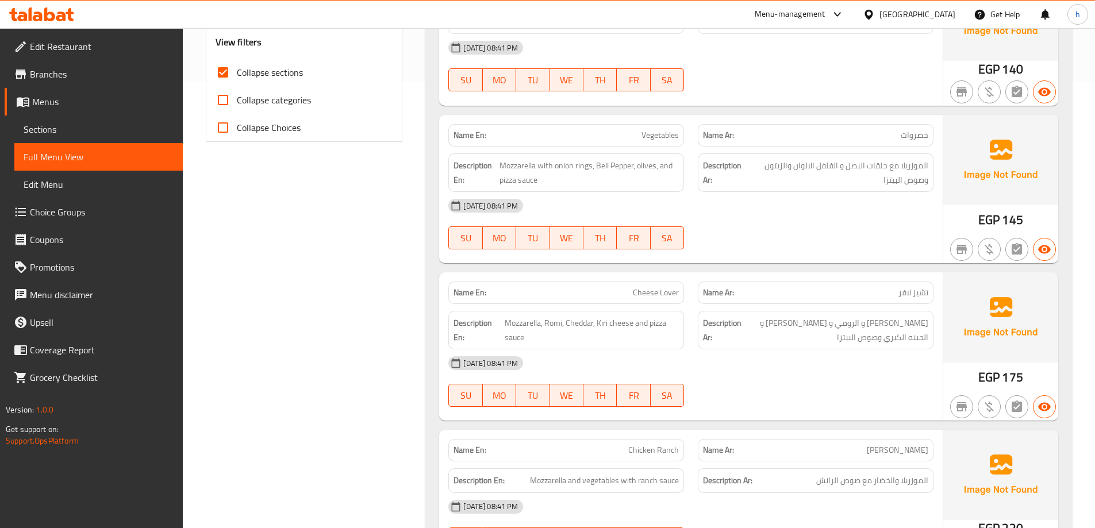
scroll to position [543, 0]
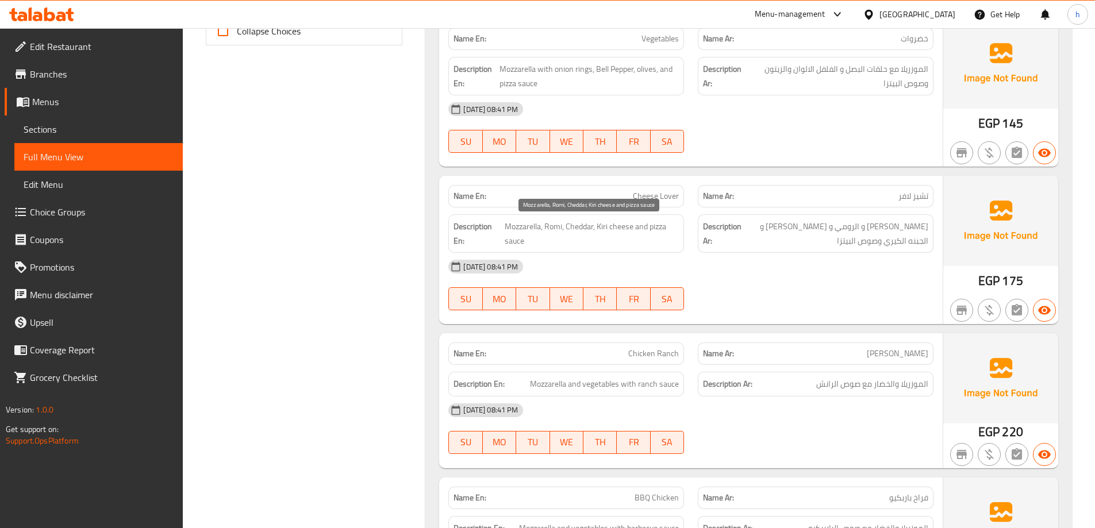
click at [657, 229] on span "Mozzarella, Romi, Cheddar, Kiri cheese and pizza sauce" at bounding box center [591, 233] width 174 height 28
copy span "pizza"
drag, startPoint x: 923, startPoint y: 242, endPoint x: 907, endPoint y: 256, distance: 21.2
click at [907, 256] on div "Name En: Cheese Lover Name Ar: تشيز لافر Description En: Mozzarella, Romi, Ched…" at bounding box center [690, 250] width 503 height 148
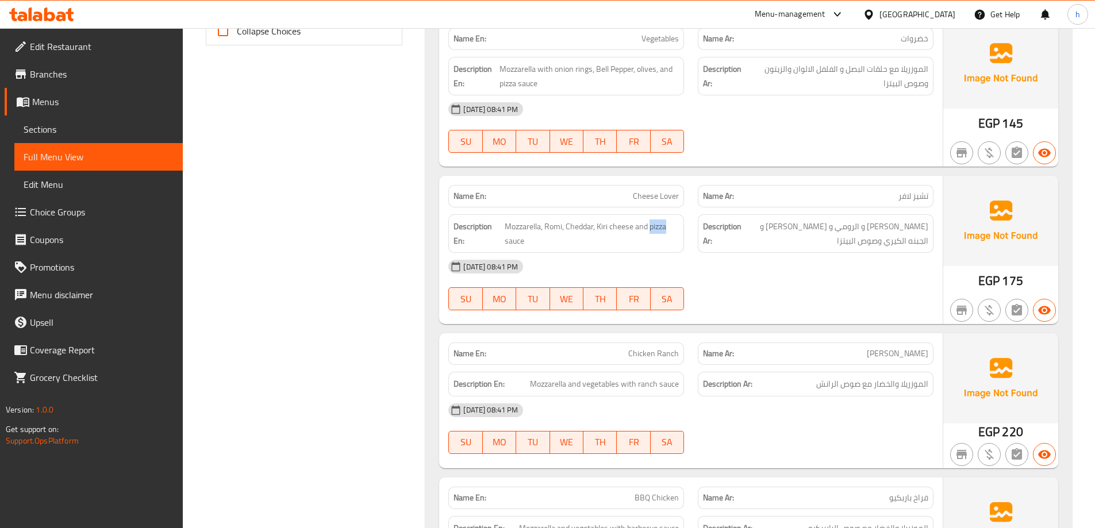
copy div "بيتزا 05-09-2025 08:41 PM"
click at [928, 248] on div "Description Ar: الموزريلا و الرومي و الشيدر و الجبنه الكيري وصوص البيتزا" at bounding box center [816, 233] width 236 height 38
drag, startPoint x: 922, startPoint y: 241, endPoint x: 907, endPoint y: 248, distance: 15.7
click at [907, 248] on span "الموزريلا و الرومي و الشيدر و الجبنه الكيري وصوص البيتزا" at bounding box center [835, 233] width 184 height 28
drag, startPoint x: 923, startPoint y: 242, endPoint x: 908, endPoint y: 250, distance: 16.2
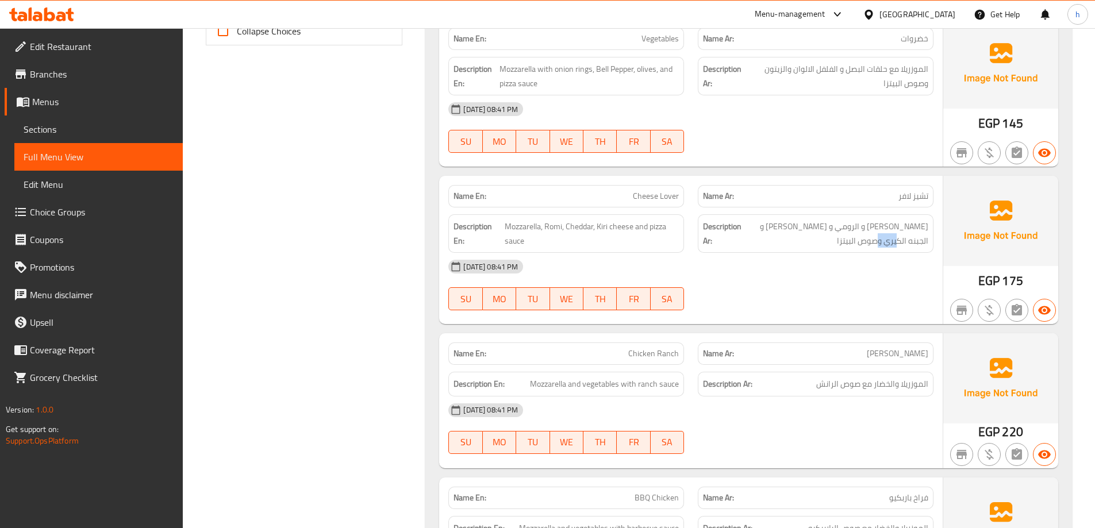
click at [908, 250] on div "Description Ar: الموزريلا و الرومي و الشيدر و الجبنه الكيري وصوص البيتزا" at bounding box center [816, 233] width 236 height 38
copy span "[PERSON_NAME]"
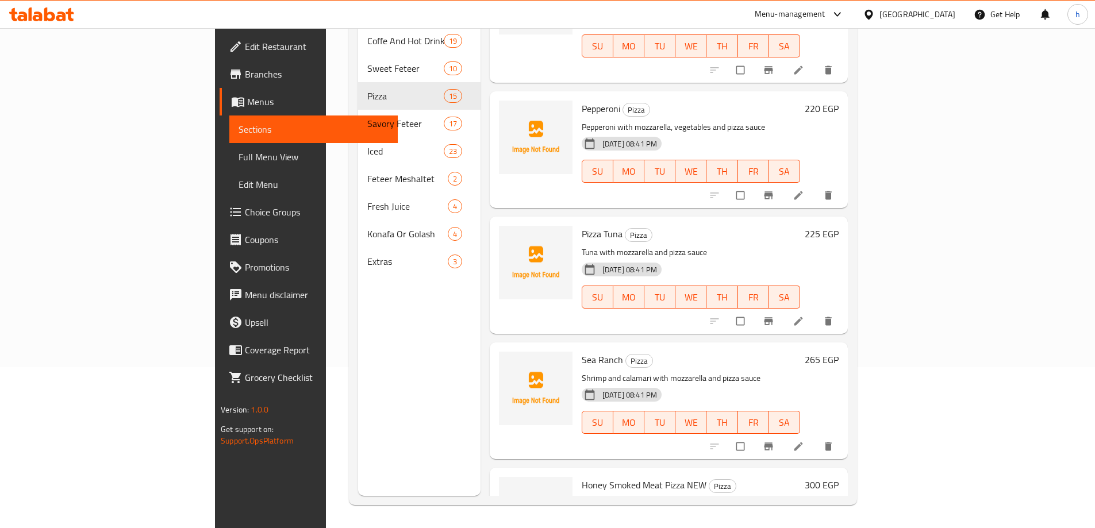
scroll to position [1211, 0]
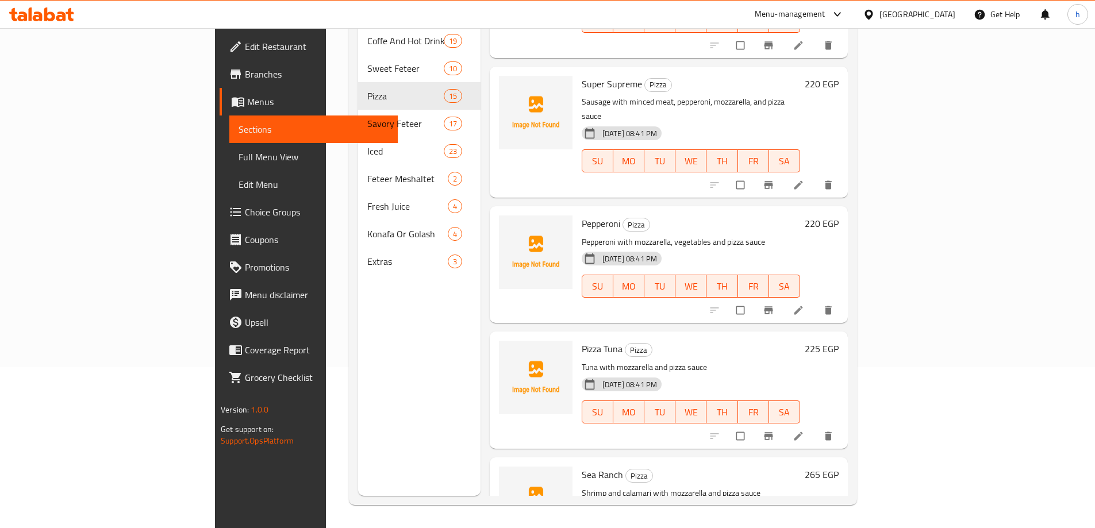
click at [238, 133] on span "Sections" at bounding box center [313, 129] width 150 height 14
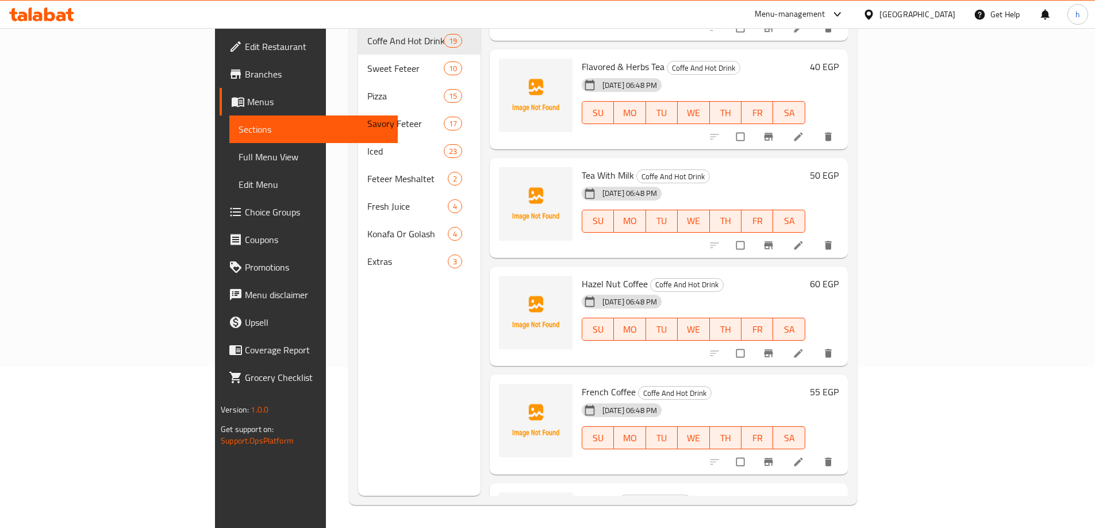
scroll to position [172, 0]
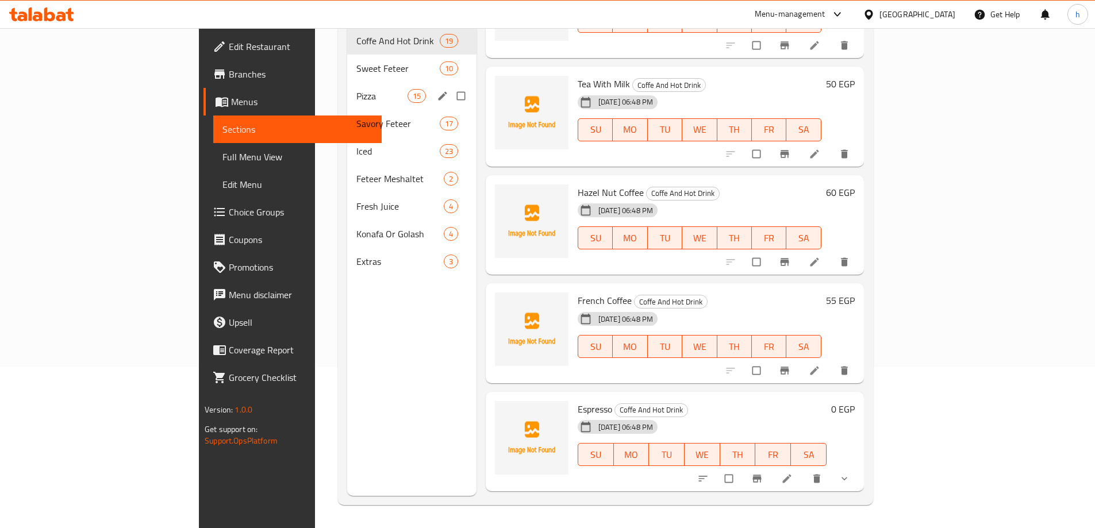
click at [356, 89] on span "Pizza" at bounding box center [381, 96] width 51 height 14
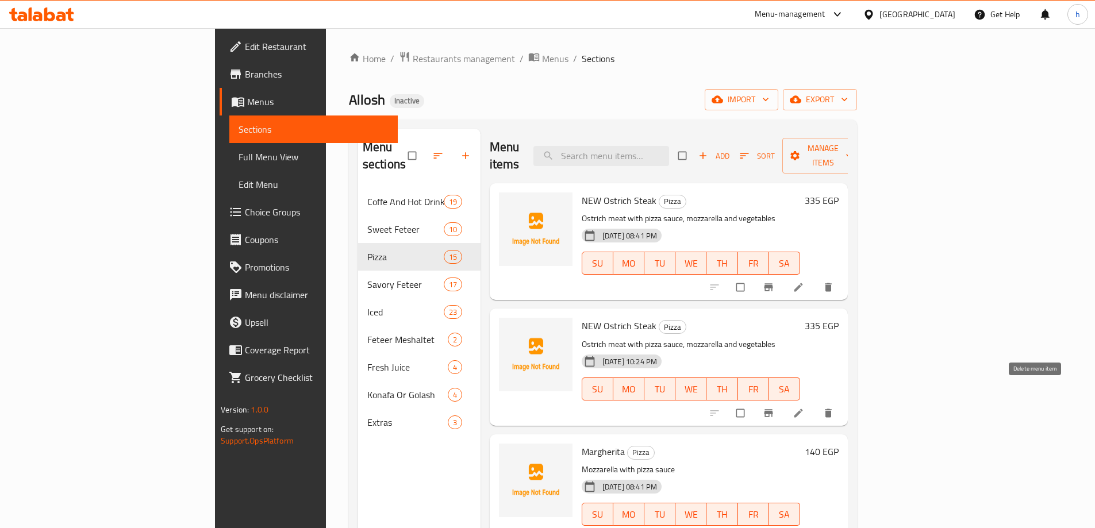
click at [831, 409] on icon "delete" at bounding box center [827, 413] width 7 height 9
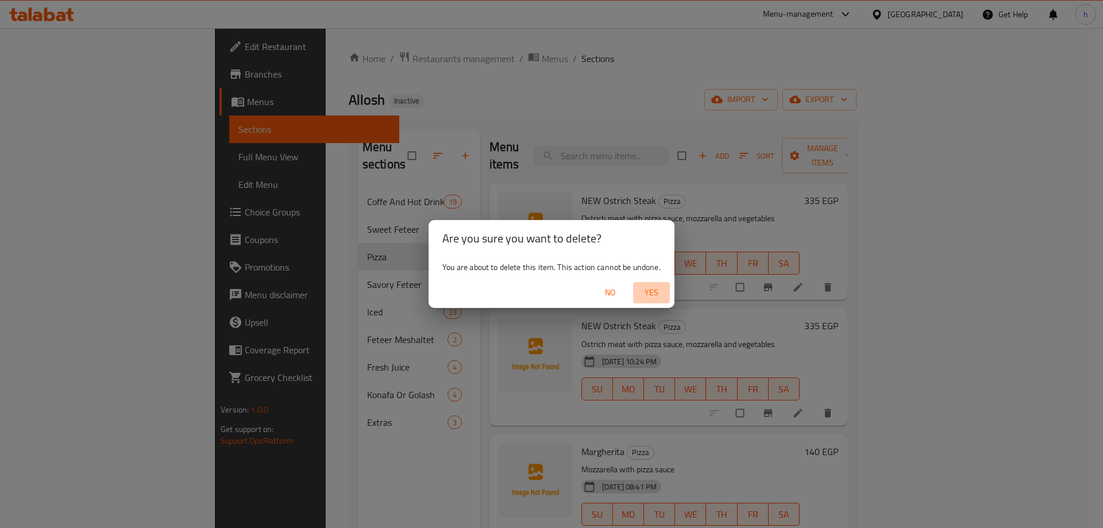
click at [656, 292] on span "Yes" at bounding box center [652, 293] width 28 height 14
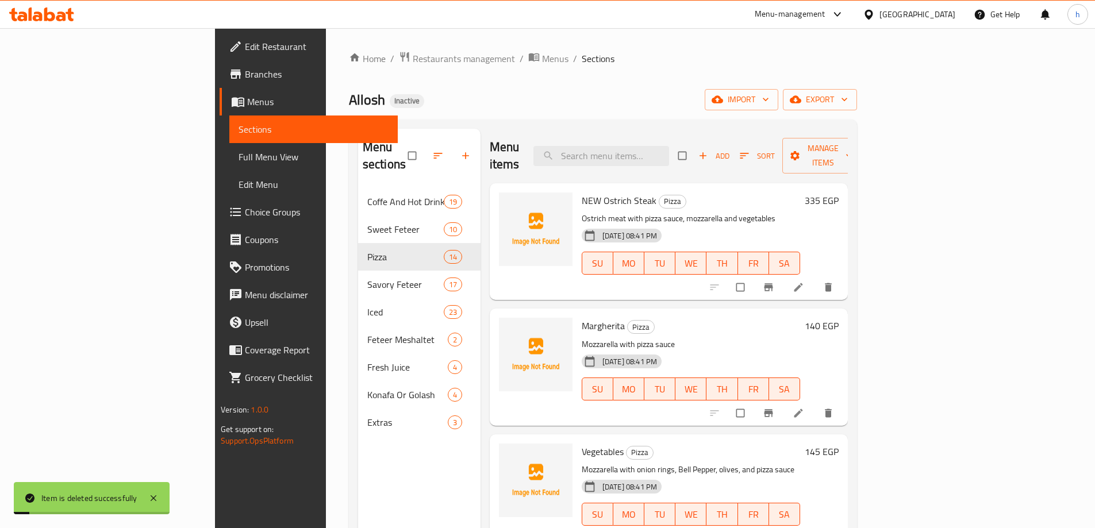
click at [634, 57] on ol "Home / Restaurants management / Menus / Sections" at bounding box center [603, 58] width 508 height 15
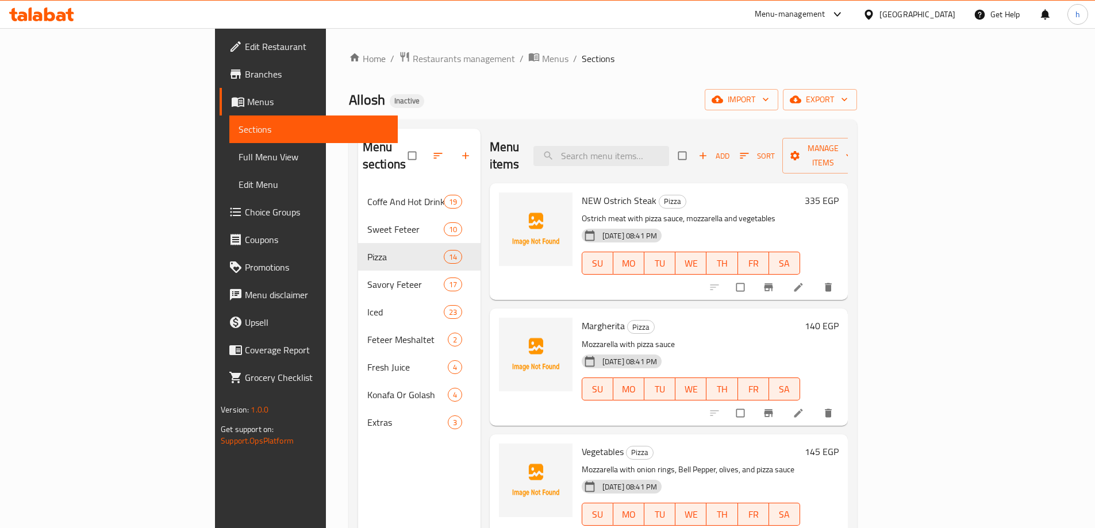
click at [618, 70] on div "Home / Restaurants management / Menus / Sections Allosh Inactive import export …" at bounding box center [603, 358] width 508 height 615
click at [229, 122] on link "Sections" at bounding box center [313, 129] width 168 height 28
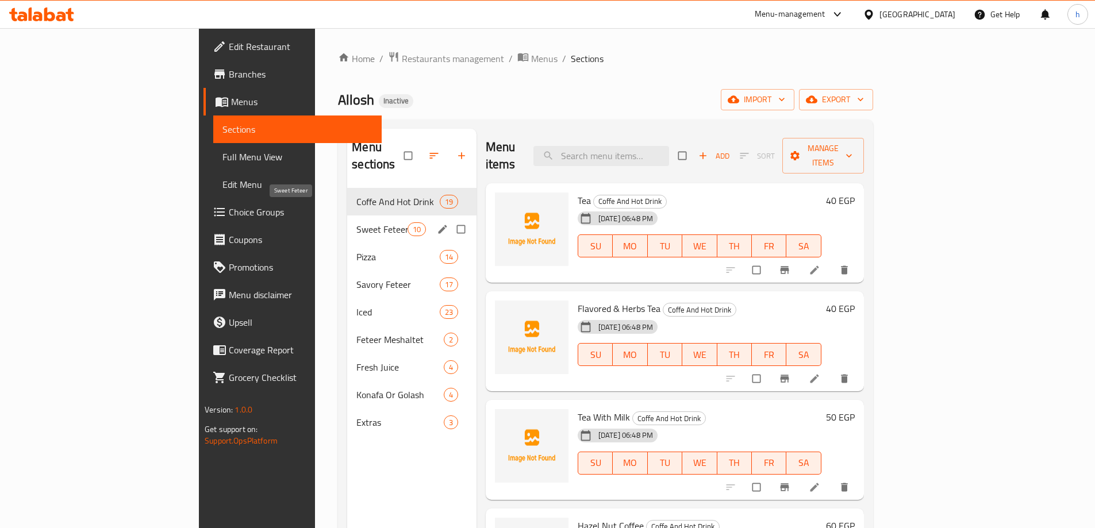
click at [356, 222] on span "Sweet Feteer" at bounding box center [381, 229] width 51 height 14
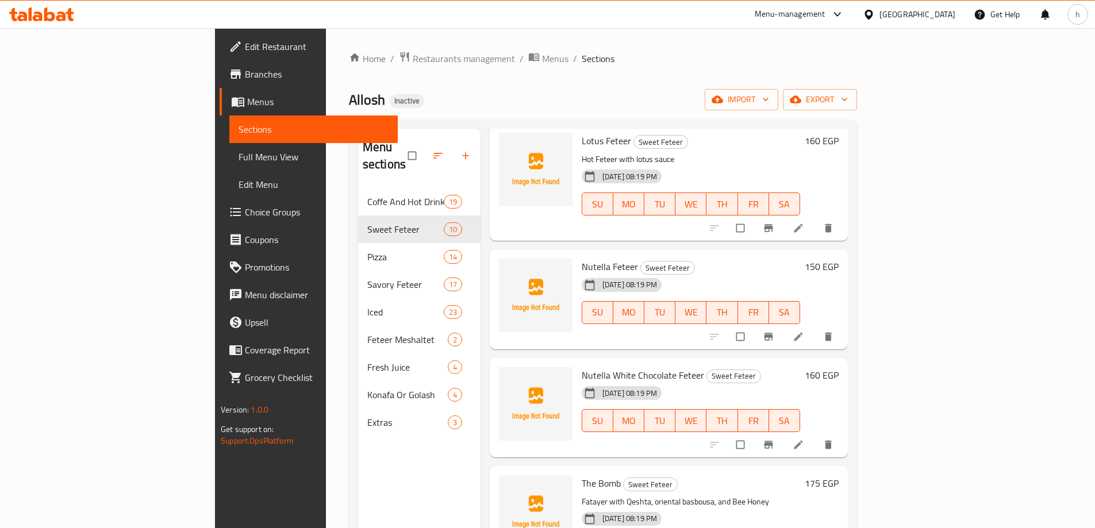
scroll to position [687, 0]
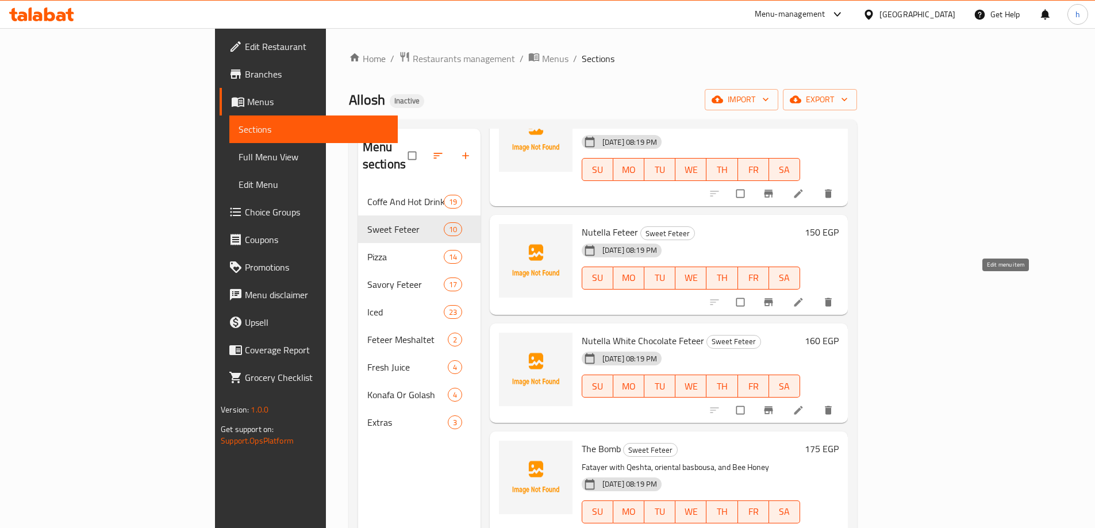
click at [804, 296] on icon at bounding box center [797, 301] width 11 height 11
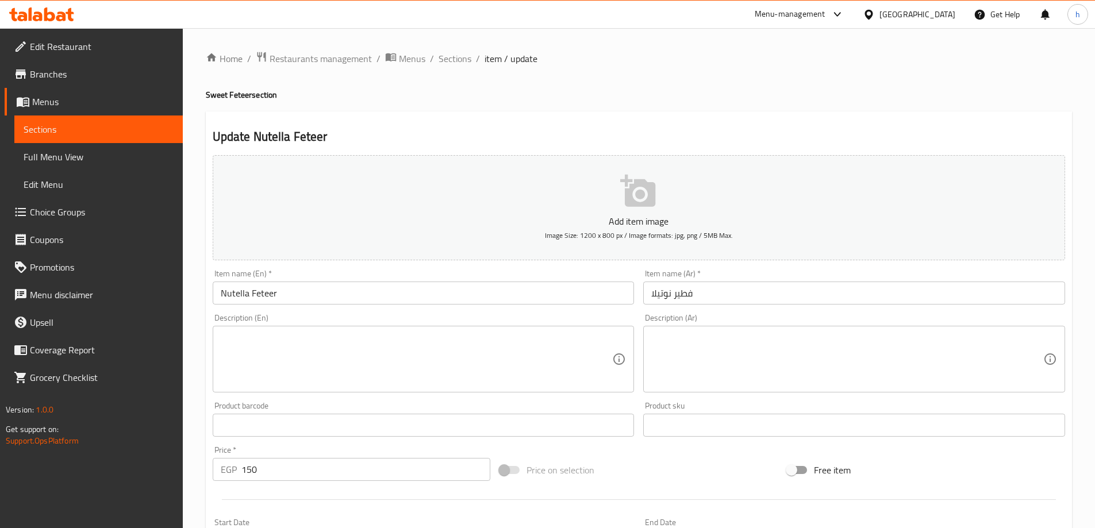
click at [741, 359] on textarea at bounding box center [847, 359] width 392 height 55
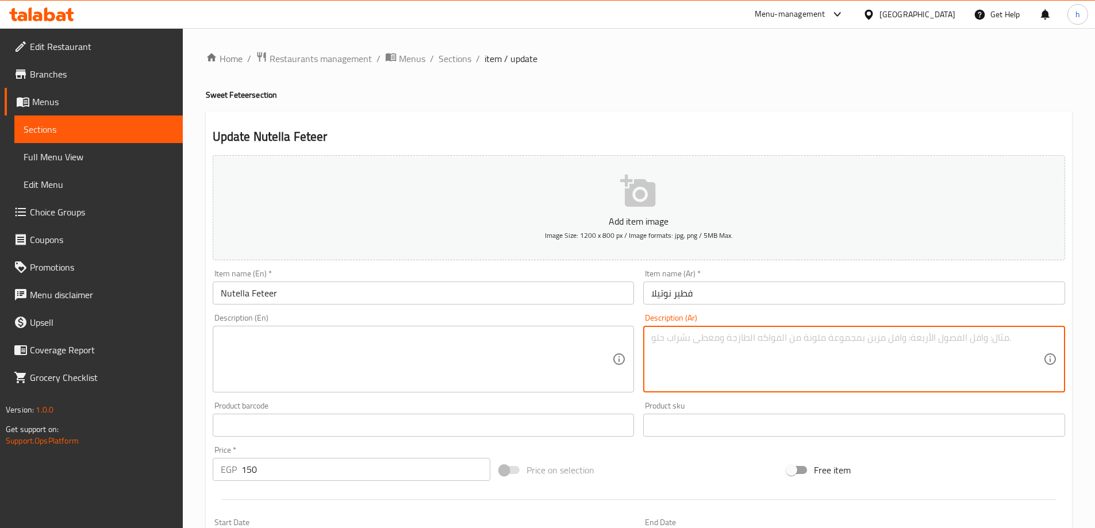
paste textarea "الفطير مع شيكولاتة النوتيلا"
click at [732, 338] on textarea "الفطير مع شيكولاتة النوتيلا" at bounding box center [847, 359] width 392 height 55
type textarea "الفطير مع شيكولاتة النوتيلا"
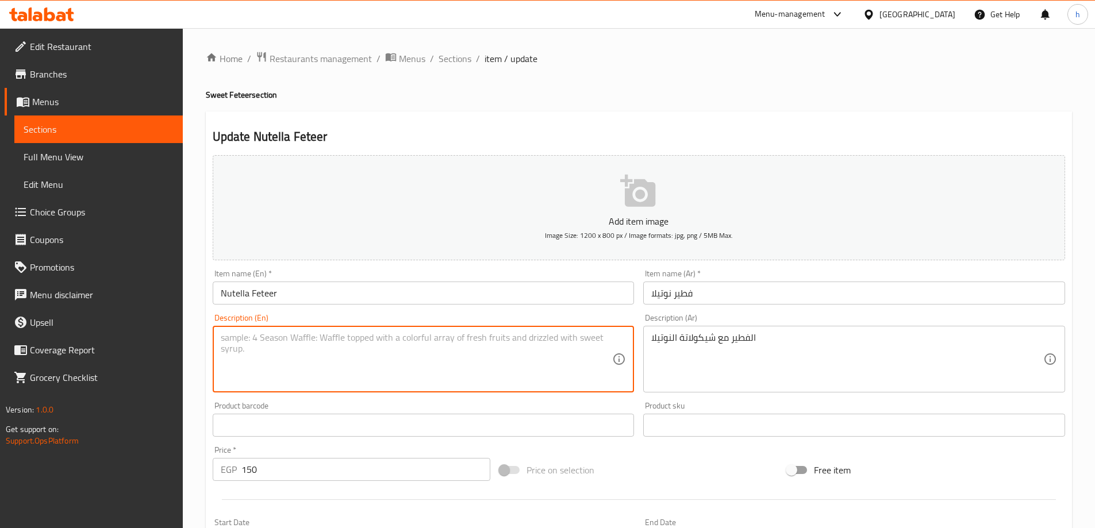
click at [390, 342] on textarea at bounding box center [417, 359] width 392 height 55
paste textarea "Pie with Nutella chocolate"
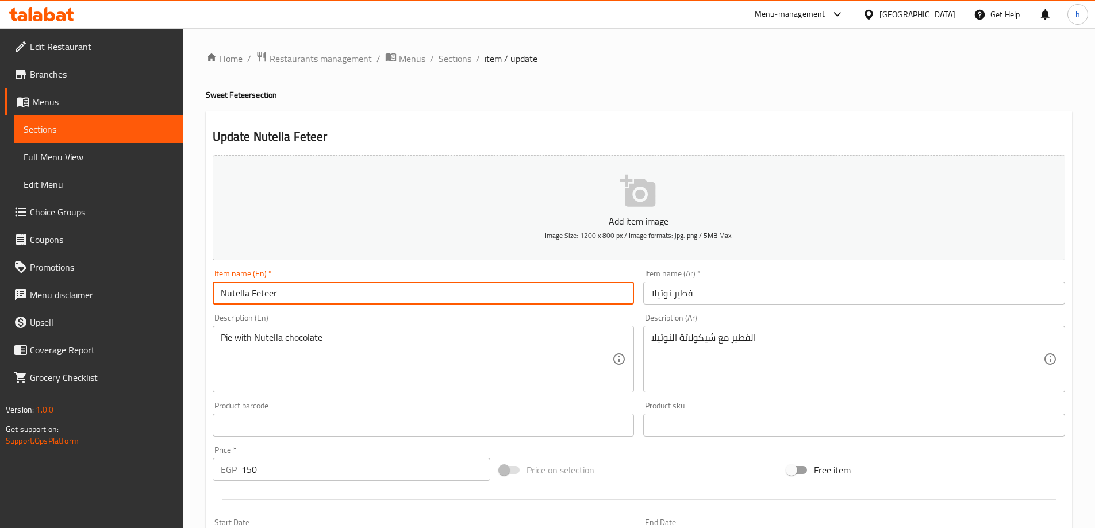
click at [269, 294] on input "Nutella Feteer" at bounding box center [424, 293] width 422 height 23
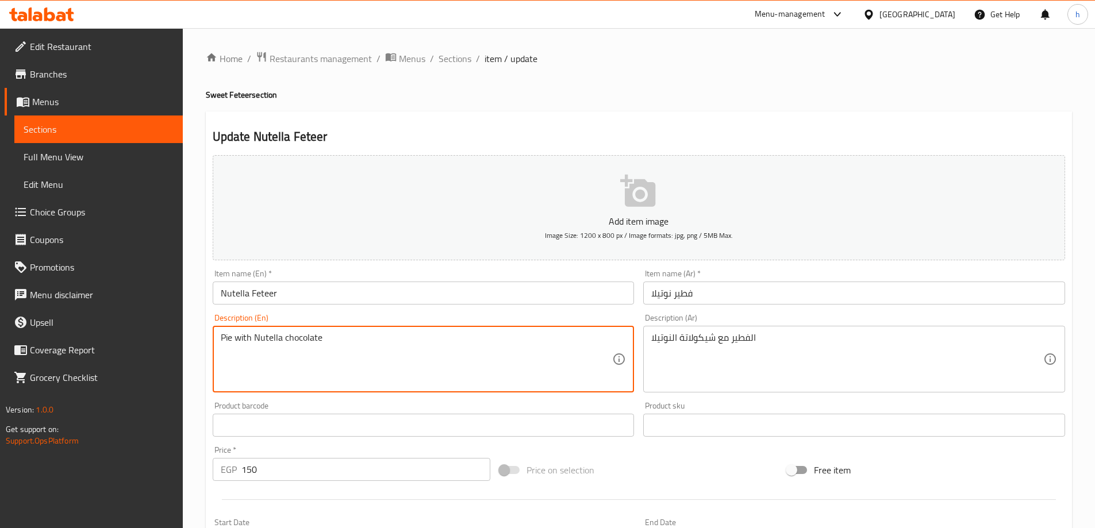
click at [227, 338] on textarea "Pie with Nutella chocolate" at bounding box center [417, 359] width 392 height 55
paste textarea "Feteer"
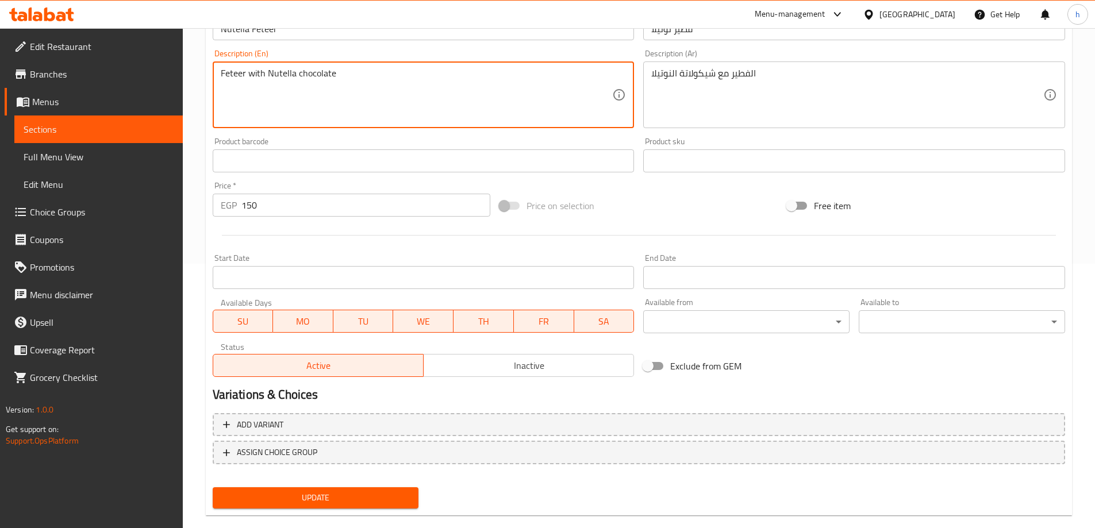
scroll to position [284, 0]
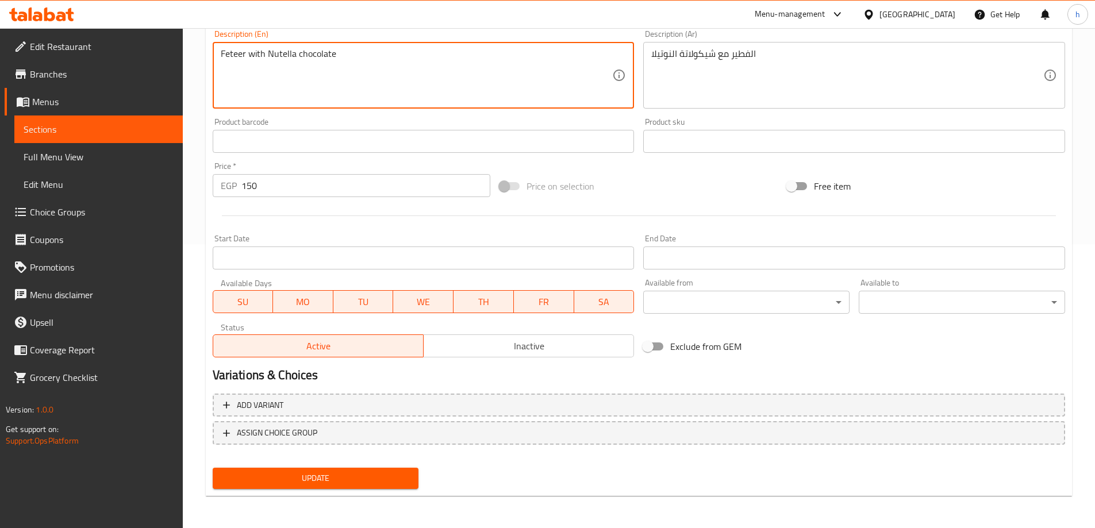
type textarea "Feteer with Nutella chocolate"
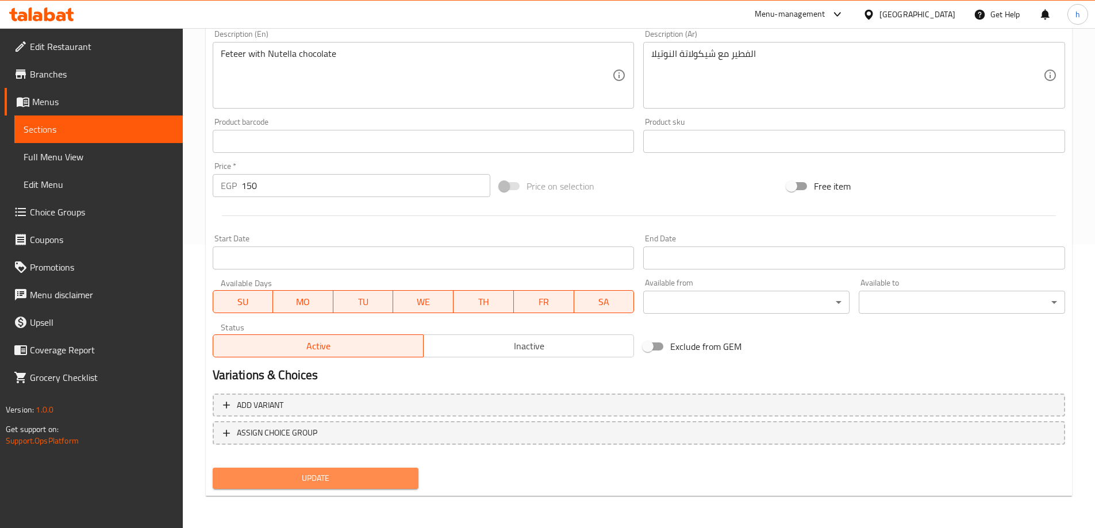
click at [341, 484] on span "Update" at bounding box center [316, 478] width 188 height 14
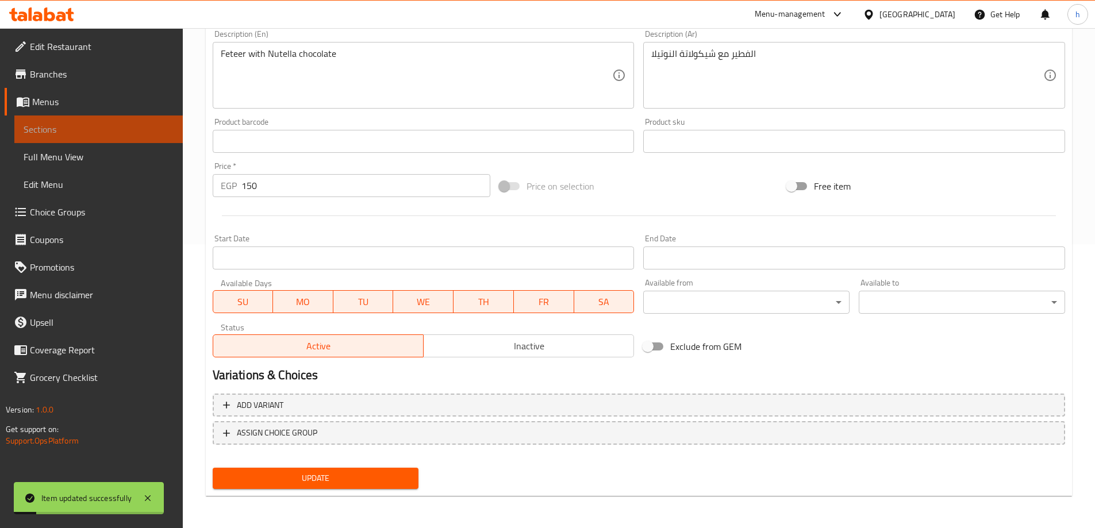
click at [70, 121] on link "Sections" at bounding box center [98, 129] width 168 height 28
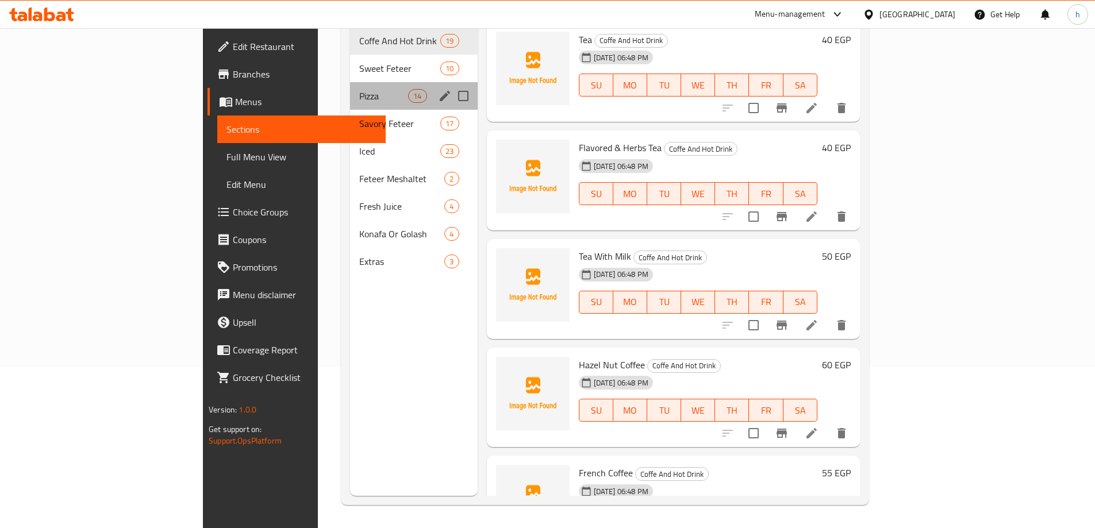
click at [350, 90] on div "Pizza 14" at bounding box center [414, 96] width 128 height 28
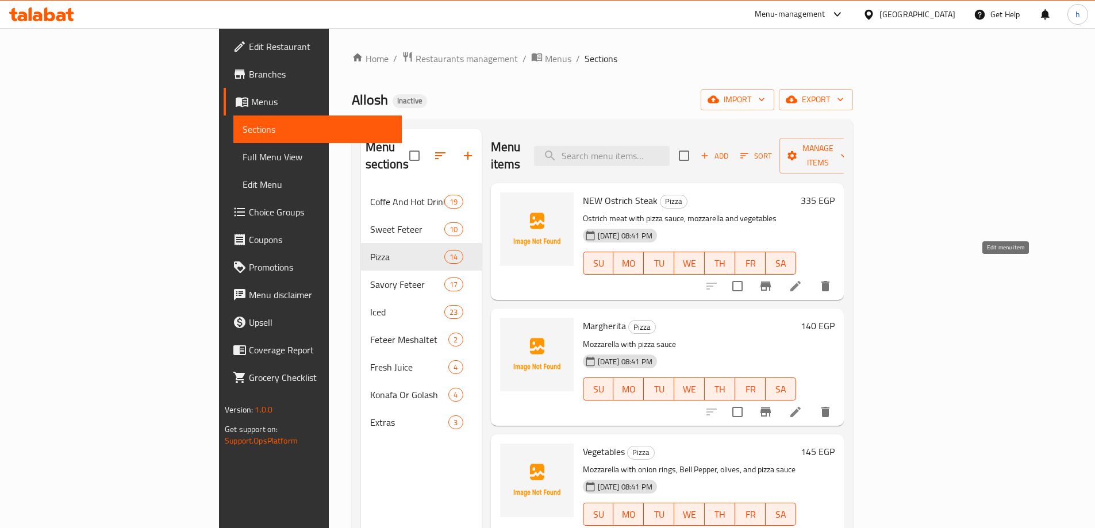
click at [802, 279] on icon at bounding box center [795, 286] width 14 height 14
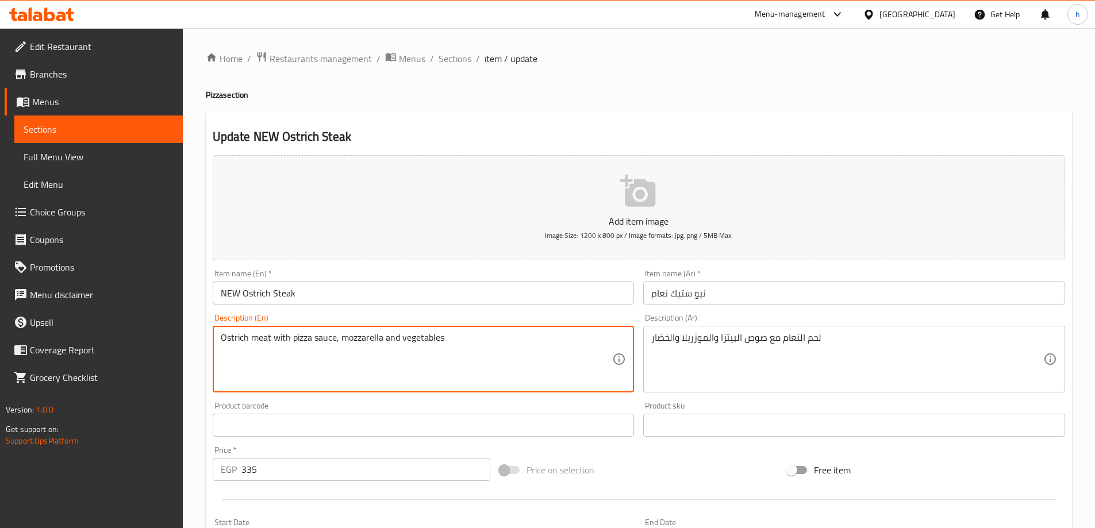
click at [300, 338] on textarea "Ostrich meat with pizza sauce, mozzarella and vegetables" at bounding box center [417, 359] width 392 height 55
click at [306, 292] on input "NEW Ostrich Steak" at bounding box center [424, 293] width 422 height 23
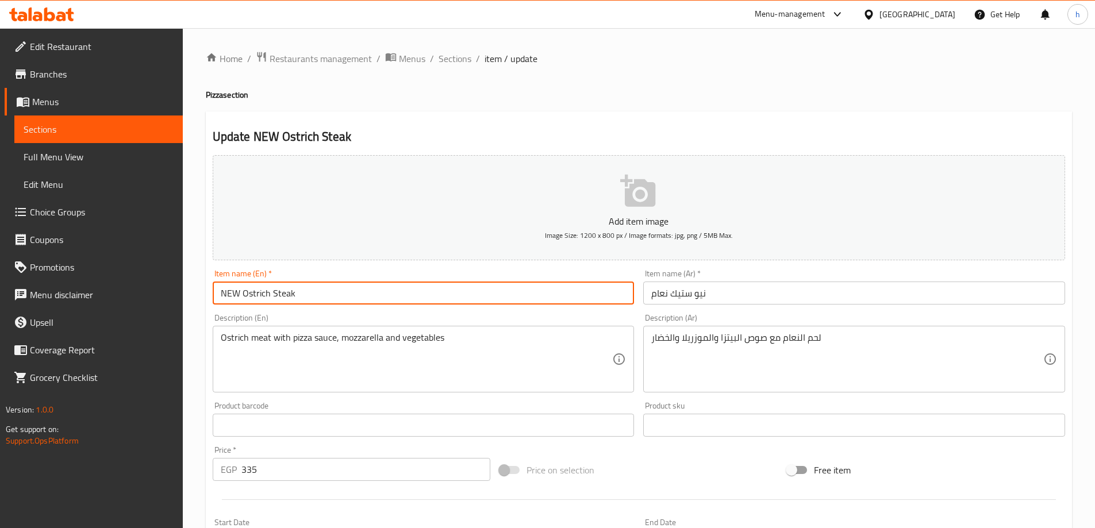
paste input "pizza"
type input "NEW Ostrich Steak pizza"
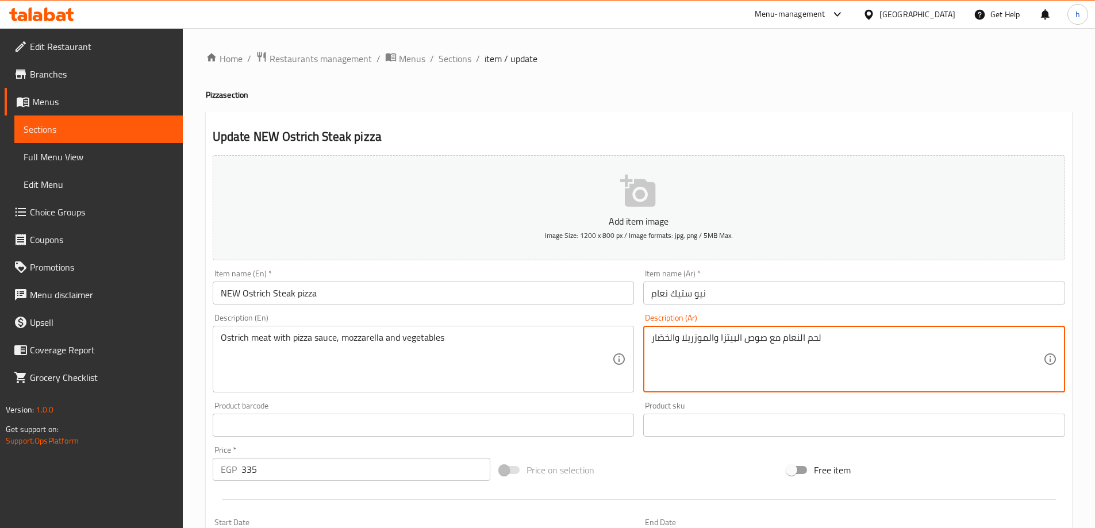
drag, startPoint x: 736, startPoint y: 340, endPoint x: 720, endPoint y: 360, distance: 25.4
click at [652, 295] on input "نيو ستيك نعام" at bounding box center [854, 293] width 422 height 23
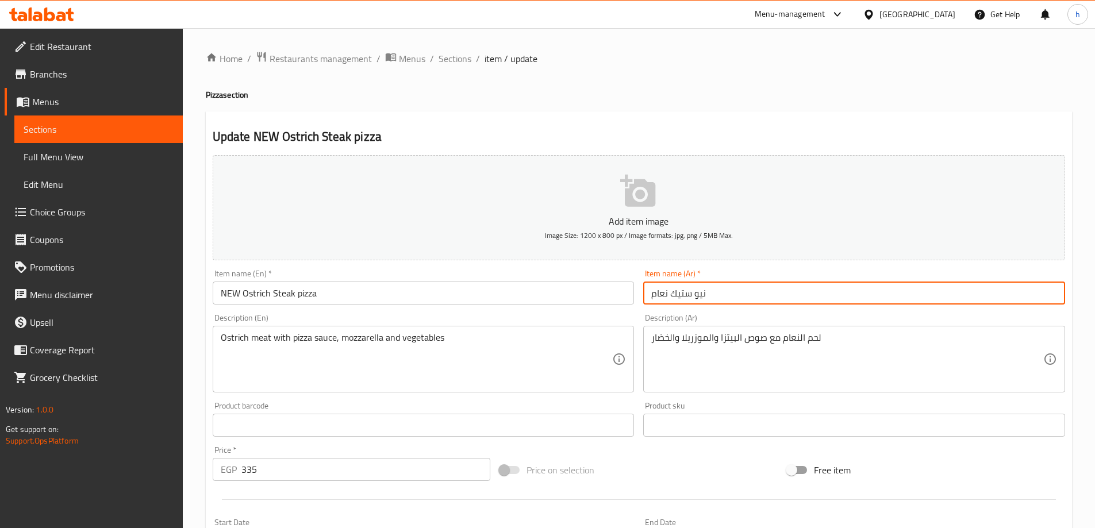
paste input "بيتزا"
type input "بيتزا نيو ستيك نعام"
click at [630, 112] on div "Update NEW Ostrich Steak pizza Add item image Image Size: 1200 x 800 px / Image…" at bounding box center [639, 445] width 866 height 669
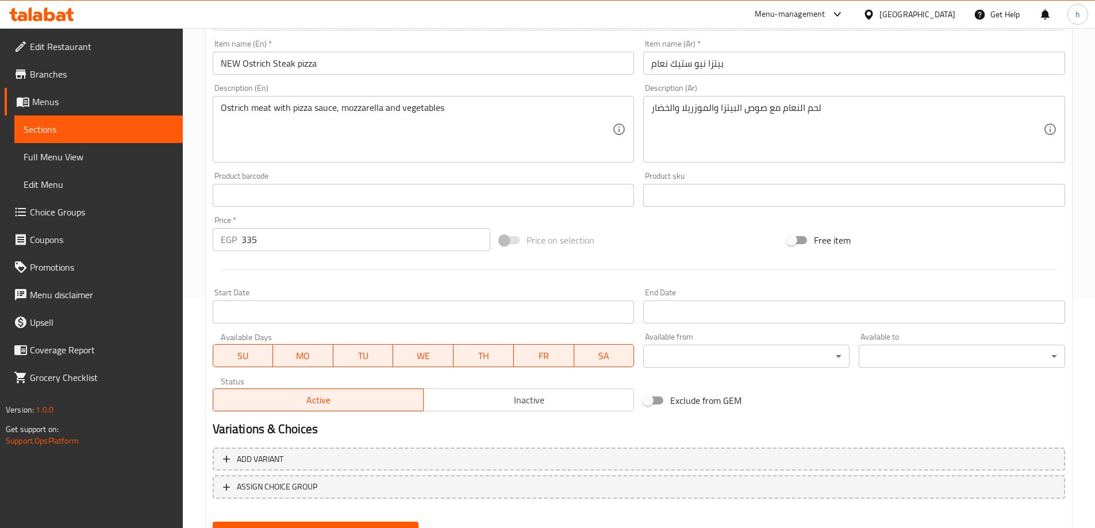
scroll to position [284, 0]
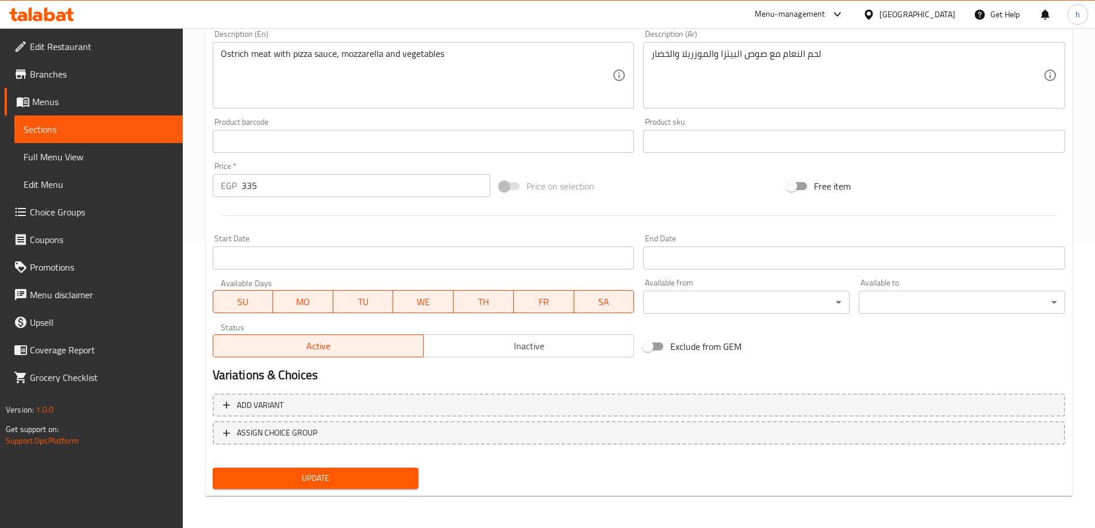
click at [317, 477] on span "Update" at bounding box center [316, 478] width 188 height 14
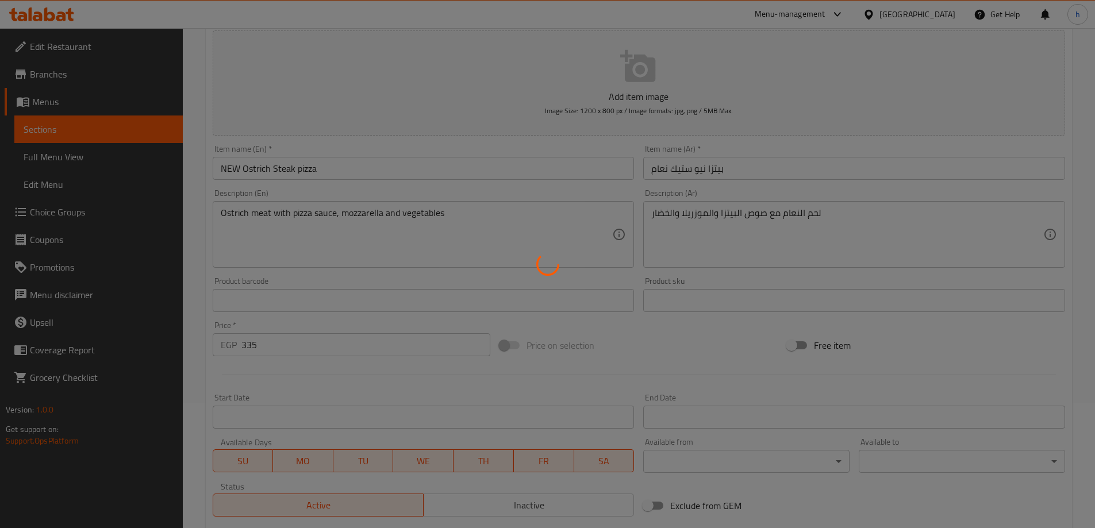
scroll to position [0, 0]
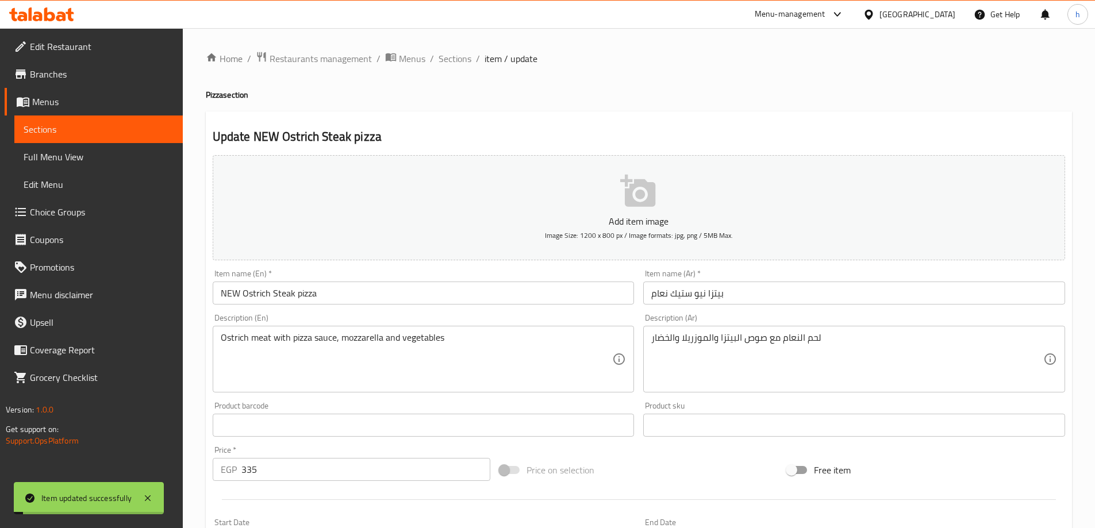
click at [81, 129] on span "Sections" at bounding box center [99, 129] width 150 height 14
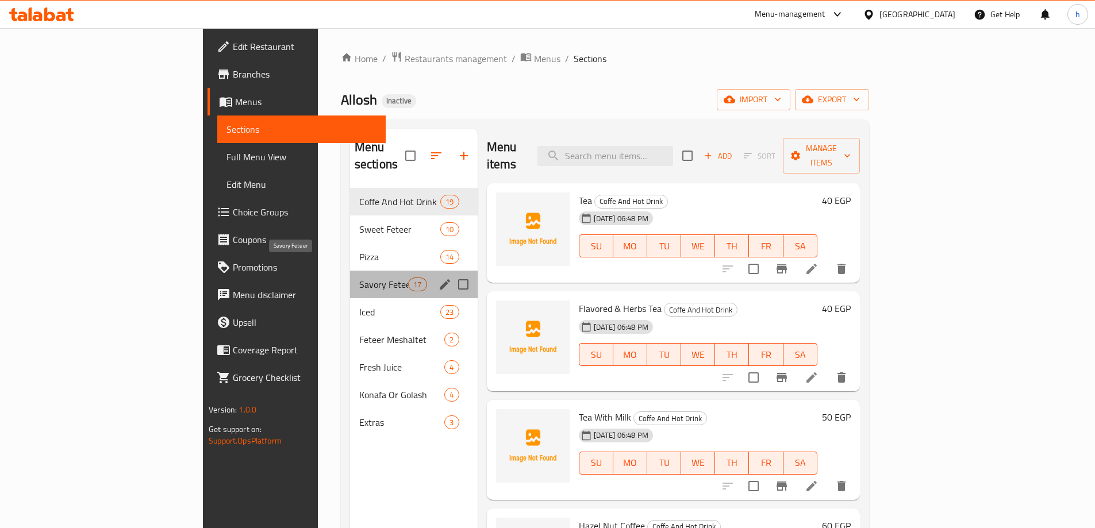
click at [359, 278] on span "Savory Feteer" at bounding box center [383, 285] width 49 height 14
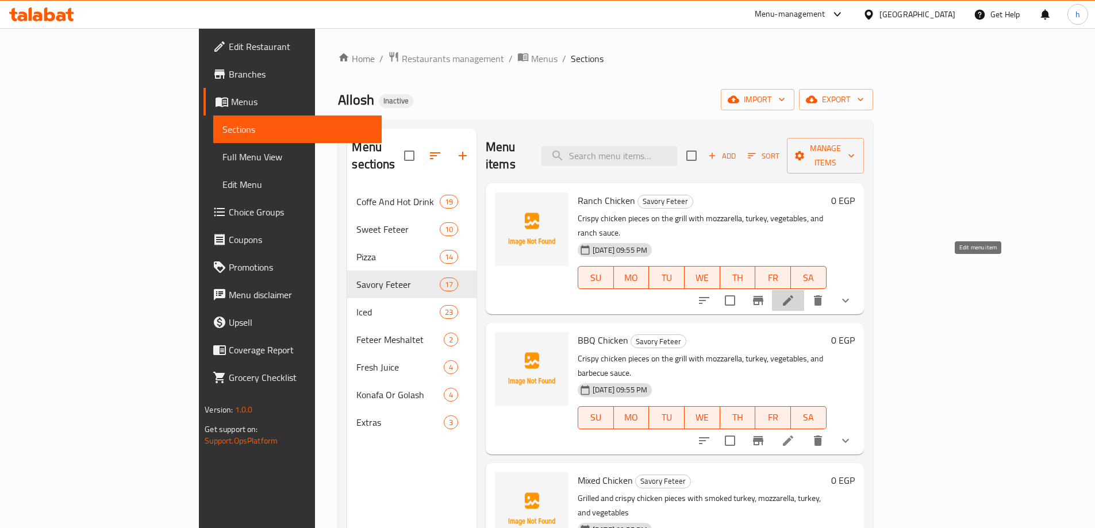
click at [793, 295] on icon at bounding box center [788, 300] width 10 height 10
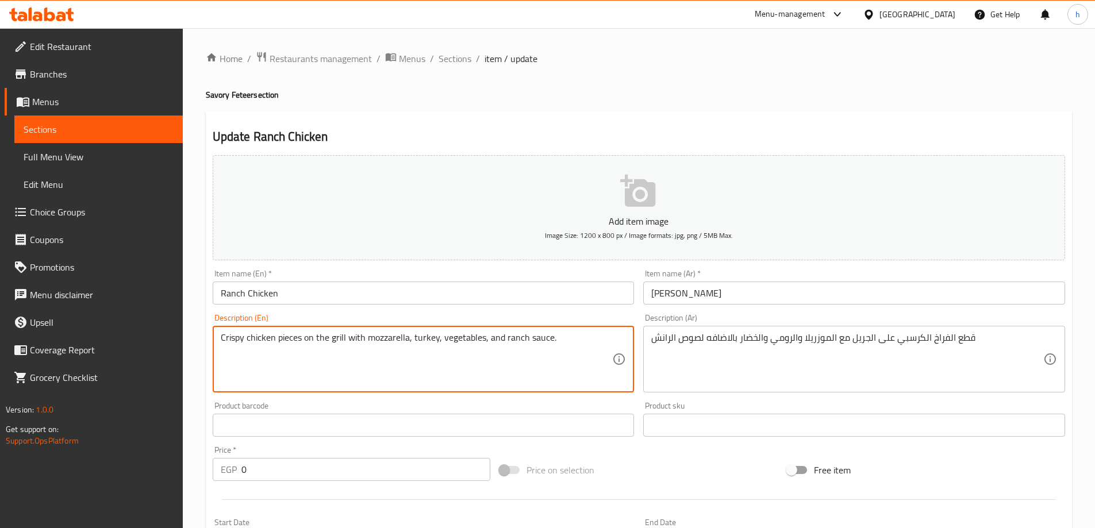
click at [419, 338] on textarea "Crispy chicken pieces on the grill with mozzarella, turkey, vegetables, and ran…" at bounding box center [417, 359] width 392 height 55
click at [417, 338] on textarea "Crispy chicken pieces on the grill with mozzarella, romi, vegetables, and ranch…" at bounding box center [417, 359] width 392 height 55
click at [419, 338] on textarea "Crispy chicken pieces on the grill with mozzarella, romi, vegetables, and ranch…" at bounding box center [417, 359] width 392 height 55
type textarea "Crispy chicken pieces on the grill with mozzarella, Romi, vegetables, and ranch…"
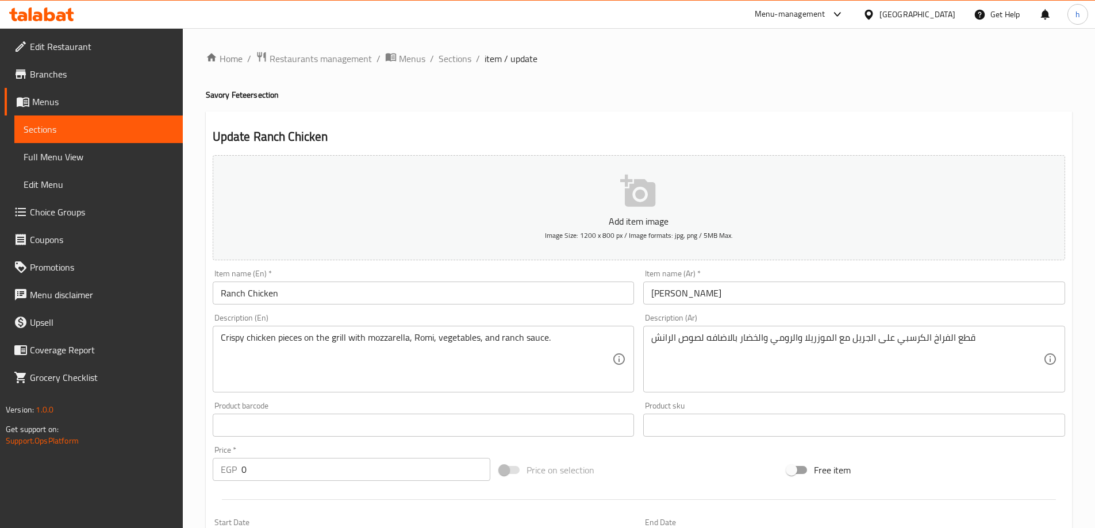
click at [592, 106] on div "Home / Restaurants management / Menus / Sections / item / update Savory Feteer …" at bounding box center [639, 433] width 866 height 764
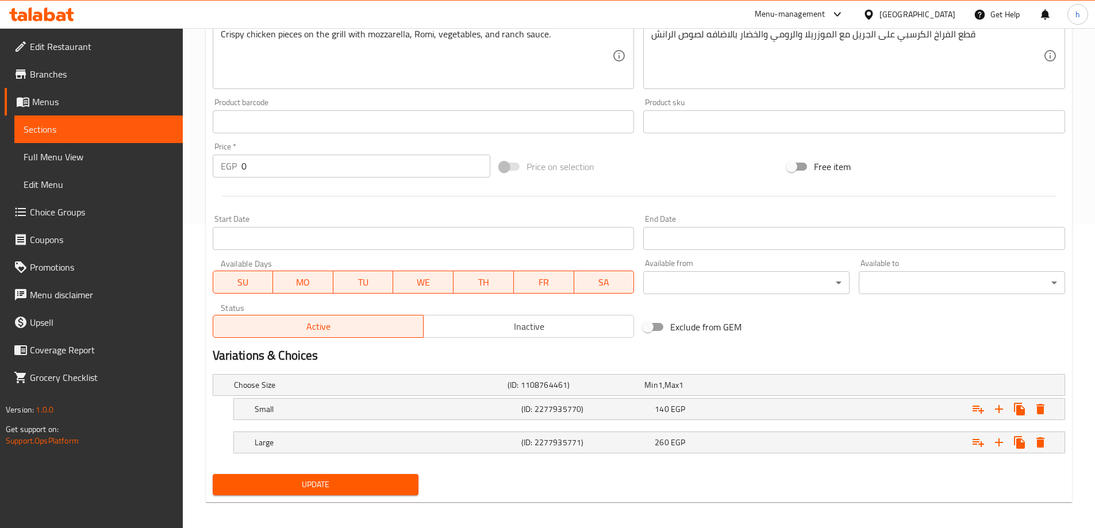
scroll to position [310, 0]
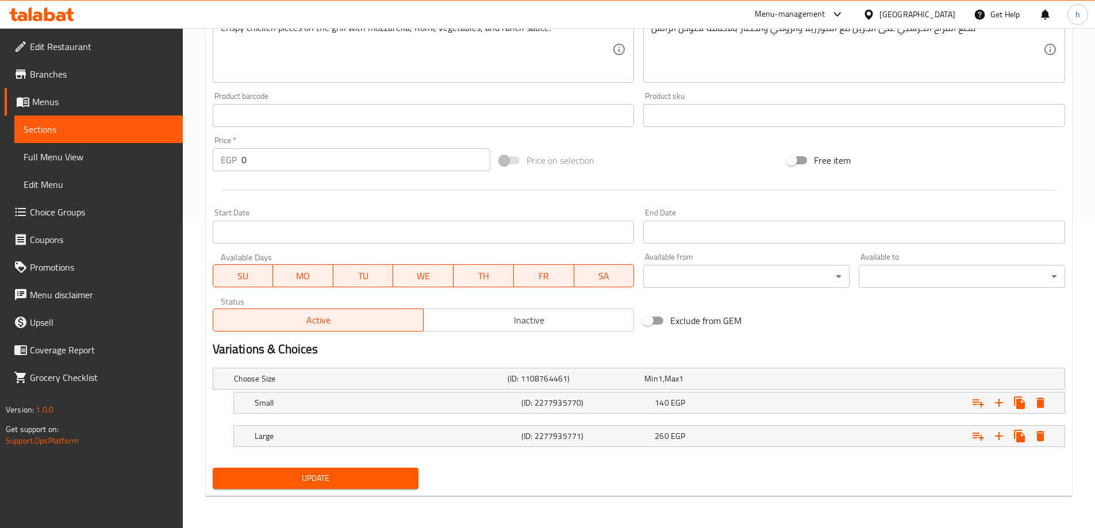
click at [292, 476] on span "Update" at bounding box center [316, 478] width 188 height 14
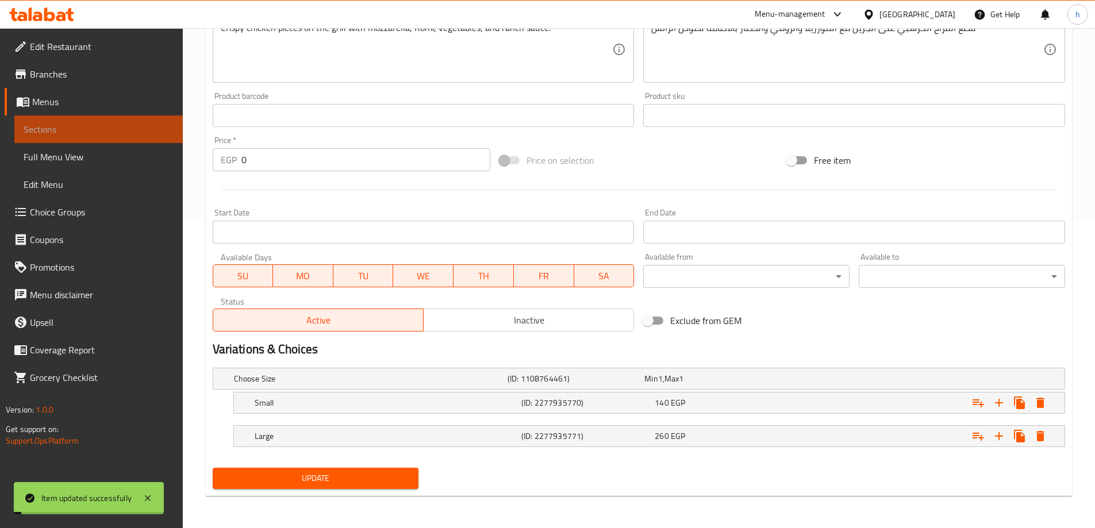
click at [118, 133] on span "Sections" at bounding box center [99, 129] width 150 height 14
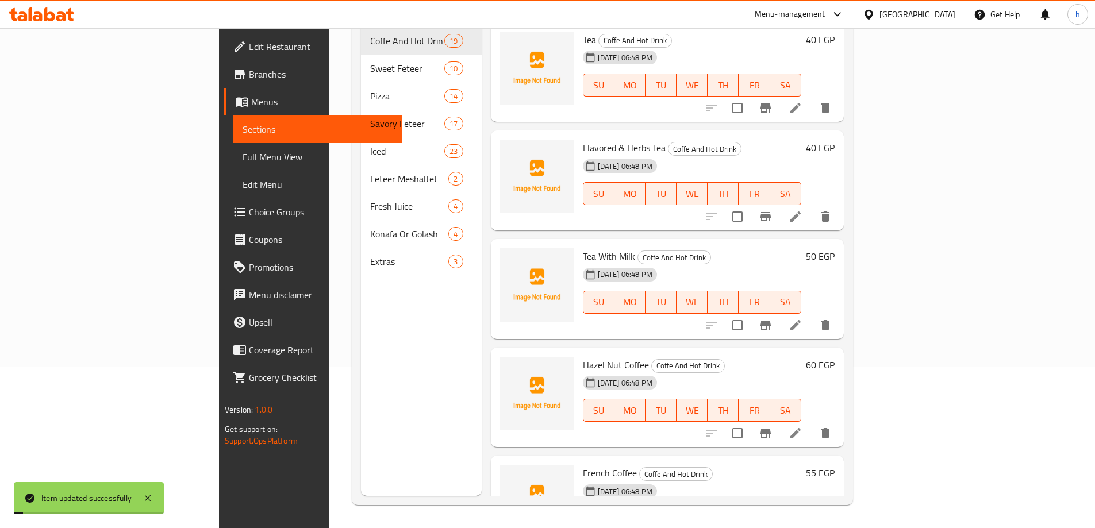
scroll to position [161, 0]
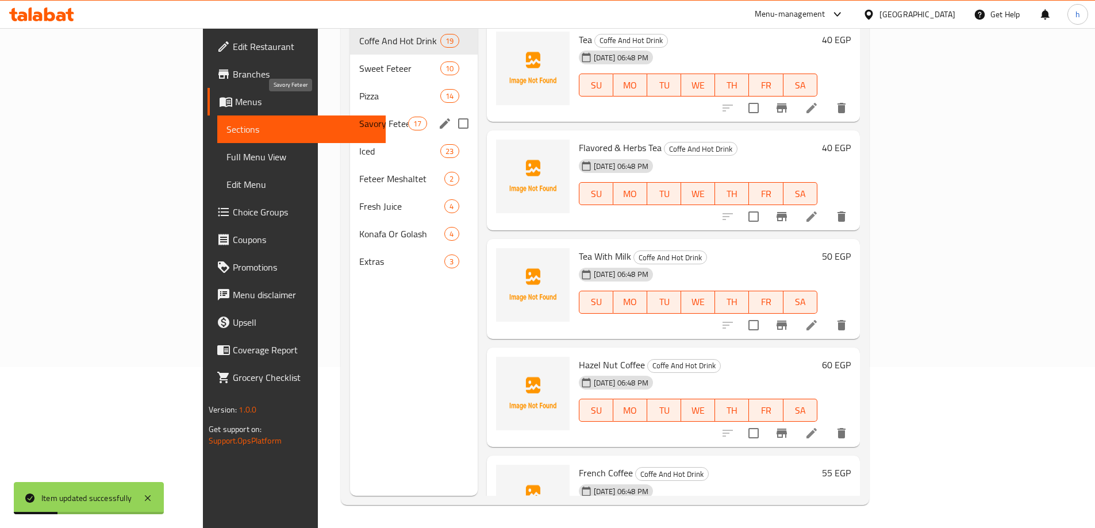
click at [359, 117] on span "Savory Feteer" at bounding box center [383, 124] width 49 height 14
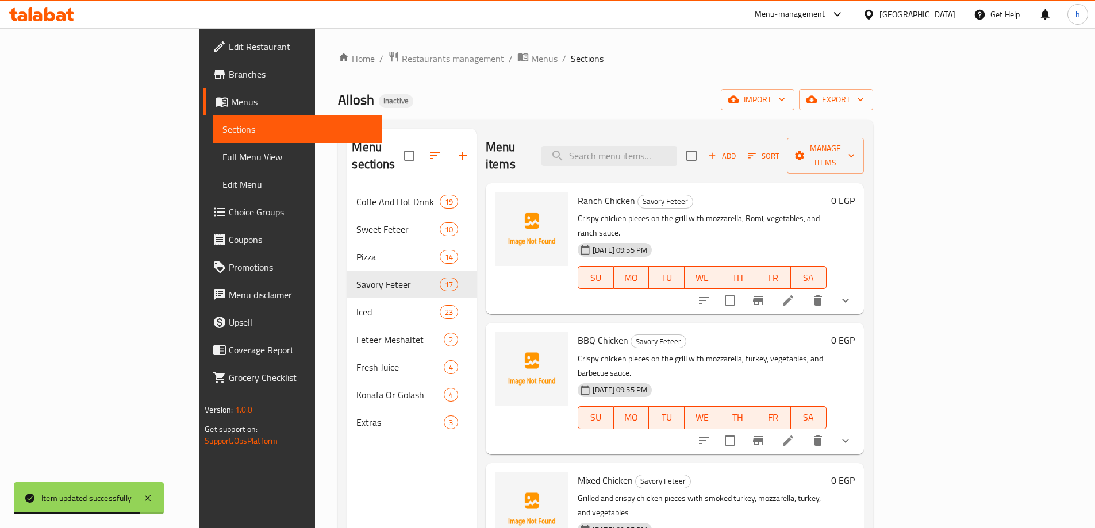
scroll to position [57, 0]
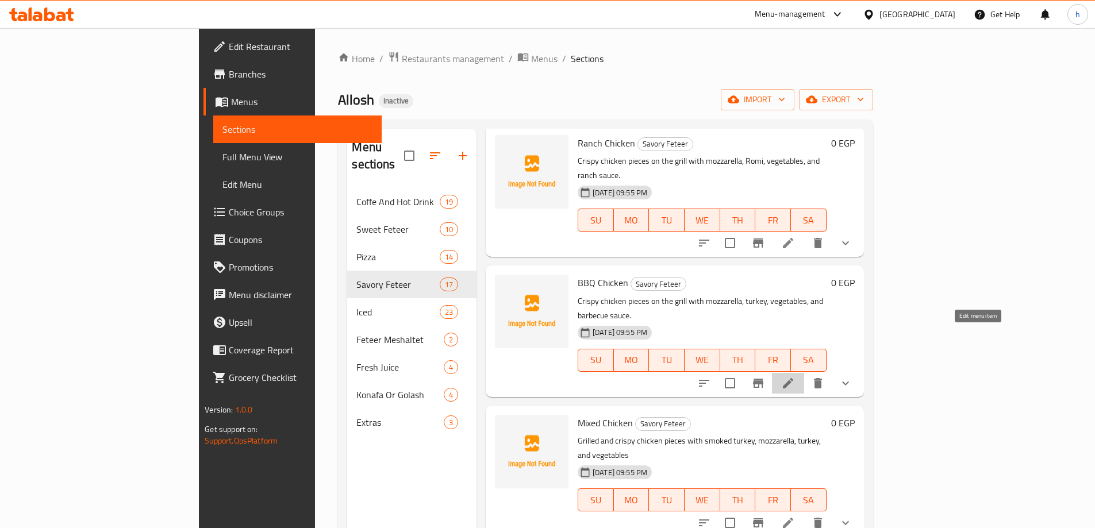
click at [793, 378] on icon at bounding box center [788, 383] width 10 height 10
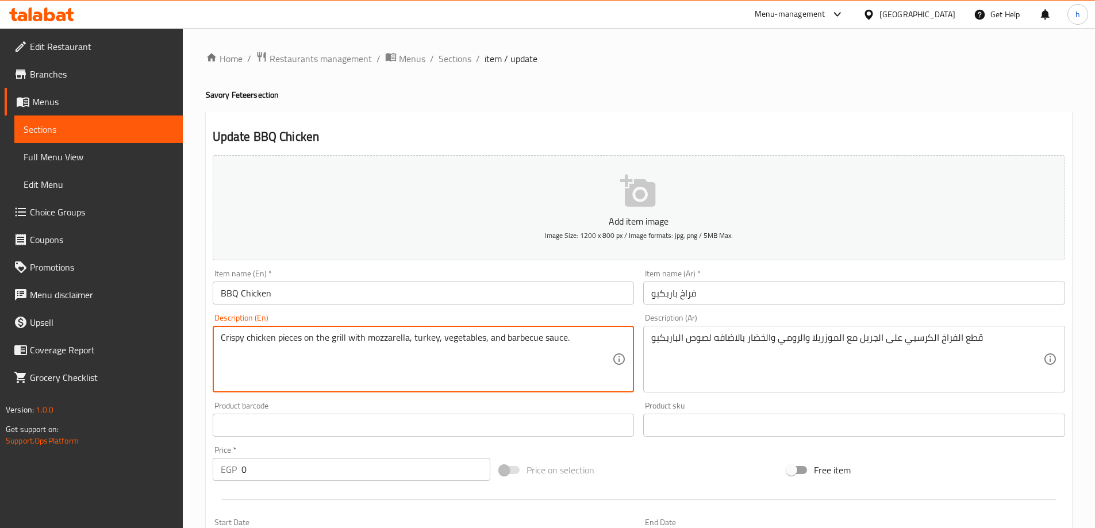
click at [421, 336] on textarea "Crispy chicken pieces on the grill with mozzarella, turkey, vegetables, and bar…" at bounding box center [417, 359] width 392 height 55
paste textarea "Romi"
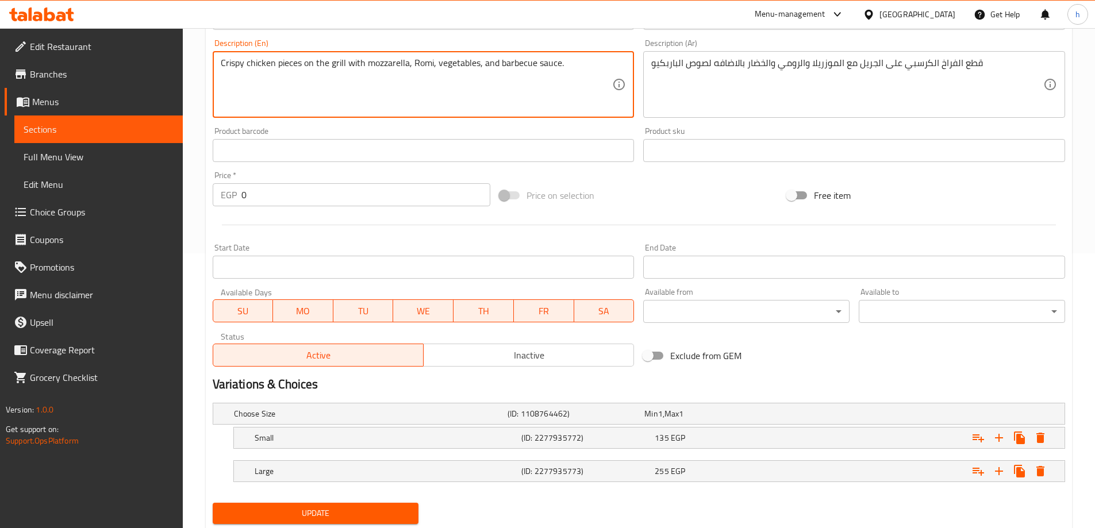
scroll to position [310, 0]
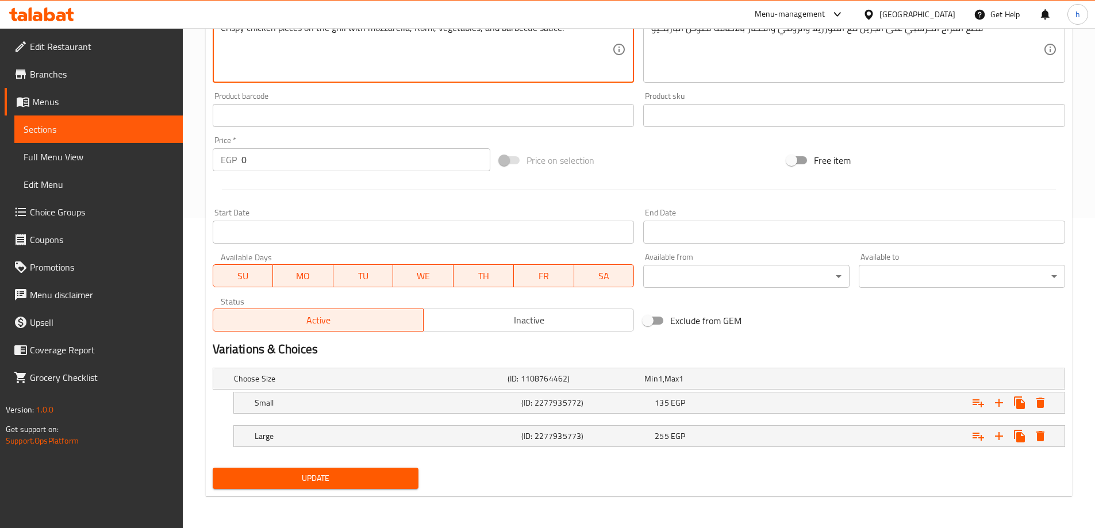
type textarea "Crispy chicken pieces on the grill with mozzarella, Romi, vegetables, and barbe…"
click at [361, 477] on span "Update" at bounding box center [316, 478] width 188 height 14
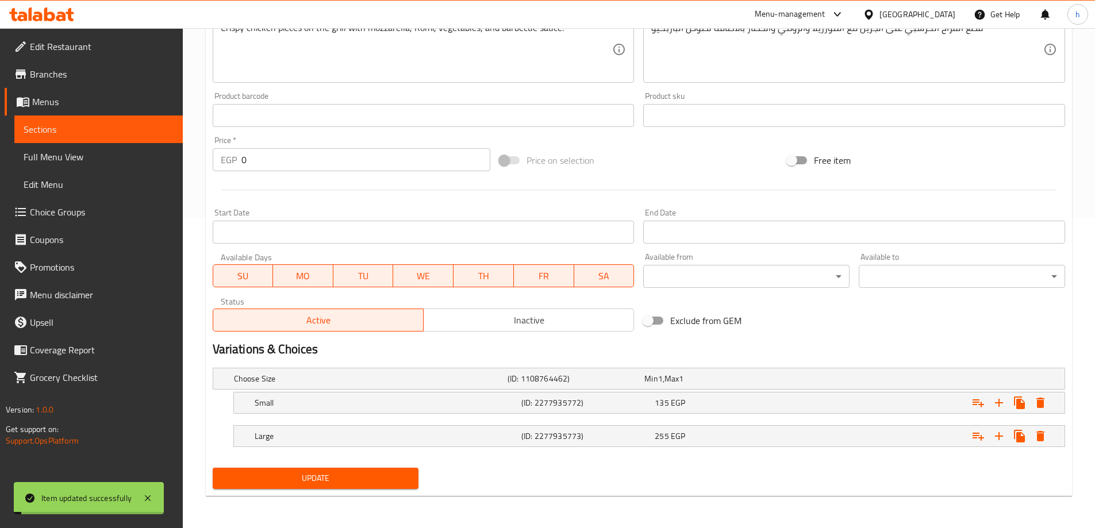
click at [93, 129] on span "Sections" at bounding box center [99, 129] width 150 height 14
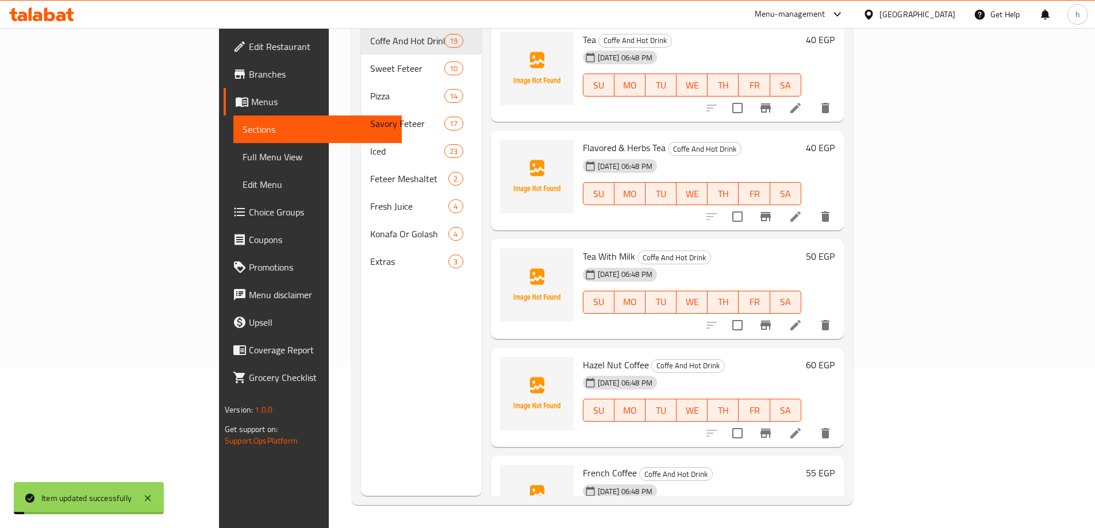
scroll to position [161, 0]
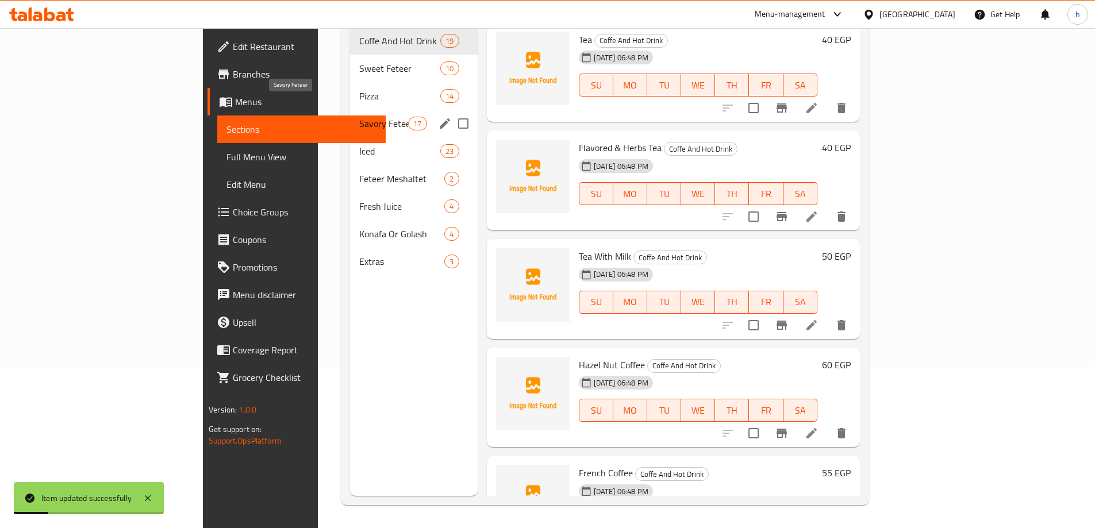
click at [359, 117] on span "Savory Feteer" at bounding box center [383, 124] width 49 height 14
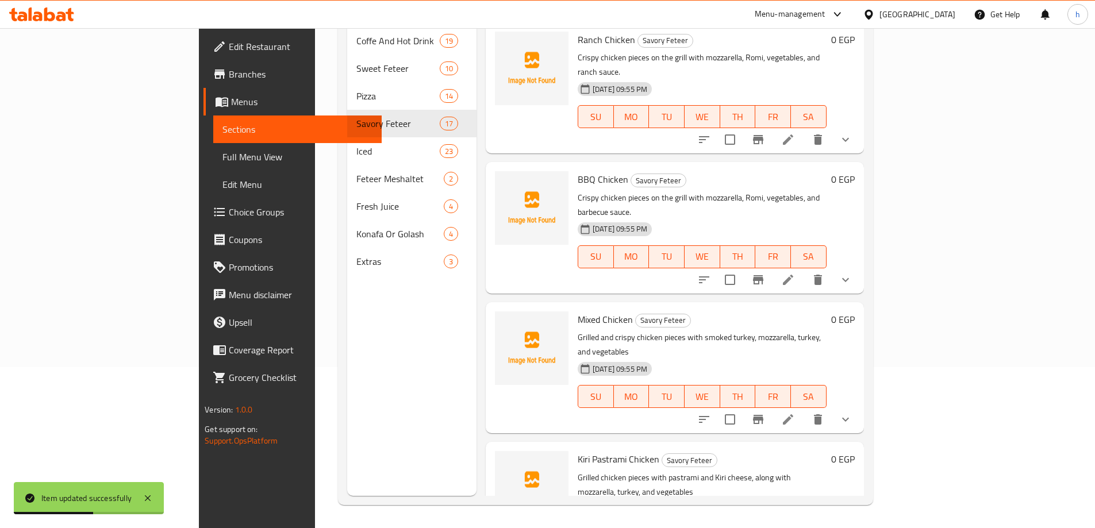
scroll to position [57, 0]
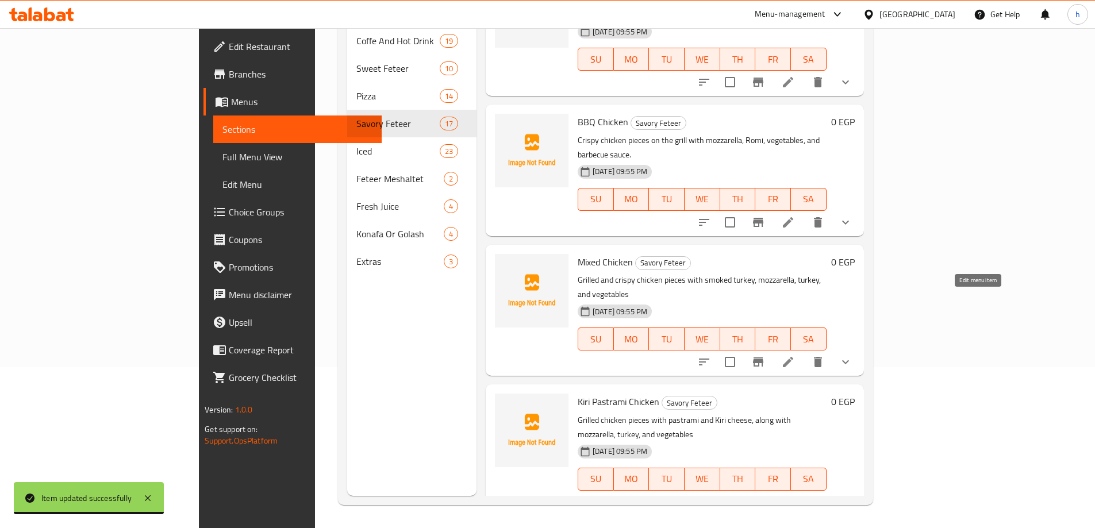
click at [793, 357] on icon at bounding box center [788, 362] width 10 height 10
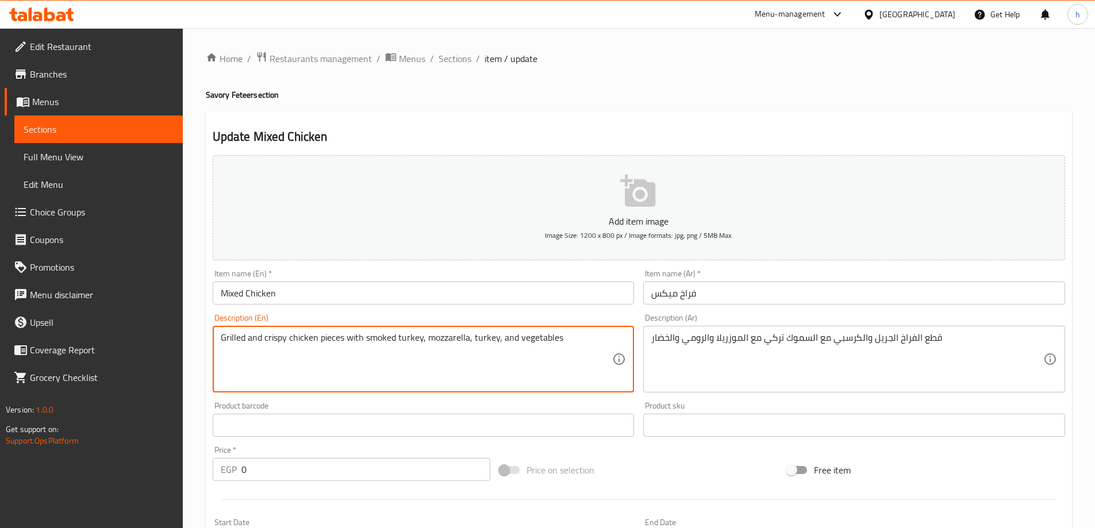
click at [487, 338] on textarea "Grilled and crispy chicken pieces with smoked turkey, mozzarella, turkey, and v…" at bounding box center [417, 359] width 392 height 55
paste textarea "Romi"
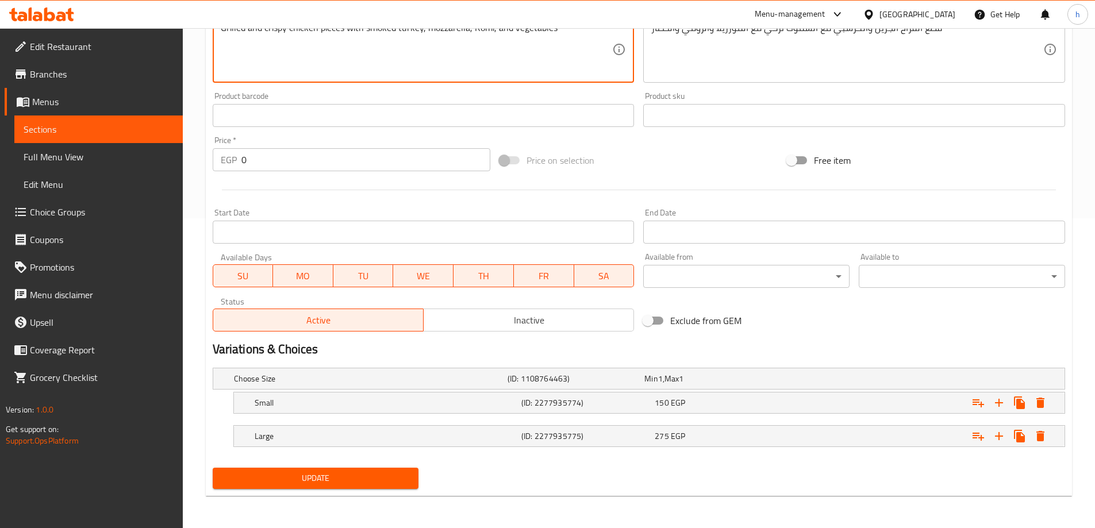
type textarea "Grilled and crispy chicken pieces with smoked turkey, mozzarella, Romi, and veg…"
click at [358, 475] on span "Update" at bounding box center [316, 478] width 188 height 14
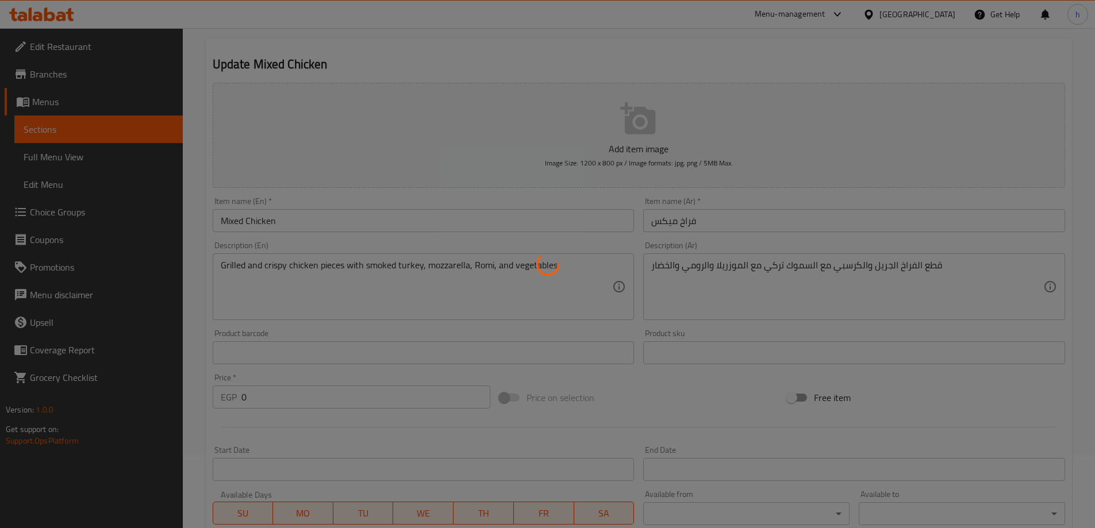
scroll to position [0, 0]
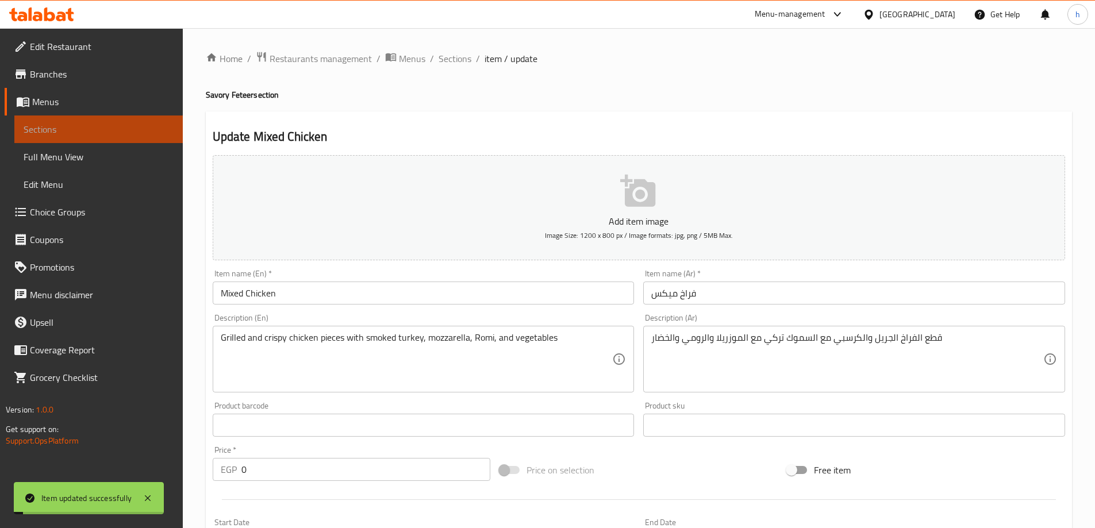
click at [103, 128] on span "Sections" at bounding box center [99, 129] width 150 height 14
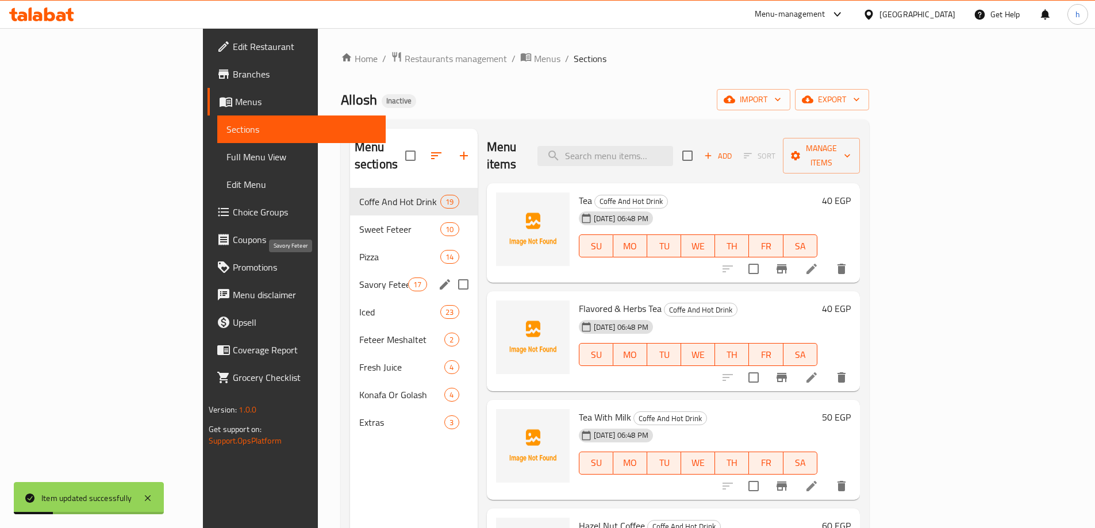
click at [359, 278] on span "Savory Feteer" at bounding box center [383, 285] width 49 height 14
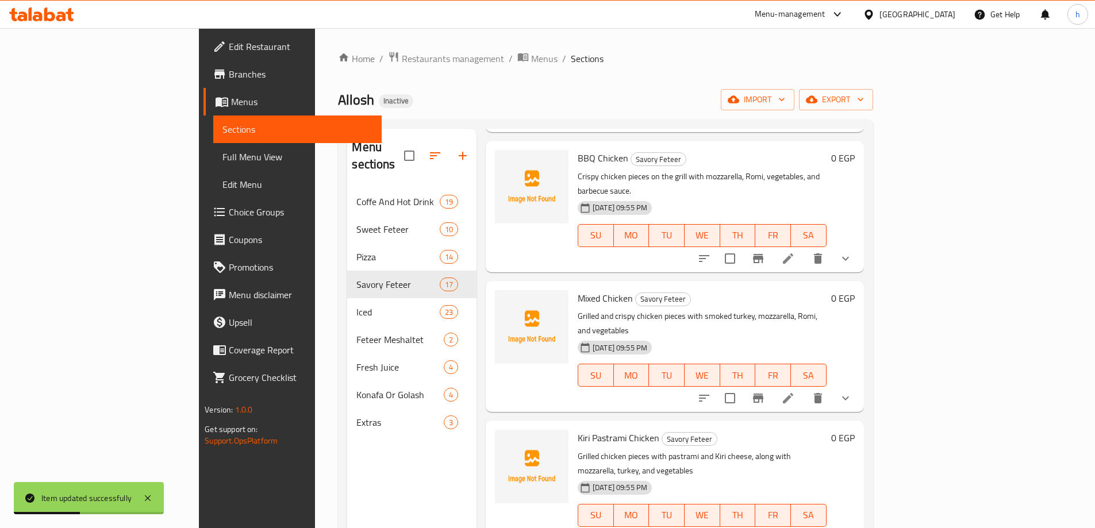
scroll to position [287, 0]
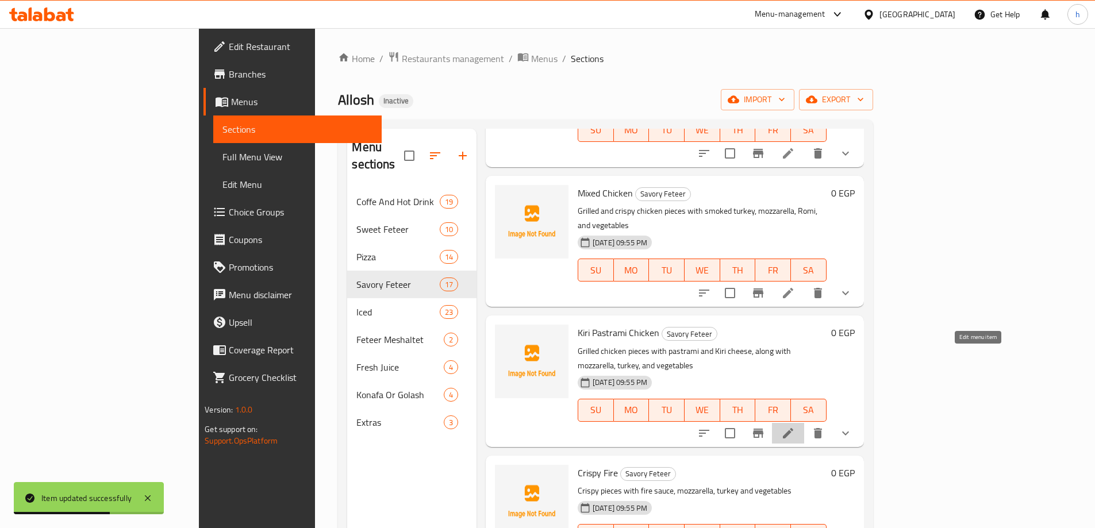
click at [793, 428] on icon at bounding box center [788, 433] width 10 height 10
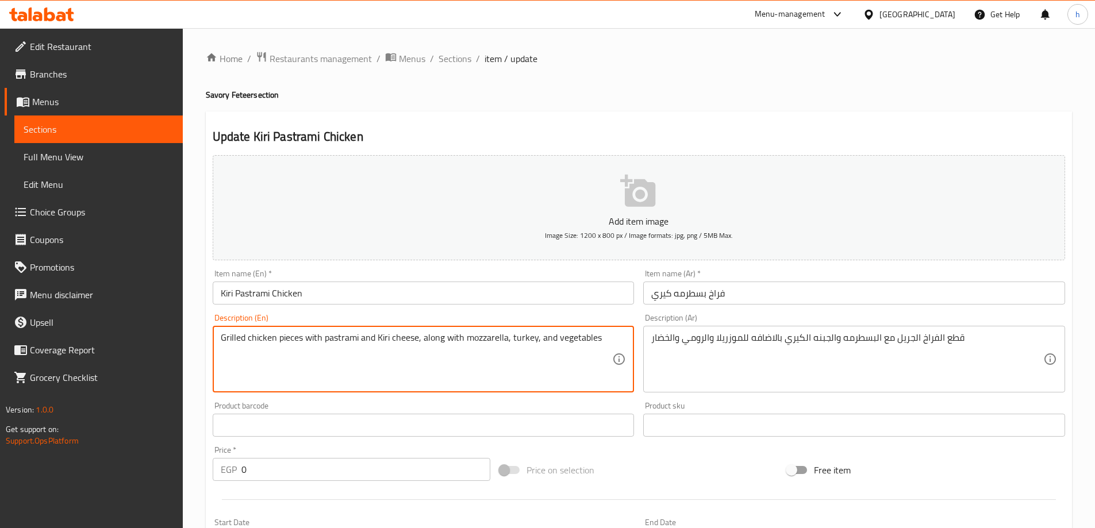
click at [517, 337] on textarea "Grilled chicken pieces with pastrami and Kiri cheese, along with mozzarella, tu…" at bounding box center [417, 359] width 392 height 55
paste textarea "Romi"
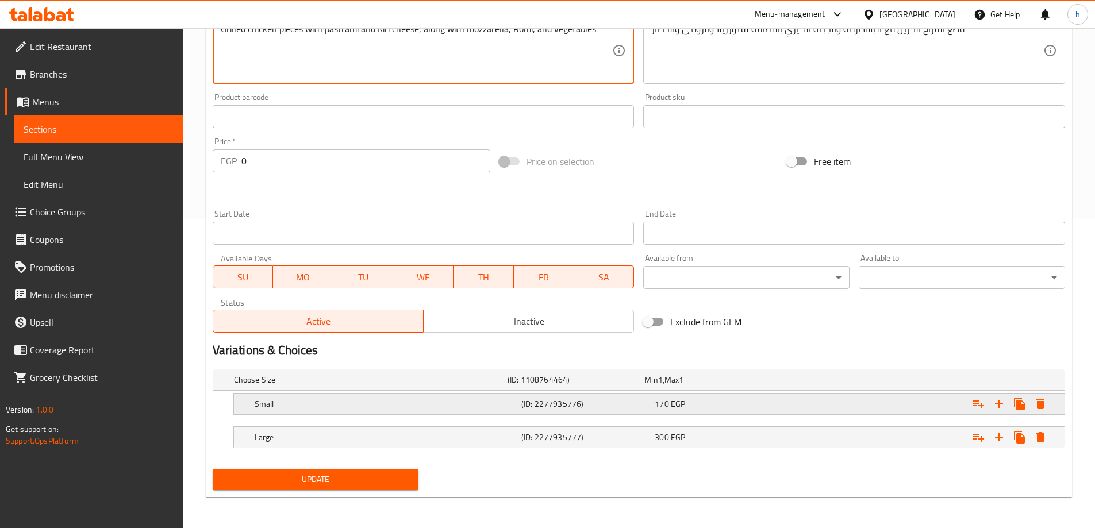
scroll to position [310, 0]
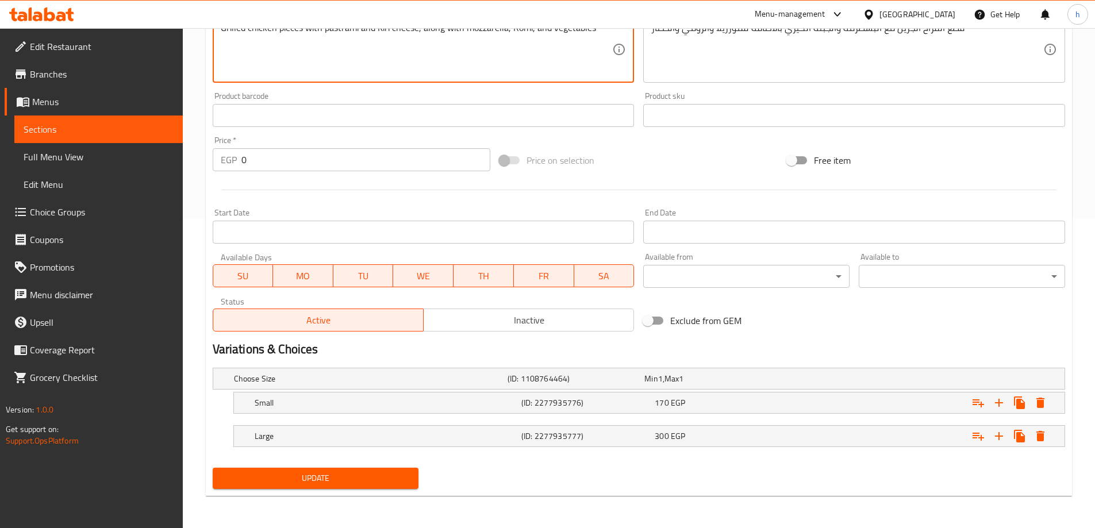
type textarea "Grilled chicken pieces with pastrami and Kiri cheese, along with mozzarella, Ro…"
click at [341, 475] on span "Update" at bounding box center [316, 478] width 188 height 14
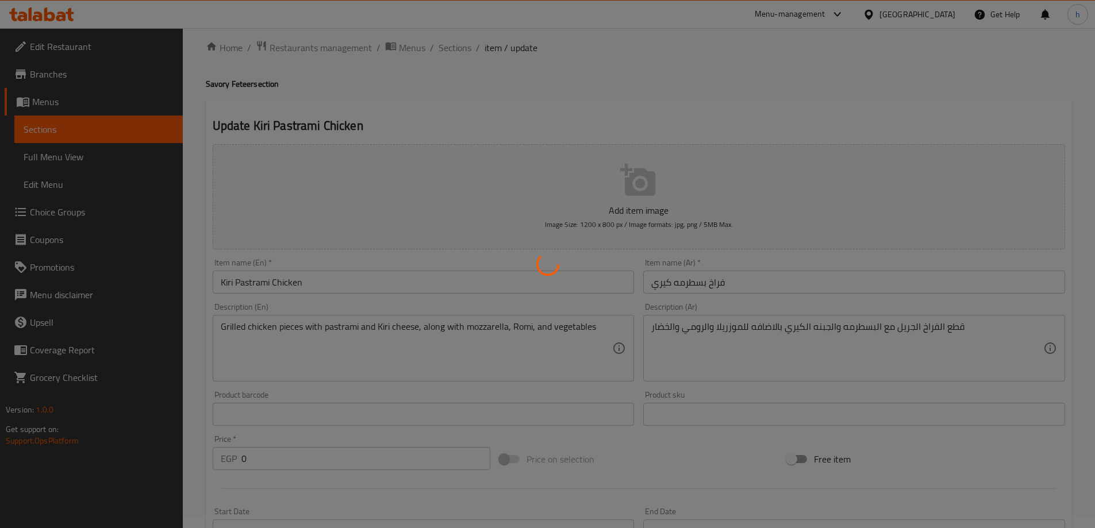
scroll to position [0, 0]
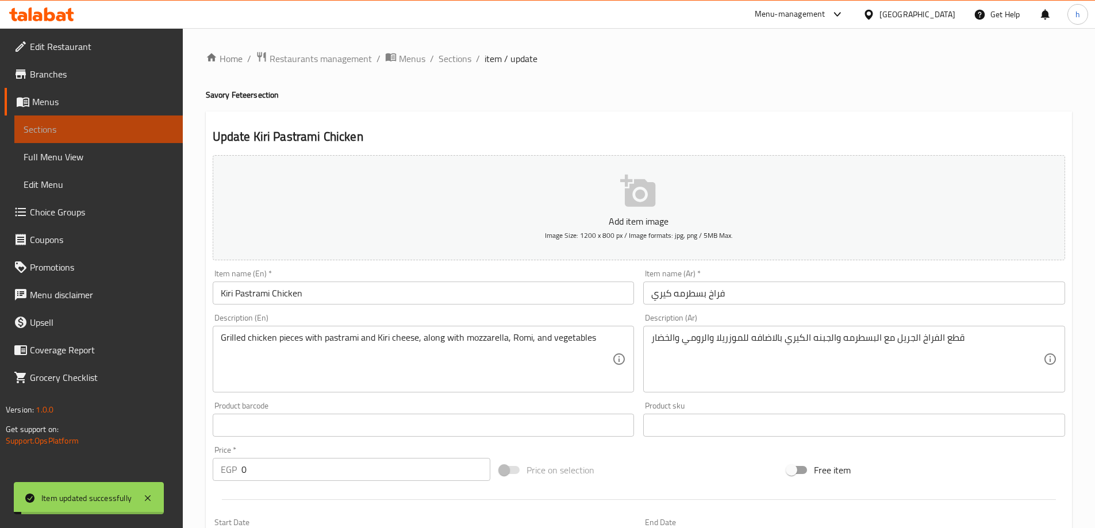
click at [90, 127] on span "Sections" at bounding box center [99, 129] width 150 height 14
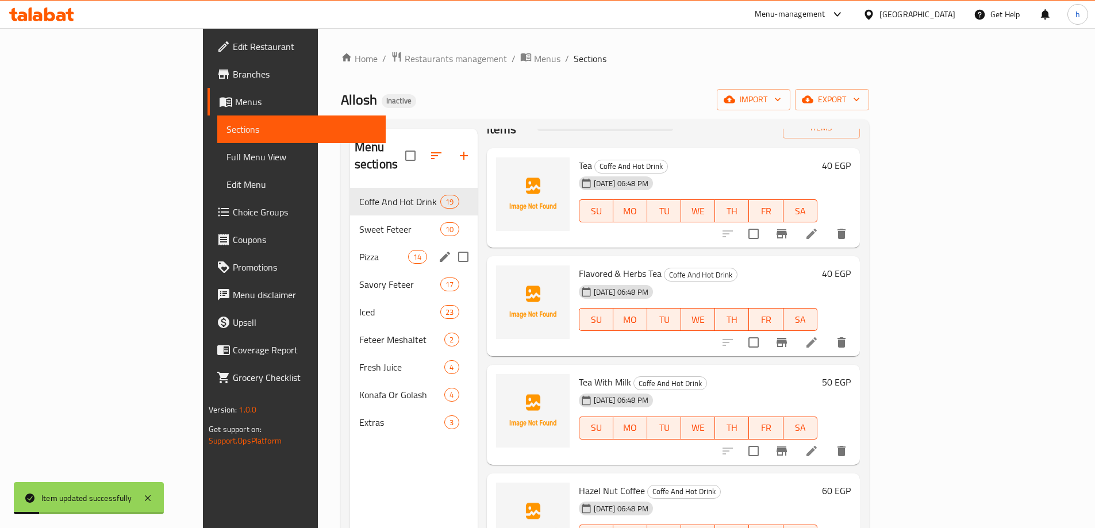
scroll to position [115, 0]
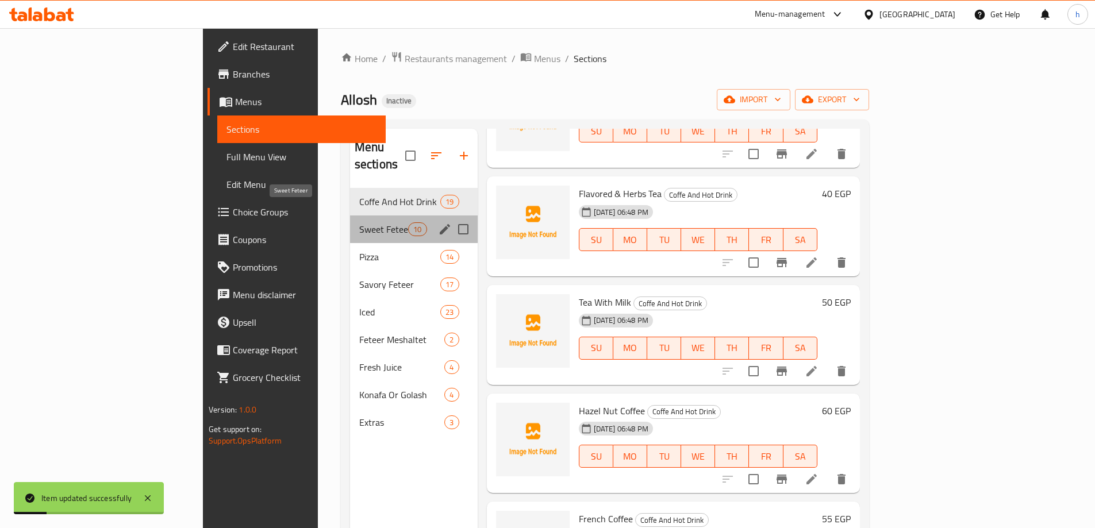
click at [359, 222] on span "Sweet Feteer" at bounding box center [383, 229] width 49 height 14
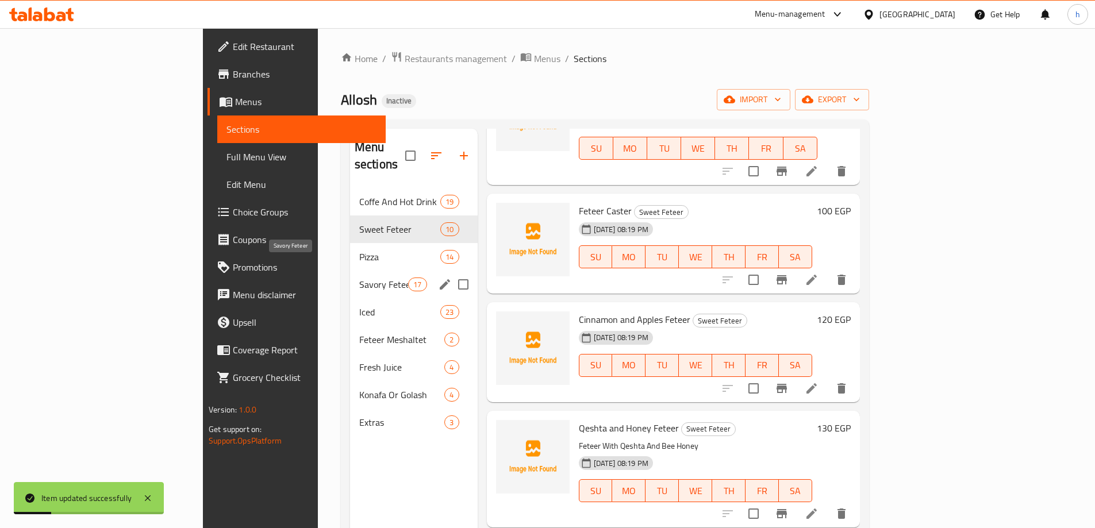
click at [359, 278] on span "Savory Feteer" at bounding box center [383, 285] width 49 height 14
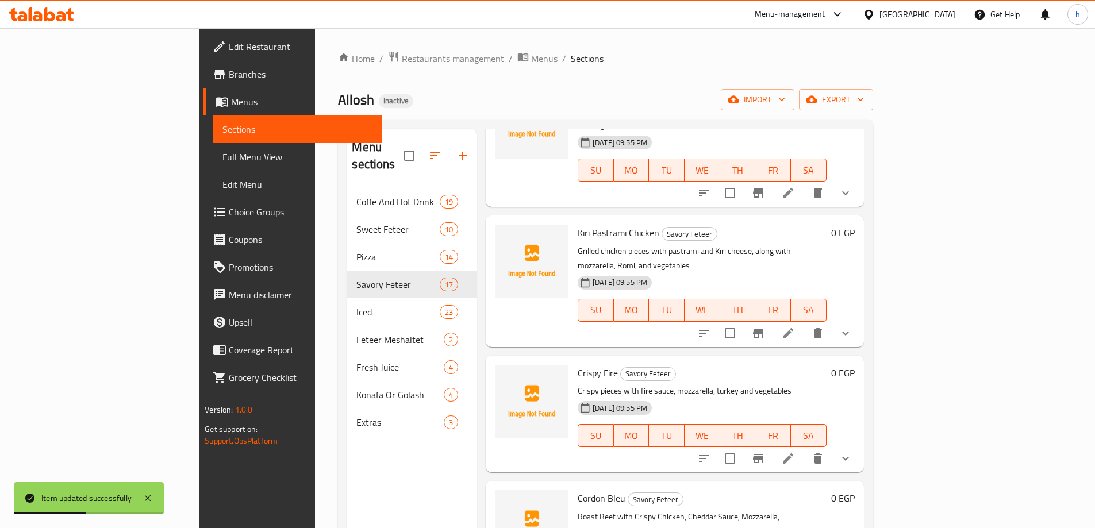
scroll to position [460, 0]
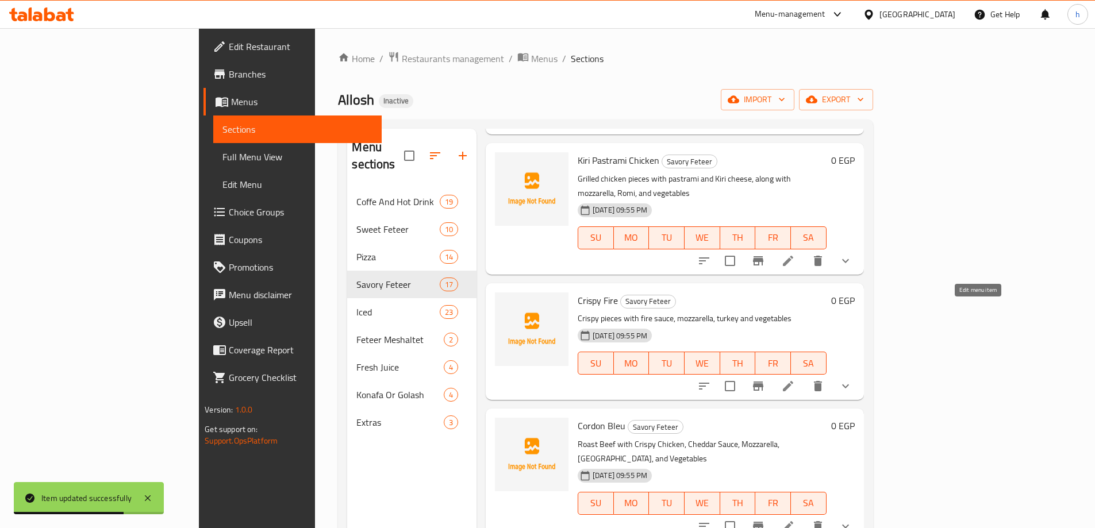
click at [795, 379] on icon at bounding box center [788, 386] width 14 height 14
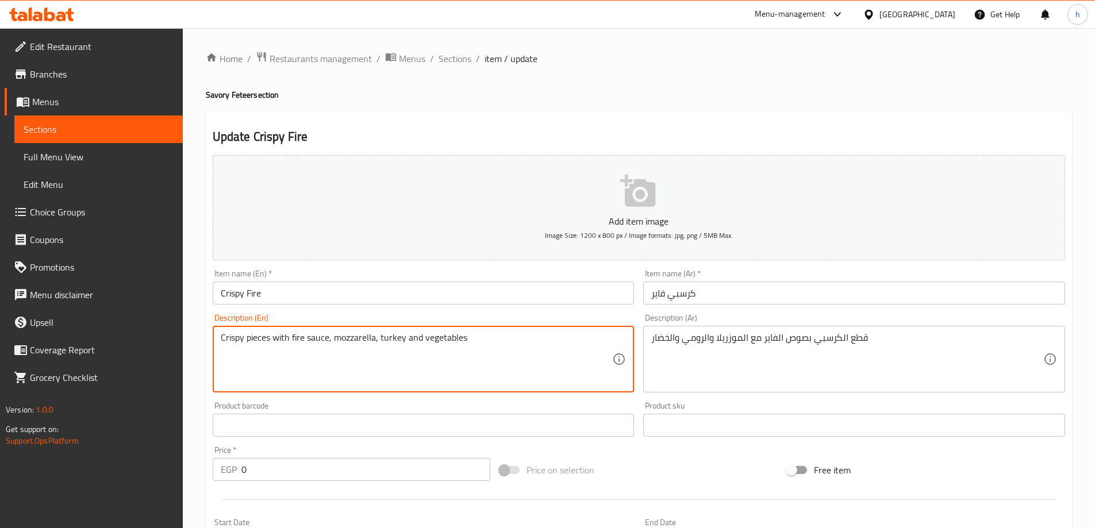
click at [391, 339] on textarea "Crispy pieces with fire sauce, mozzarella, turkey and vegetables" at bounding box center [417, 359] width 392 height 55
paste textarea "Romi"
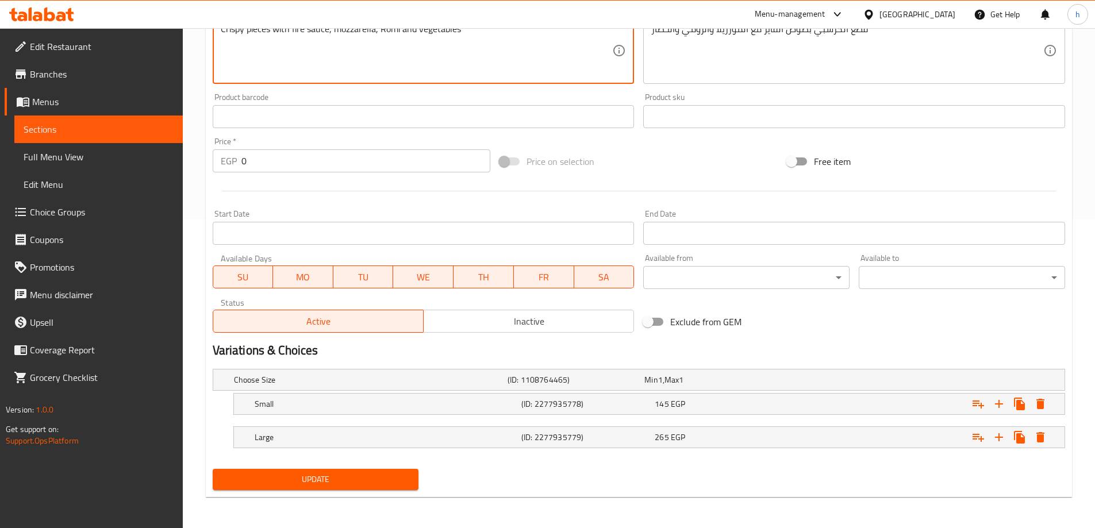
scroll to position [310, 0]
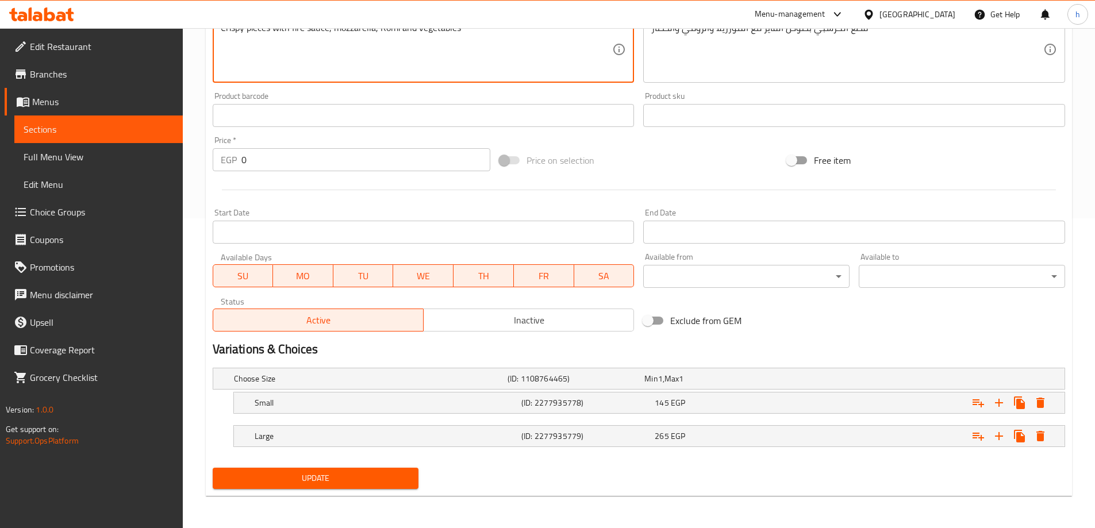
type textarea "Crispy pieces with fire sauce, mozzarella, Romi and vegetables"
click at [311, 475] on span "Update" at bounding box center [316, 478] width 188 height 14
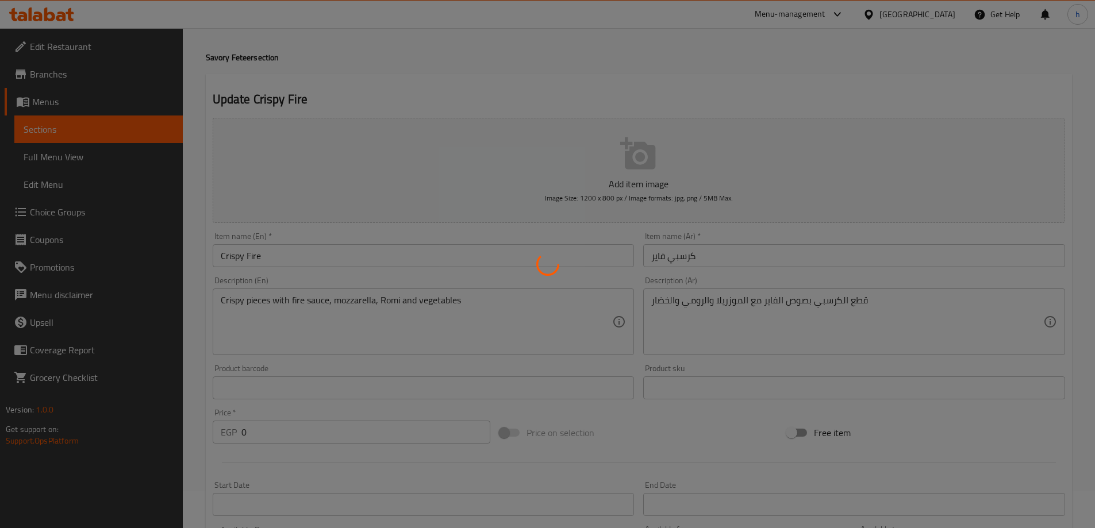
scroll to position [0, 0]
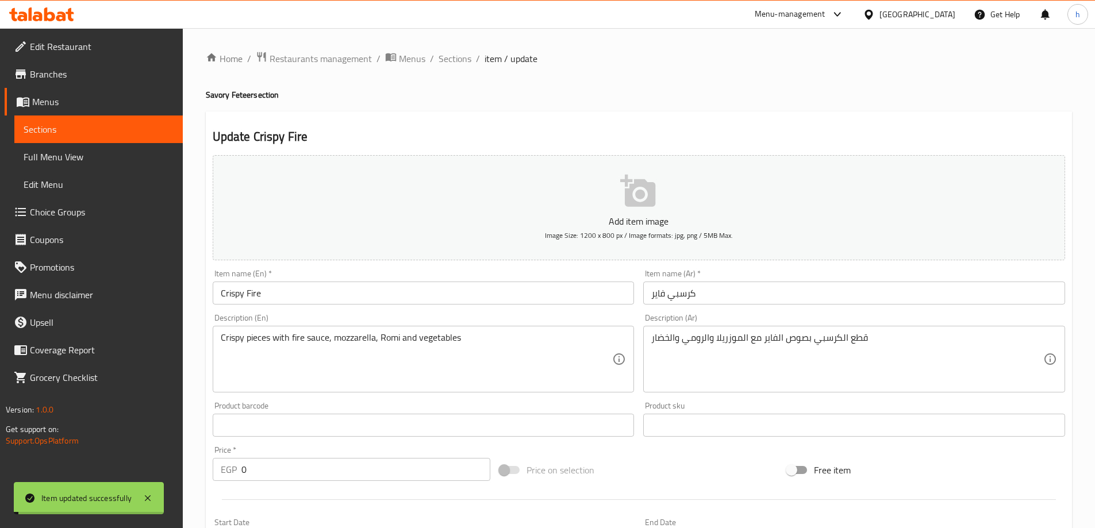
click at [79, 127] on span "Sections" at bounding box center [99, 129] width 150 height 14
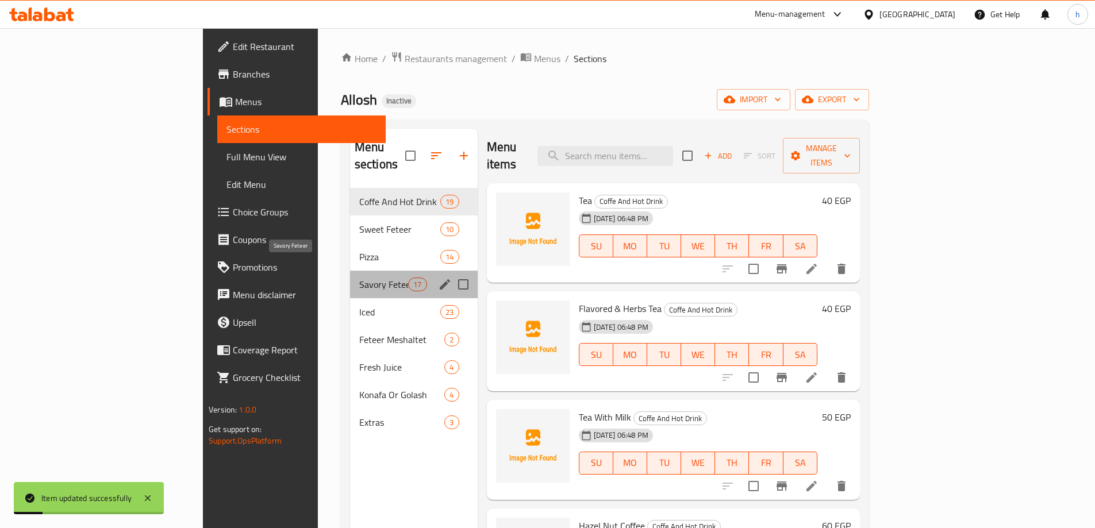
click at [359, 278] on span "Savory Feteer" at bounding box center [383, 285] width 49 height 14
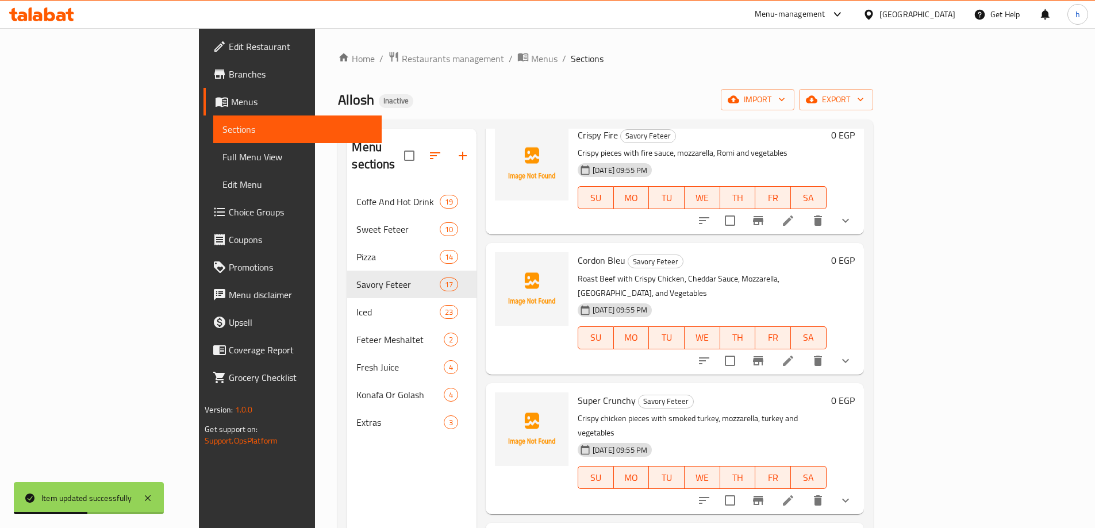
scroll to position [632, 0]
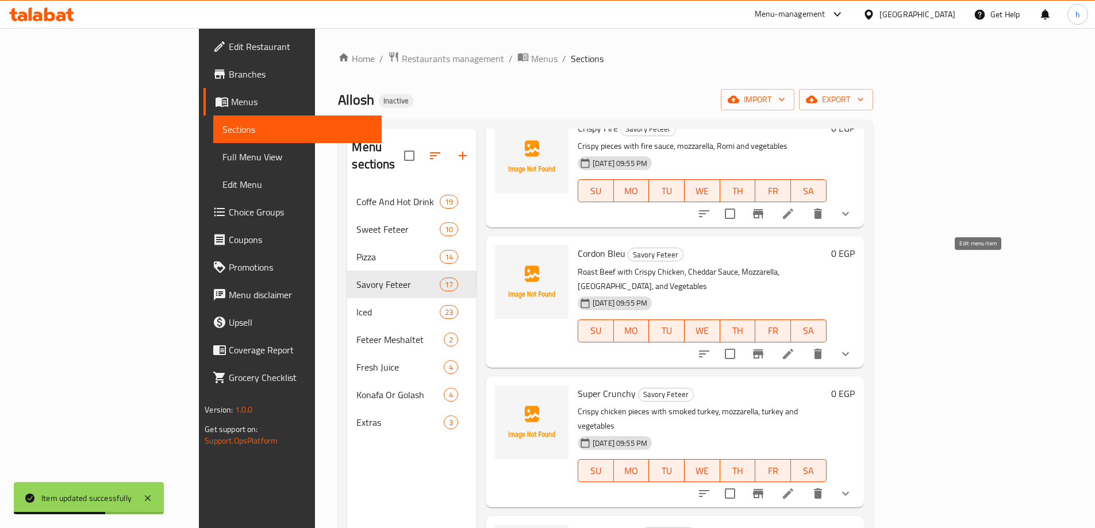
click at [793, 349] on icon at bounding box center [788, 354] width 10 height 10
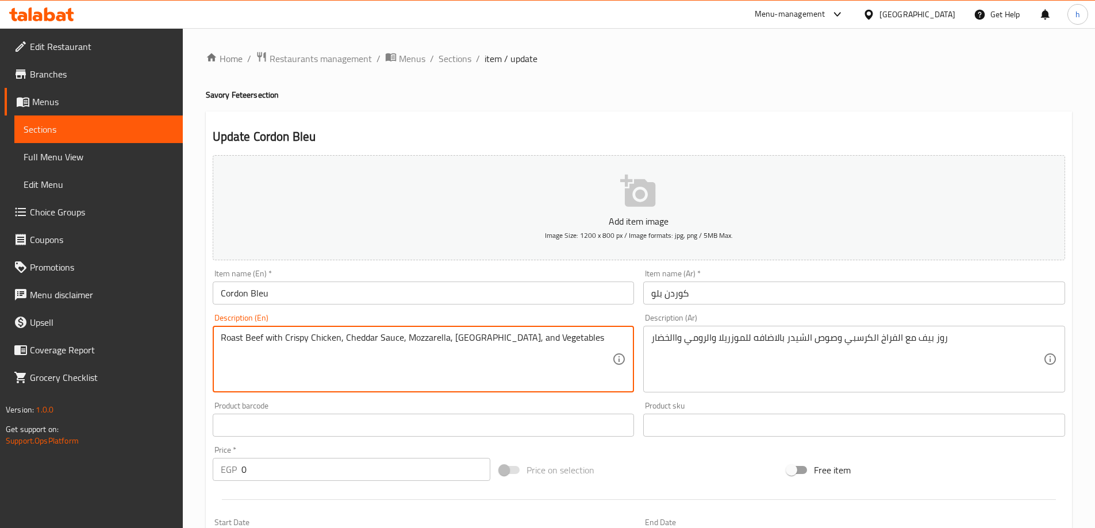
click at [464, 341] on textarea "Roast Beef with Crispy Chicken, Cheddar Sauce, Mozzarella, Turkey, and Vegetabl…" at bounding box center [417, 359] width 392 height 55
paste textarea "Romi"
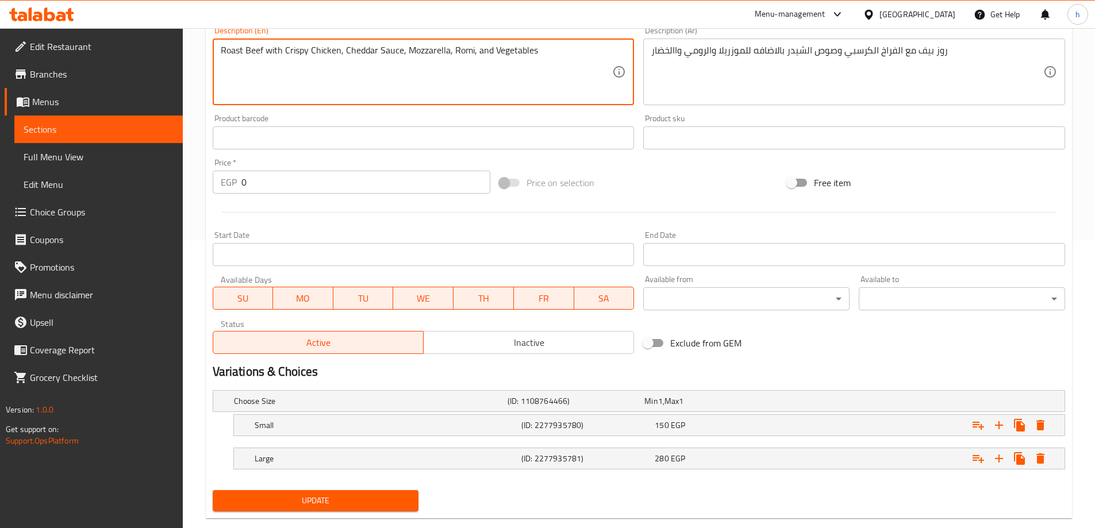
scroll to position [310, 0]
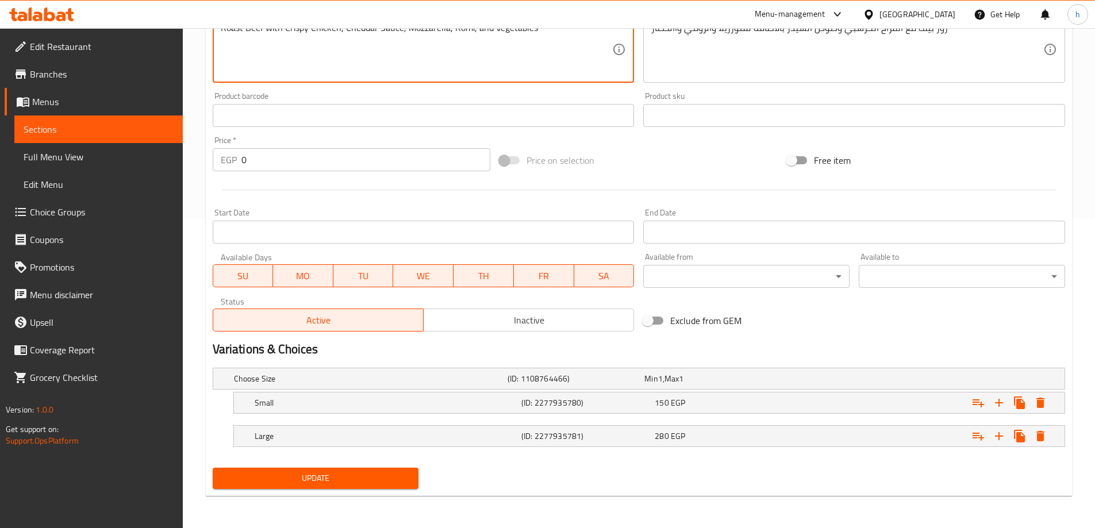
type textarea "Roast Beef with Crispy Chicken, Cheddar Sauce, Mozzarella, Romi, and Vegetables"
click at [328, 473] on span "Update" at bounding box center [316, 478] width 188 height 14
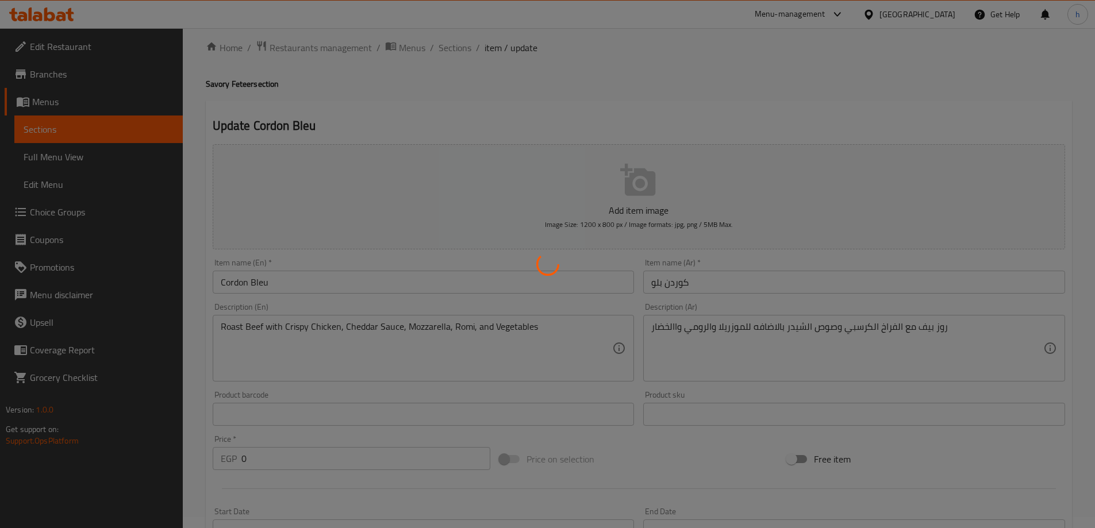
scroll to position [0, 0]
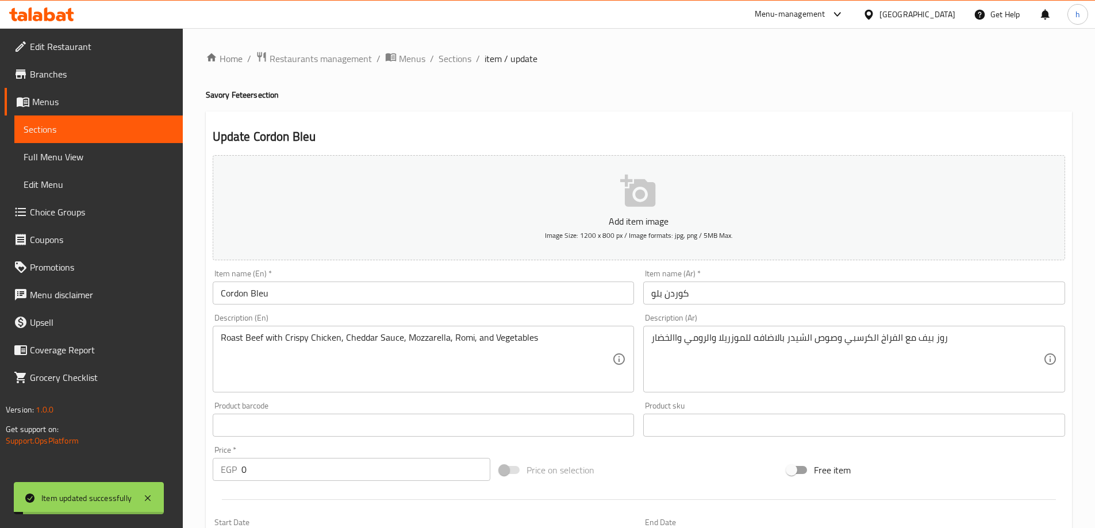
click at [97, 129] on span "Sections" at bounding box center [99, 129] width 150 height 14
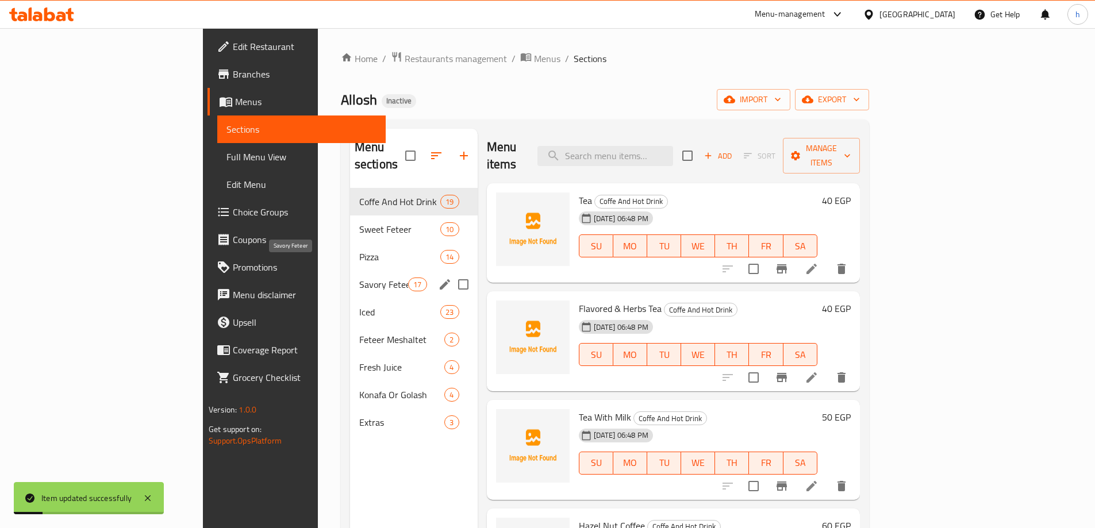
click at [359, 278] on span "Savory Feteer" at bounding box center [383, 285] width 49 height 14
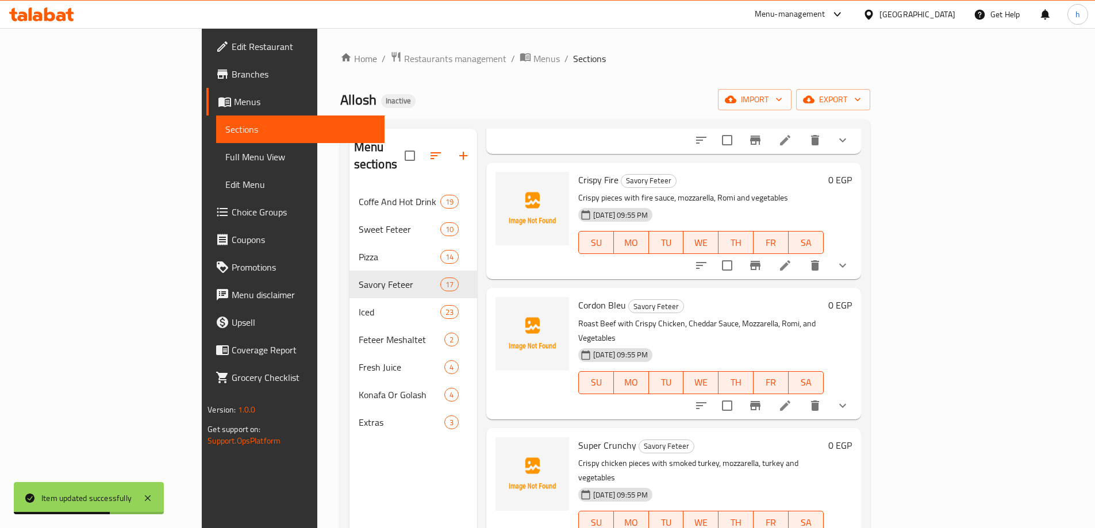
scroll to position [632, 0]
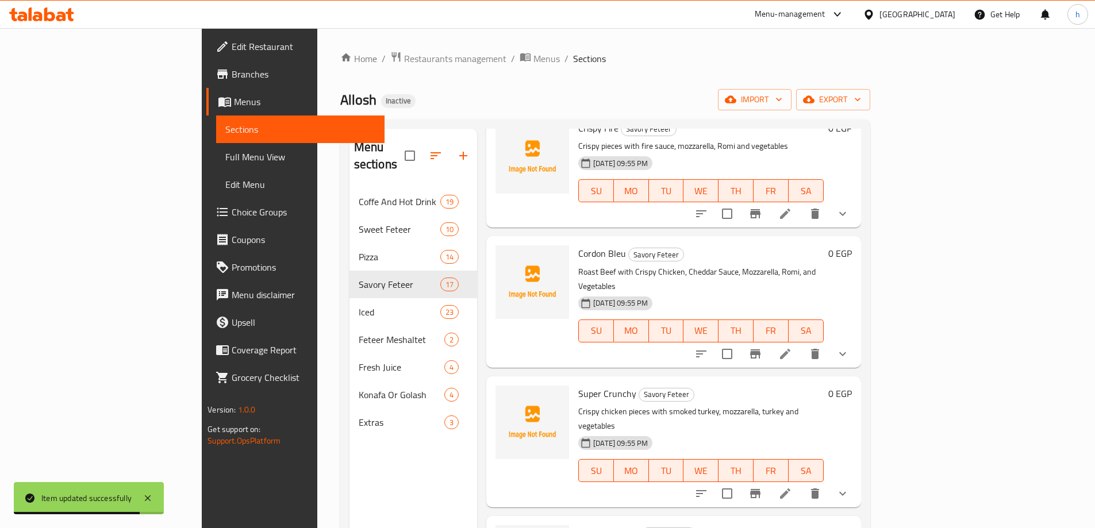
click at [792, 487] on icon at bounding box center [785, 494] width 14 height 14
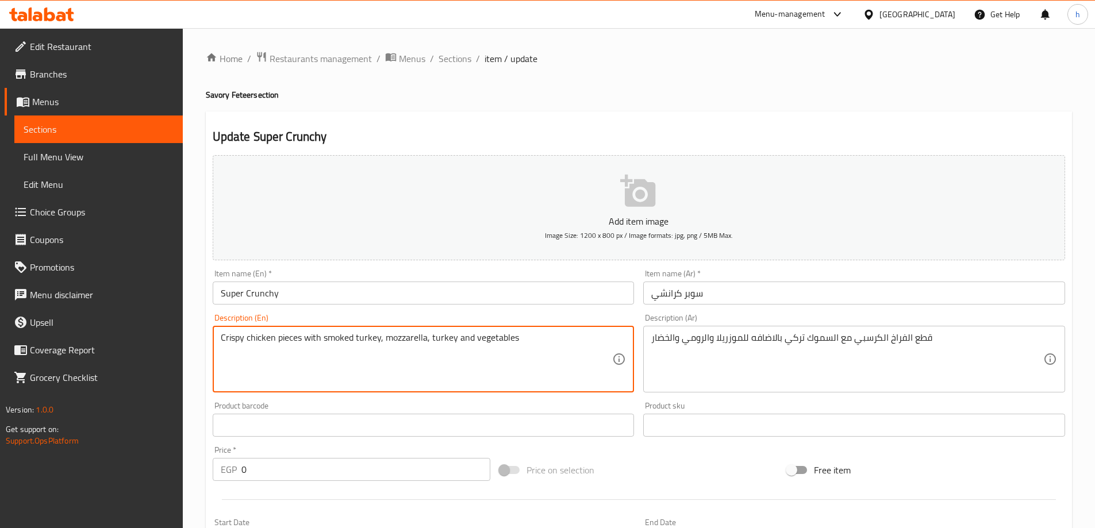
click at [440, 340] on textarea "Crispy chicken pieces with smoked turkey, mozzarella, turkey and vegetables" at bounding box center [417, 359] width 392 height 55
click at [444, 337] on textarea "Crispy chicken pieces with smoked turkey, mozzarella, turkey and vegetables" at bounding box center [417, 359] width 392 height 55
click at [441, 339] on textarea "Crispy chicken pieces with smoked turkey, mozzarella, turkey and vegetables" at bounding box center [417, 359] width 392 height 55
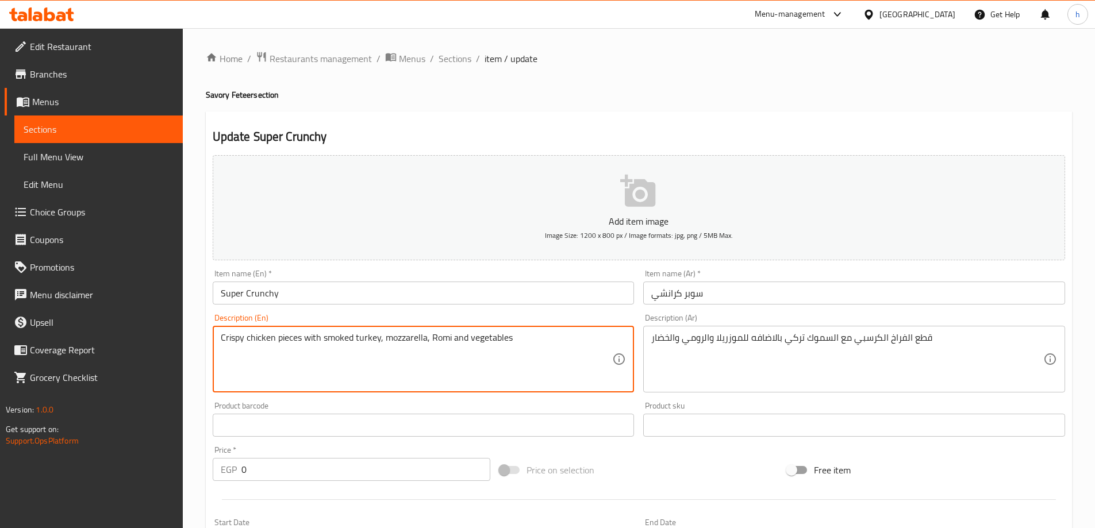
click at [439, 338] on textarea "Crispy chicken pieces with smoked turkey, mozzarella, Romi and vegetables" at bounding box center [417, 359] width 392 height 55
type textarea "Crispy chicken pieces with smoked turkey, mozzarella, Romi and vegetables"
click at [646, 113] on div "Update Super Crunchy Add item image Image Size: 1200 x 800 px / Image formats: …" at bounding box center [639, 458] width 866 height 694
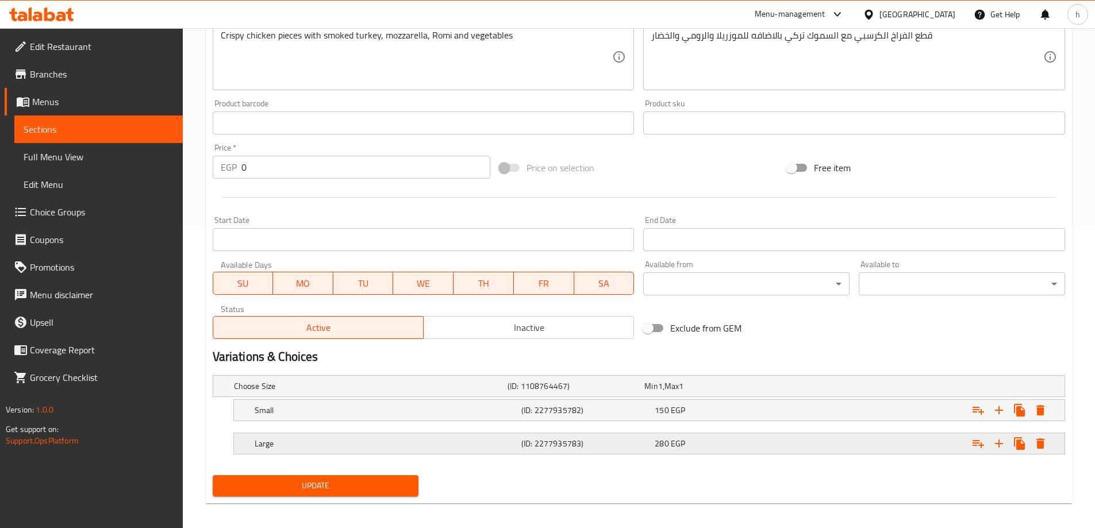
scroll to position [310, 0]
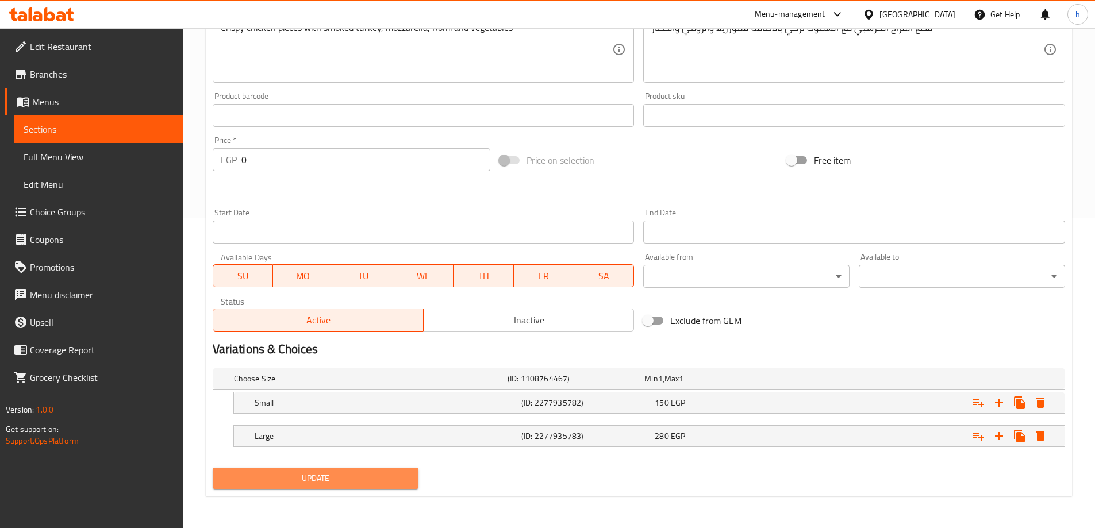
click at [330, 479] on span "Update" at bounding box center [316, 478] width 188 height 14
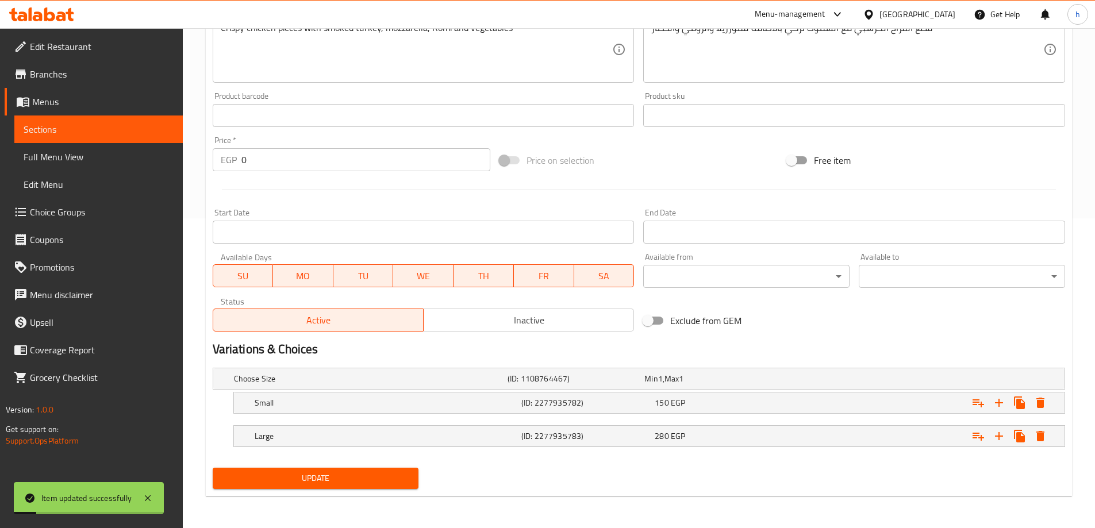
click at [114, 133] on span "Sections" at bounding box center [99, 129] width 150 height 14
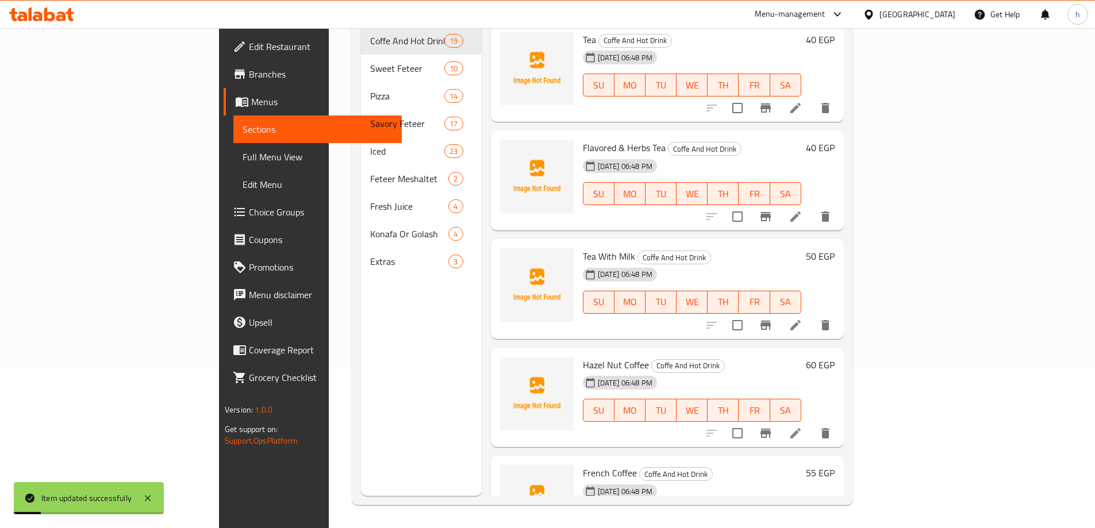
scroll to position [161, 0]
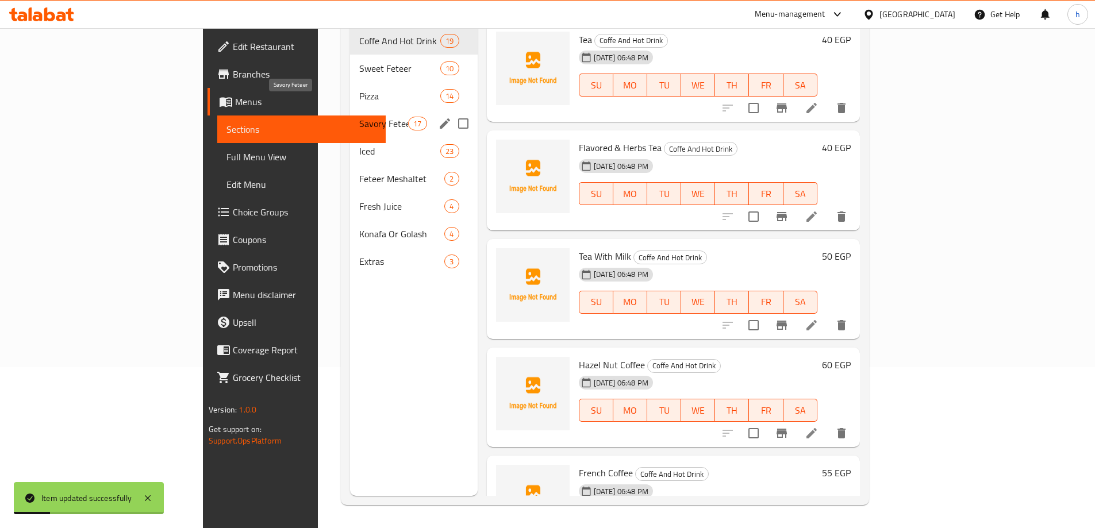
click at [359, 117] on span "Savory Feteer" at bounding box center [383, 124] width 49 height 14
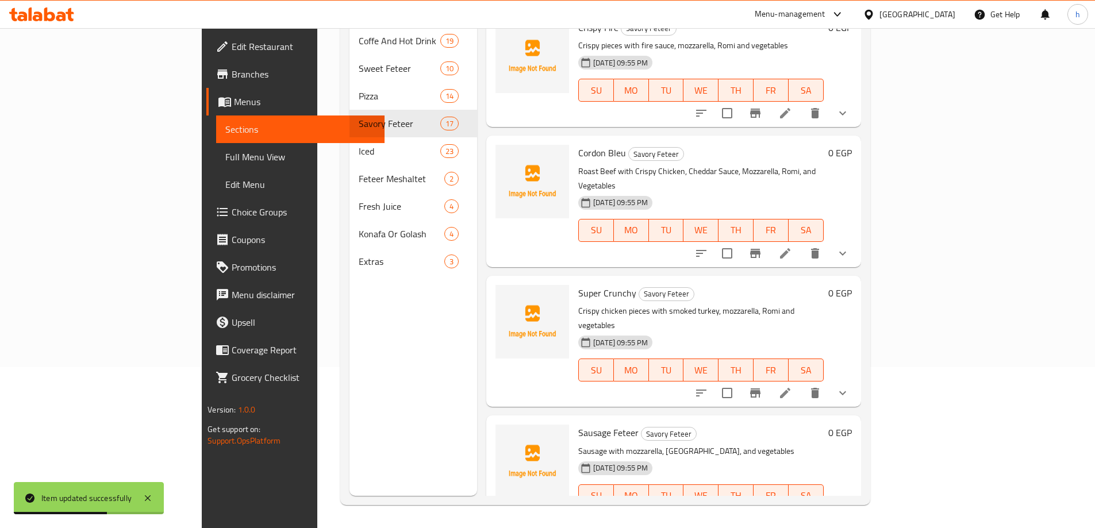
scroll to position [575, 0]
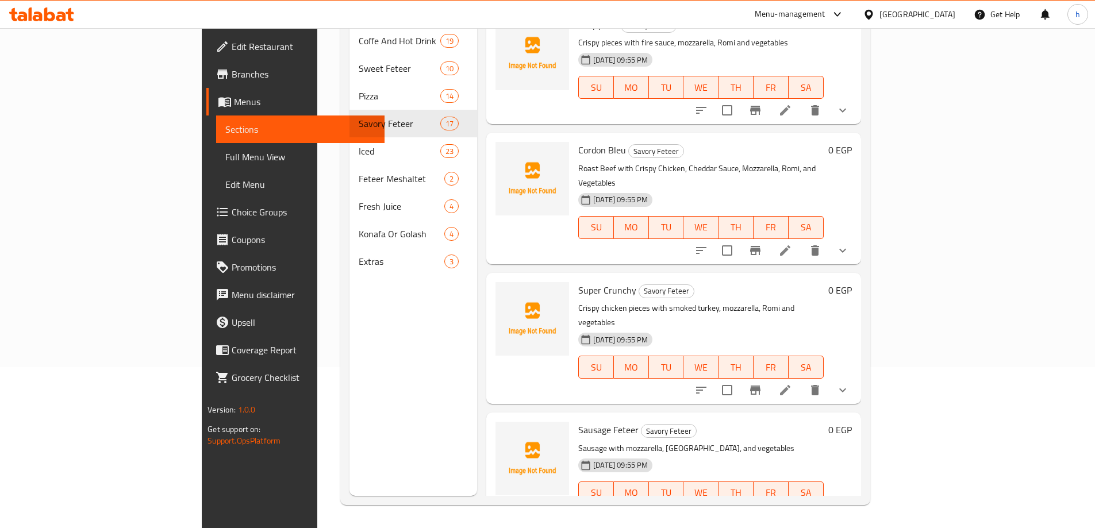
click at [792, 509] on icon at bounding box center [785, 516] width 14 height 14
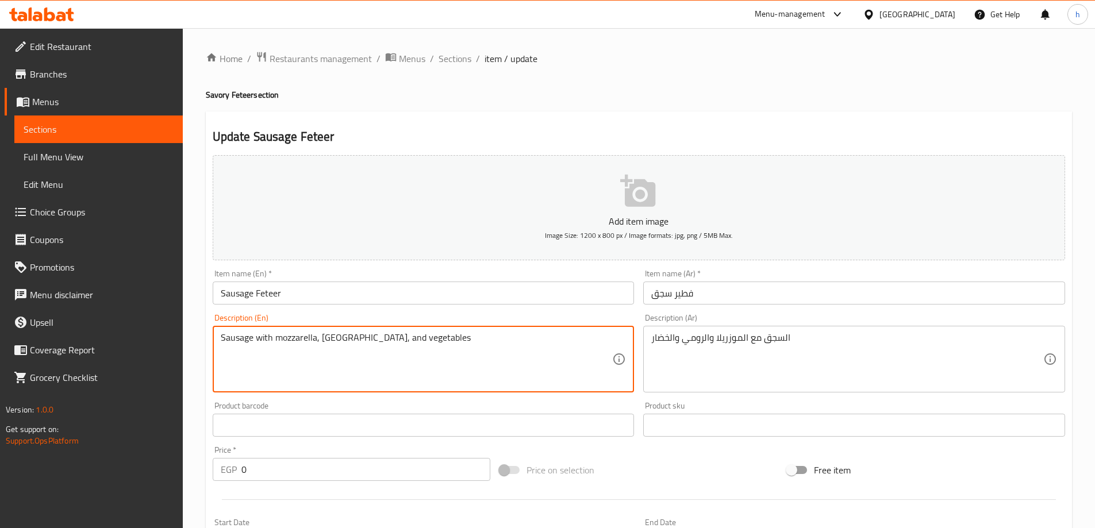
click at [333, 333] on textarea "Sausage with mozzarella, turkey, and vegetables" at bounding box center [417, 359] width 392 height 55
paste textarea "Romi"
click at [328, 337] on textarea "Sausage with mozzarella, Romi, and vegetables" at bounding box center [417, 359] width 392 height 55
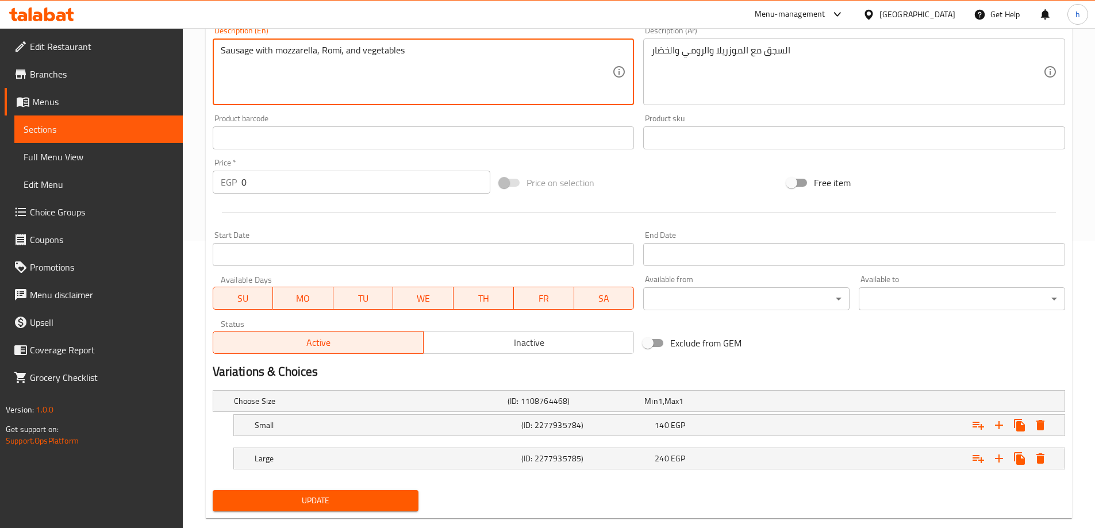
scroll to position [310, 0]
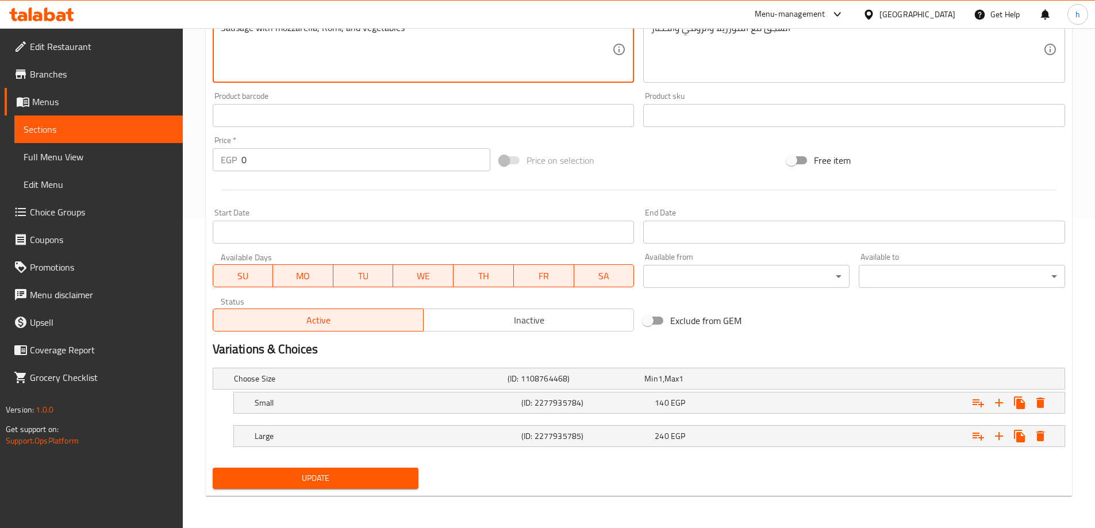
type textarea "Sausage with mozzarella, Romi, and vegetables"
click at [313, 476] on span "Update" at bounding box center [316, 478] width 188 height 14
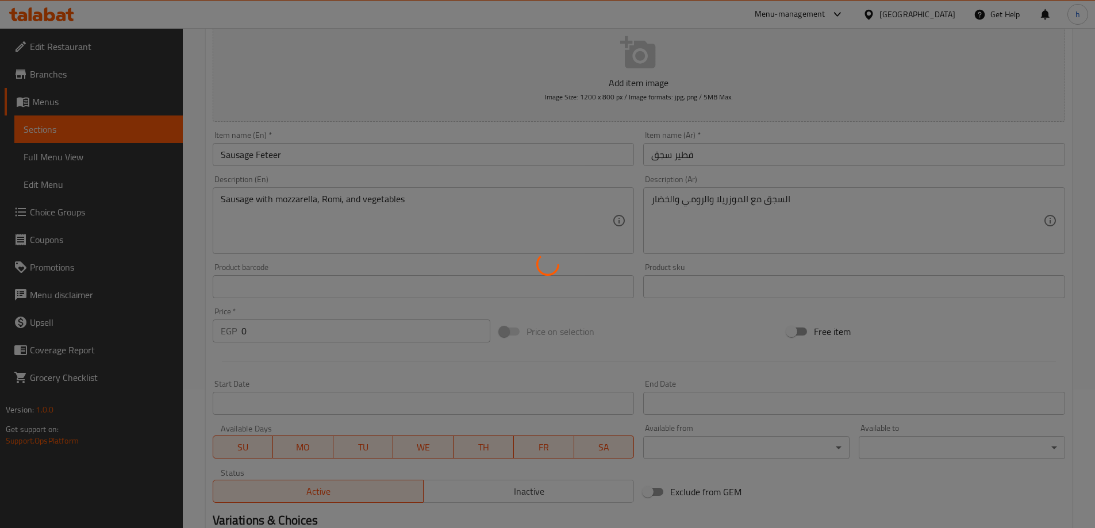
scroll to position [0, 0]
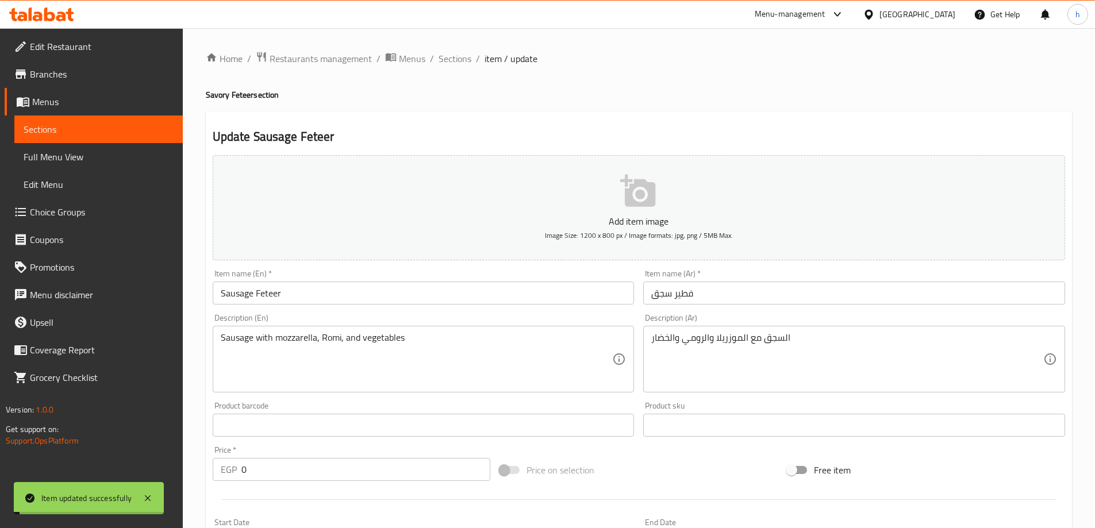
click at [84, 130] on span "Sections" at bounding box center [99, 129] width 150 height 14
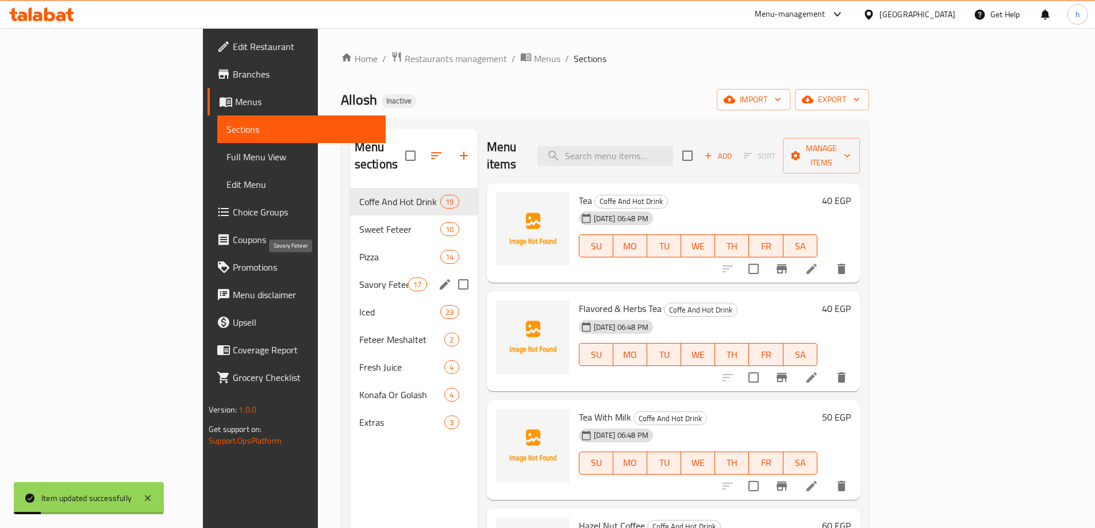
click at [359, 278] on span "Savory Feteer" at bounding box center [383, 285] width 49 height 14
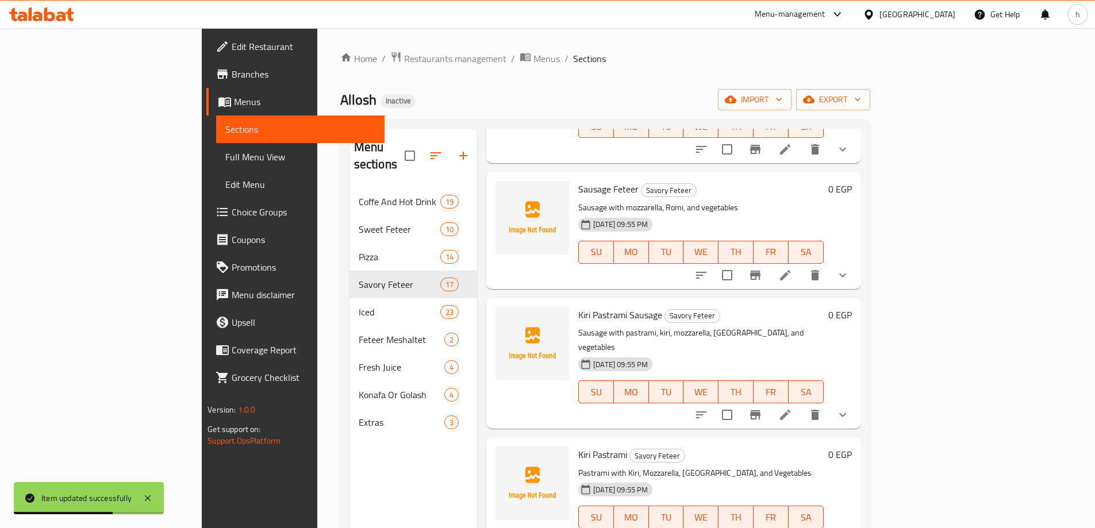
scroll to position [977, 0]
click at [801, 404] on li at bounding box center [785, 414] width 32 height 21
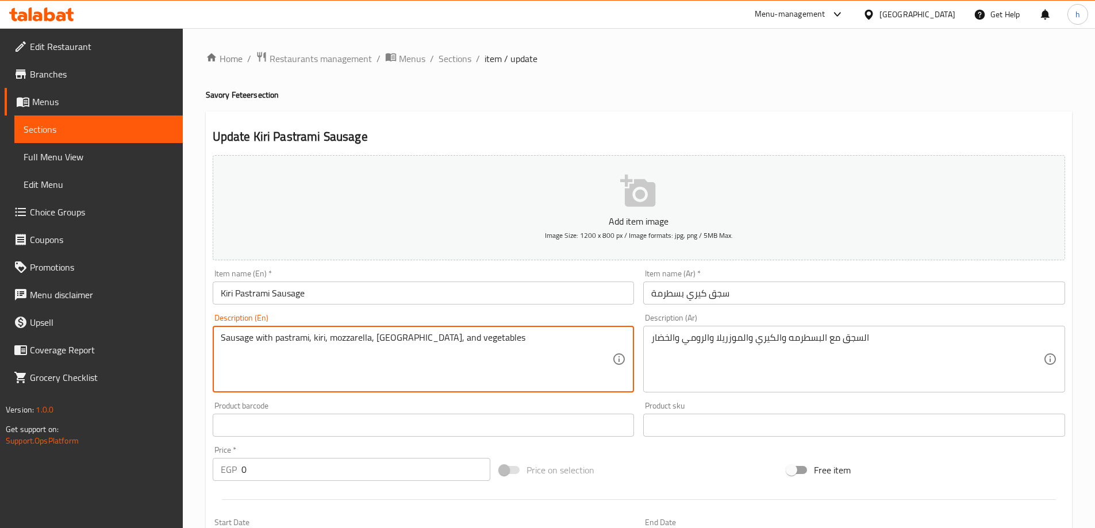
click at [386, 338] on textarea "Sausage with pastrami, kiri, mozzarella, turkey, and vegetables" at bounding box center [417, 359] width 392 height 55
paste textarea "Romi"
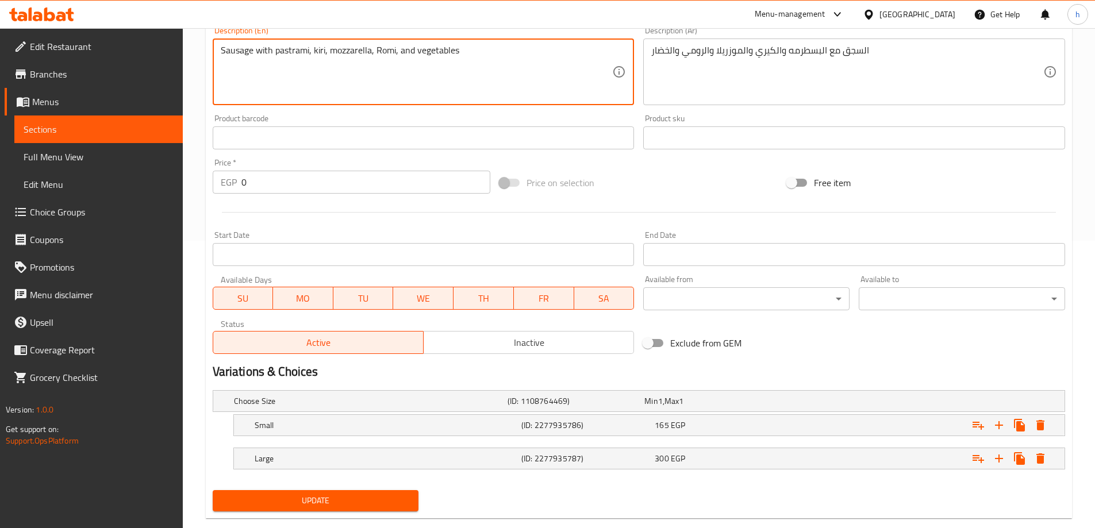
scroll to position [310, 0]
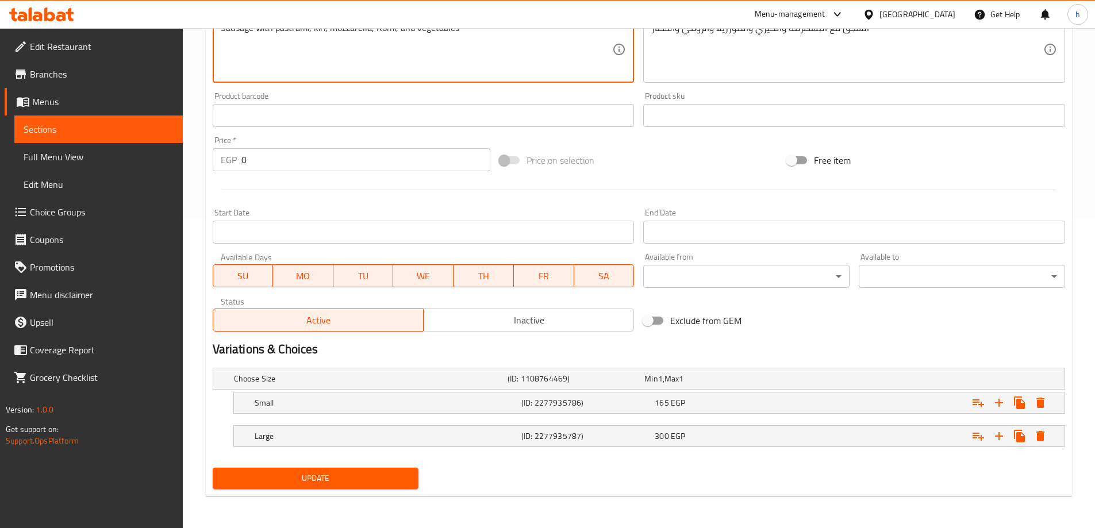
type textarea "Sausage with pastrami, kiri, mozzarella, Romi, and vegetables"
click at [347, 475] on span "Update" at bounding box center [316, 478] width 188 height 14
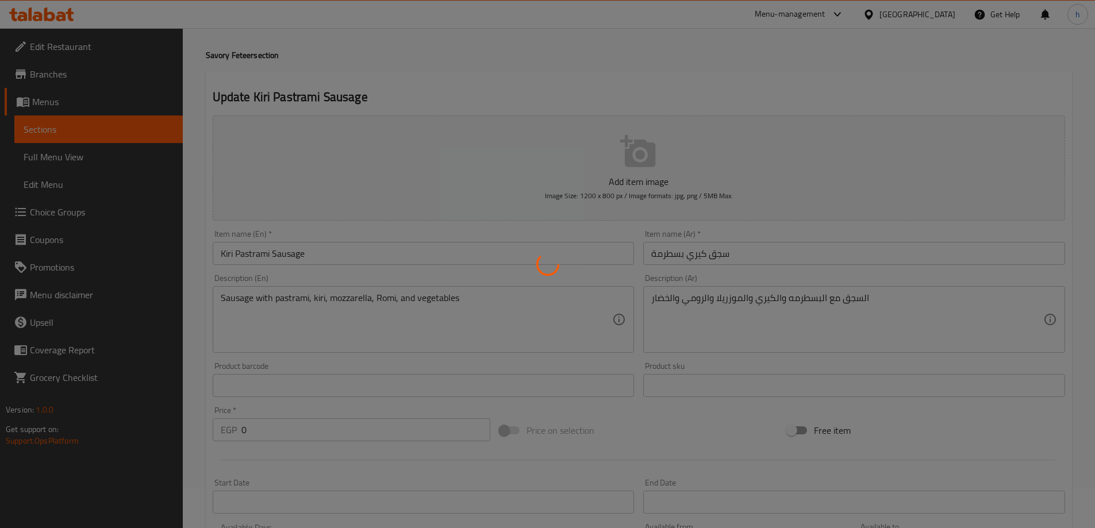
scroll to position [0, 0]
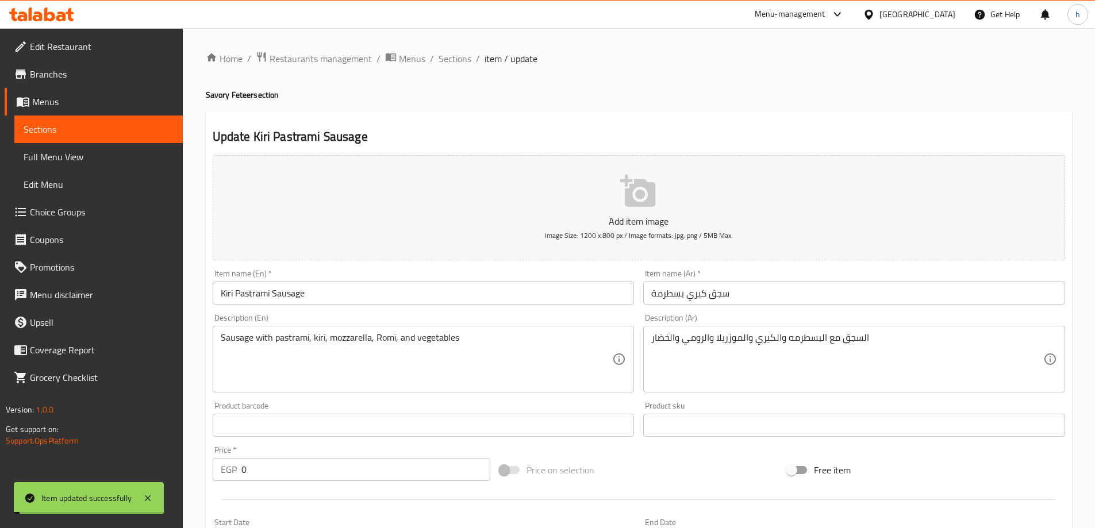
click at [77, 131] on span "Sections" at bounding box center [99, 129] width 150 height 14
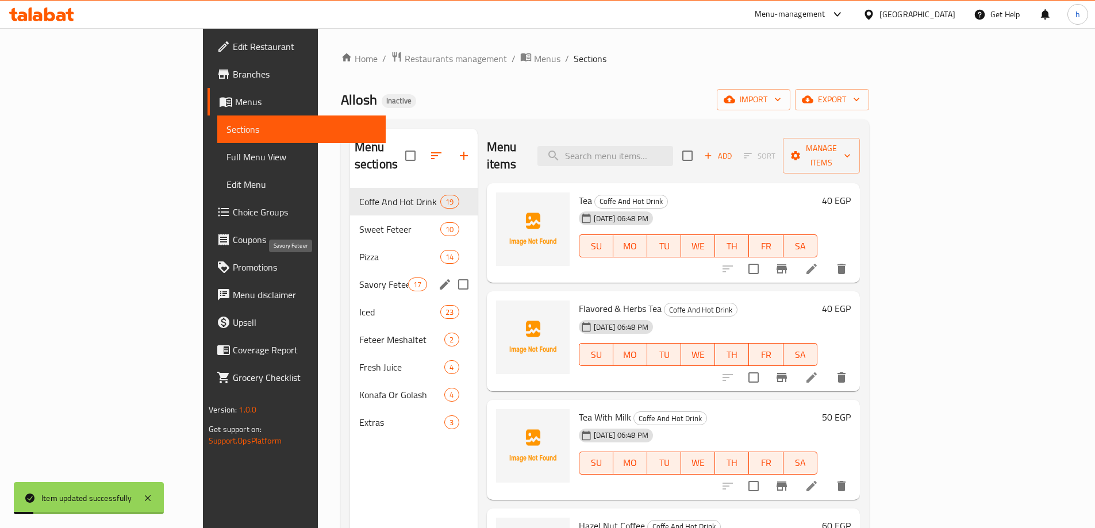
click at [359, 278] on span "Savory Feteer" at bounding box center [383, 285] width 49 height 14
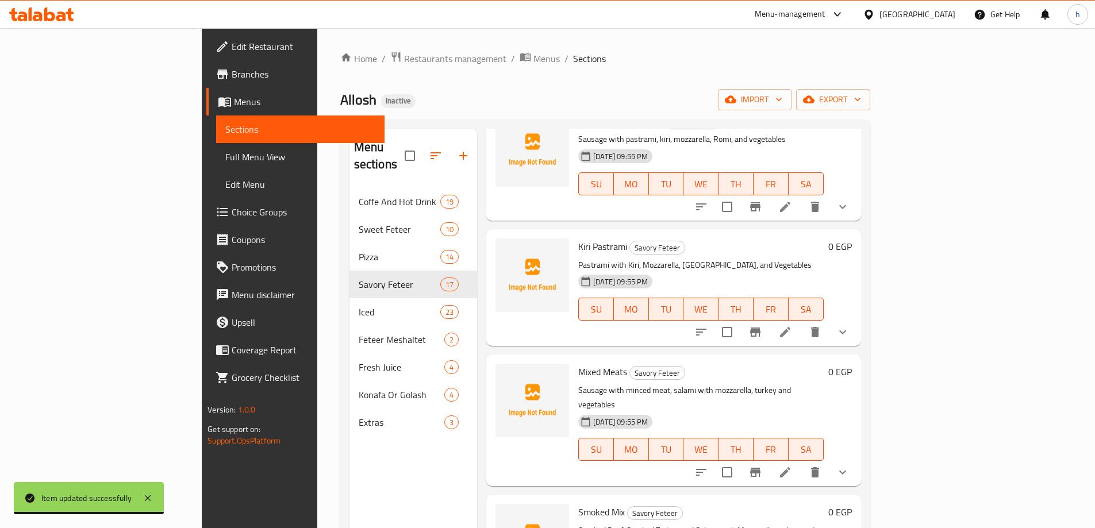
scroll to position [1149, 0]
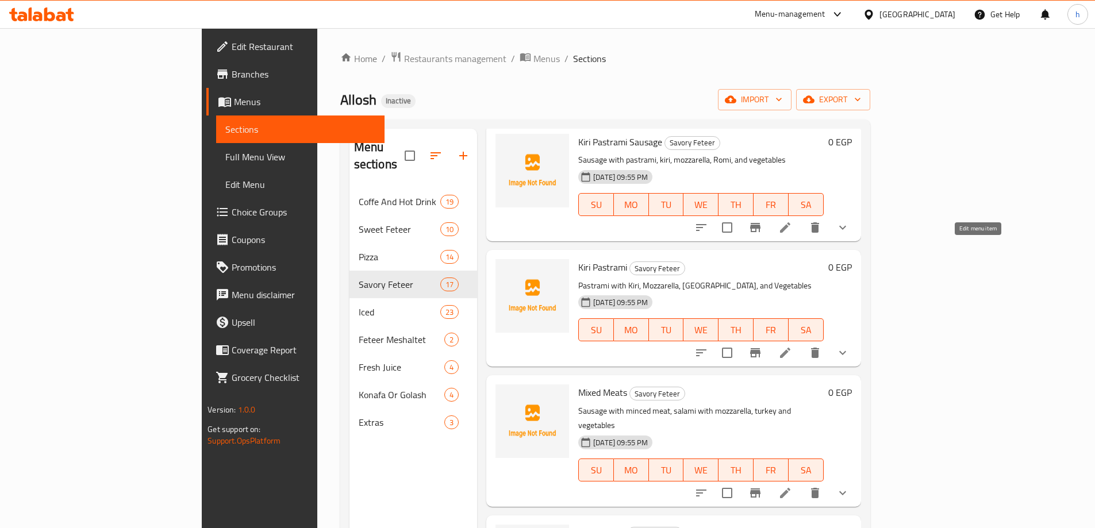
click at [792, 346] on icon at bounding box center [785, 353] width 14 height 14
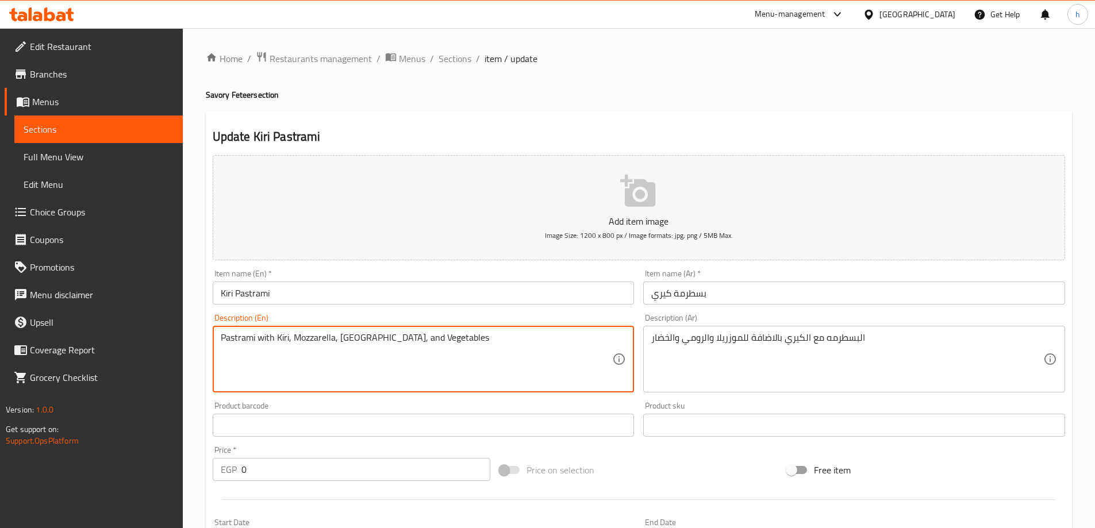
click at [350, 337] on textarea "Pastrami with Kiri, Mozzarella, Turkey, and Vegetables" at bounding box center [417, 359] width 392 height 55
paste textarea "Romi"
type textarea "Pastrami with Kiri, Mozzarella, Romi, and Vegetables"
click at [459, 121] on div "Update Kiri Pastrami Add item image Image Size: 1200 x 800 px / Image formats: …" at bounding box center [639, 458] width 866 height 694
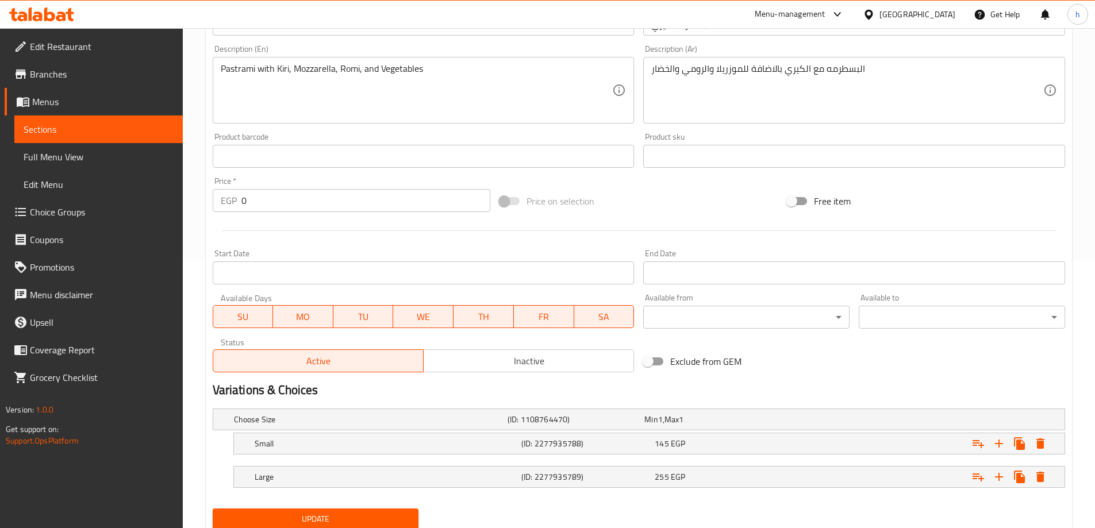
scroll to position [310, 0]
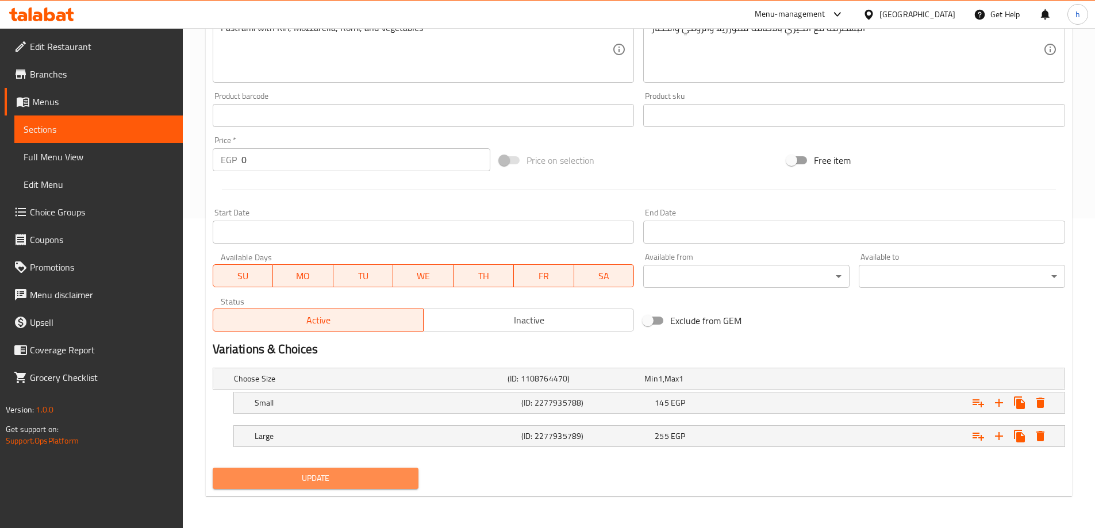
click at [288, 478] on span "Update" at bounding box center [316, 478] width 188 height 14
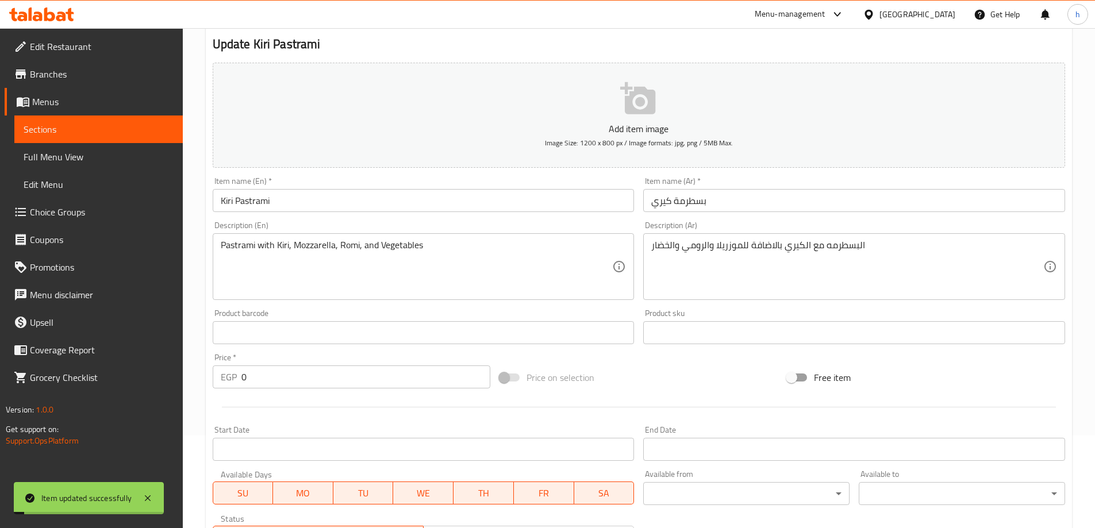
scroll to position [80, 0]
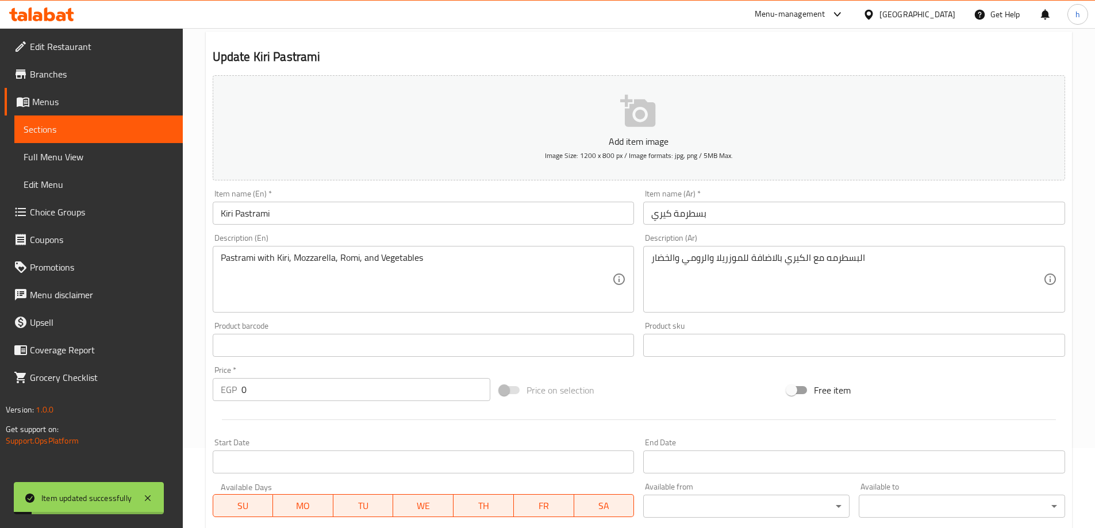
click at [107, 127] on span "Sections" at bounding box center [99, 129] width 150 height 14
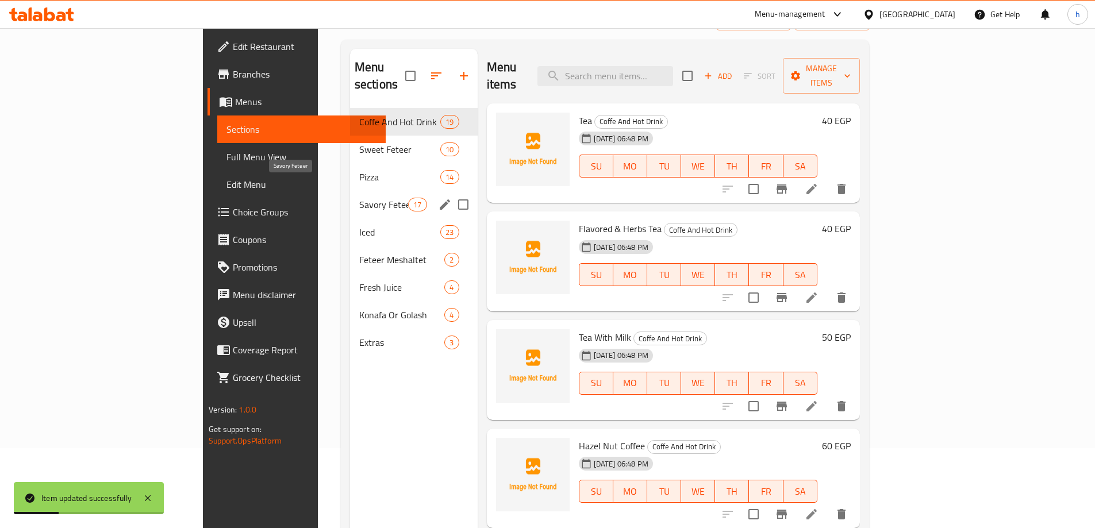
click at [359, 198] on span "Savory Feteer" at bounding box center [383, 205] width 49 height 14
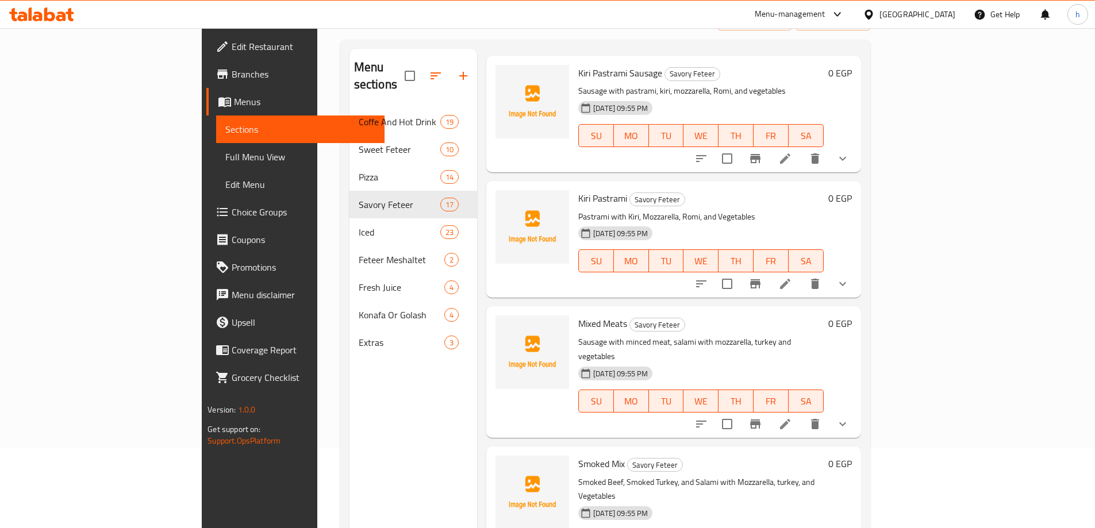
scroll to position [1117, 0]
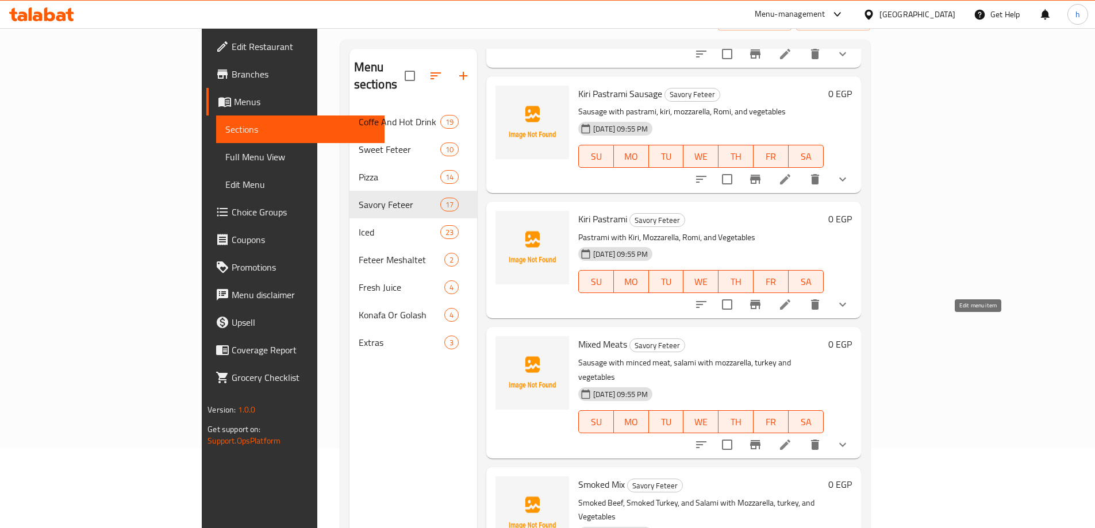
click at [790, 440] on icon at bounding box center [785, 445] width 10 height 10
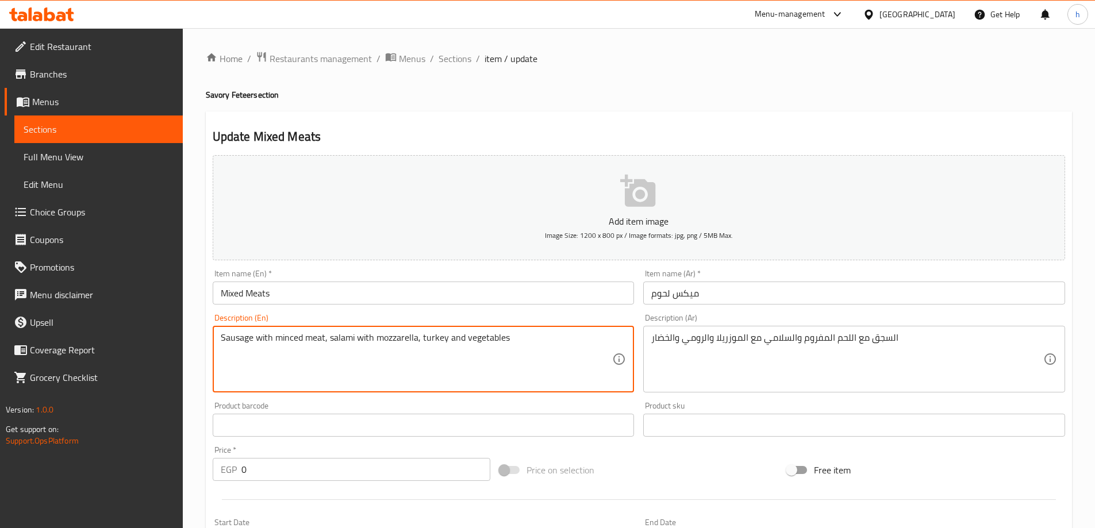
click at [433, 337] on textarea "Sausage with minced meat, salami with mozzarella, turkey and vegetables" at bounding box center [417, 359] width 392 height 55
paste textarea "Romi"
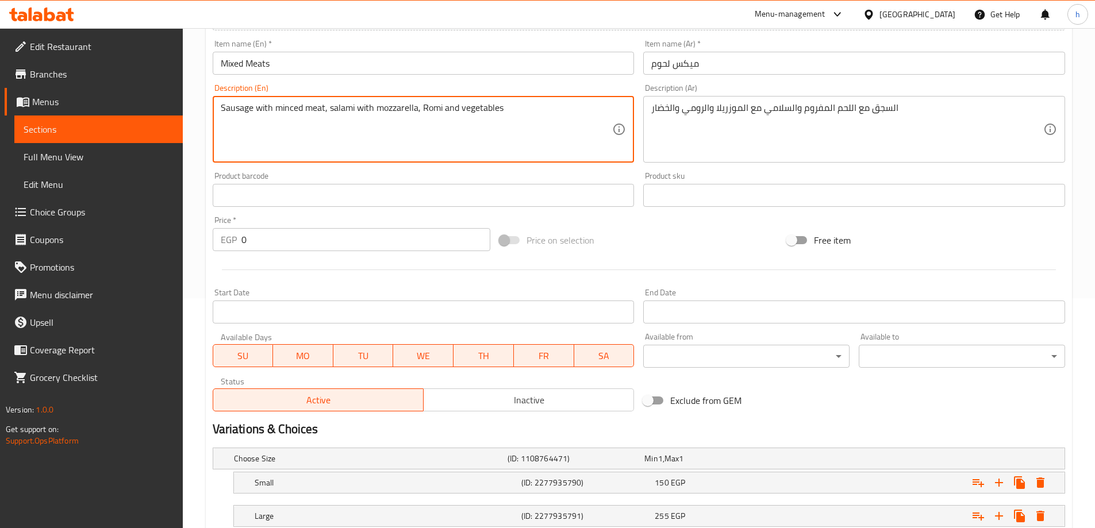
scroll to position [310, 0]
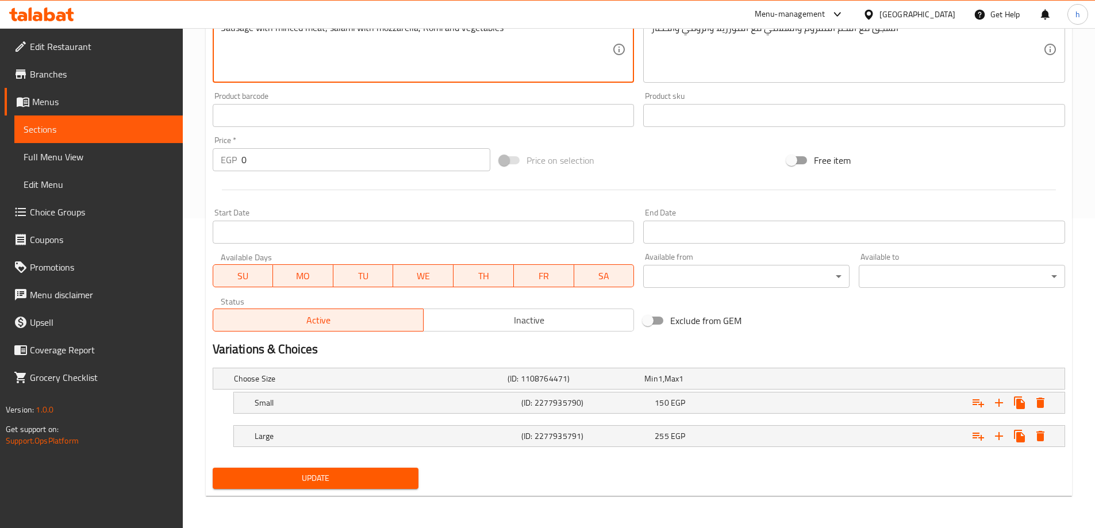
type textarea "Sausage with minced meat, salami with mozzarella, Romi and vegetables"
click at [306, 475] on span "Update" at bounding box center [316, 478] width 188 height 14
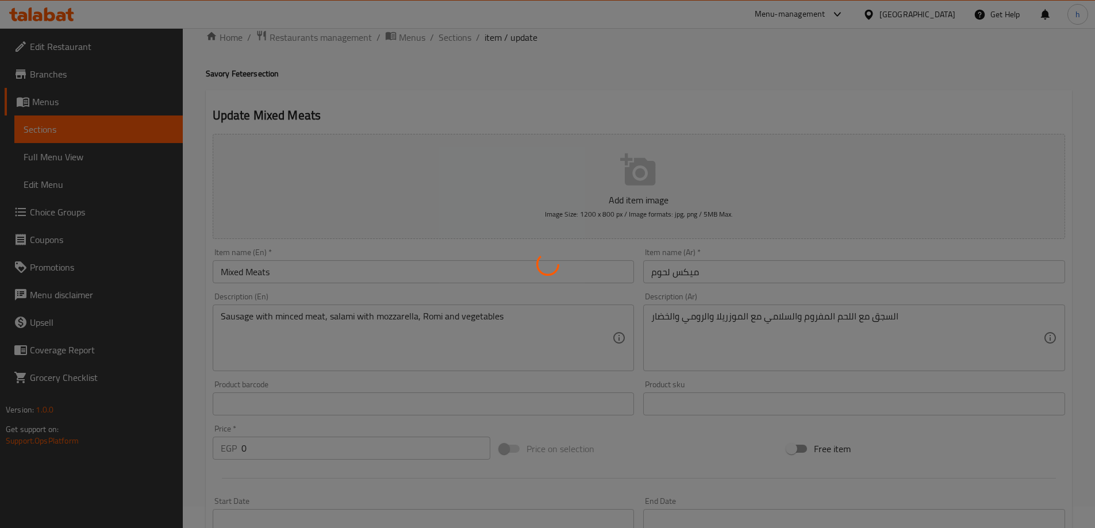
scroll to position [0, 0]
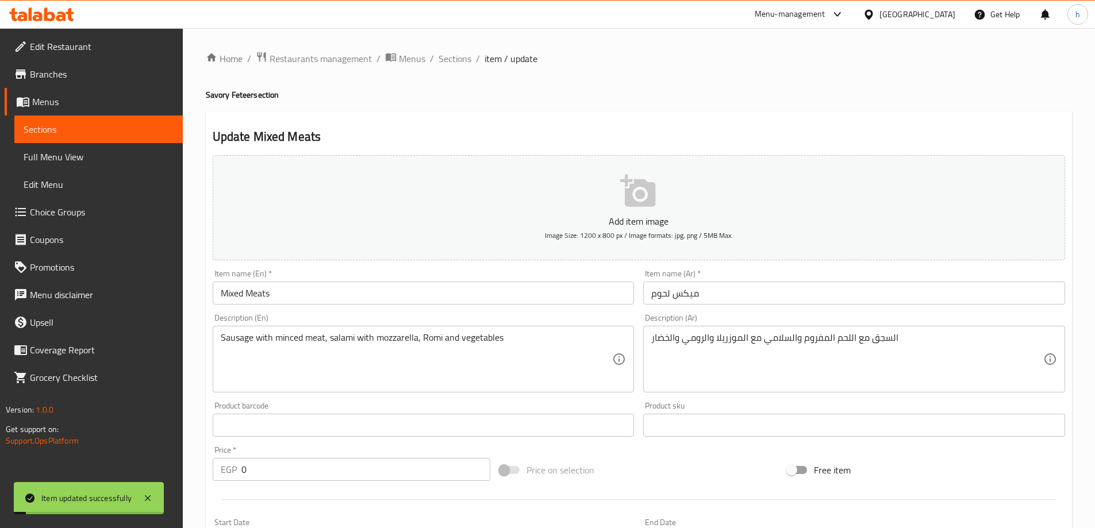
click at [74, 133] on span "Sections" at bounding box center [99, 129] width 150 height 14
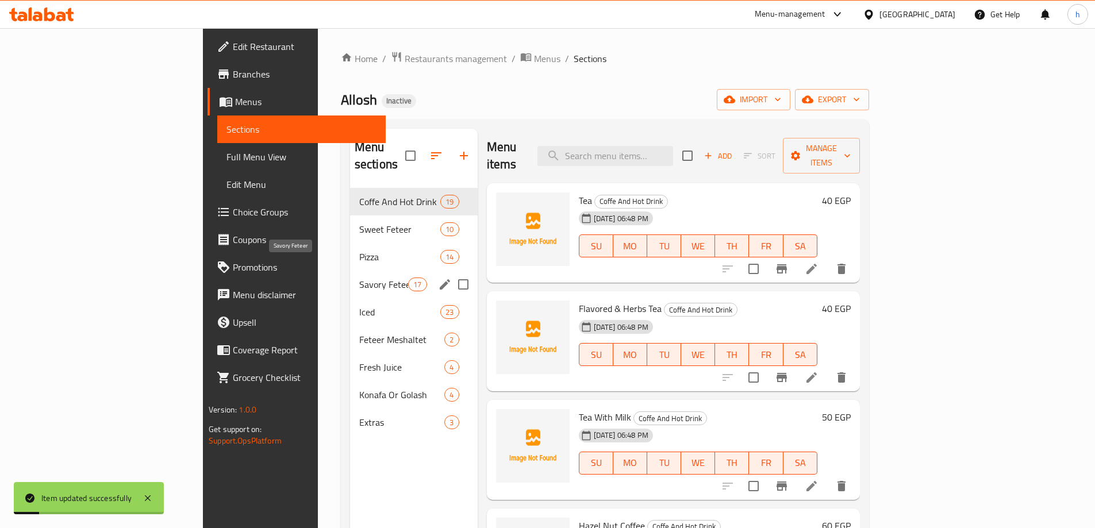
click at [359, 278] on span "Savory Feteer" at bounding box center [383, 285] width 49 height 14
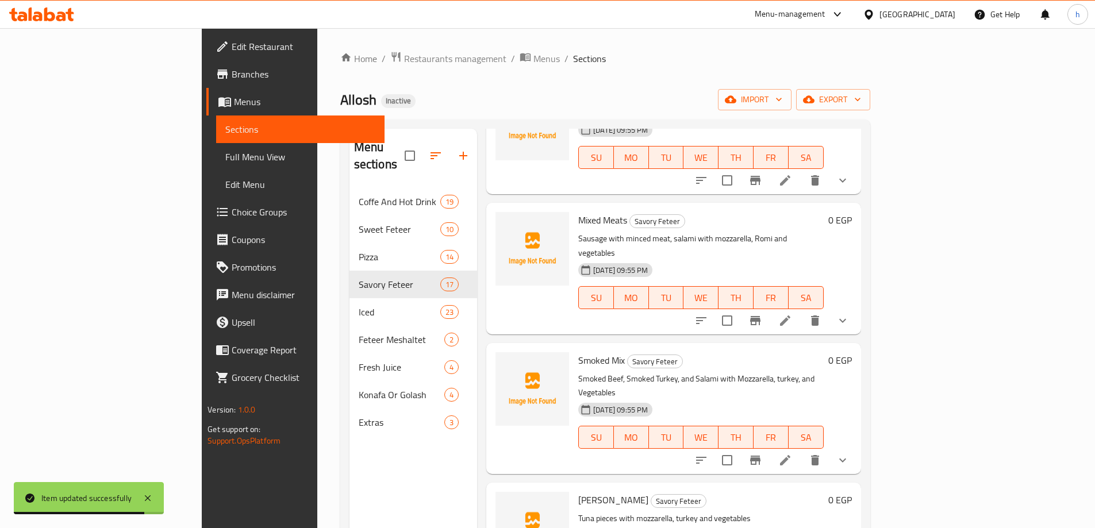
scroll to position [1436, 0]
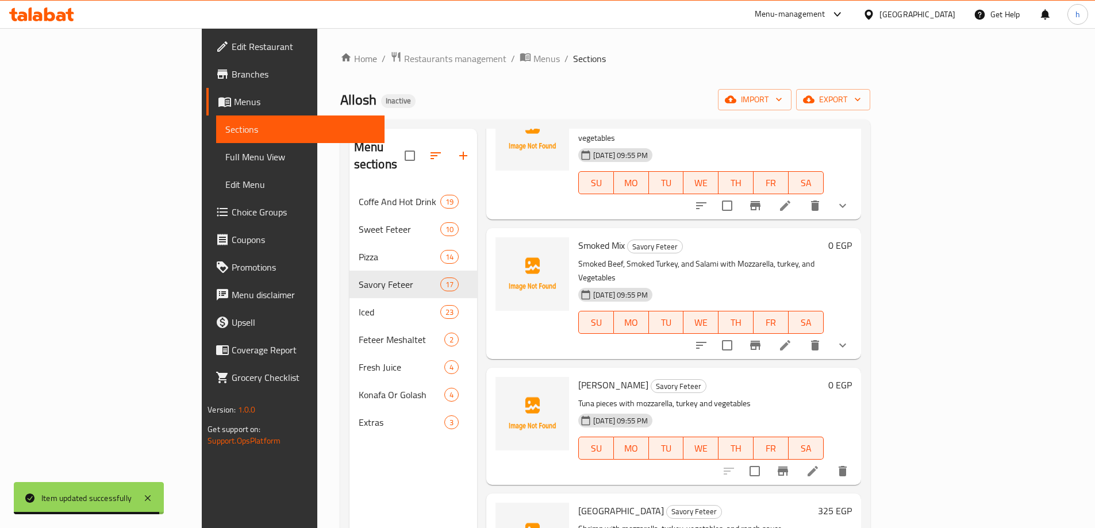
click at [792, 338] on icon at bounding box center [785, 345] width 14 height 14
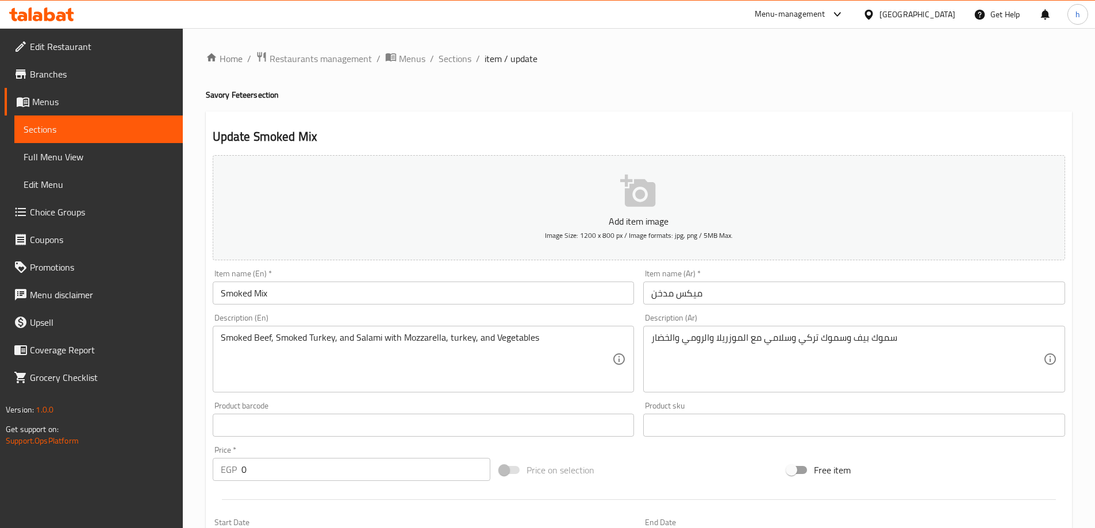
click at [464, 340] on textarea "Smoked Beef, Smoked Turkey, and Salami with Mozzarella, turkey, and Vegetables" at bounding box center [417, 359] width 392 height 55
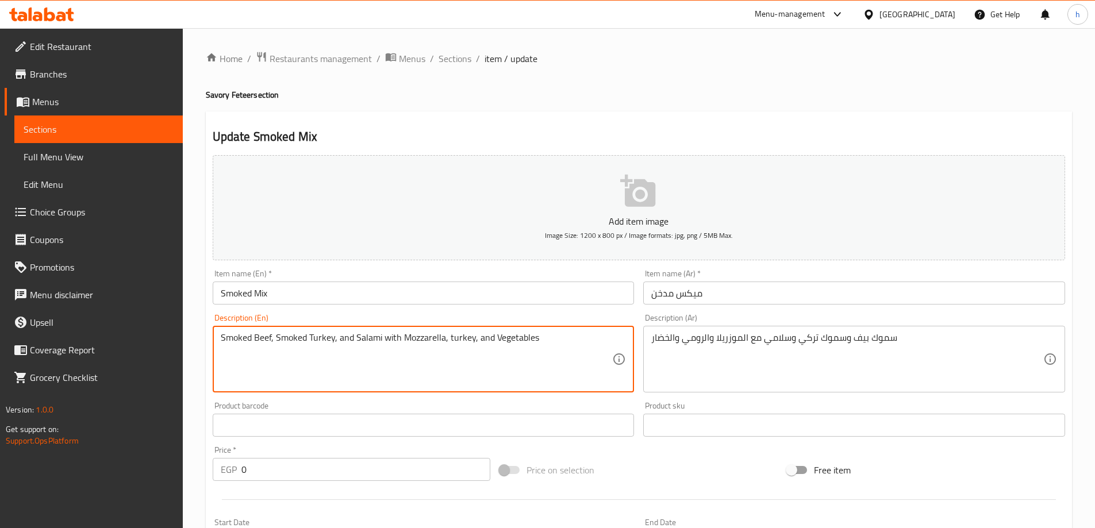
paste textarea "Romi"
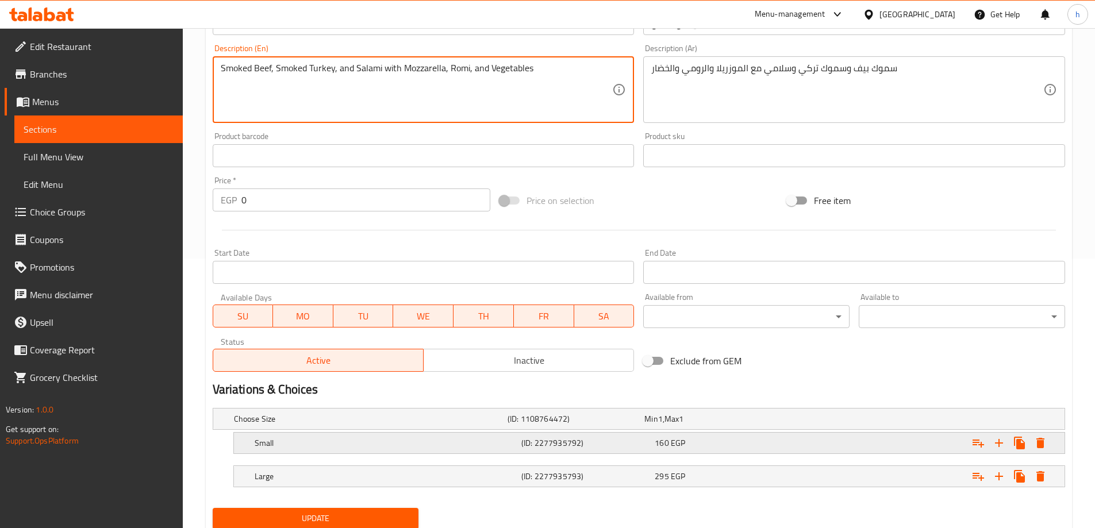
scroll to position [310, 0]
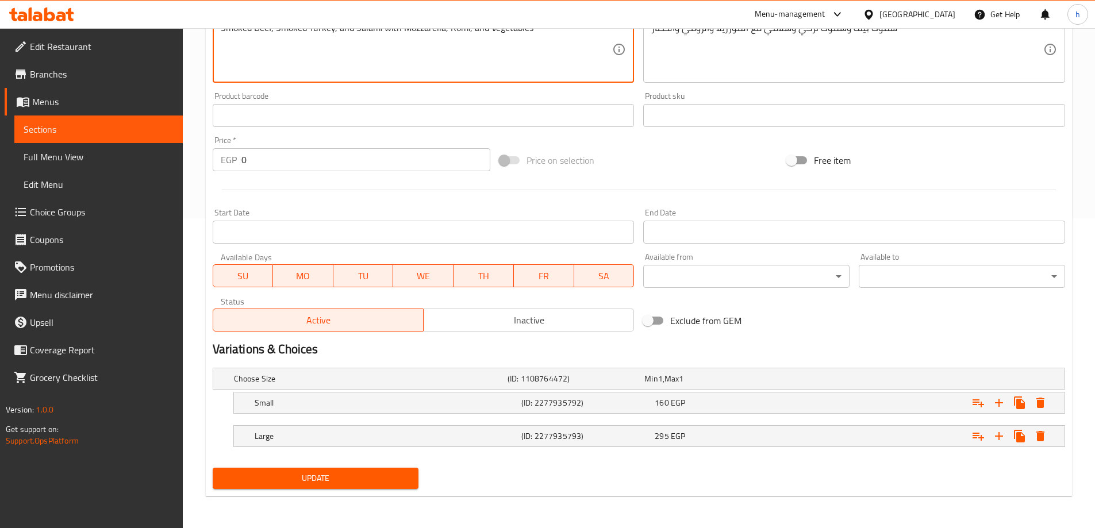
type textarea "Smoked Beef, Smoked Turkey, and Salami with Mozzarella, Romi, and Vegetables"
click at [375, 478] on span "Update" at bounding box center [316, 478] width 188 height 14
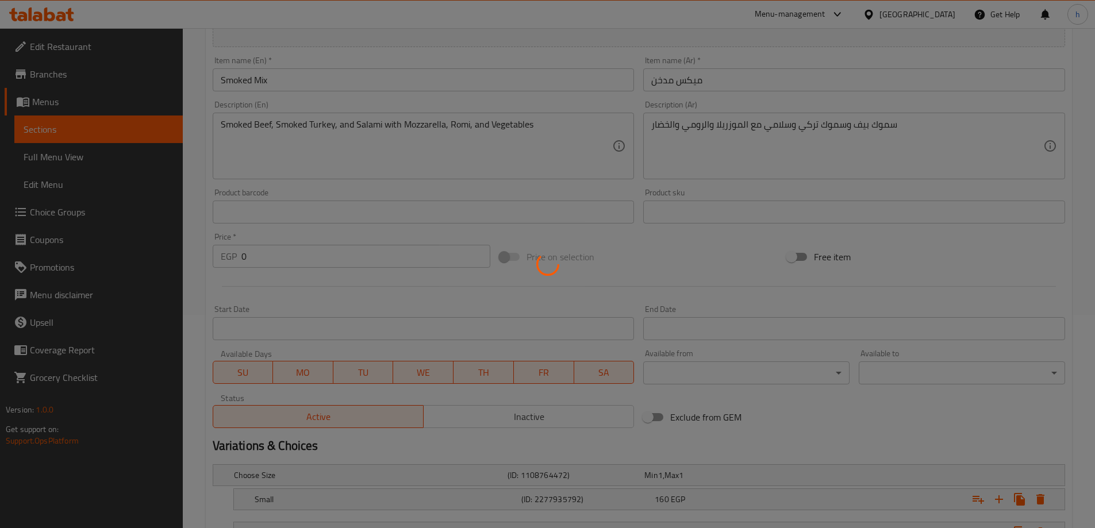
scroll to position [137, 0]
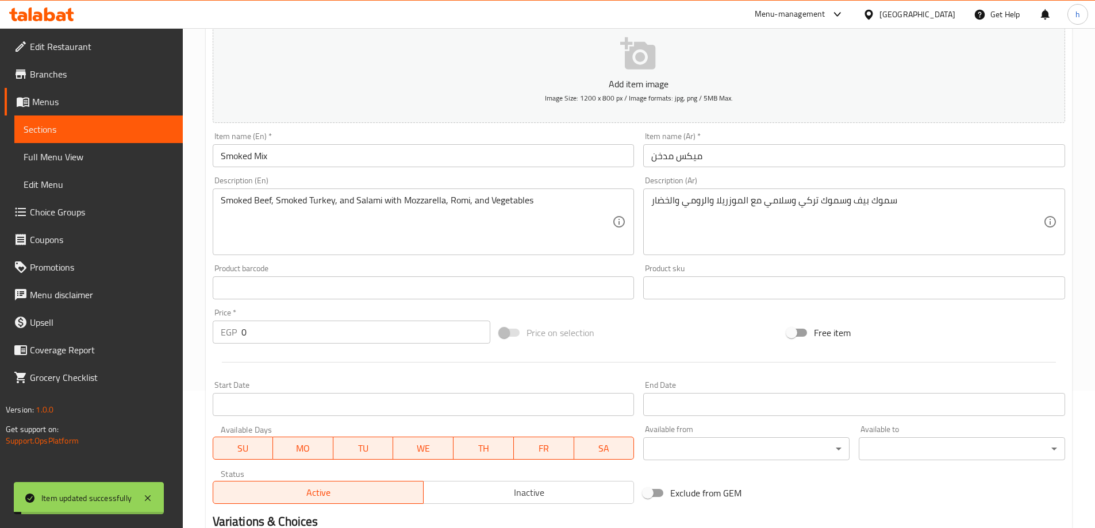
click at [71, 129] on span "Sections" at bounding box center [99, 129] width 150 height 14
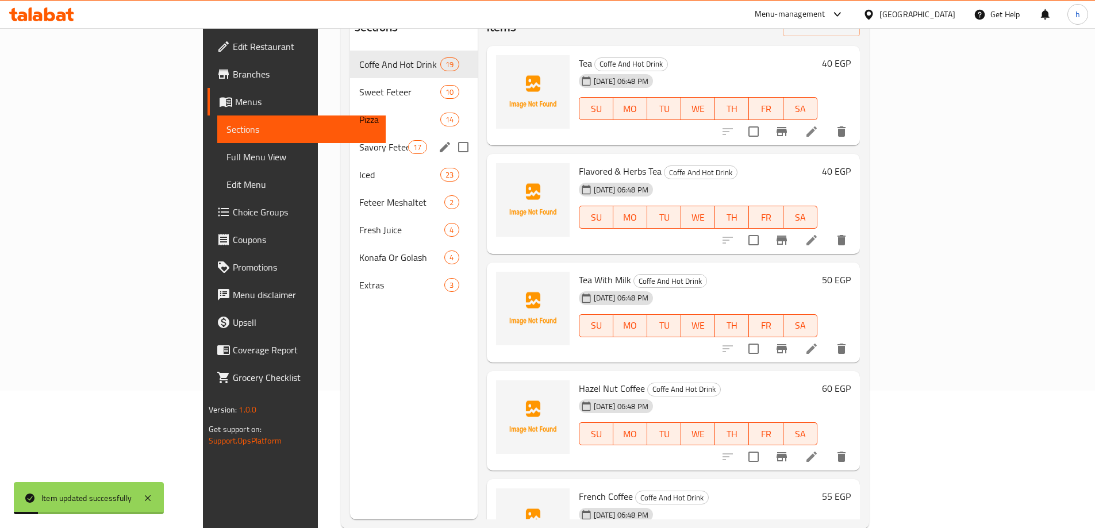
click at [359, 140] on span "Savory Feteer" at bounding box center [383, 147] width 49 height 14
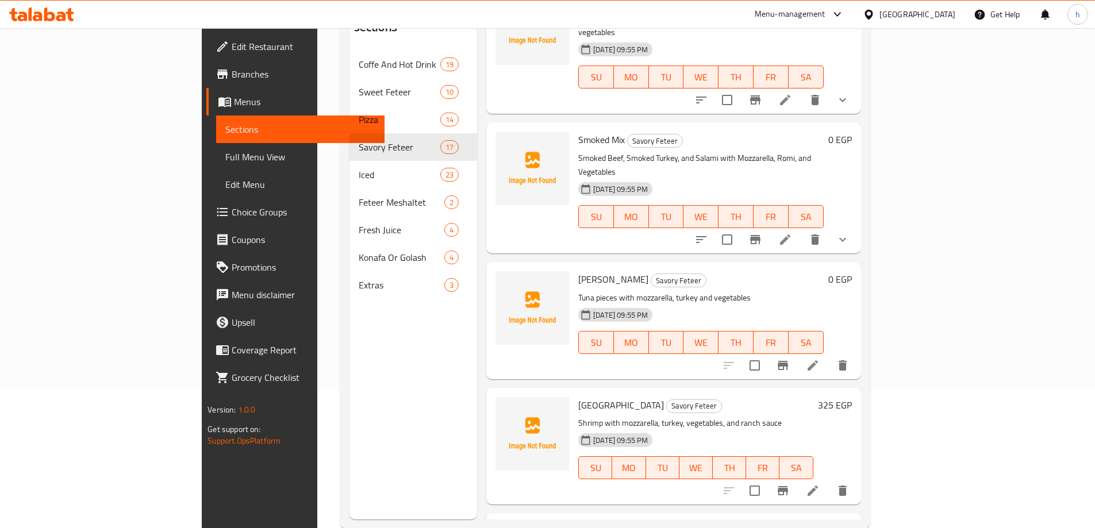
scroll to position [1379, 0]
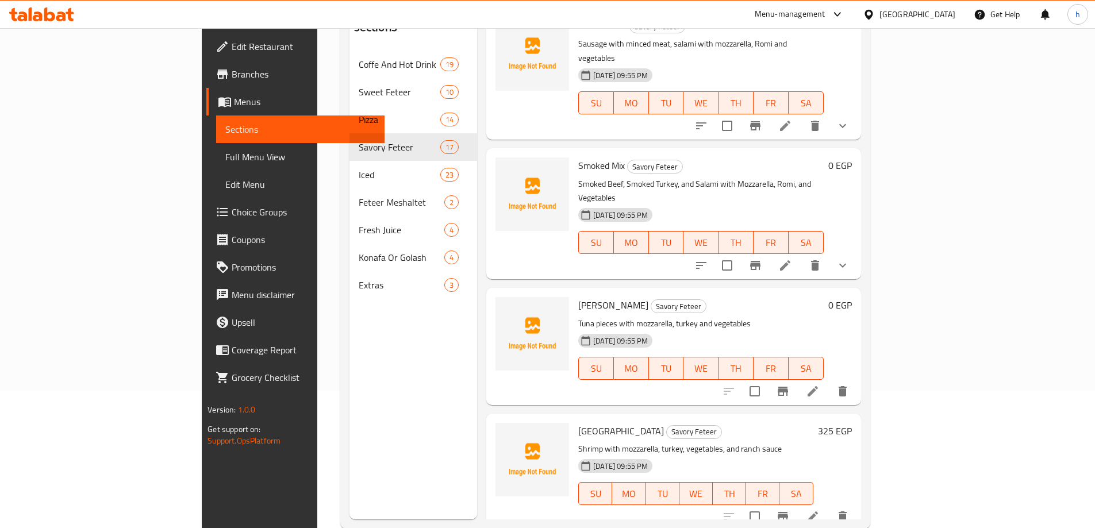
click at [818, 386] on icon at bounding box center [812, 391] width 10 height 10
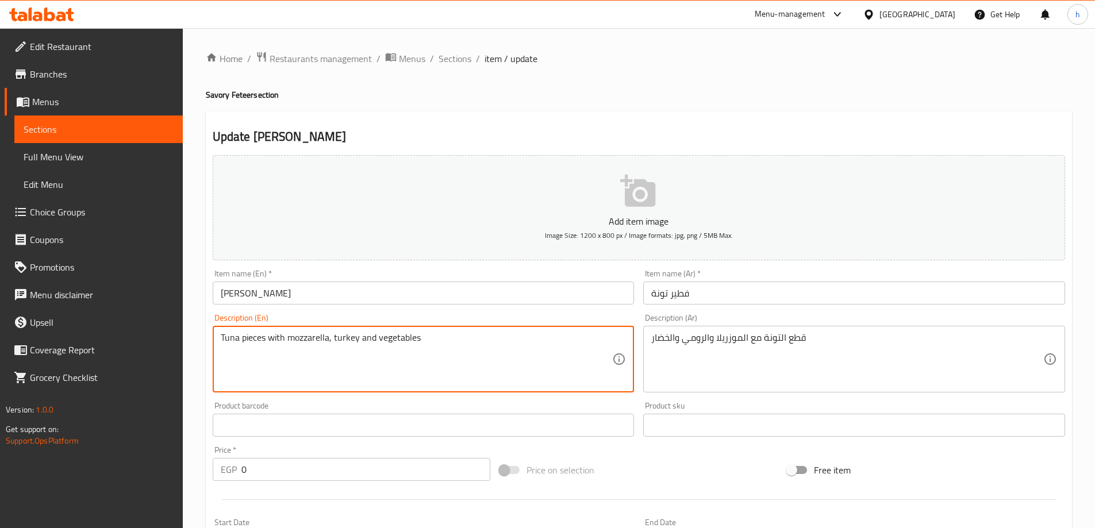
click at [341, 339] on textarea "Tuna pieces with mozzarella, turkey and vegetables" at bounding box center [417, 359] width 392 height 55
paste textarea "Romi"
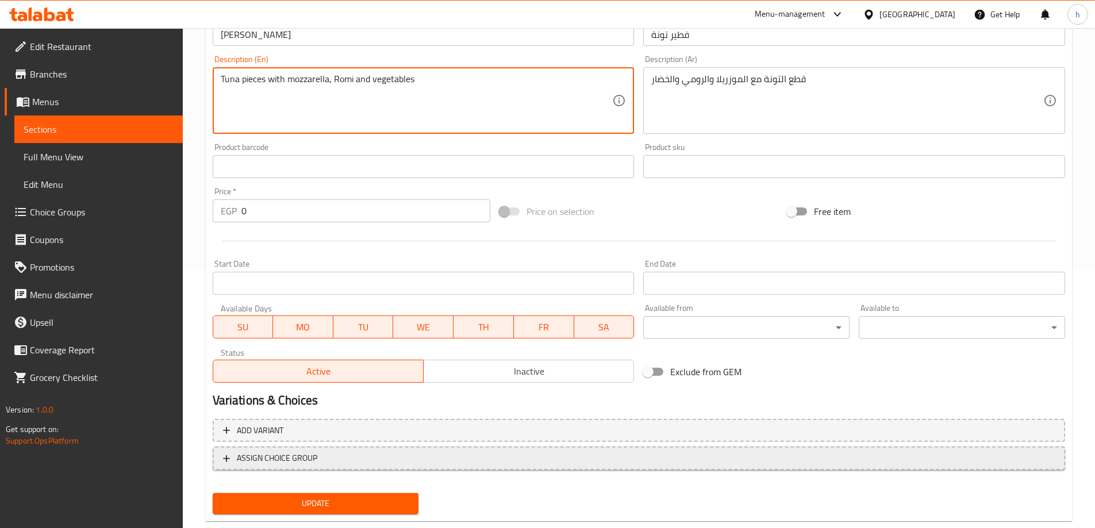
scroll to position [284, 0]
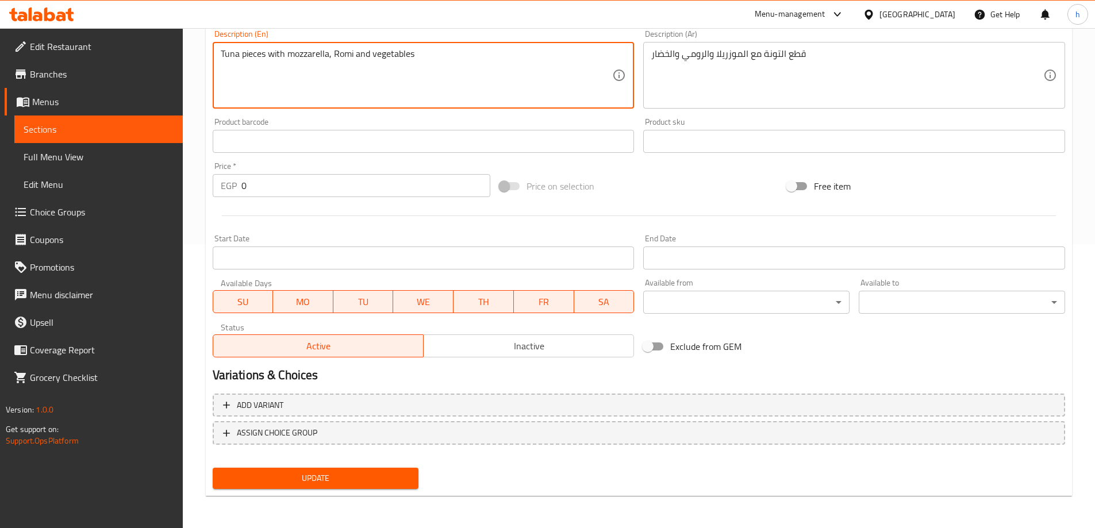
type textarea "Tuna pieces with mozzarella, Romi and vegetables"
click at [306, 476] on span "Update" at bounding box center [316, 478] width 188 height 14
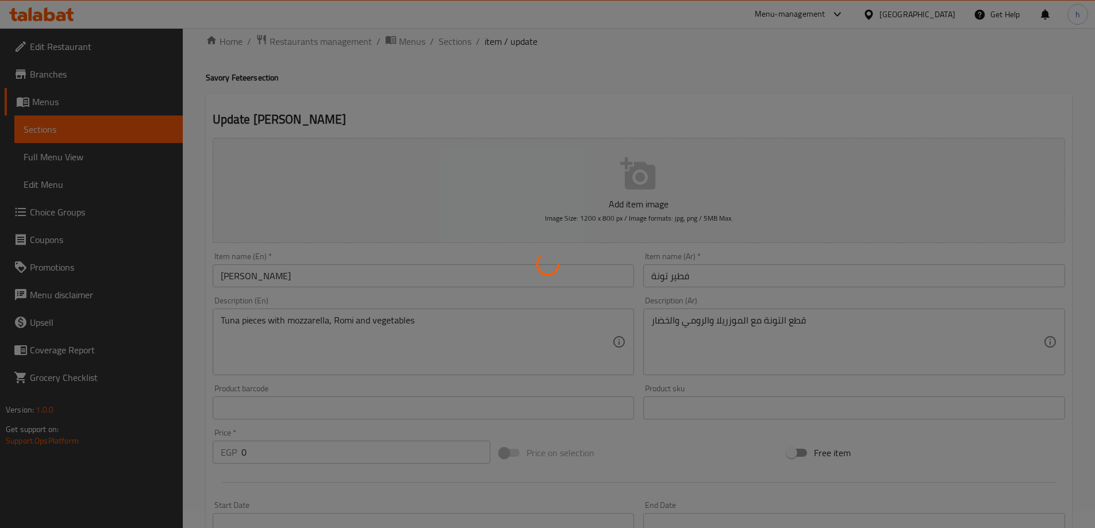
scroll to position [0, 0]
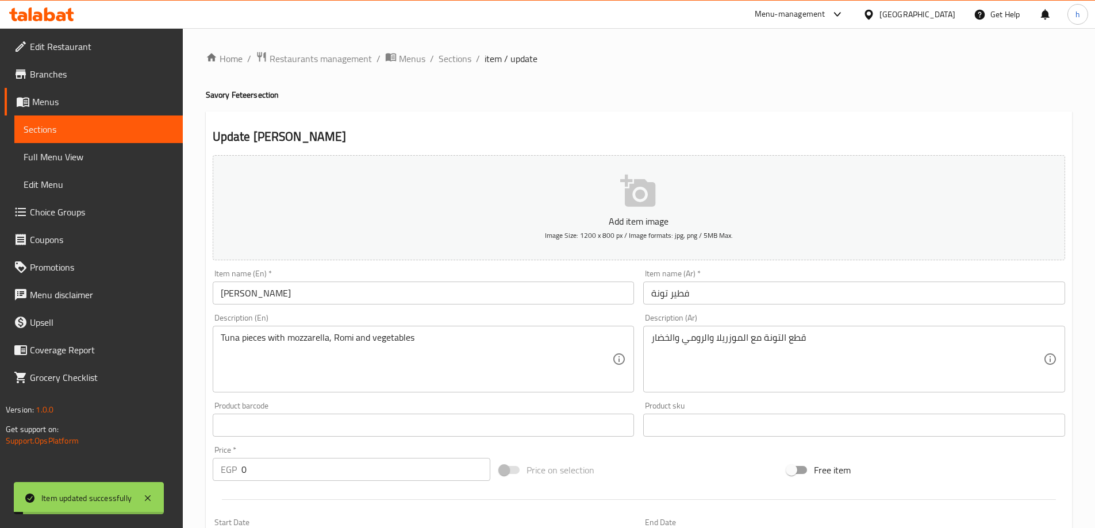
click at [75, 129] on span "Sections" at bounding box center [99, 129] width 150 height 14
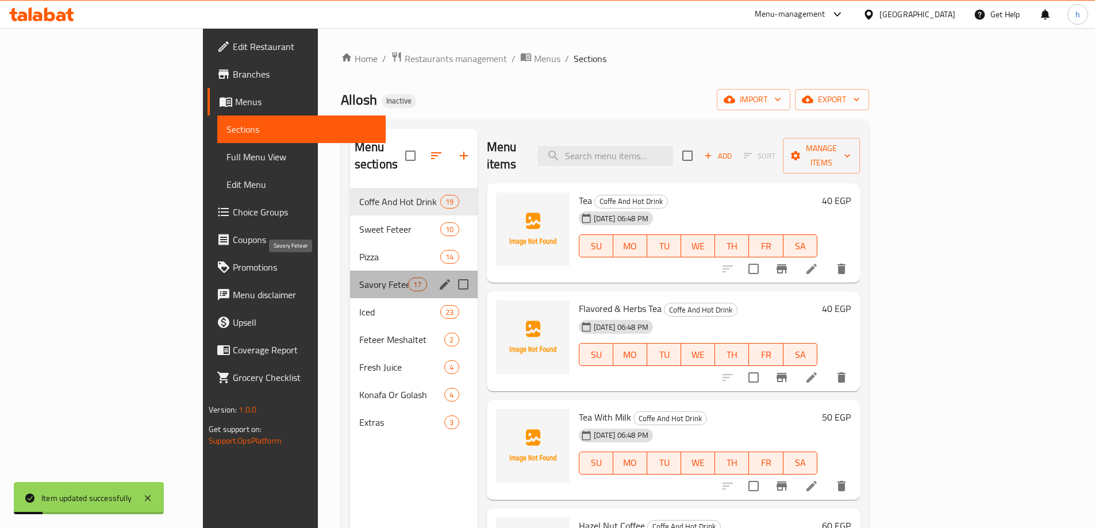
click at [359, 278] on span "Savory Feteer" at bounding box center [383, 285] width 49 height 14
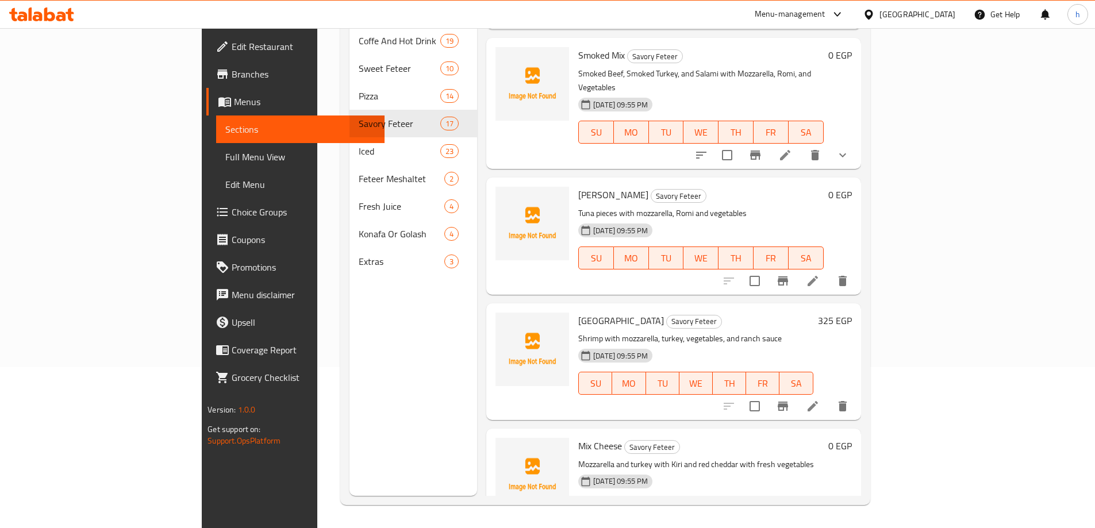
scroll to position [1462, 0]
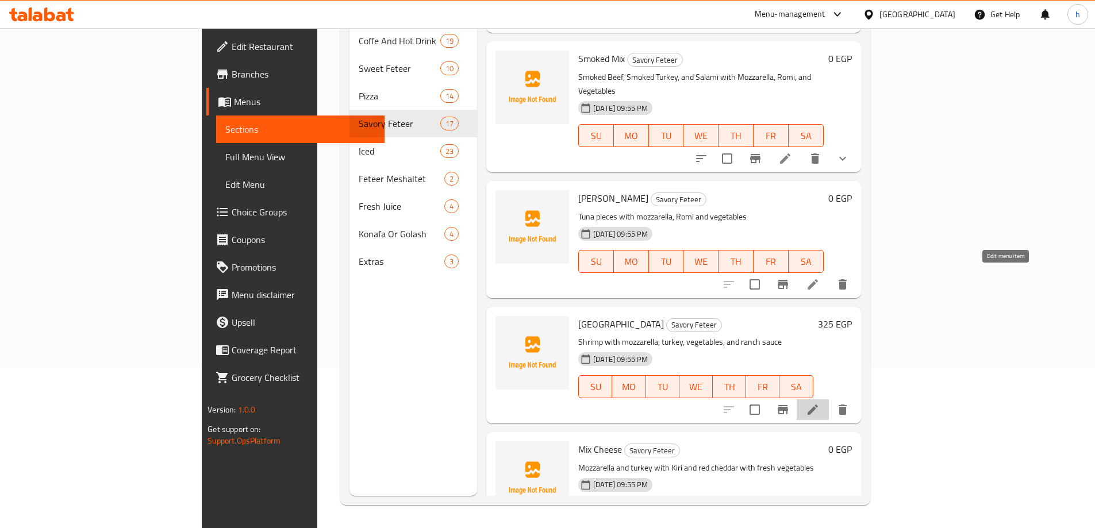
click at [819, 403] on icon at bounding box center [813, 410] width 14 height 14
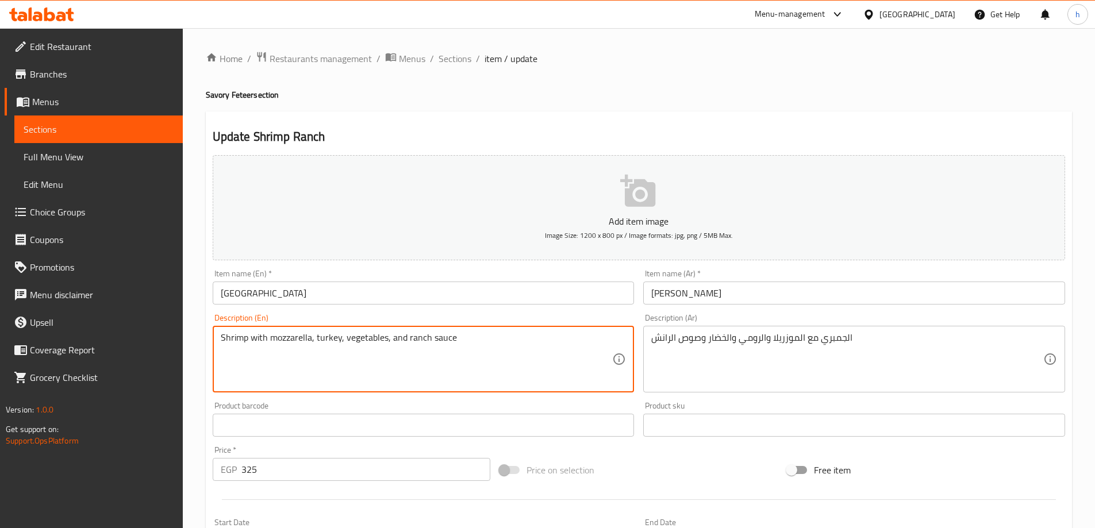
click at [324, 338] on textarea "Shrimp with mozzarella, turkey, vegetables, and ranch sauce" at bounding box center [417, 359] width 392 height 55
paste textarea "Romi"
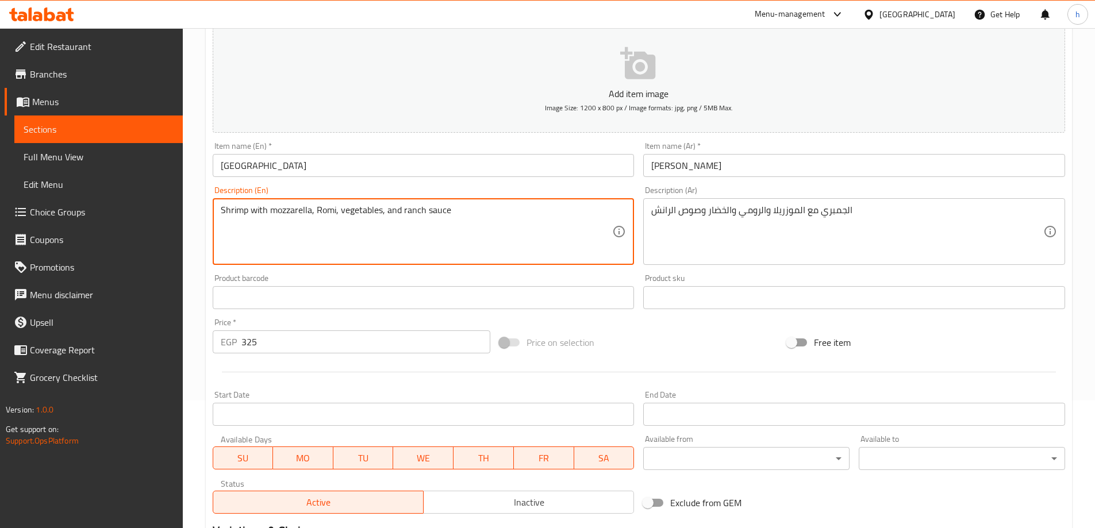
scroll to position [284, 0]
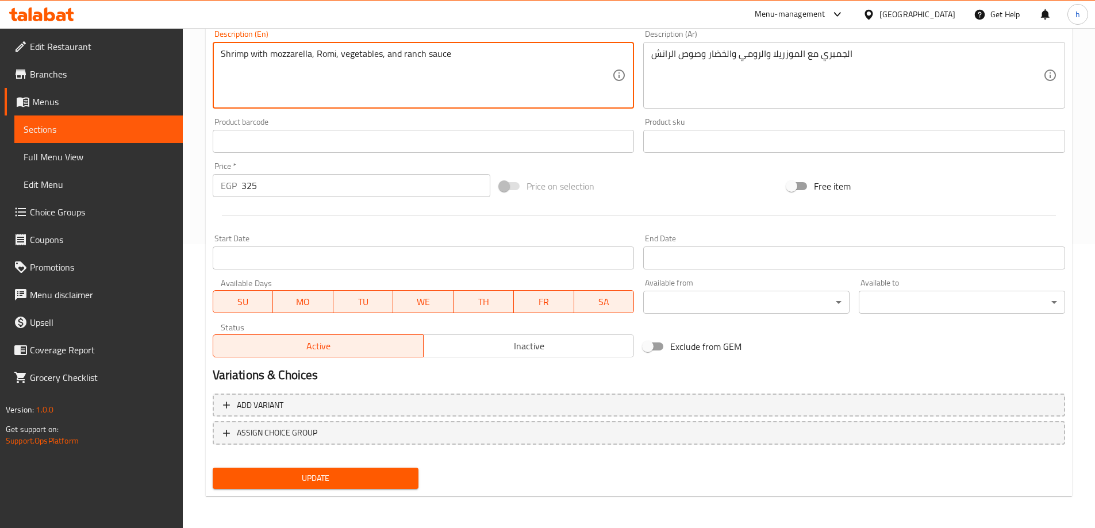
type textarea "Shrimp with mozzarella, Romi, vegetables, and ranch sauce"
click at [341, 474] on span "Update" at bounding box center [316, 478] width 188 height 14
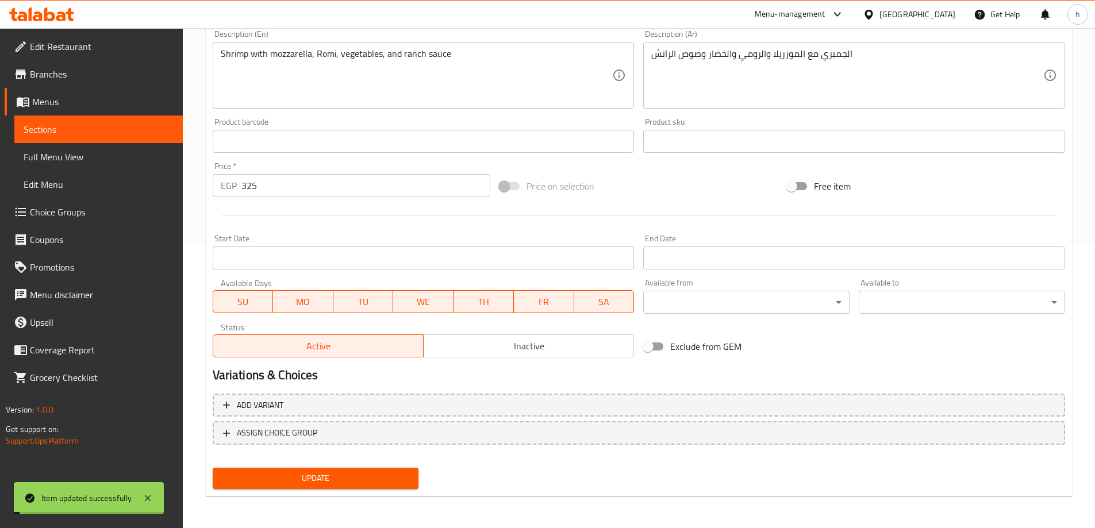
click at [78, 127] on span "Sections" at bounding box center [99, 129] width 150 height 14
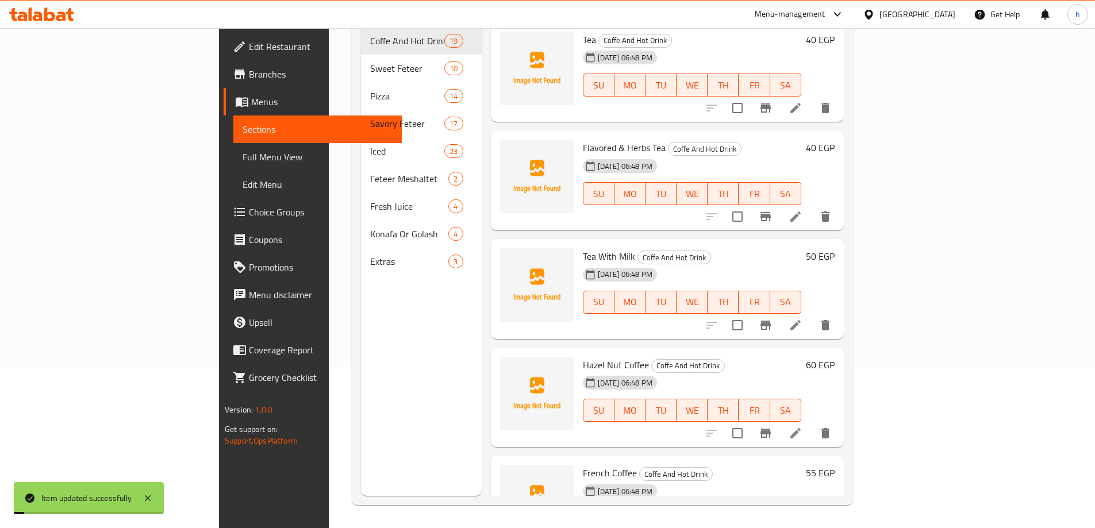
scroll to position [161, 0]
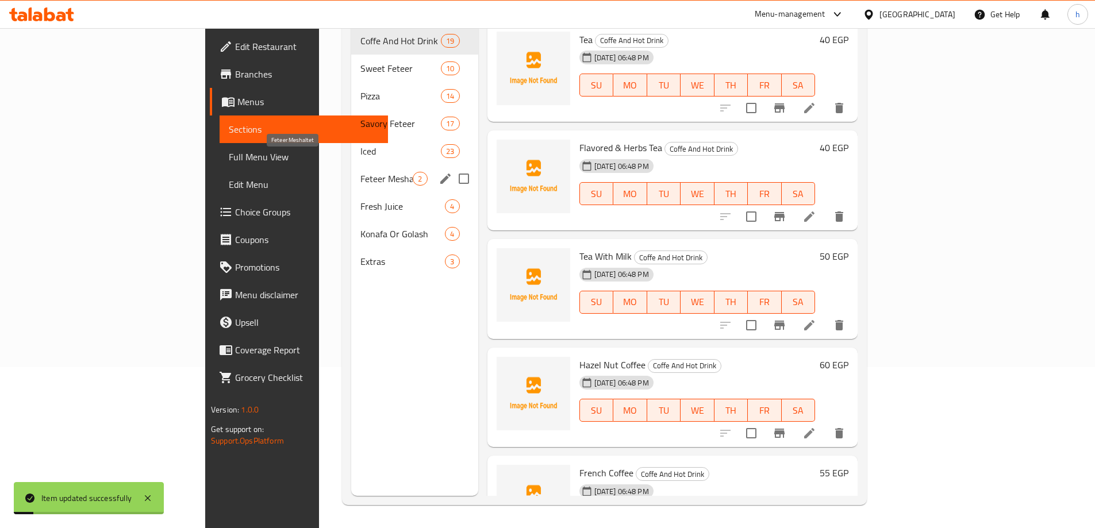
click at [360, 172] on span "Feteer Meshaltet" at bounding box center [386, 179] width 52 height 14
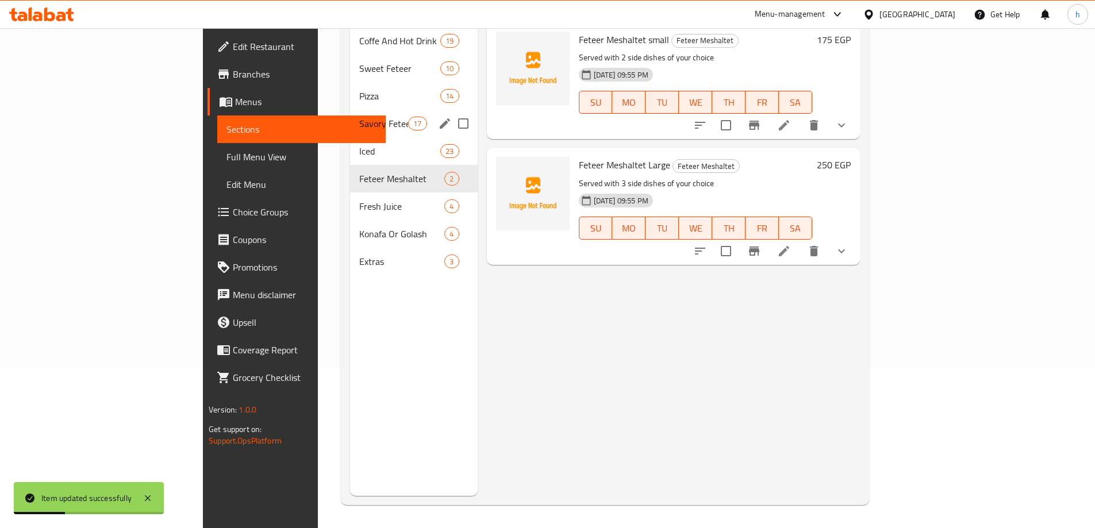
click at [359, 117] on span "Savory Feteer" at bounding box center [383, 124] width 49 height 14
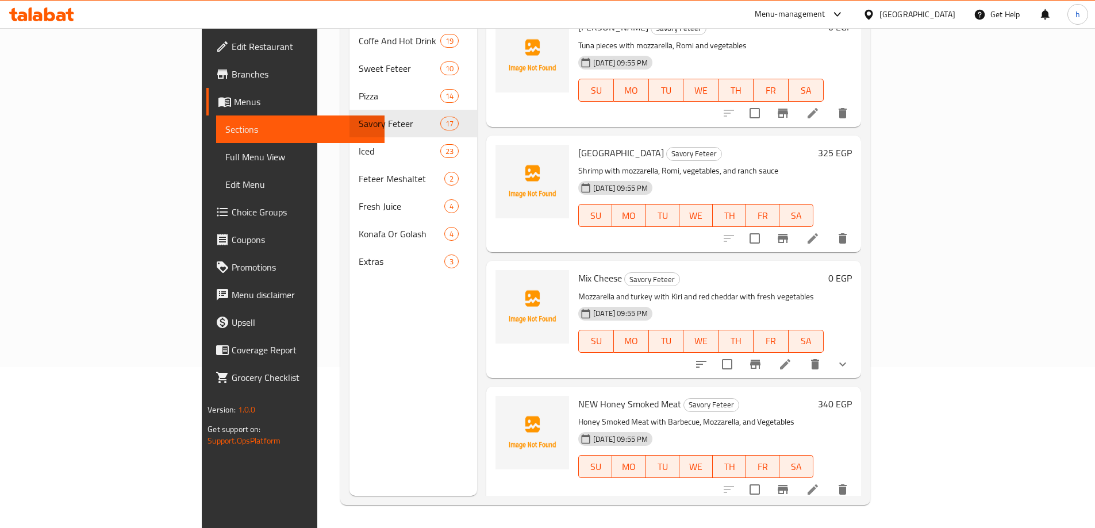
scroll to position [1635, 0]
click at [792, 356] on icon at bounding box center [785, 363] width 14 height 14
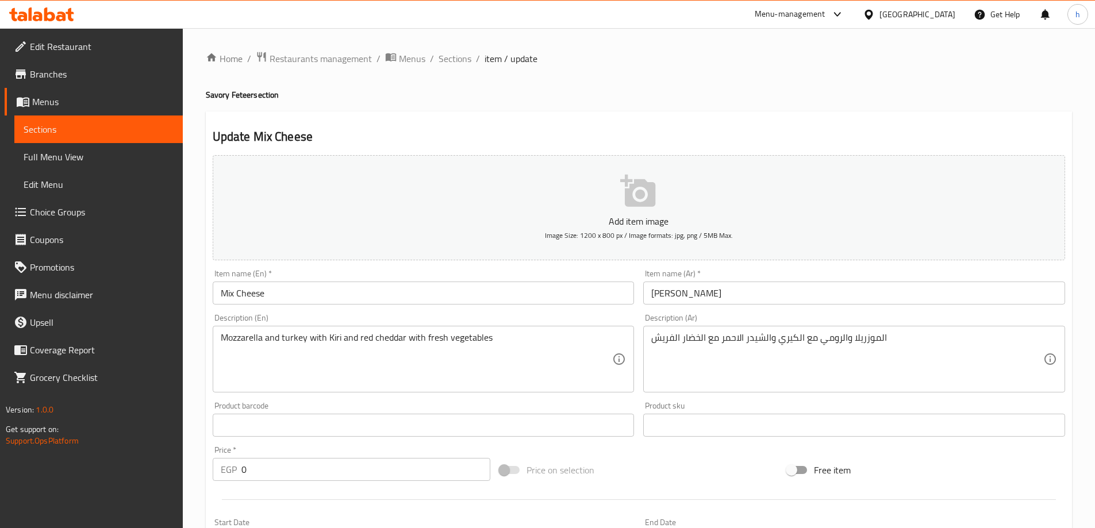
click at [292, 338] on textarea "Mozzarella and turkey with Kiri and red cheddar with fresh vegetables" at bounding box center [417, 359] width 392 height 55
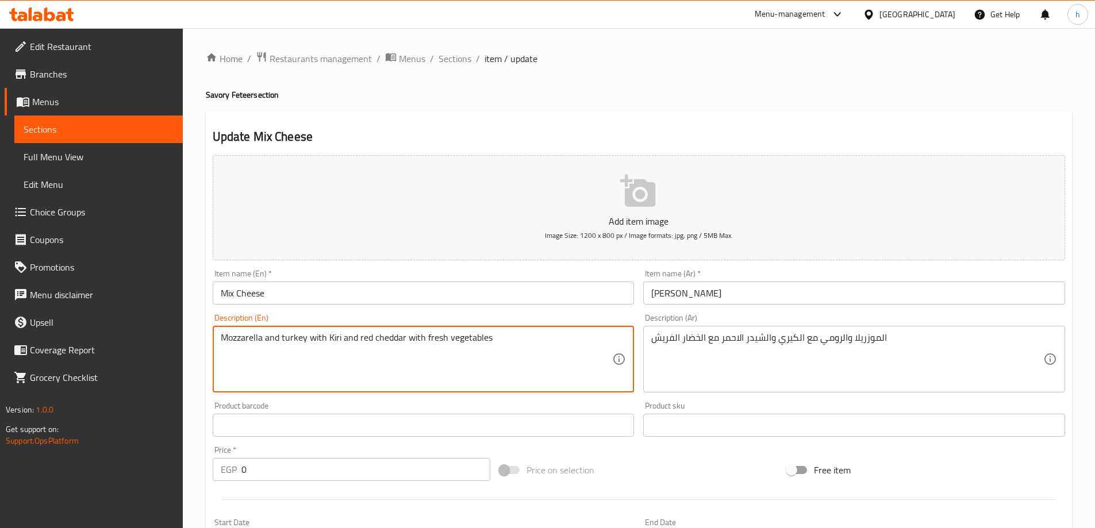
paste textarea "Romi"
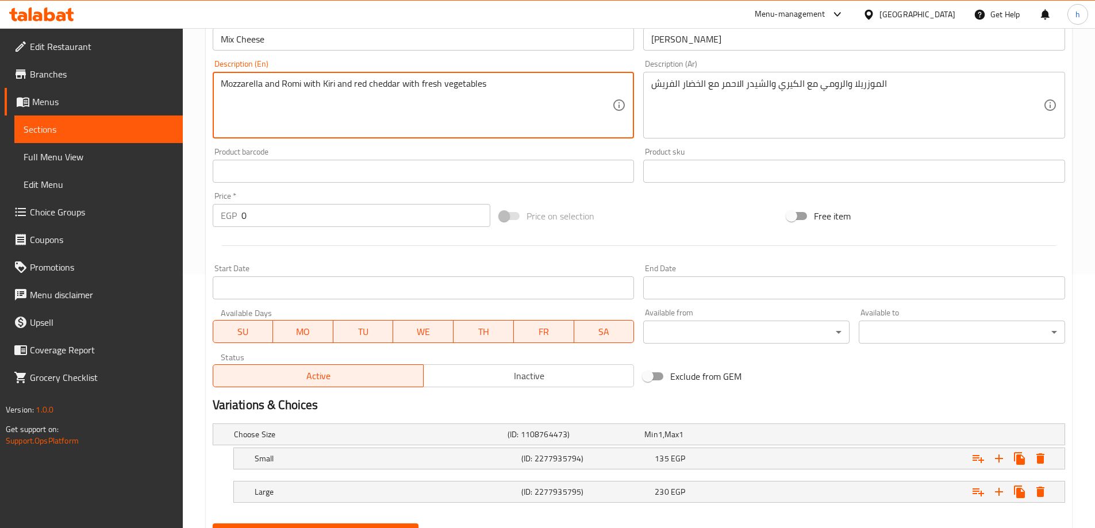
scroll to position [310, 0]
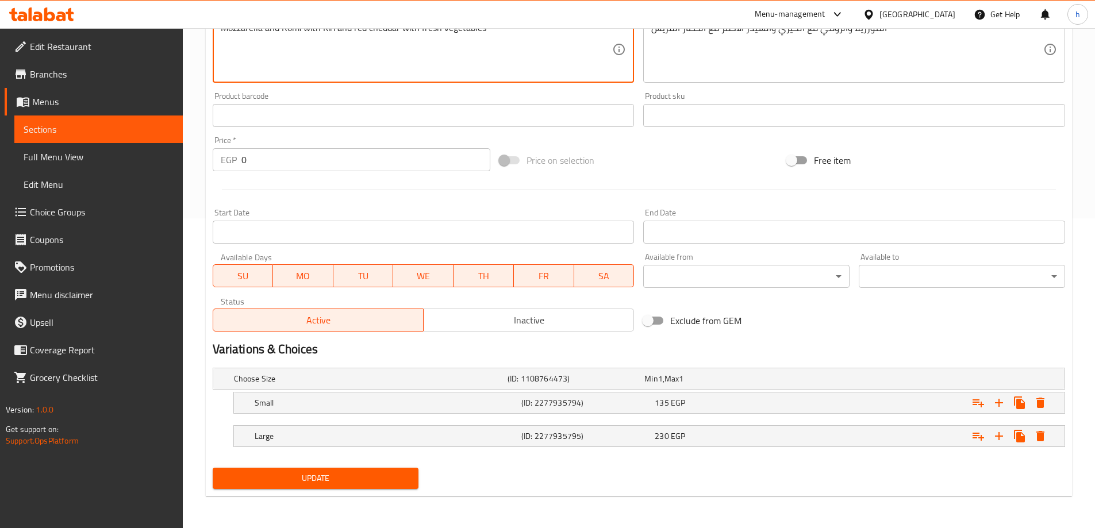
type textarea "Mozzarella and Romi with Kiri and red cheddar with fresh vegetables"
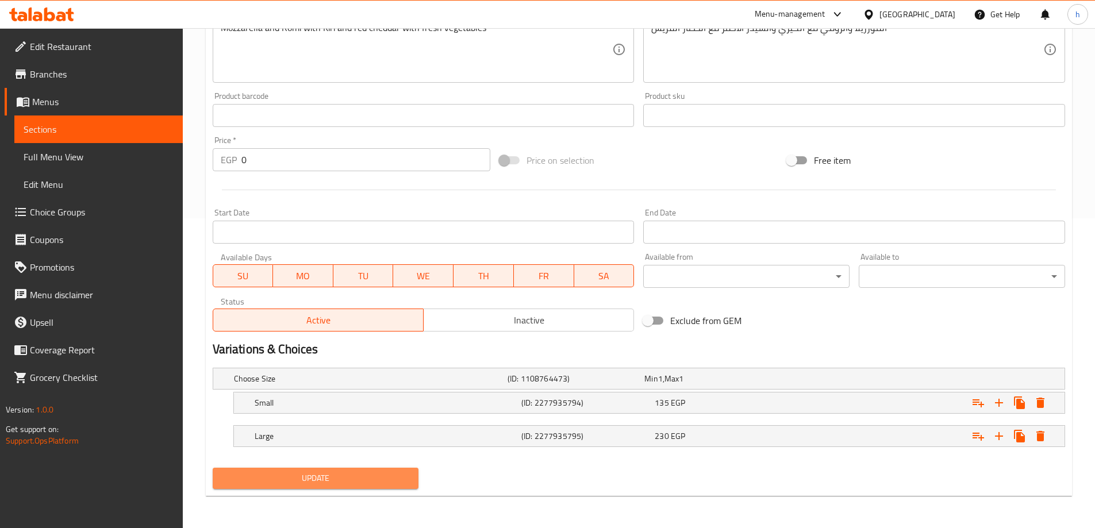
click at [385, 473] on span "Update" at bounding box center [316, 478] width 188 height 14
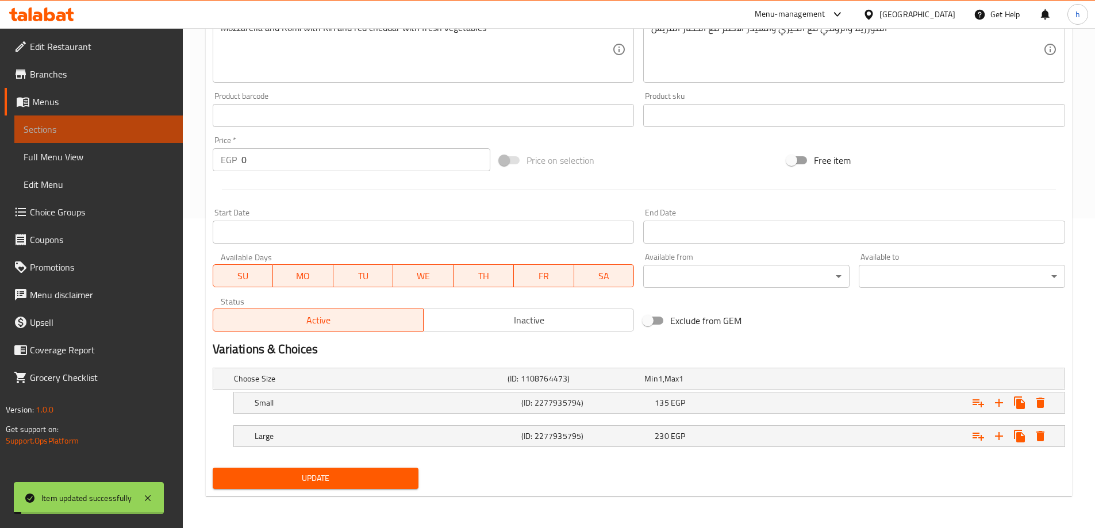
click at [63, 132] on span "Sections" at bounding box center [99, 129] width 150 height 14
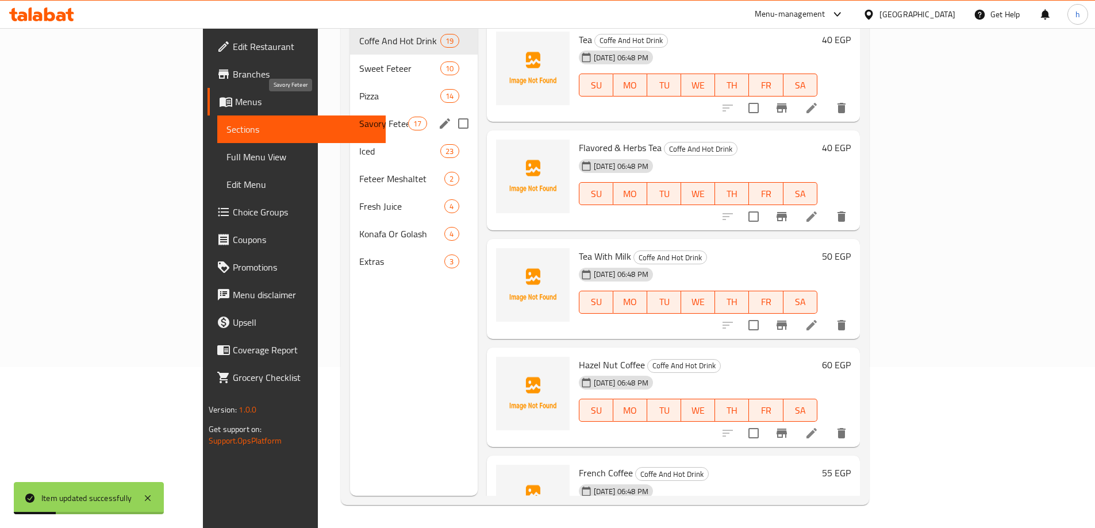
click at [359, 117] on span "Savory Feteer" at bounding box center [383, 124] width 49 height 14
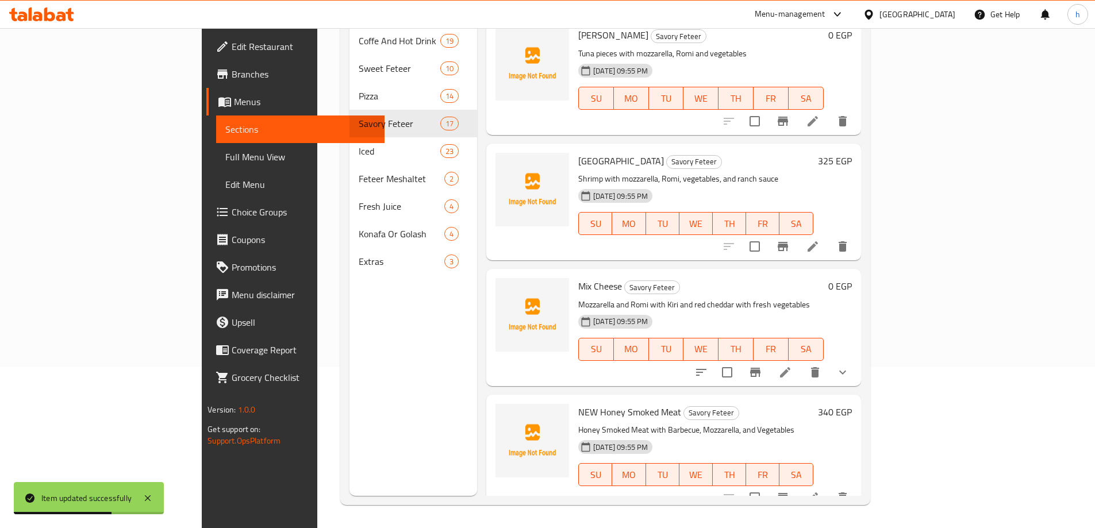
scroll to position [1635, 0]
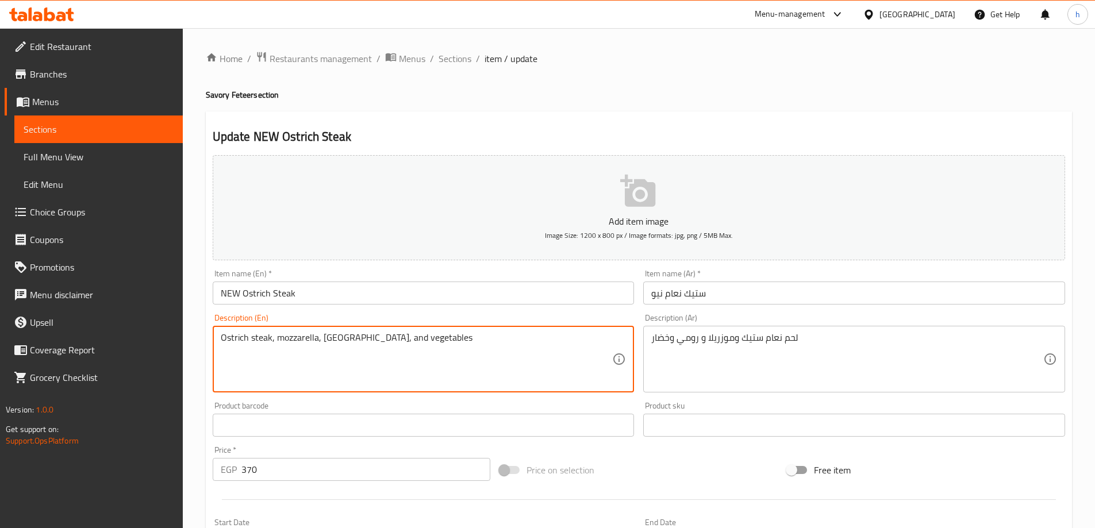
click at [334, 338] on textarea "Ostrich steak, mozzarella, turkey, and vegetables" at bounding box center [417, 359] width 392 height 55
paste textarea "Romi"
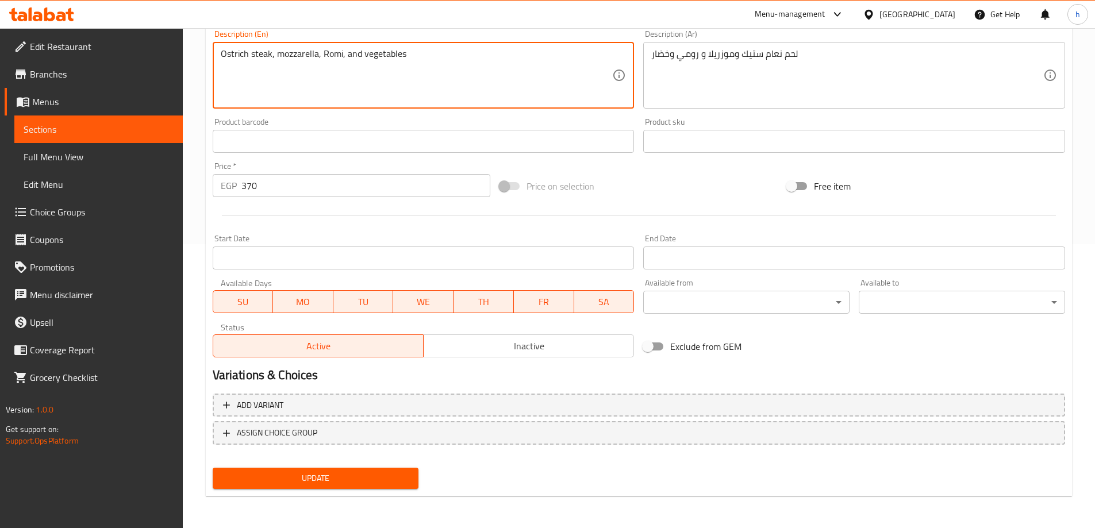
type textarea "Ostrich steak, mozzarella, Romi, and vegetables"
click at [388, 470] on button "Update" at bounding box center [316, 478] width 206 height 21
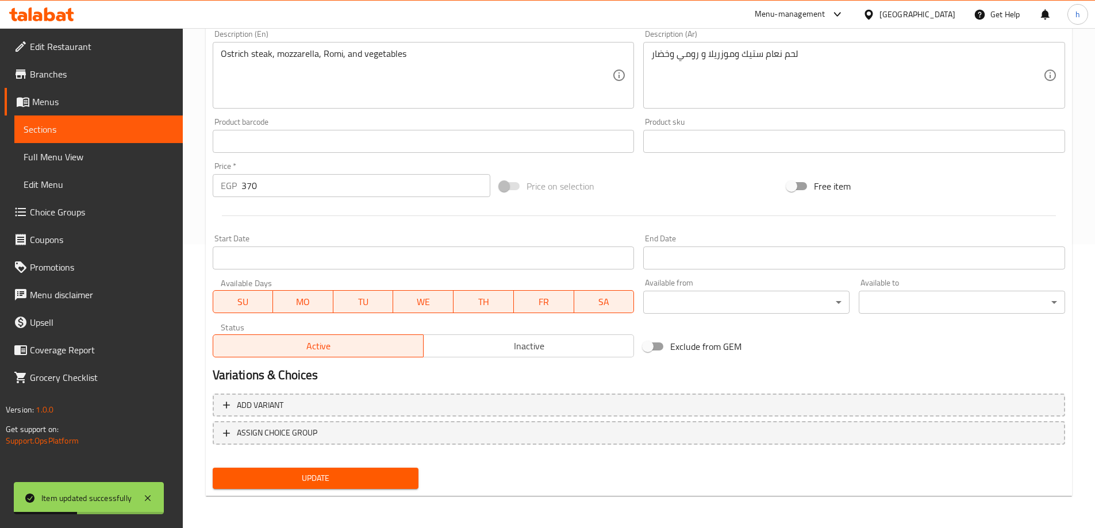
click at [64, 132] on span "Sections" at bounding box center [99, 129] width 150 height 14
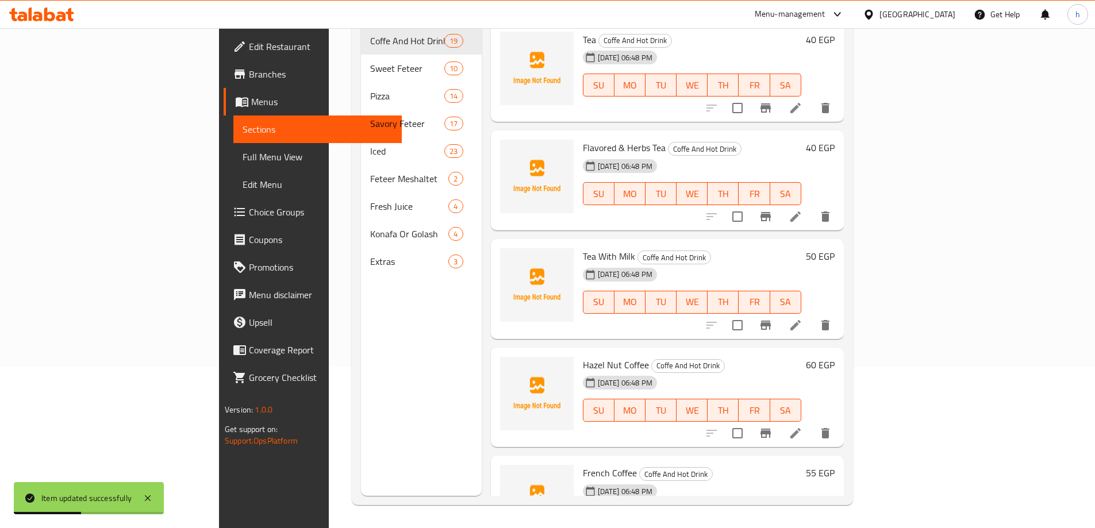
scroll to position [161, 0]
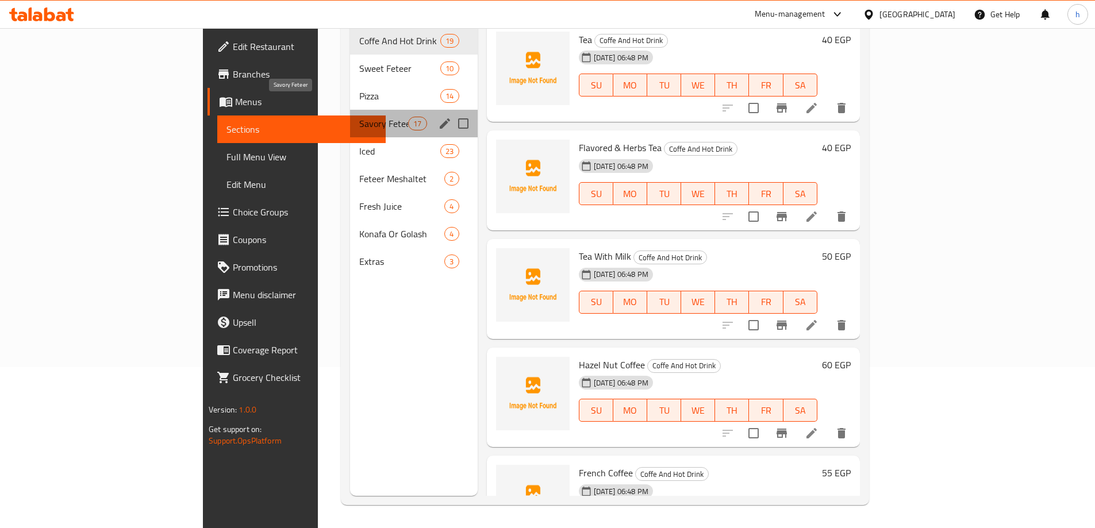
click at [359, 117] on span "Savory Feteer" at bounding box center [383, 124] width 49 height 14
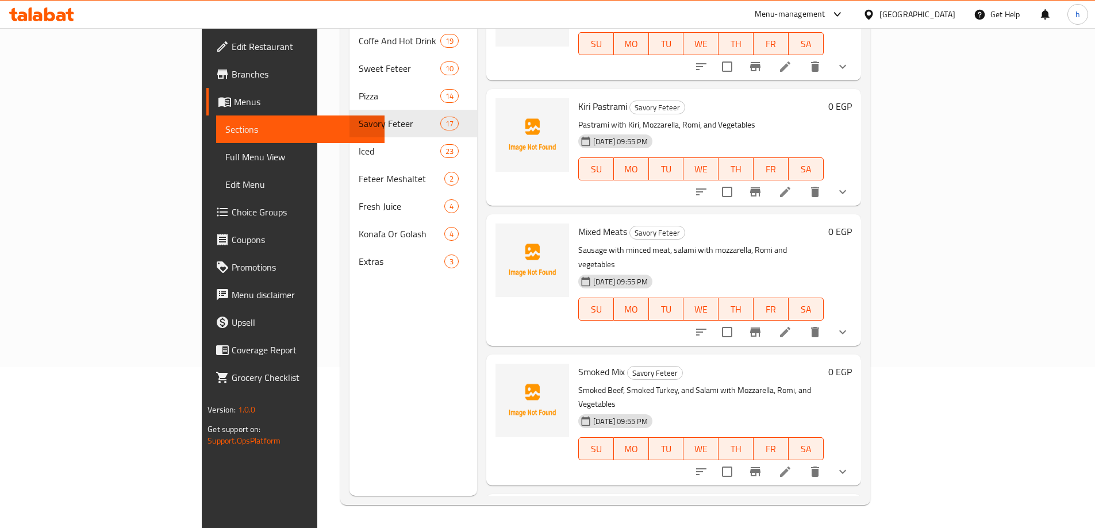
scroll to position [1264, 0]
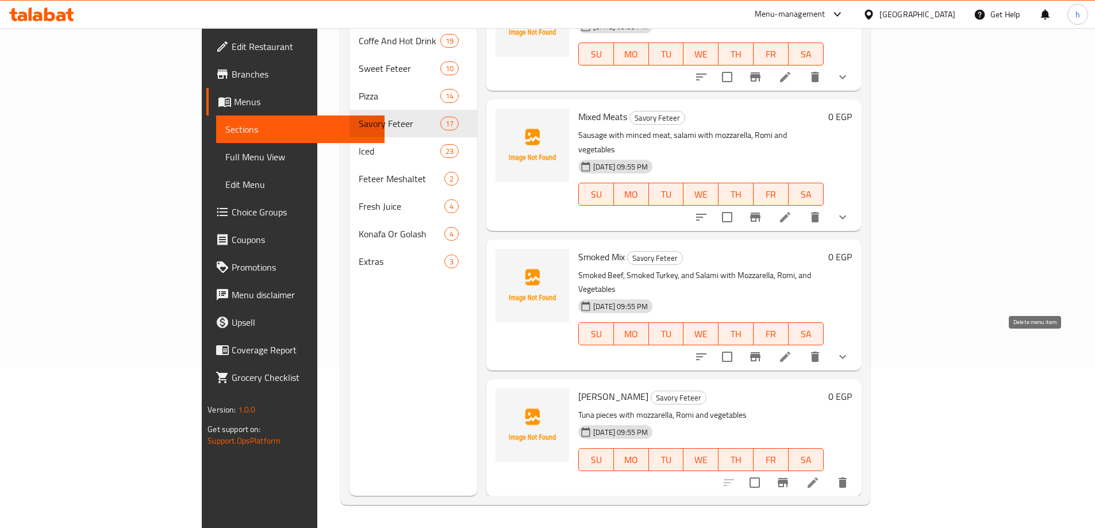
click at [846, 477] on icon "delete" at bounding box center [842, 482] width 8 height 10
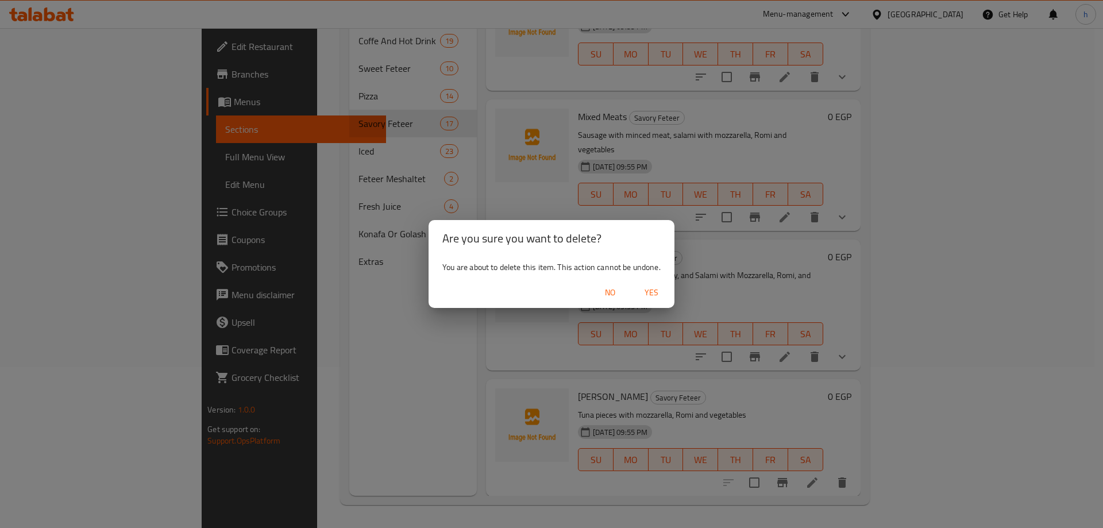
click at [650, 294] on span "Yes" at bounding box center [652, 293] width 28 height 14
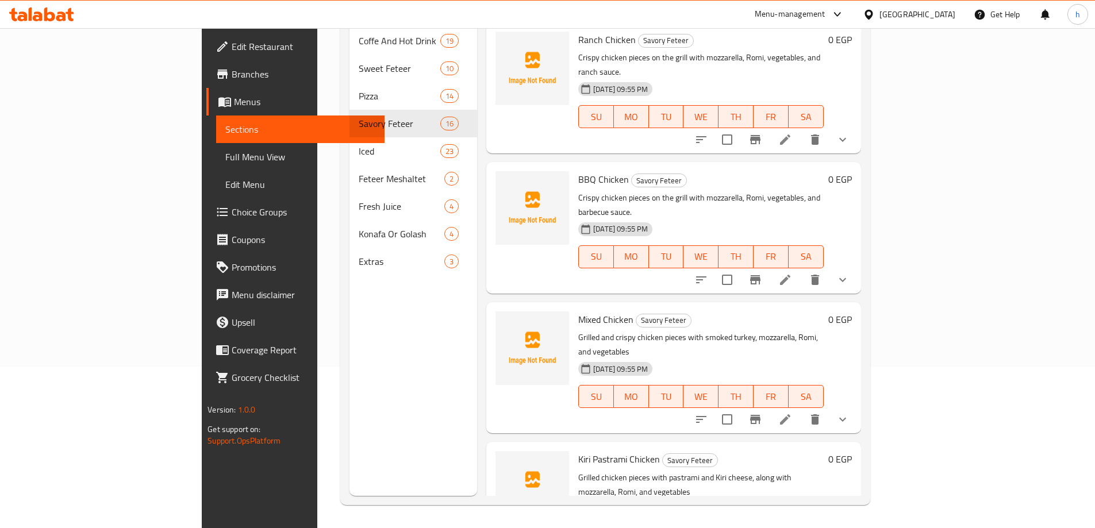
scroll to position [0, 0]
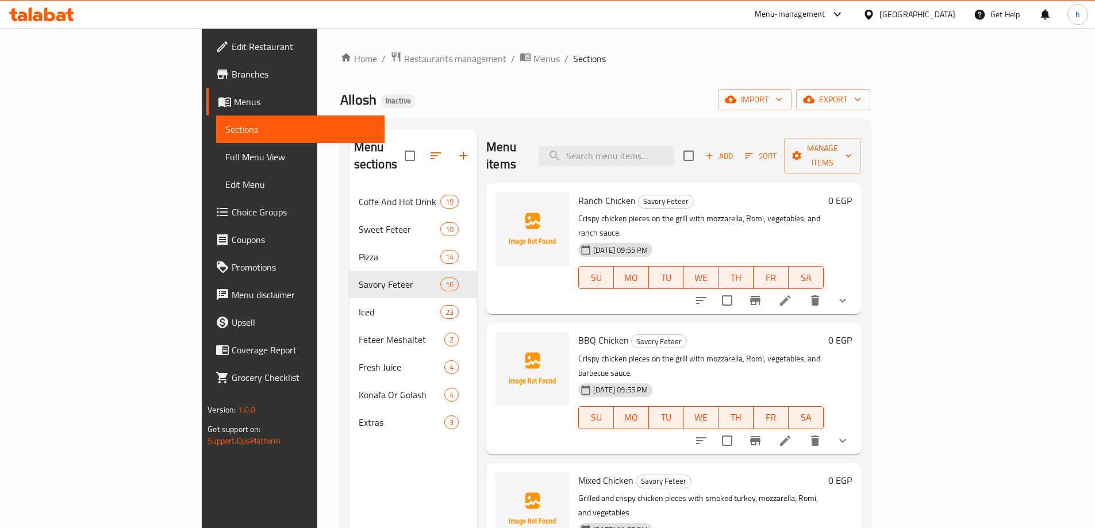
click at [763, 63] on ol "Home / Restaurants management / Menus / Sections" at bounding box center [605, 58] width 530 height 15
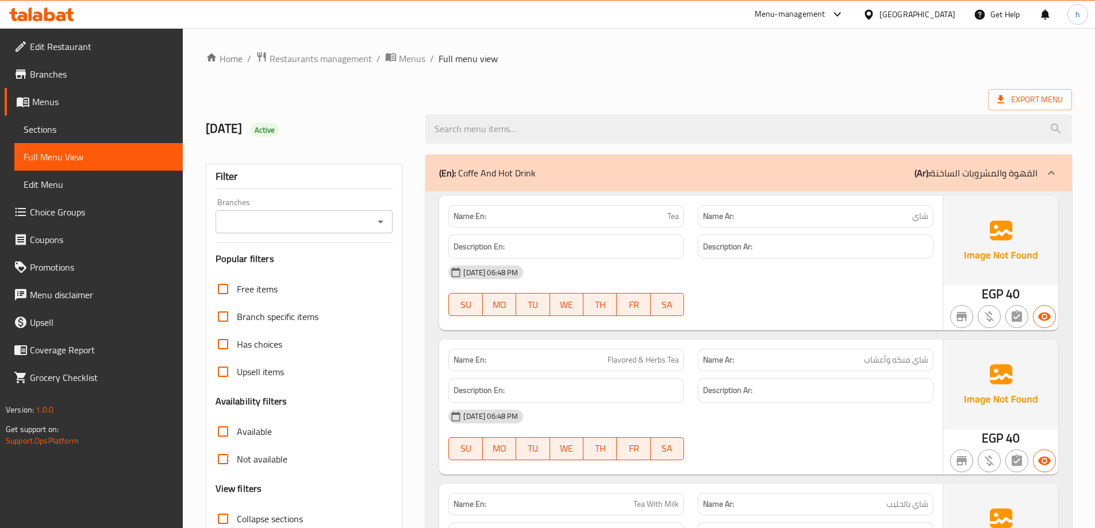
scroll to position [83, 0]
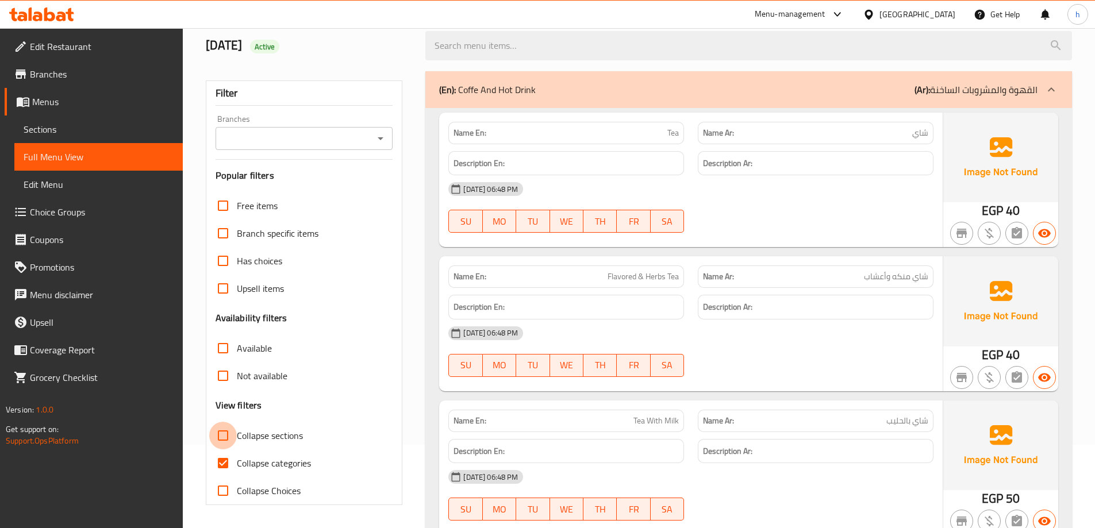
click at [223, 430] on input "Collapse sections" at bounding box center [223, 436] width 28 height 28
checkbox input "true"
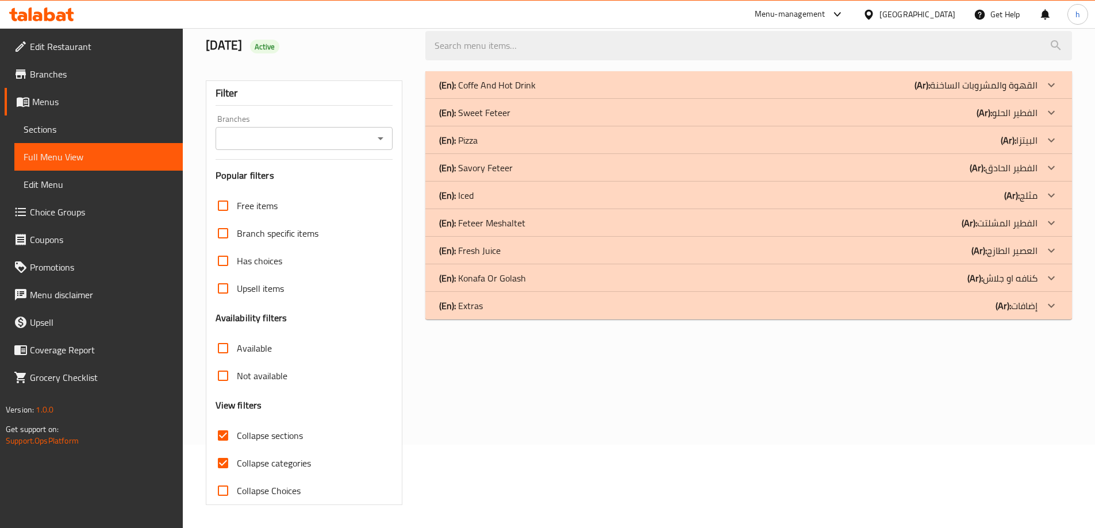
click at [222, 458] on input "Collapse categories" at bounding box center [223, 463] width 28 height 28
checkbox input "false"
click at [1041, 133] on div at bounding box center [1051, 140] width 28 height 28
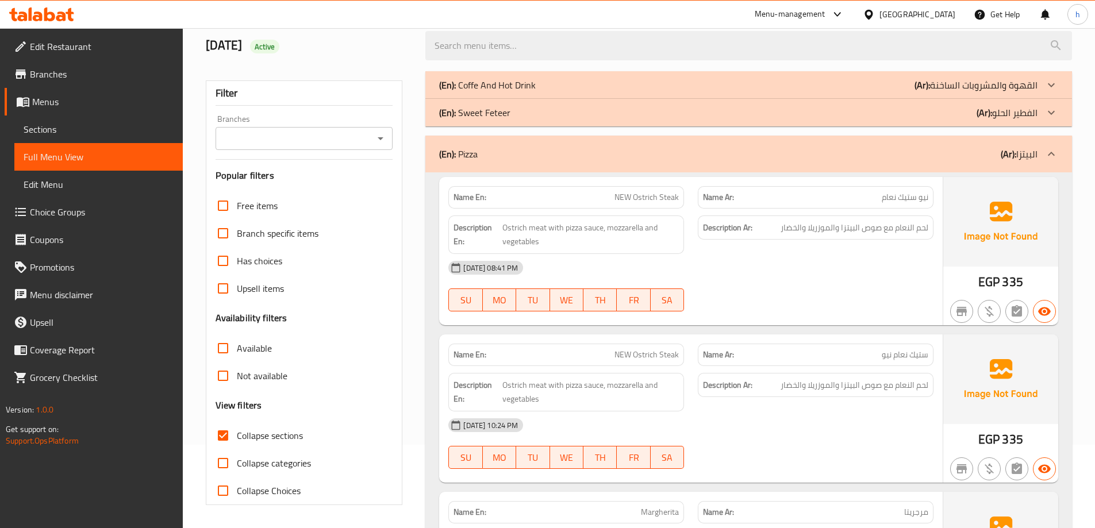
scroll to position [198, 0]
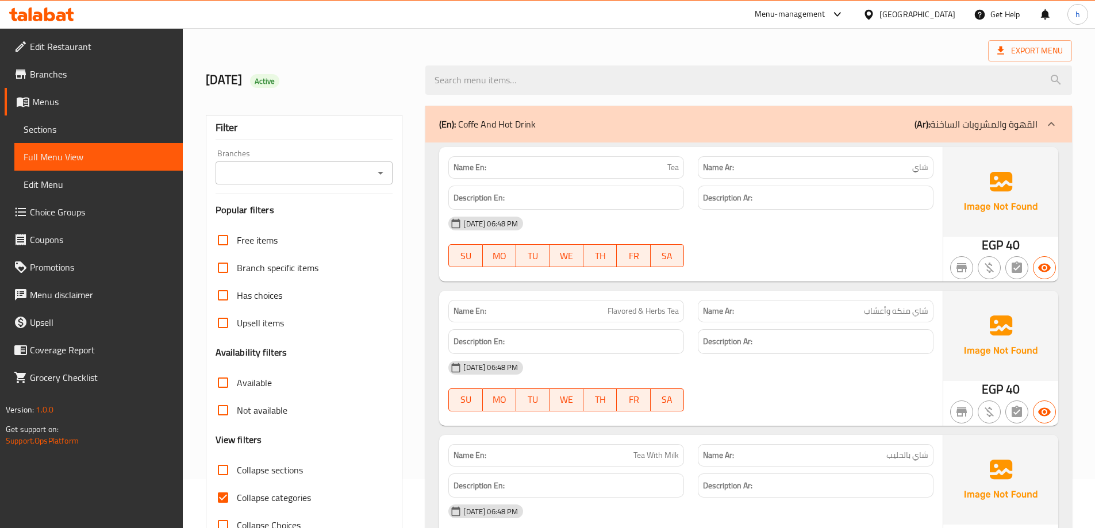
scroll to position [115, 0]
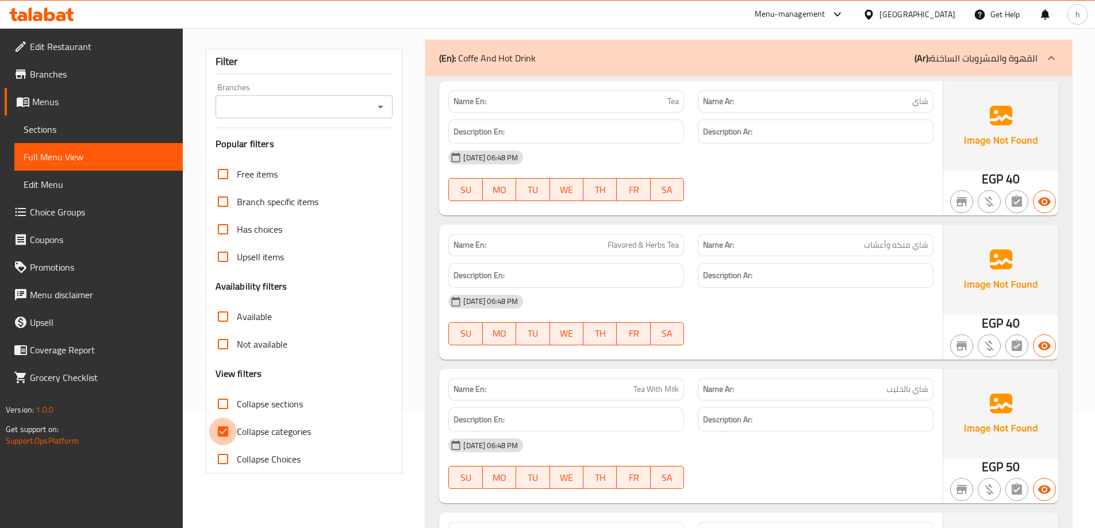
click at [226, 431] on input "Collapse categories" at bounding box center [223, 432] width 28 height 28
checkbox input "false"
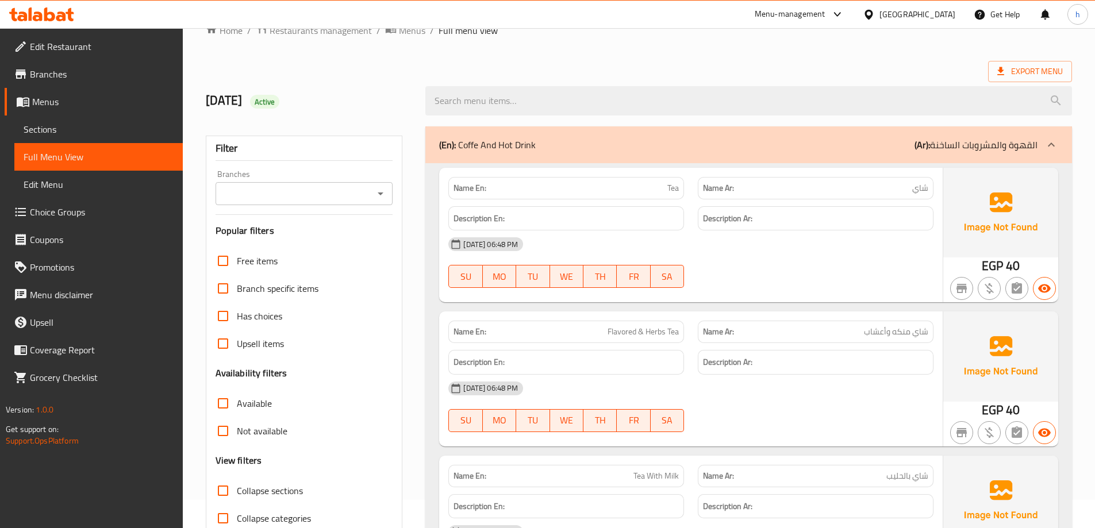
scroll to position [0, 0]
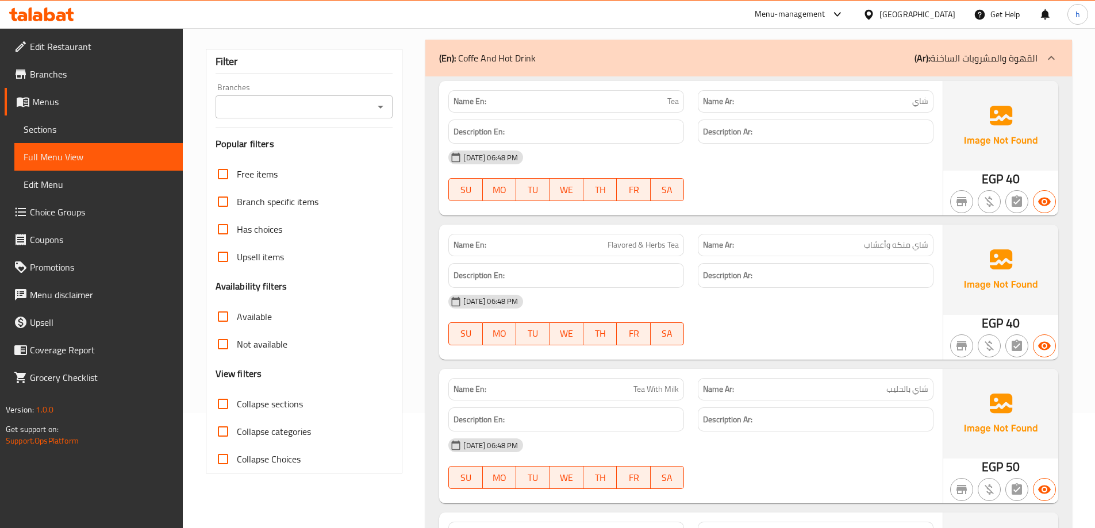
drag, startPoint x: 221, startPoint y: 402, endPoint x: 746, endPoint y: 295, distance: 535.3
click at [221, 402] on input "Collapse sections" at bounding box center [223, 404] width 28 height 28
checkbox input "true"
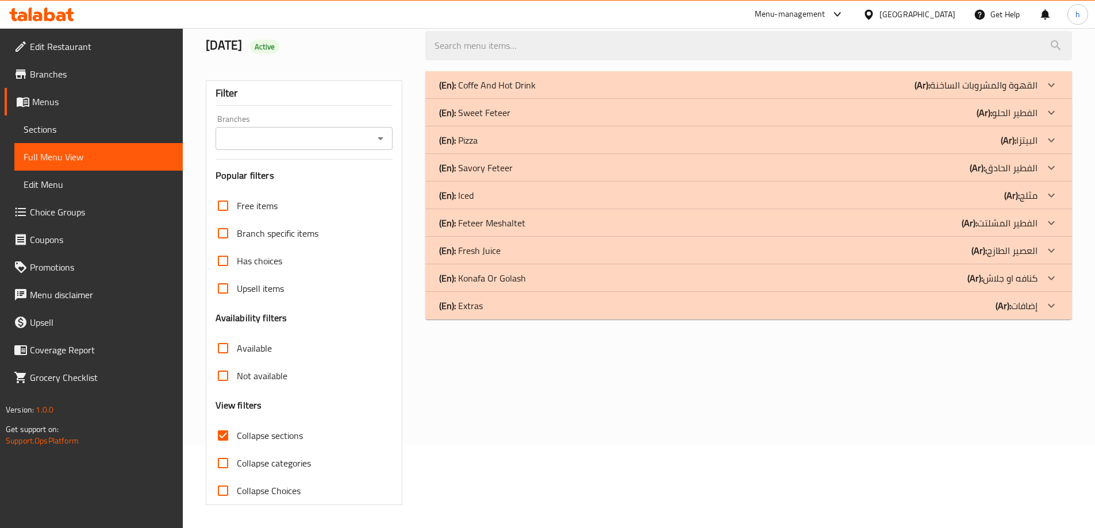
scroll to position [83, 0]
click at [1050, 276] on icon at bounding box center [1051, 278] width 14 height 14
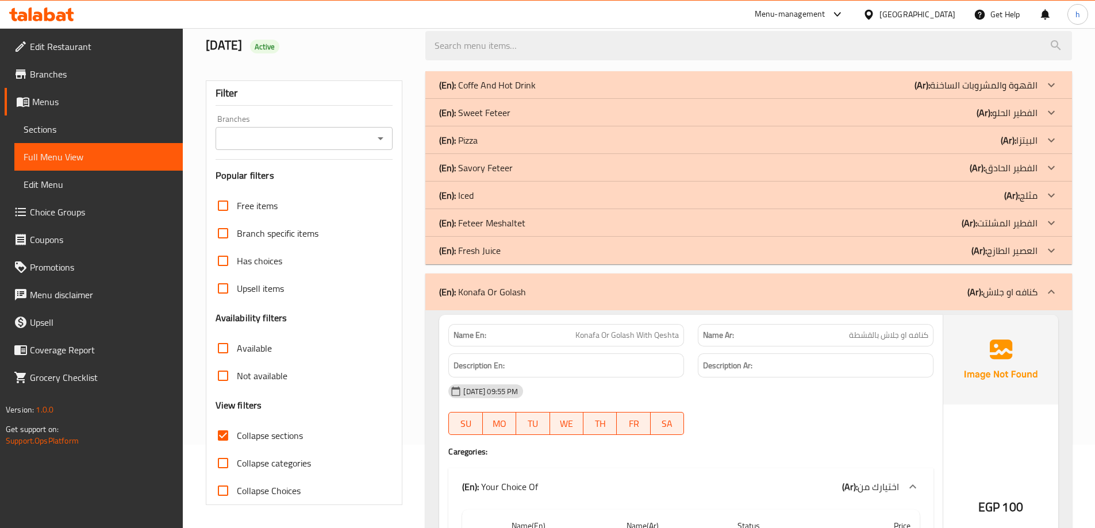
click at [1045, 225] on icon at bounding box center [1051, 223] width 14 height 14
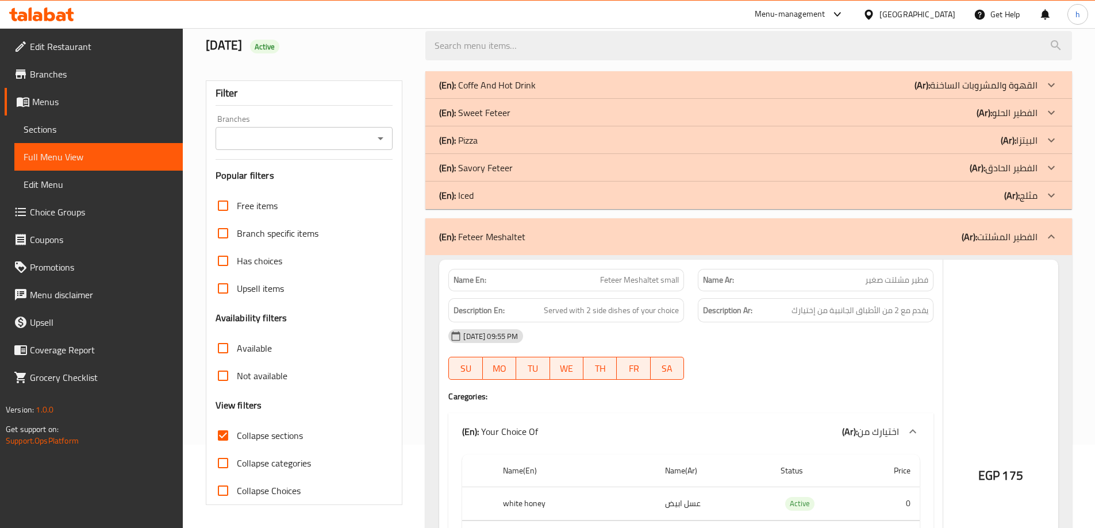
click at [1045, 169] on icon at bounding box center [1051, 168] width 14 height 14
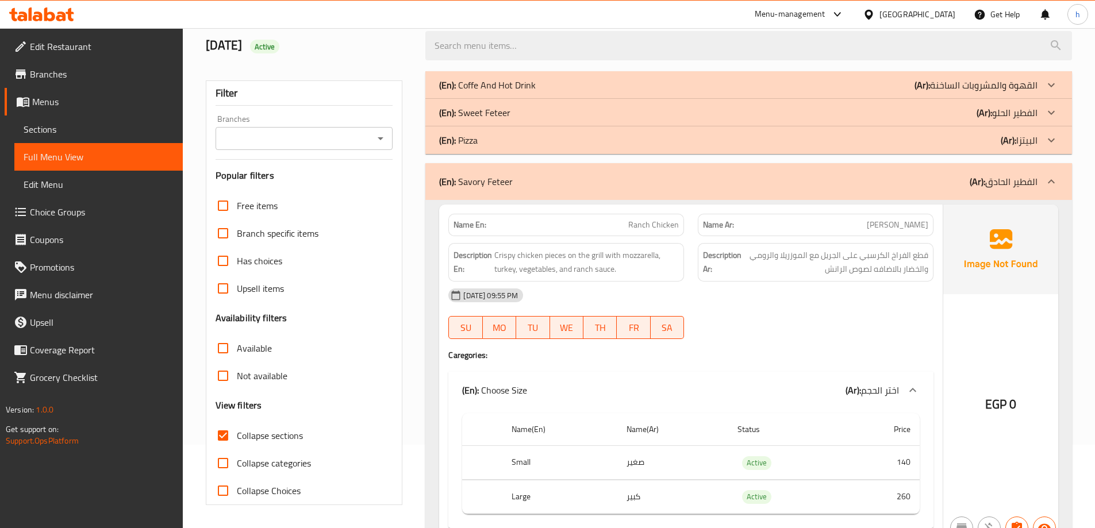
click at [1050, 138] on icon at bounding box center [1051, 140] width 14 height 14
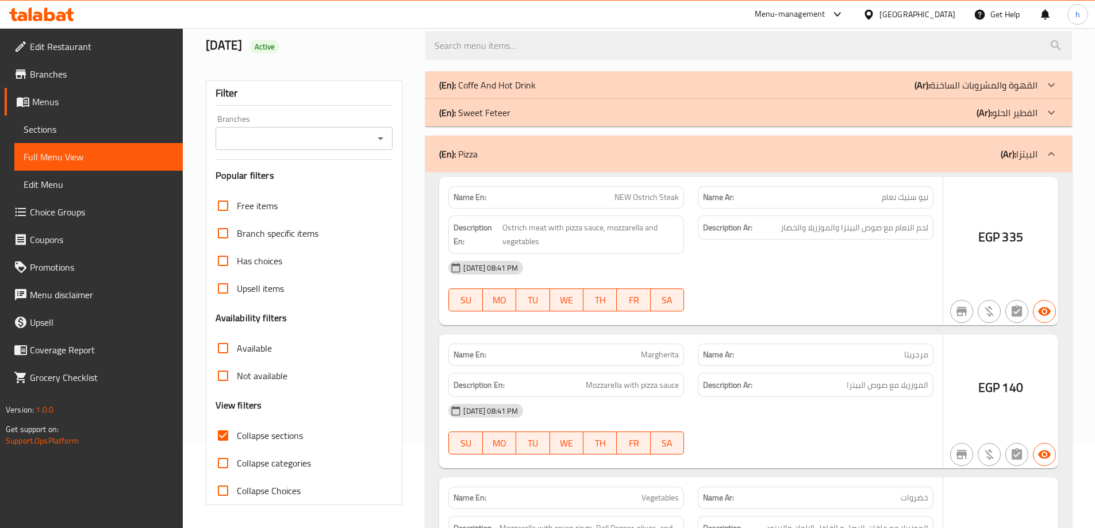
click at [1047, 111] on icon at bounding box center [1051, 113] width 14 height 14
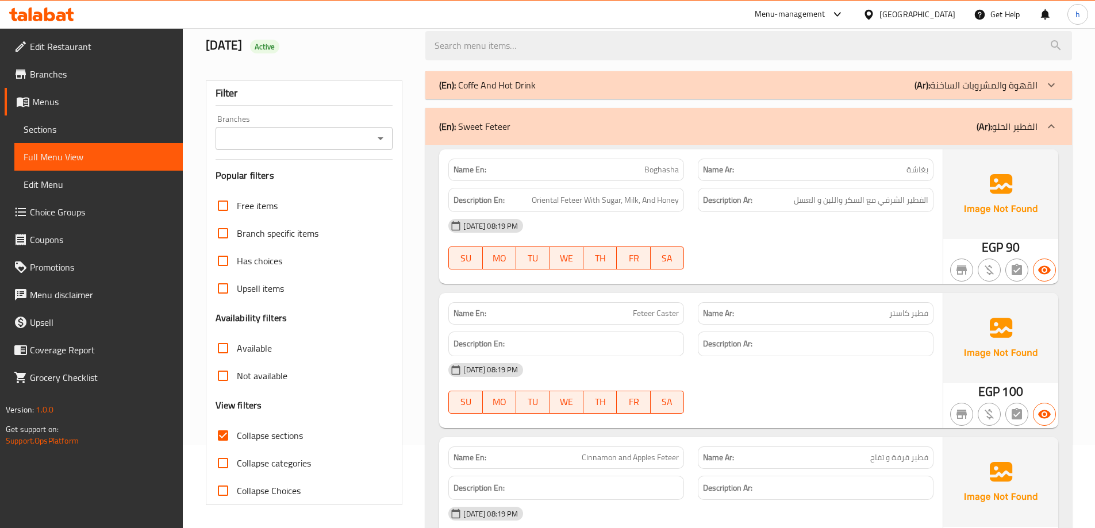
click at [683, 217] on div "[DATE] 08:19 PM" at bounding box center [690, 226] width 499 height 28
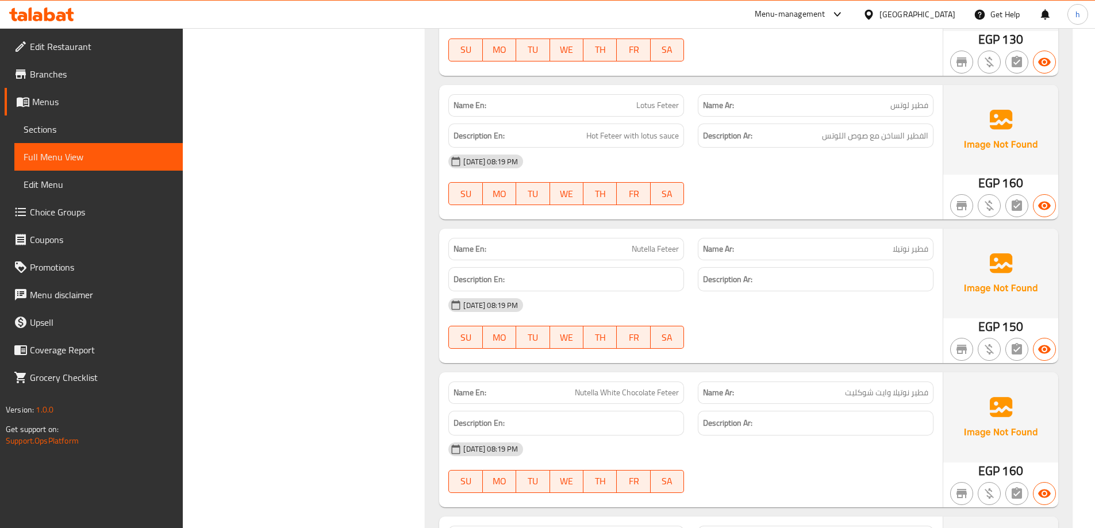
scroll to position [888, 0]
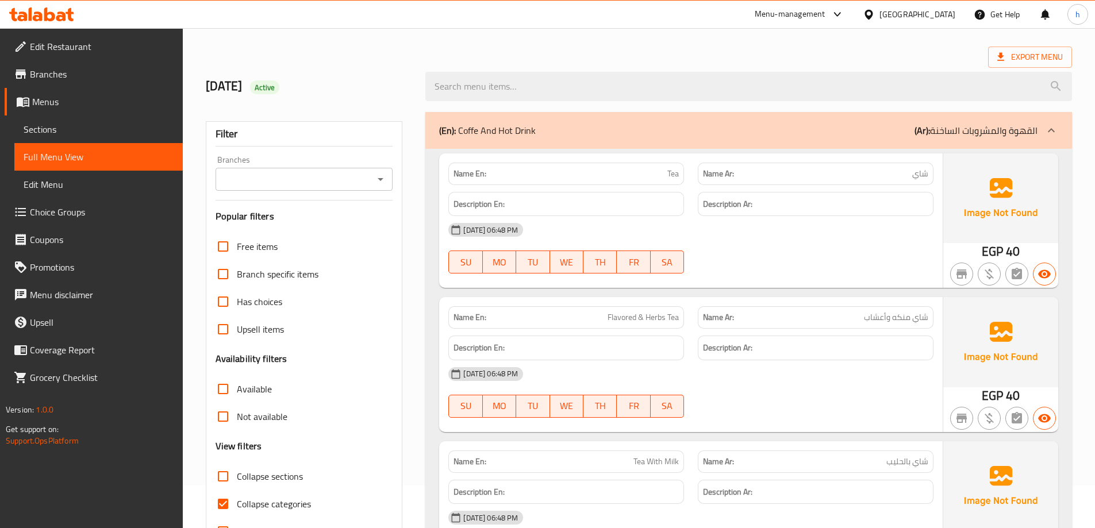
scroll to position [115, 0]
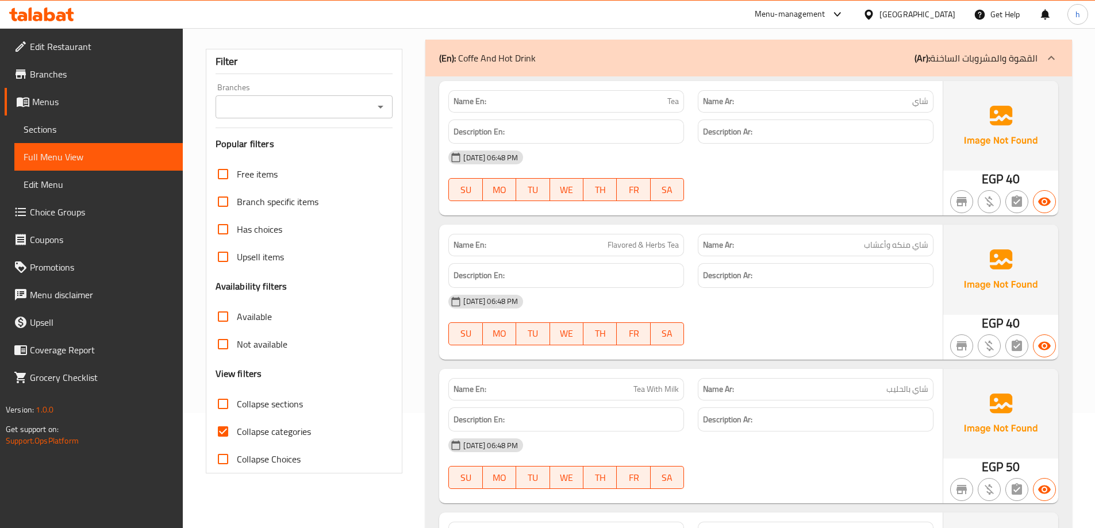
click at [225, 430] on input "Collapse categories" at bounding box center [223, 432] width 28 height 28
checkbox input "false"
click at [223, 405] on input "Collapse sections" at bounding box center [223, 404] width 28 height 28
checkbox input "true"
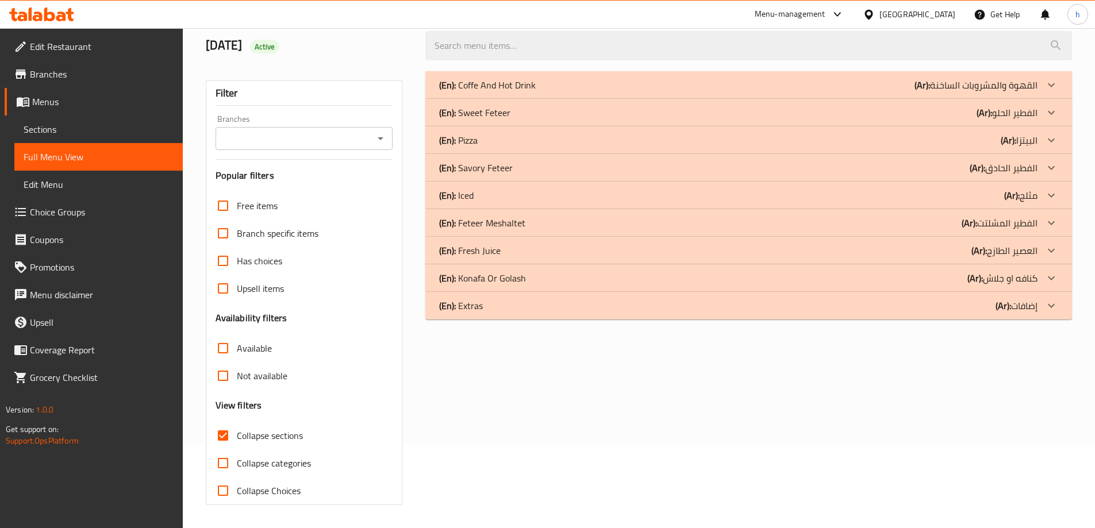
scroll to position [83, 0]
click at [1010, 280] on p "(Ar): كنافه او جلاش" at bounding box center [1002, 278] width 70 height 14
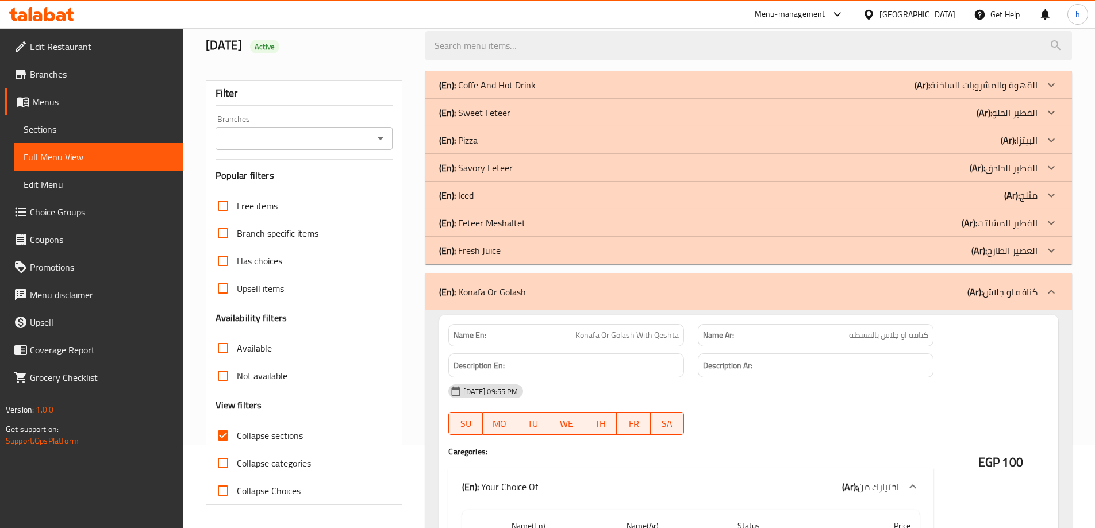
click at [1029, 220] on p "(Ar): الفطير المشلتت" at bounding box center [999, 223] width 76 height 14
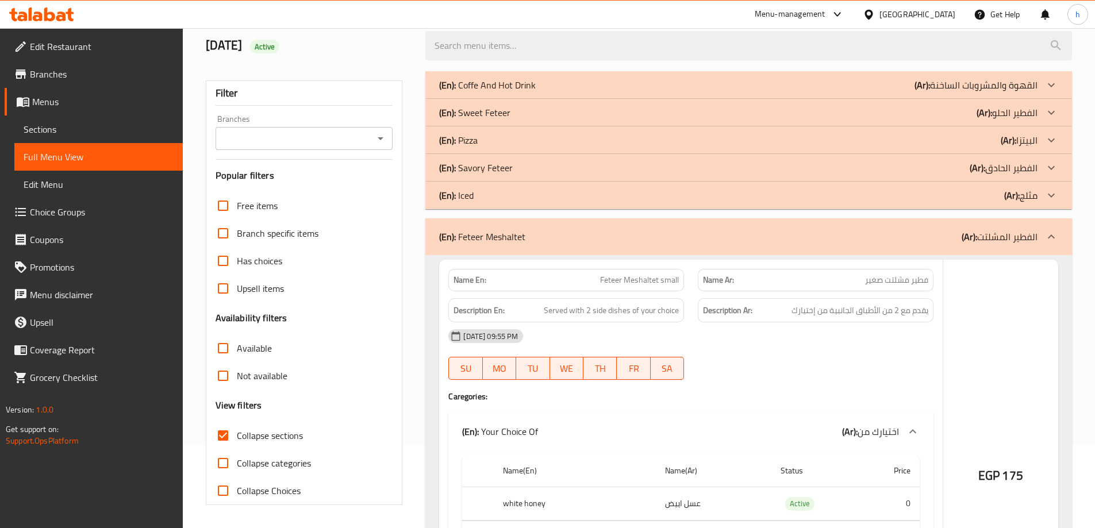
click at [1046, 165] on icon at bounding box center [1051, 168] width 14 height 14
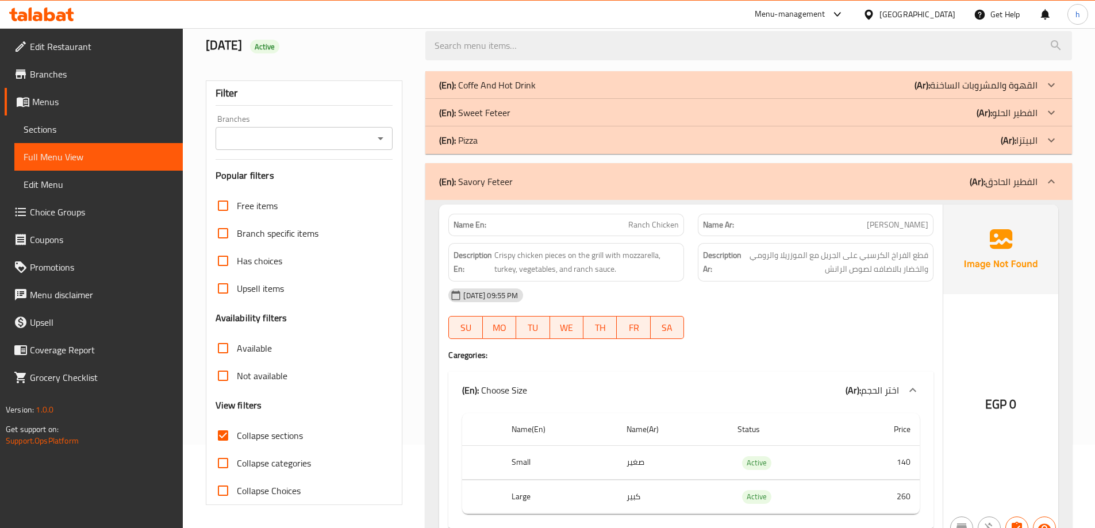
click at [1051, 134] on icon at bounding box center [1051, 140] width 14 height 14
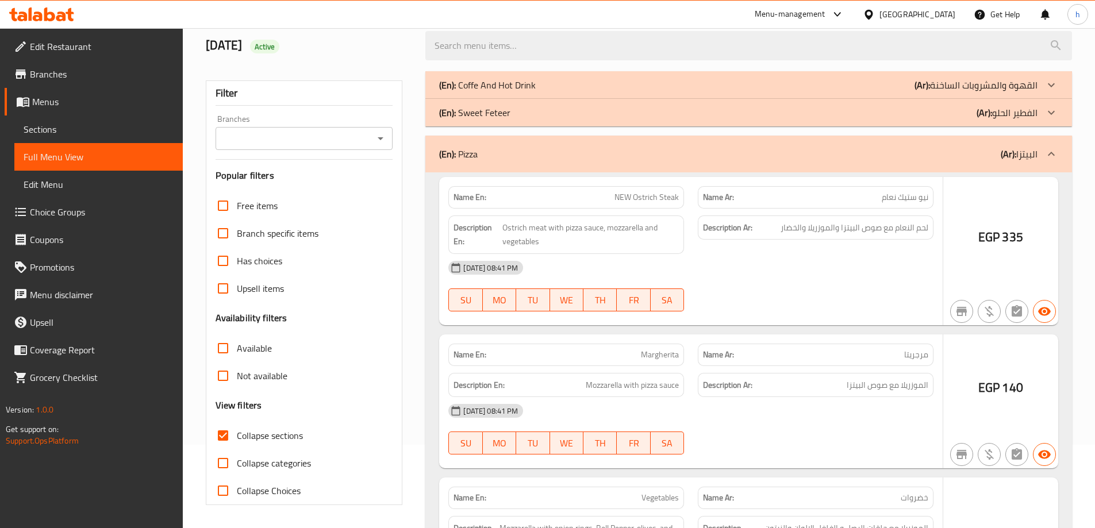
click at [1051, 109] on icon at bounding box center [1051, 113] width 14 height 14
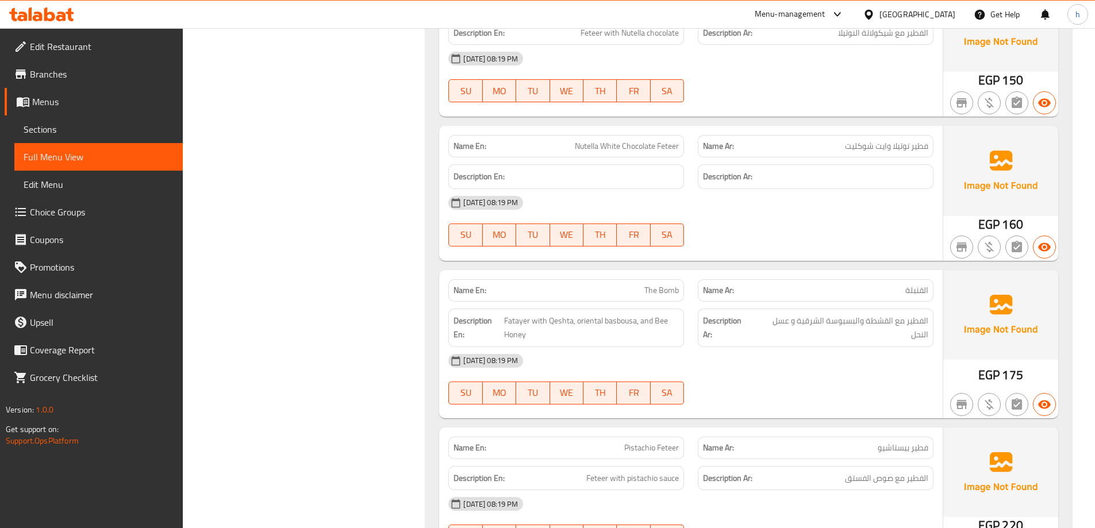
scroll to position [1117, 0]
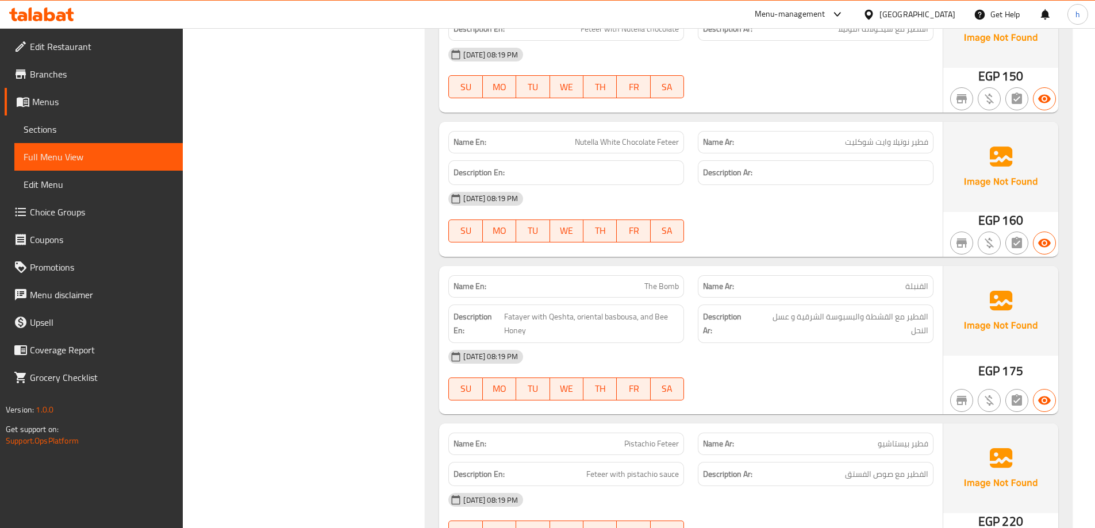
click at [754, 215] on div "05-09-2025 08:19 PM SU MO TU WE TH FR SA" at bounding box center [690, 217] width 499 height 64
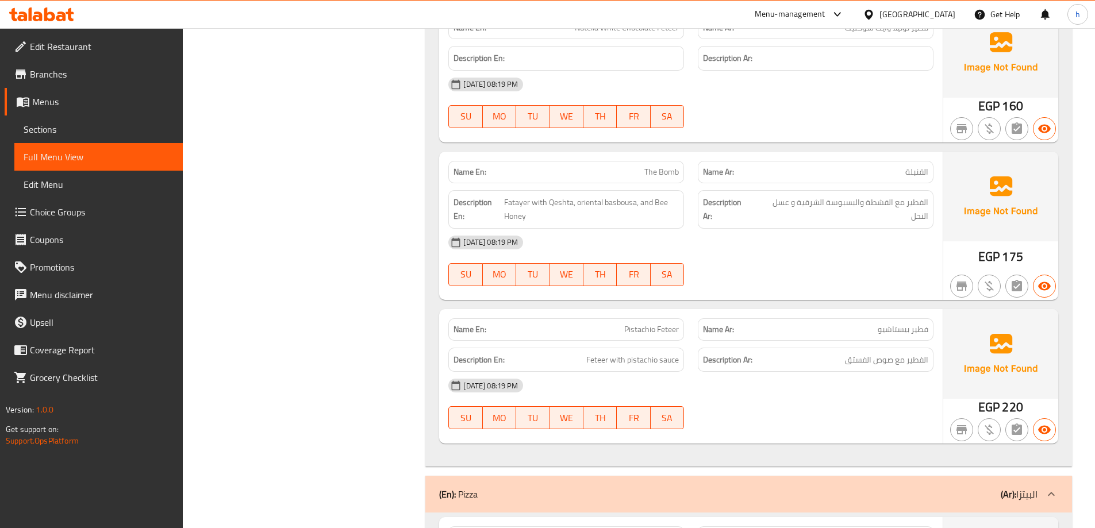
scroll to position [1232, 0]
click at [695, 232] on div "[DATE] 08:19 PM" at bounding box center [690, 242] width 499 height 28
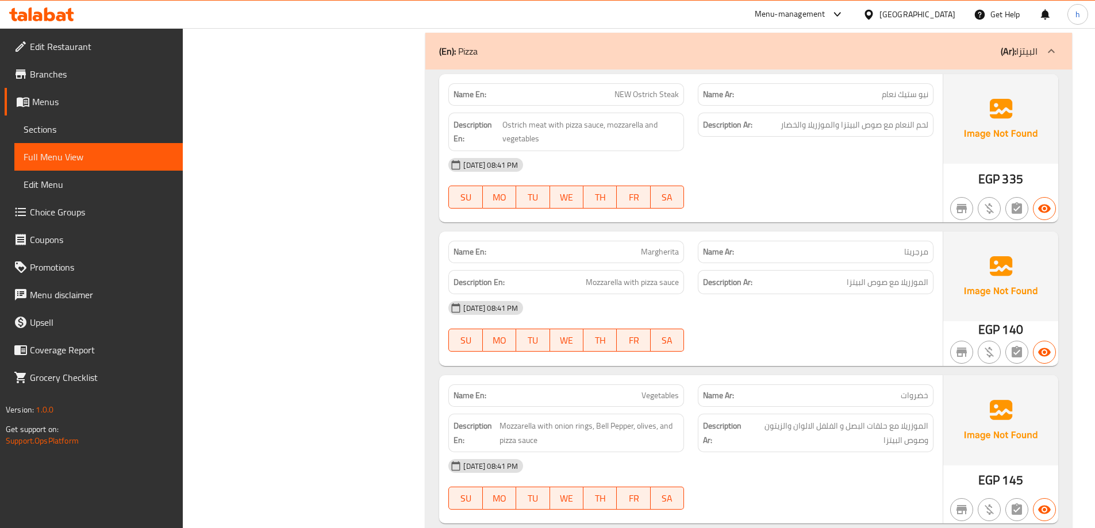
scroll to position [1692, 0]
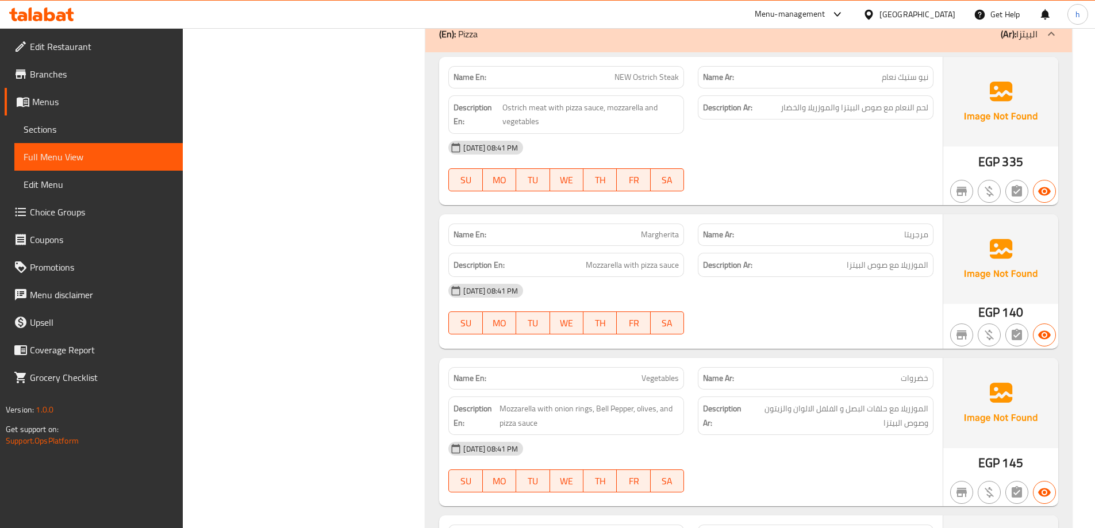
click at [888, 169] on div "05-09-2025 08:41 PM SU MO TU WE TH FR SA" at bounding box center [690, 166] width 499 height 64
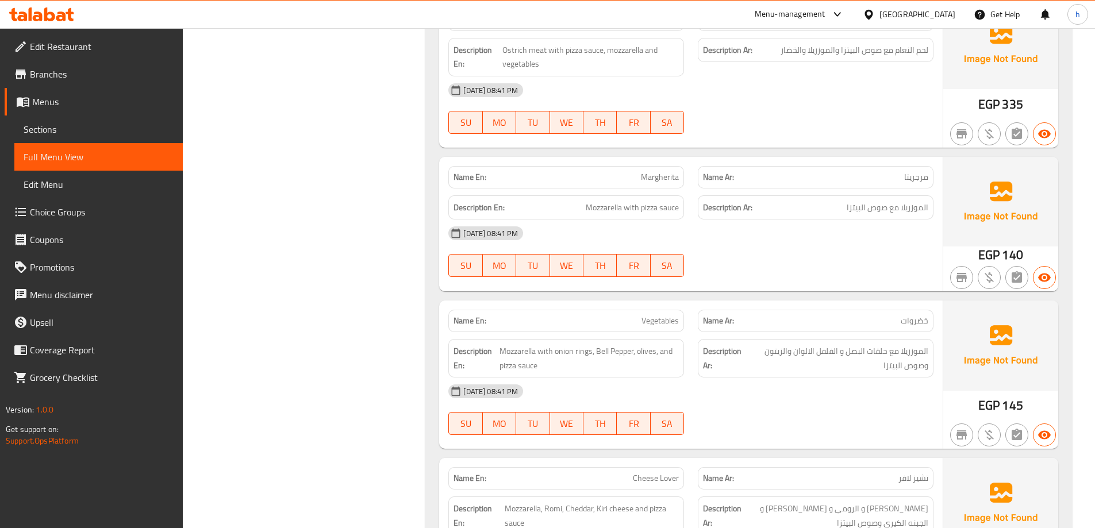
click at [658, 179] on span "Margherita" at bounding box center [660, 177] width 38 height 12
copy span "Margherita"
click at [913, 207] on span "الموزريلا مع صوص البيتزا" at bounding box center [887, 208] width 82 height 14
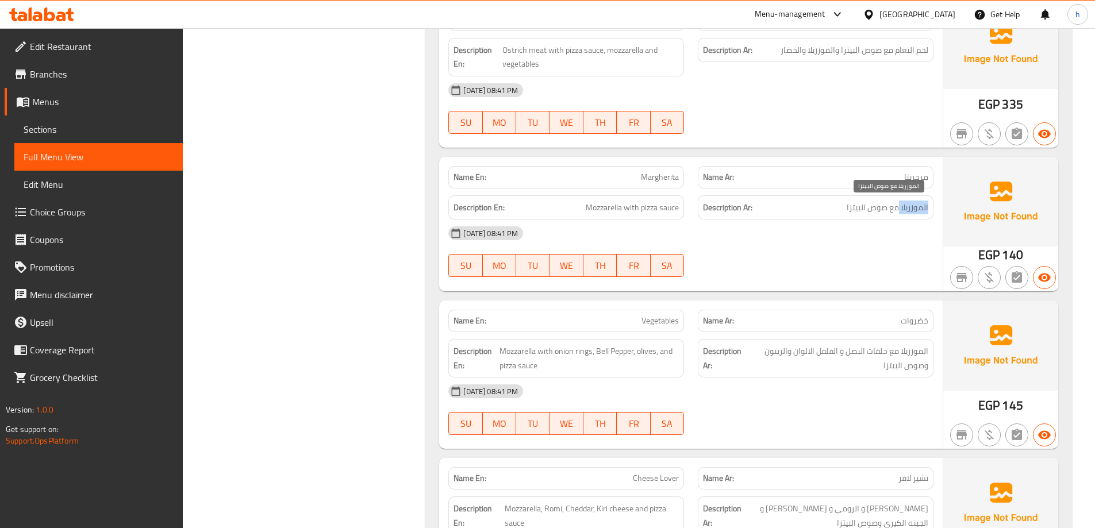
copy span "الموزريلا"
click at [885, 251] on div "05-09-2025 08:41 PM SU MO TU WE TH FR SA" at bounding box center [690, 251] width 499 height 64
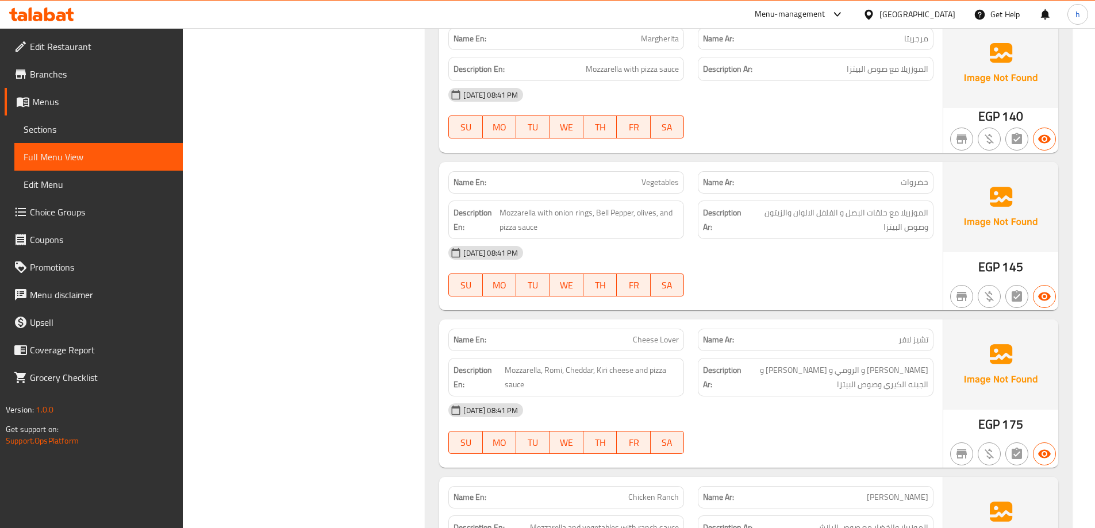
scroll to position [1979, 0]
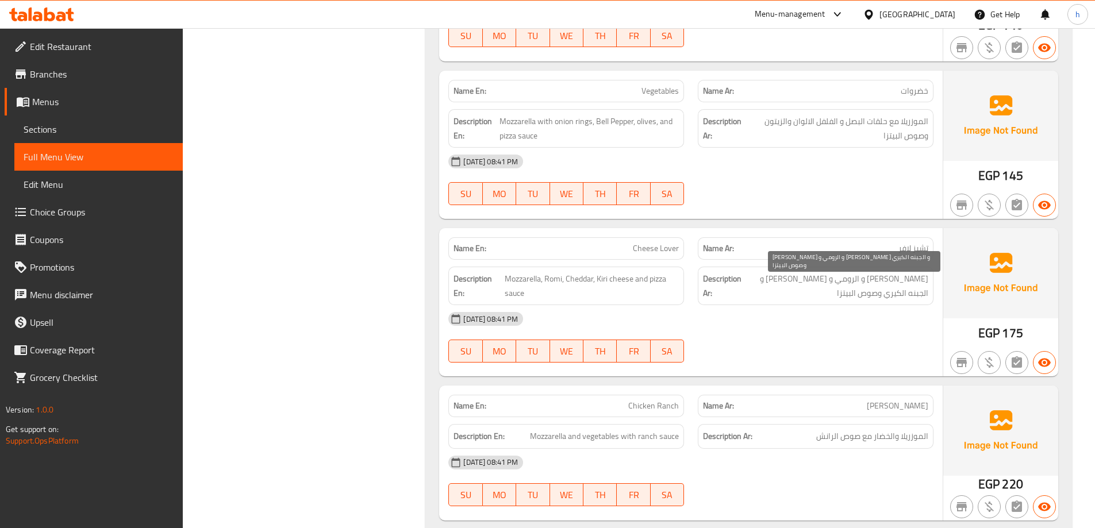
click at [881, 282] on span "[PERSON_NAME] و الرومي و [PERSON_NAME] و الجبنه الكيري وصوص البيتزا" at bounding box center [835, 286] width 184 height 28
copy span "الرومي"
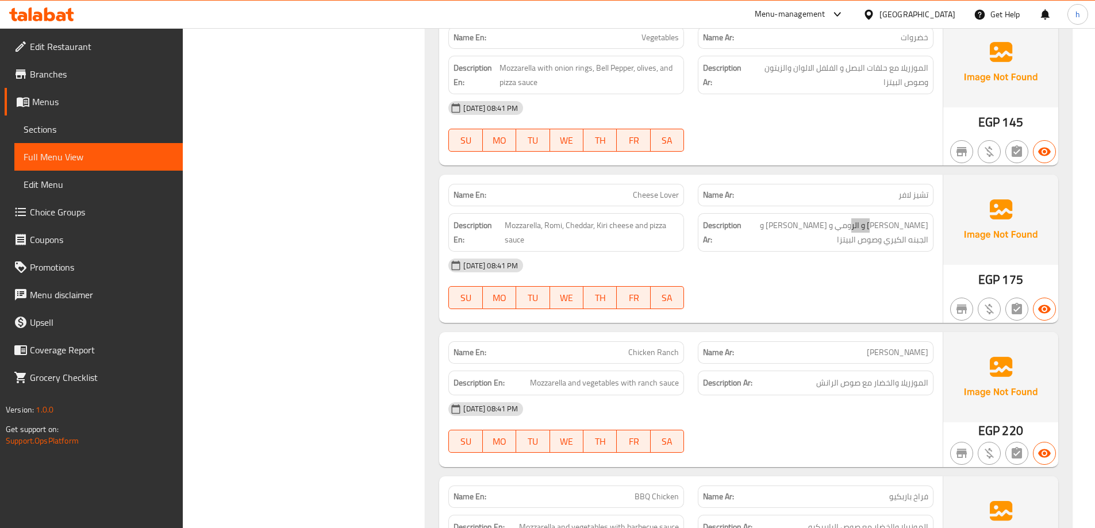
scroll to position [1922, 0]
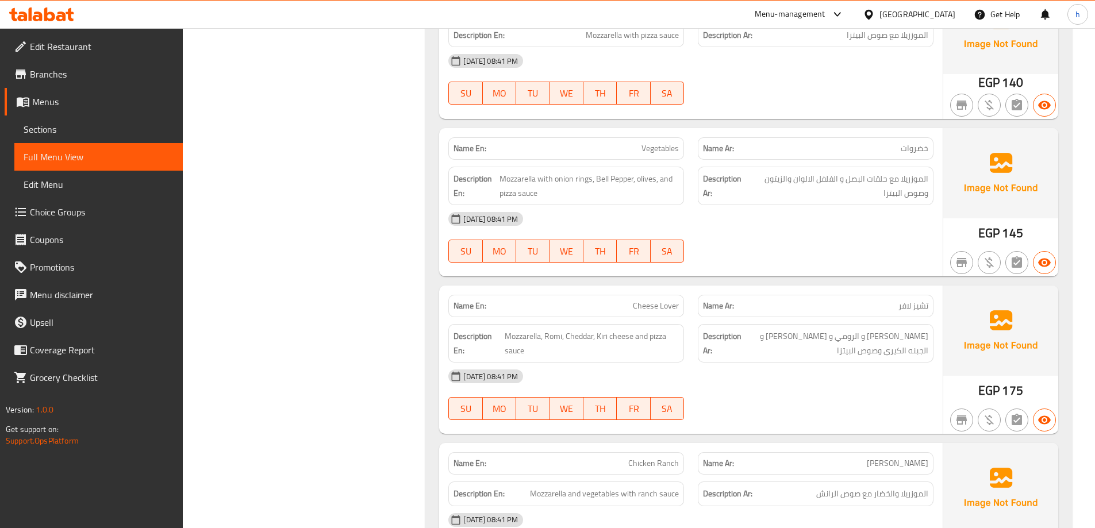
click at [825, 365] on div "[DATE] 08:41 PM" at bounding box center [690, 377] width 499 height 28
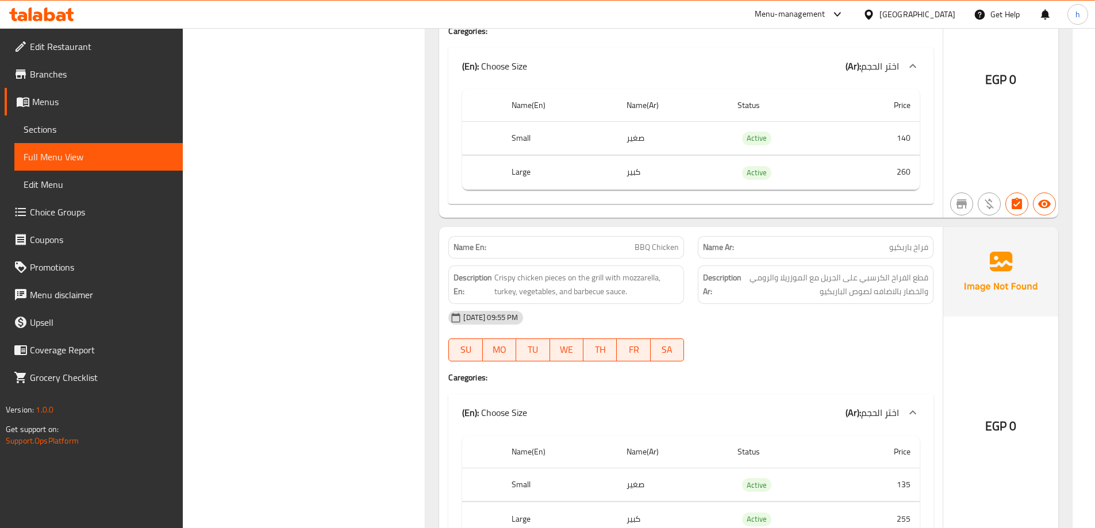
scroll to position [4048, 0]
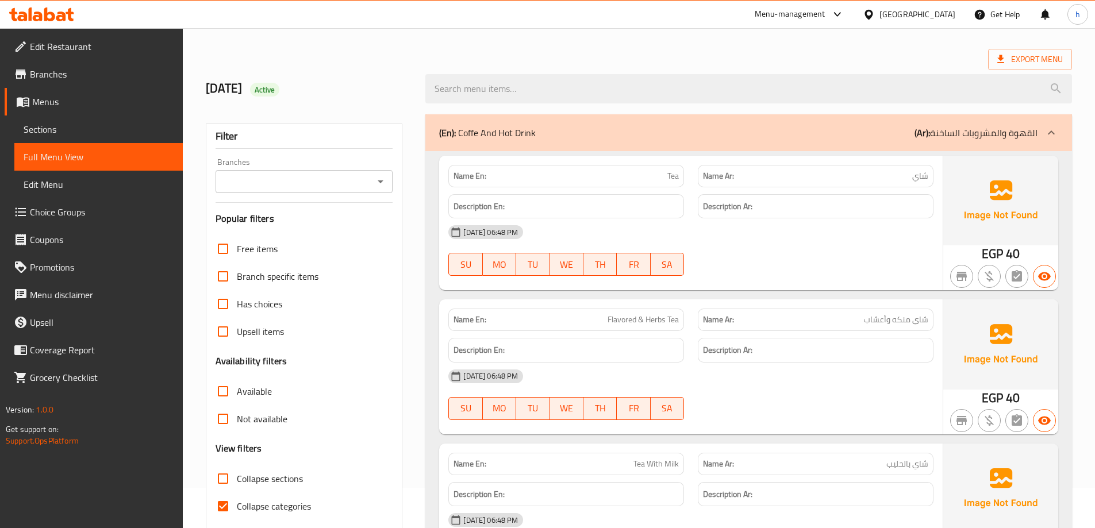
scroll to position [115, 0]
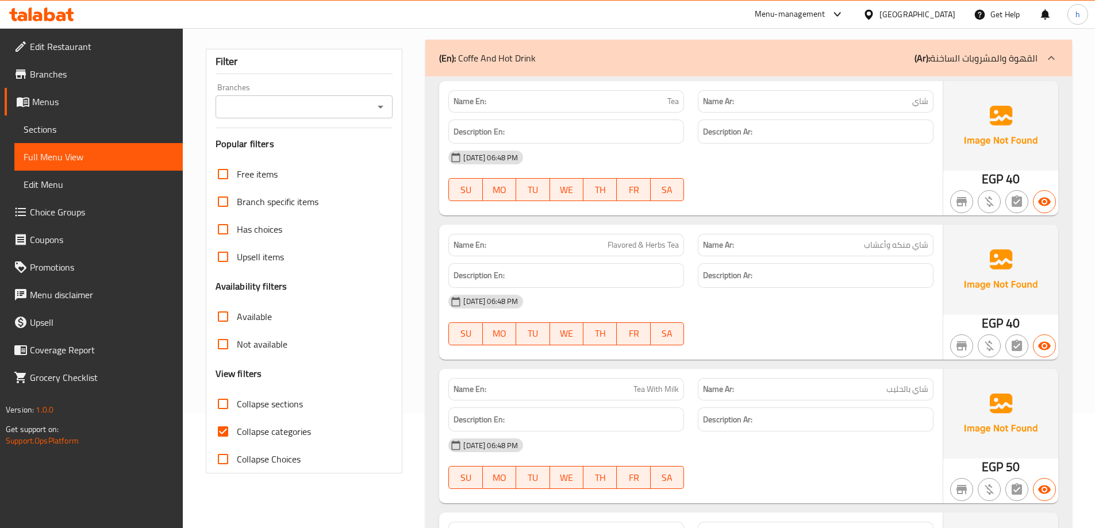
click at [221, 429] on input "Collapse categories" at bounding box center [223, 432] width 28 height 28
checkbox input "false"
click at [220, 400] on input "Collapse sections" at bounding box center [223, 404] width 28 height 28
checkbox input "true"
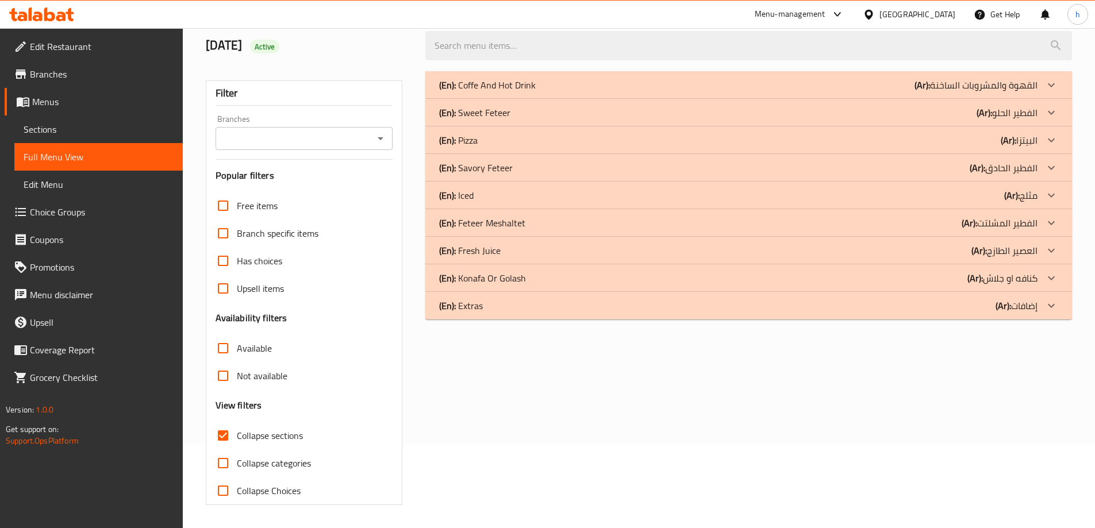
scroll to position [83, 0]
click at [1051, 277] on icon at bounding box center [1051, 278] width 14 height 14
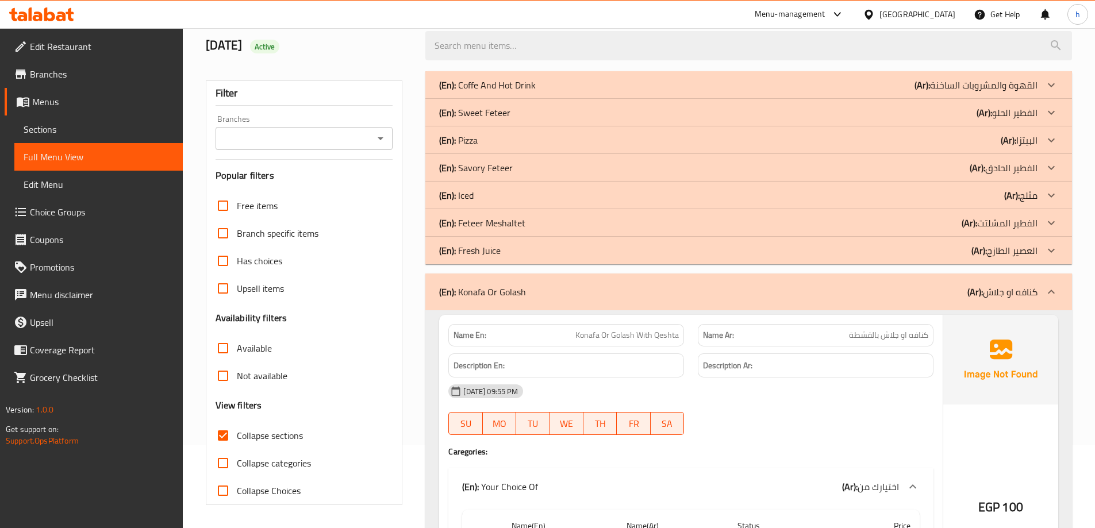
click at [1051, 223] on icon at bounding box center [1050, 223] width 7 height 4
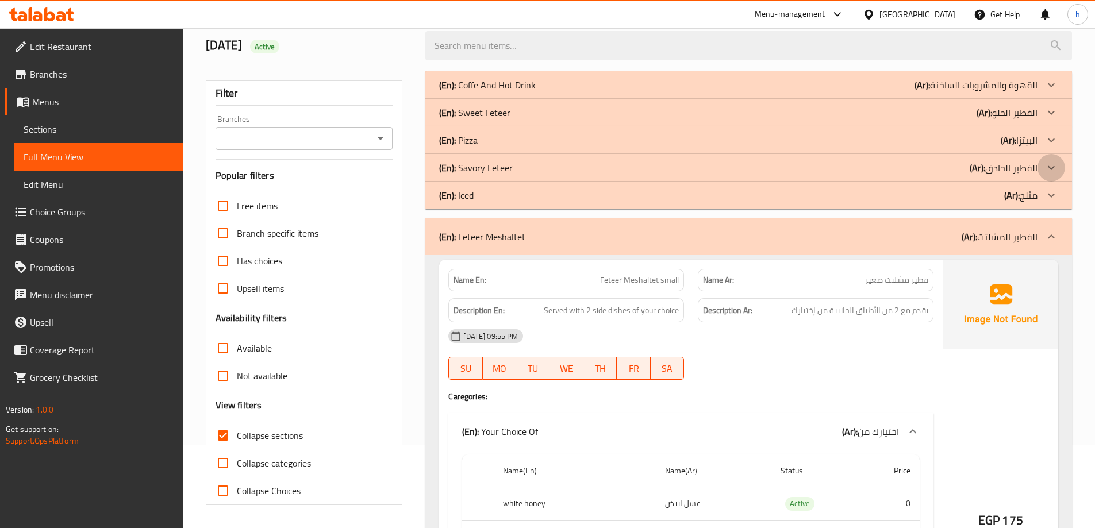
click at [1050, 163] on icon at bounding box center [1051, 168] width 14 height 14
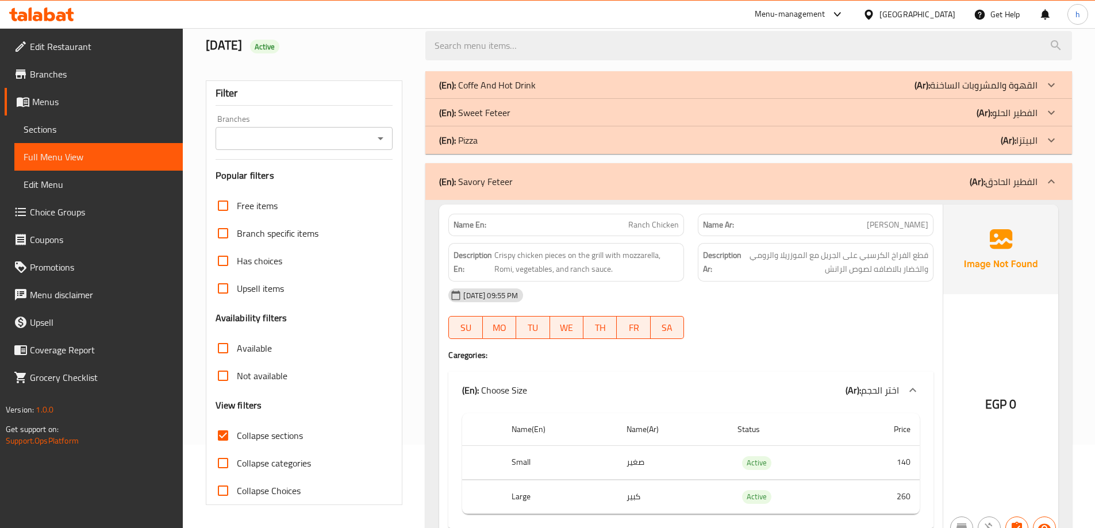
click at [1049, 133] on icon at bounding box center [1051, 140] width 14 height 14
click at [1049, 107] on icon at bounding box center [1051, 113] width 14 height 14
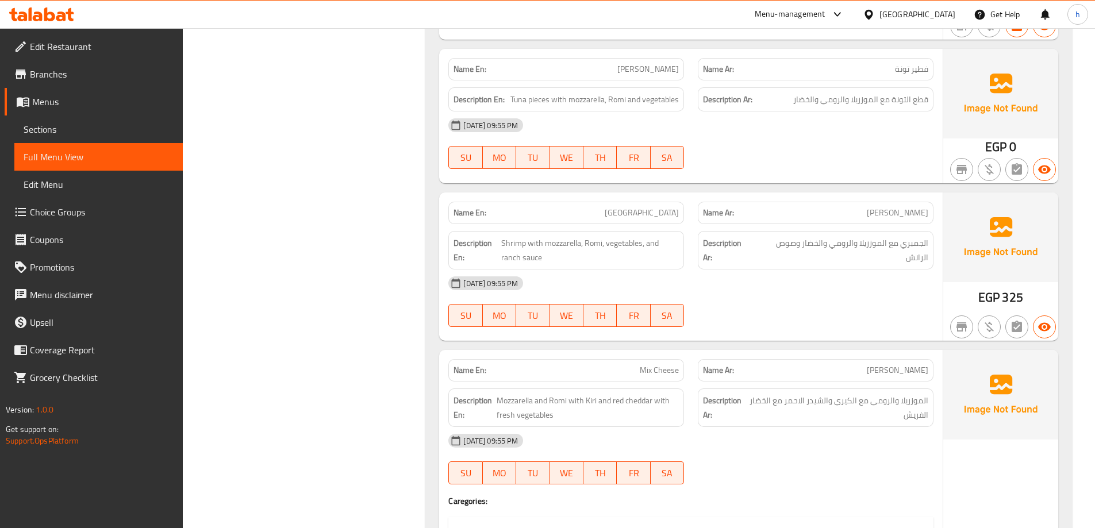
scroll to position [8012, 0]
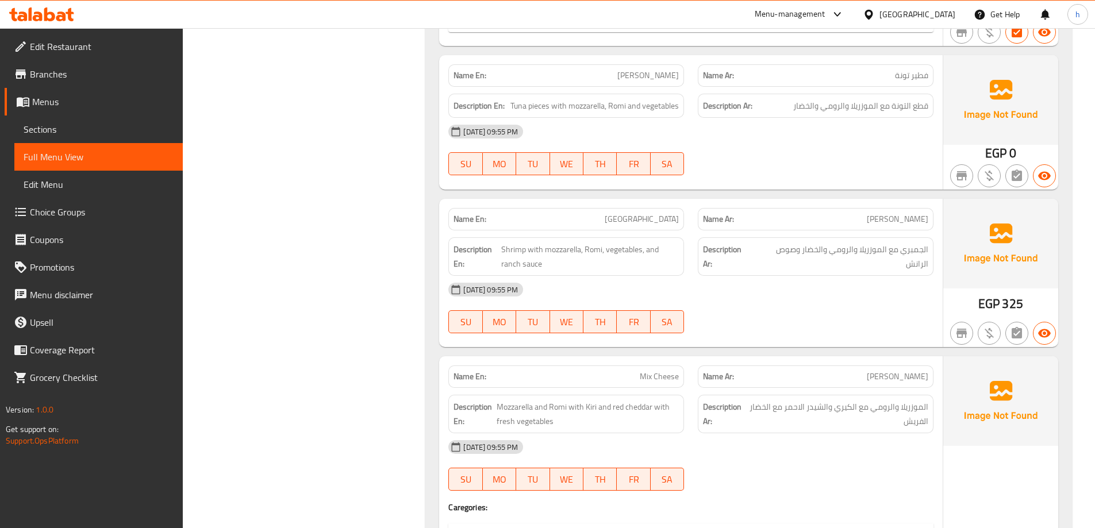
click at [904, 74] on span "فطير تونة" at bounding box center [911, 76] width 33 height 12
copy span "تونة"
click at [901, 78] on span "فطير تونة" at bounding box center [911, 76] width 33 height 12
drag, startPoint x: 901, startPoint y: 78, endPoint x: 926, endPoint y: 80, distance: 24.8
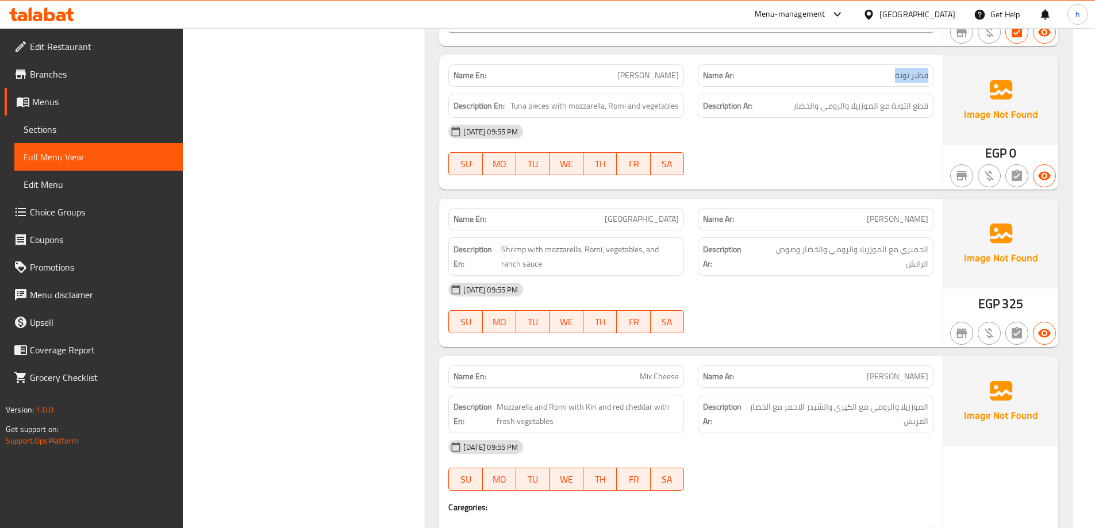
click at [926, 80] on span "فطير تونة" at bounding box center [911, 76] width 33 height 12
click at [873, 162] on div "[DATE] 09:55 PM SU MO TU WE TH FR SA" at bounding box center [690, 150] width 499 height 64
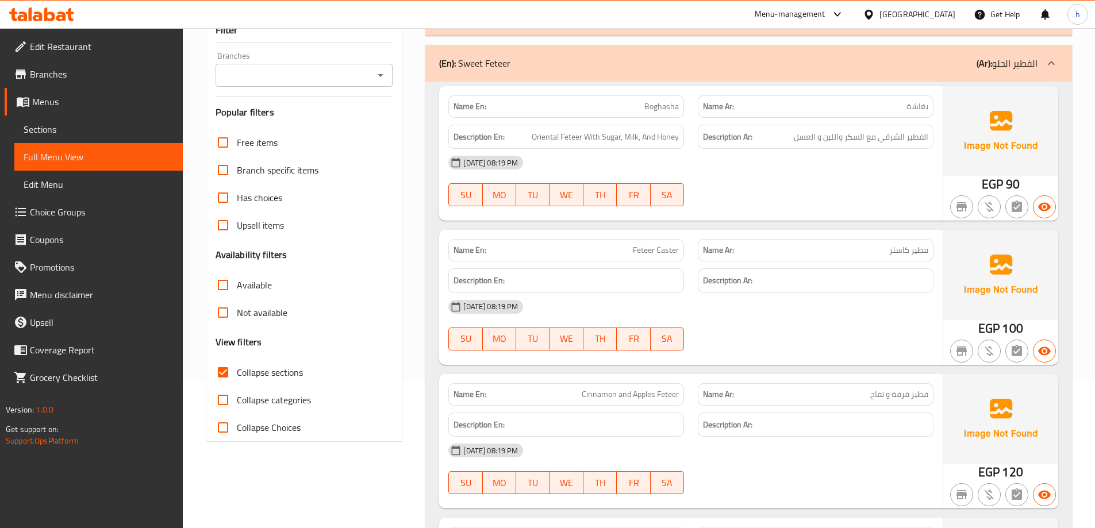
scroll to position [0, 0]
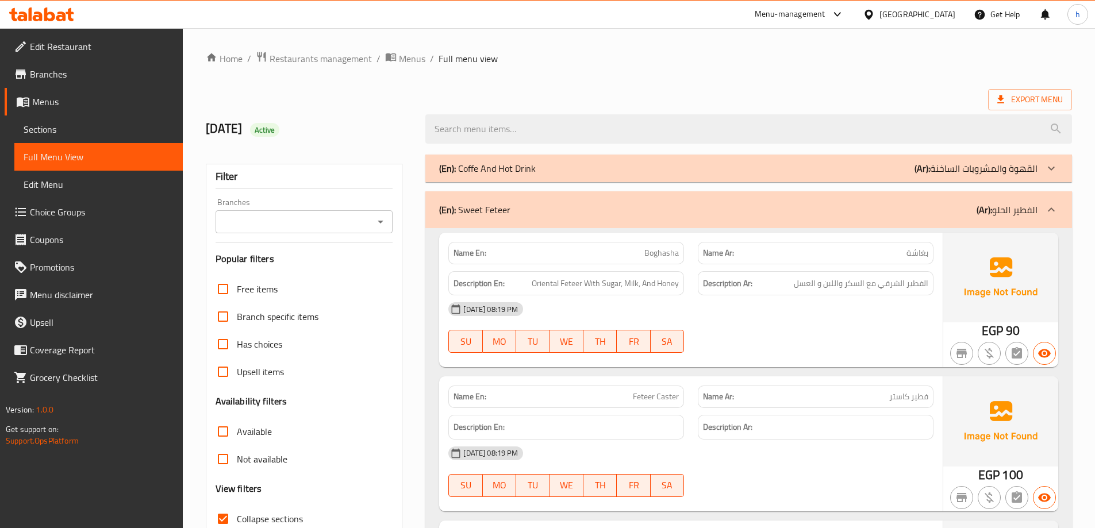
drag, startPoint x: 776, startPoint y: 305, endPoint x: 764, endPoint y: 42, distance: 262.8
click at [742, 55] on ol "Home / Restaurants management / Menus / Full menu view" at bounding box center [639, 58] width 866 height 15
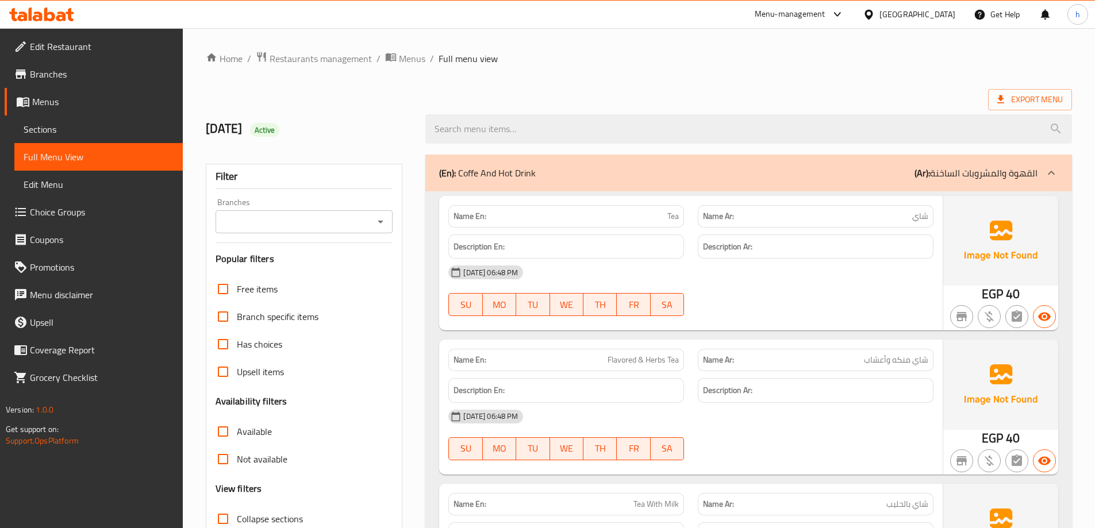
scroll to position [172, 0]
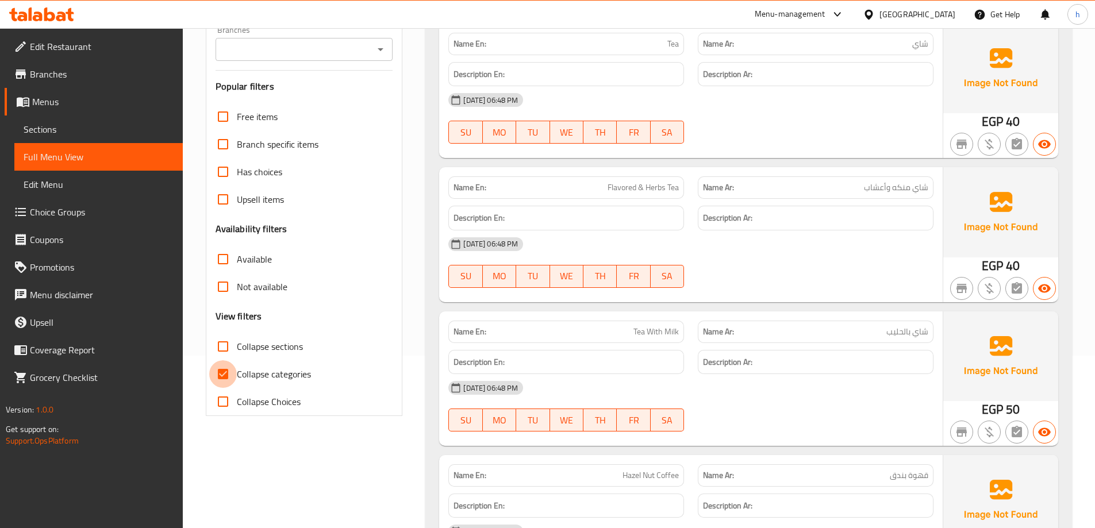
click at [222, 376] on input "Collapse categories" at bounding box center [223, 374] width 28 height 28
checkbox input "false"
click at [219, 344] on input "Collapse sections" at bounding box center [223, 347] width 28 height 28
checkbox input "true"
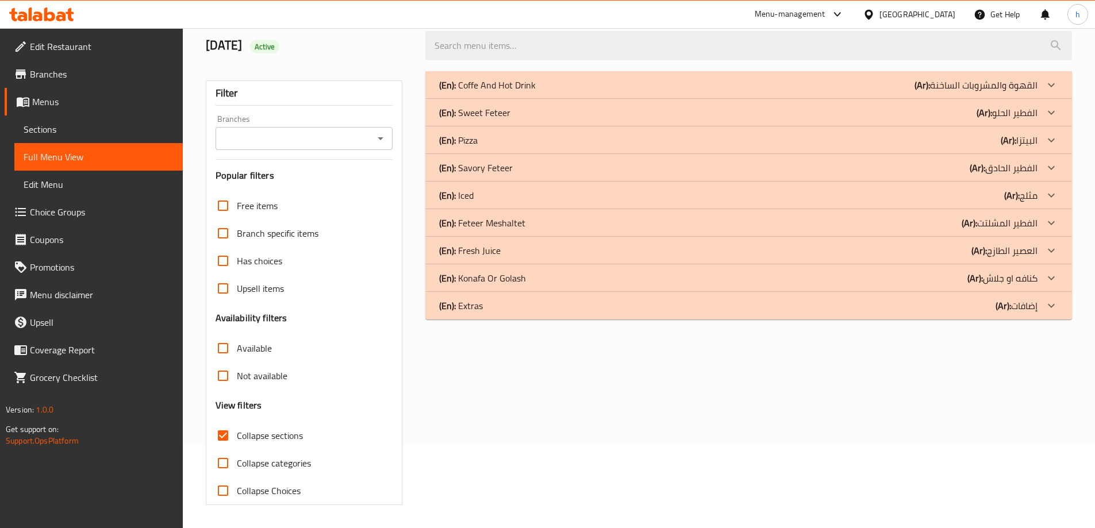
scroll to position [83, 0]
click at [1048, 275] on icon at bounding box center [1051, 278] width 14 height 14
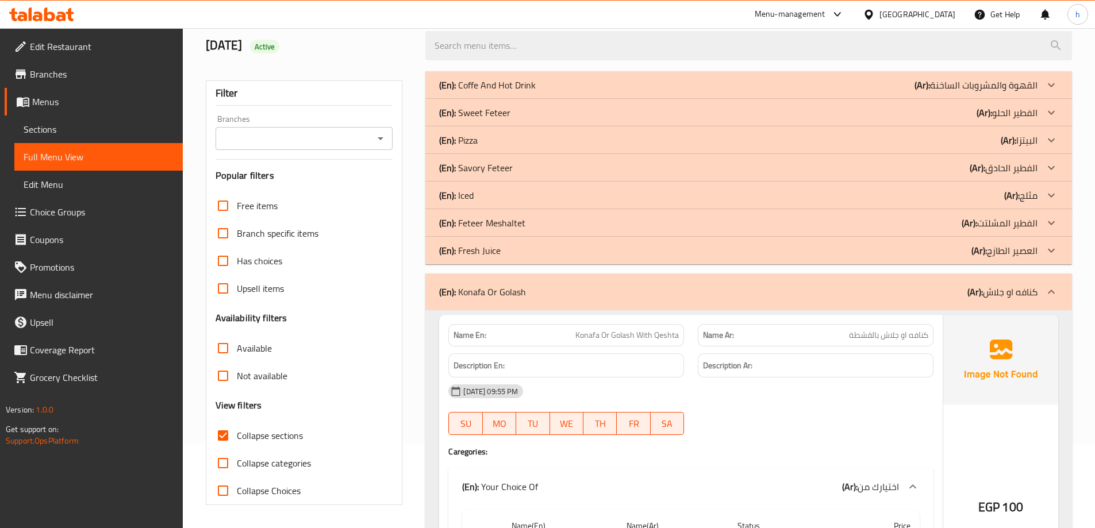
click at [1049, 222] on icon at bounding box center [1051, 223] width 14 height 14
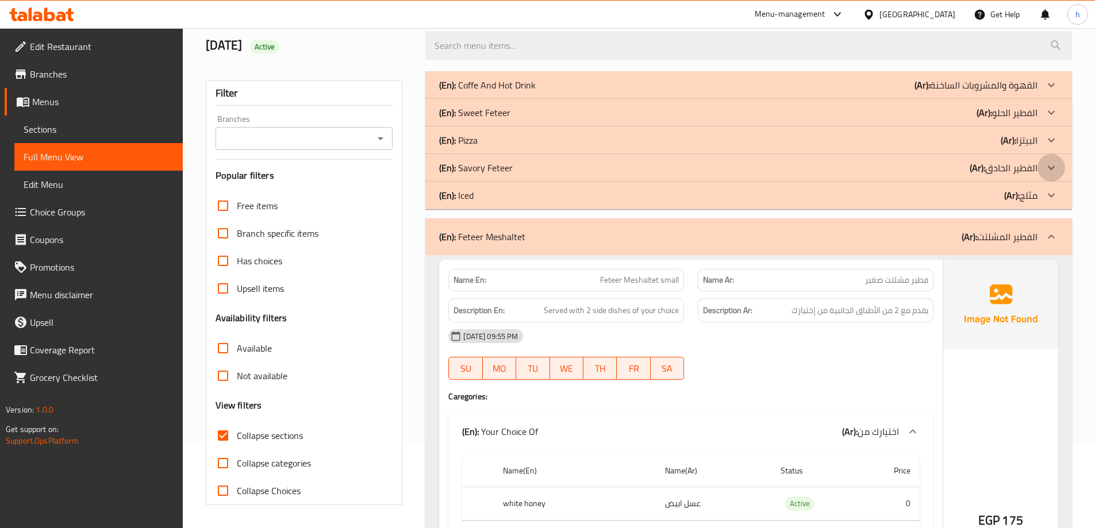
click at [1049, 168] on icon at bounding box center [1051, 168] width 14 height 14
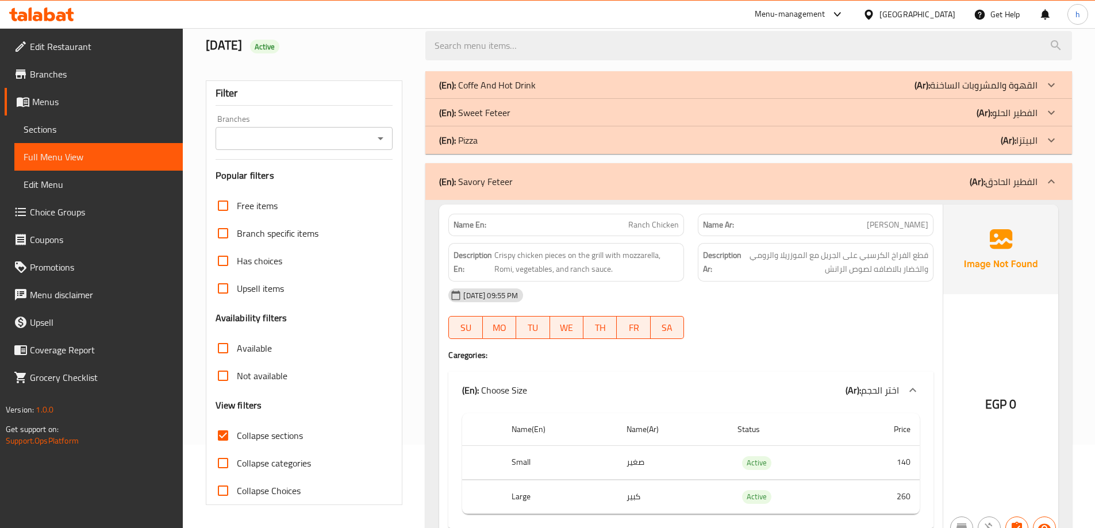
click at [1050, 134] on icon at bounding box center [1051, 140] width 14 height 14
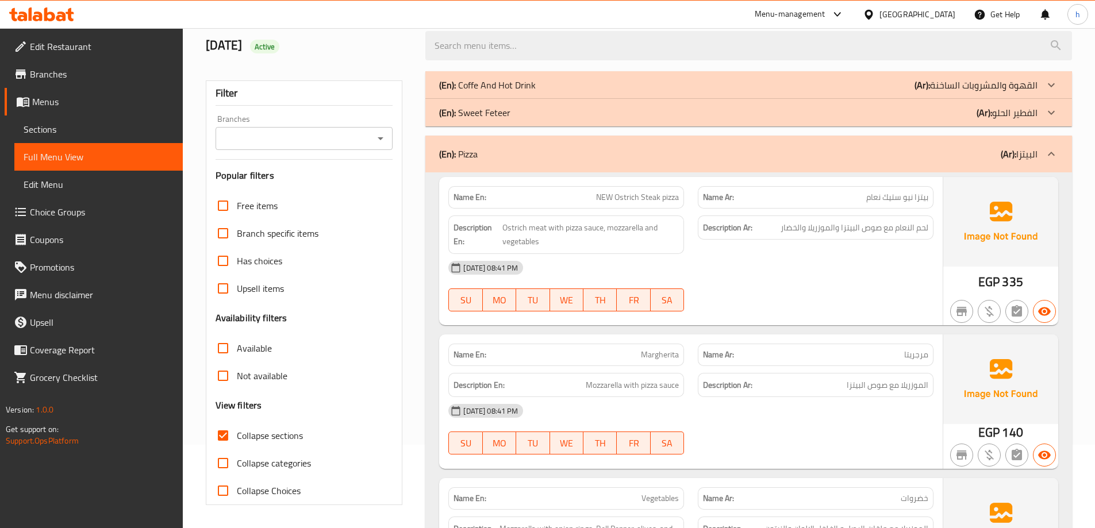
click at [1048, 110] on icon at bounding box center [1051, 113] width 14 height 14
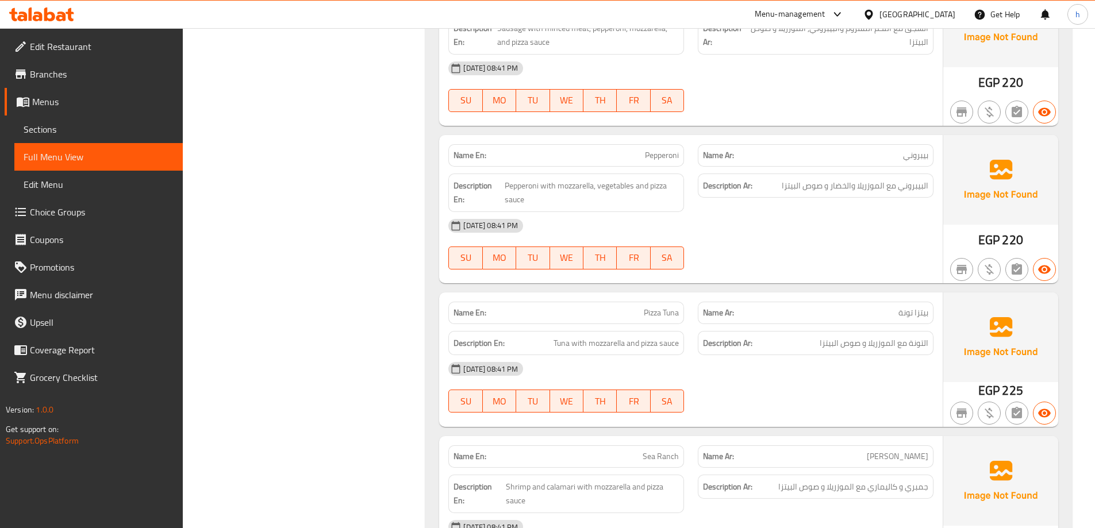
scroll to position [10886, 0]
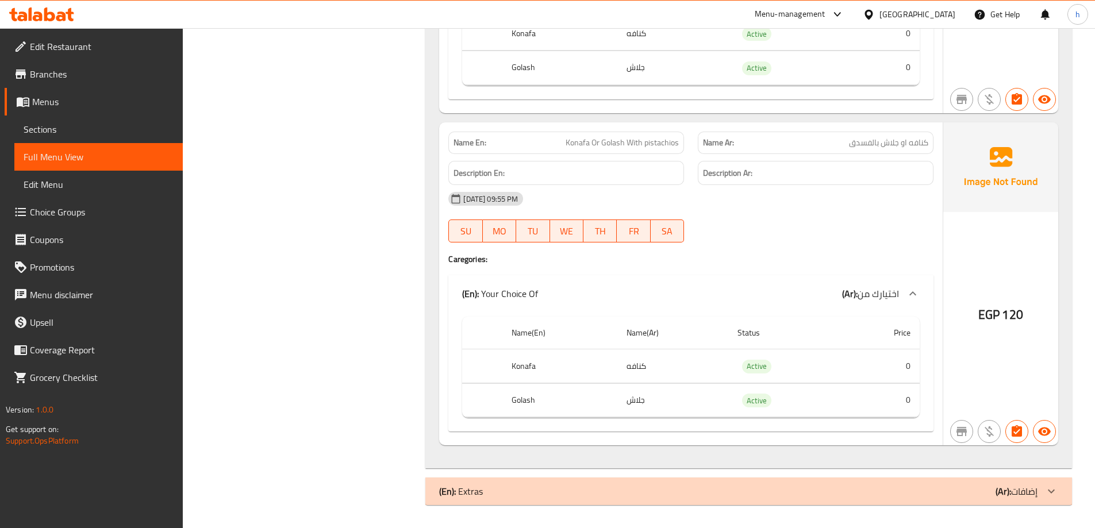
drag, startPoint x: 837, startPoint y: 290, endPoint x: 812, endPoint y: 539, distance: 250.0
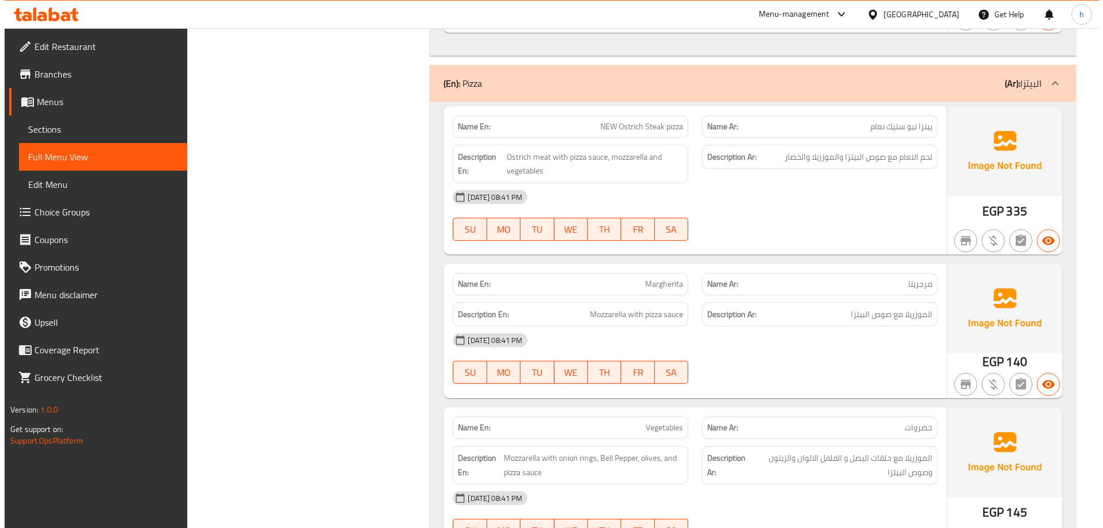
scroll to position [0, 0]
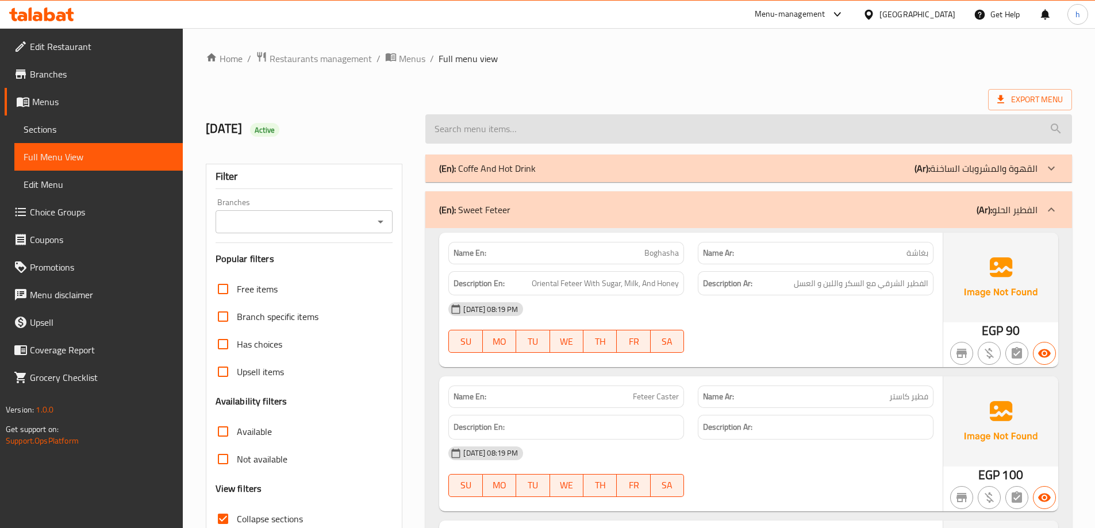
drag, startPoint x: 808, startPoint y: 492, endPoint x: 858, endPoint y: 134, distance: 361.9
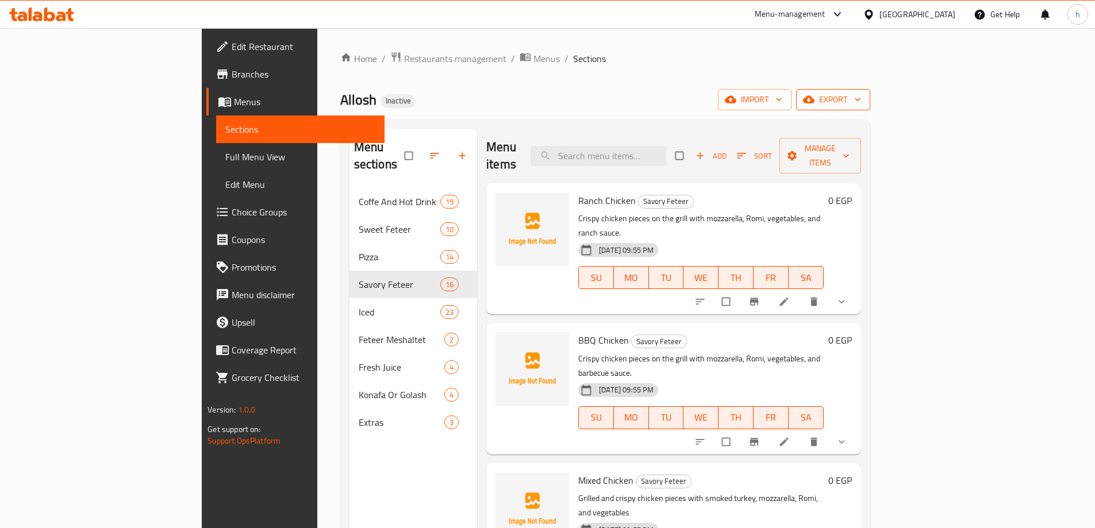
click at [861, 100] on span "export" at bounding box center [833, 100] width 56 height 14
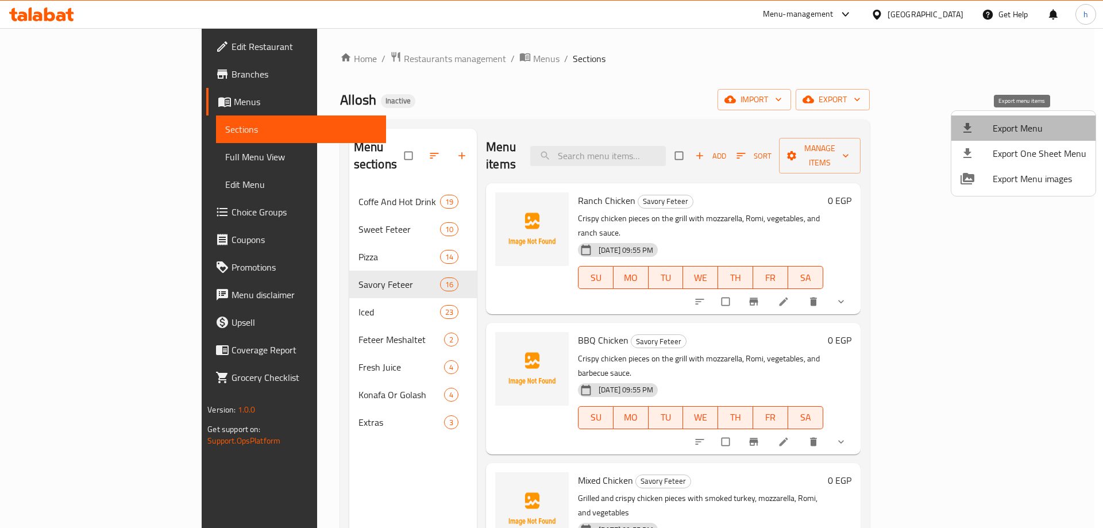
click at [1032, 130] on span "Export Menu" at bounding box center [1040, 128] width 94 height 14
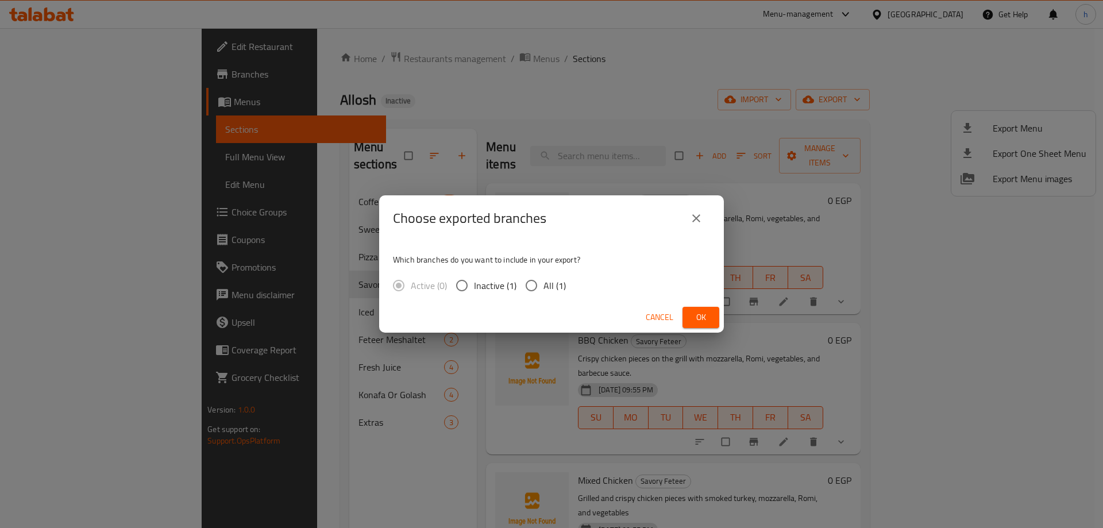
click at [700, 315] on span "Ok" at bounding box center [701, 317] width 18 height 14
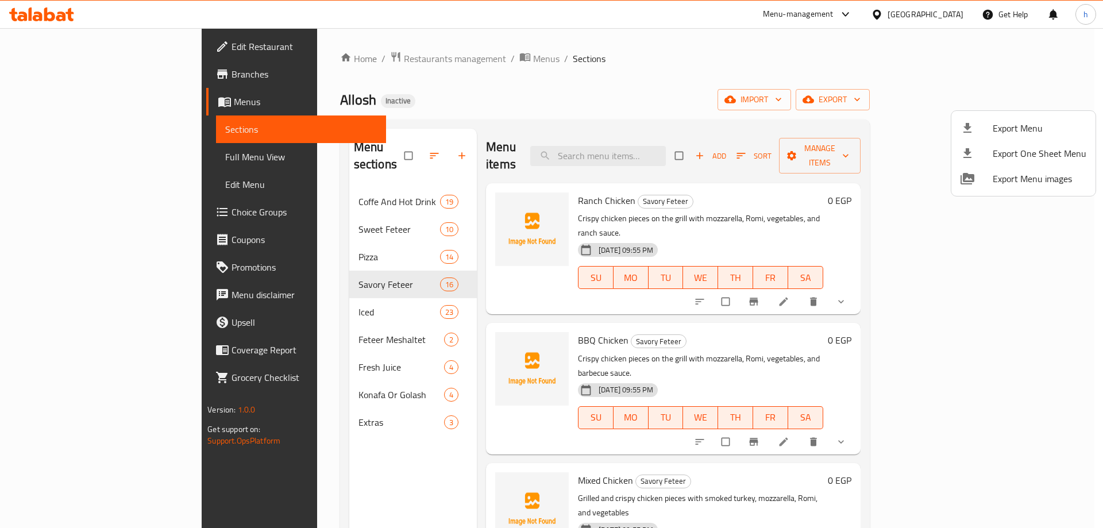
click at [40, 19] on div at bounding box center [551, 264] width 1103 height 528
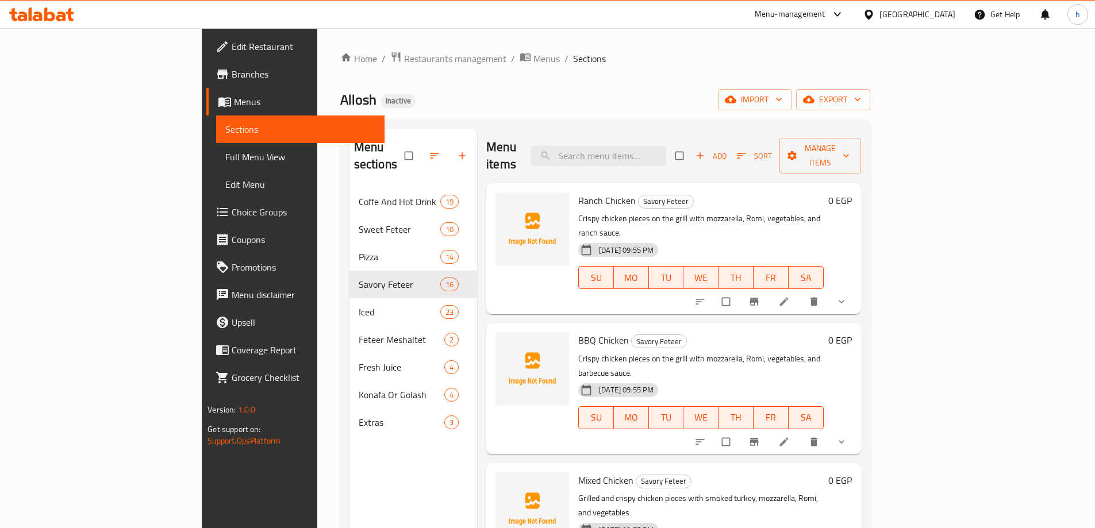
click at [58, 12] on icon at bounding box center [61, 16] width 10 height 10
